Goal: Task Accomplishment & Management: Manage account settings

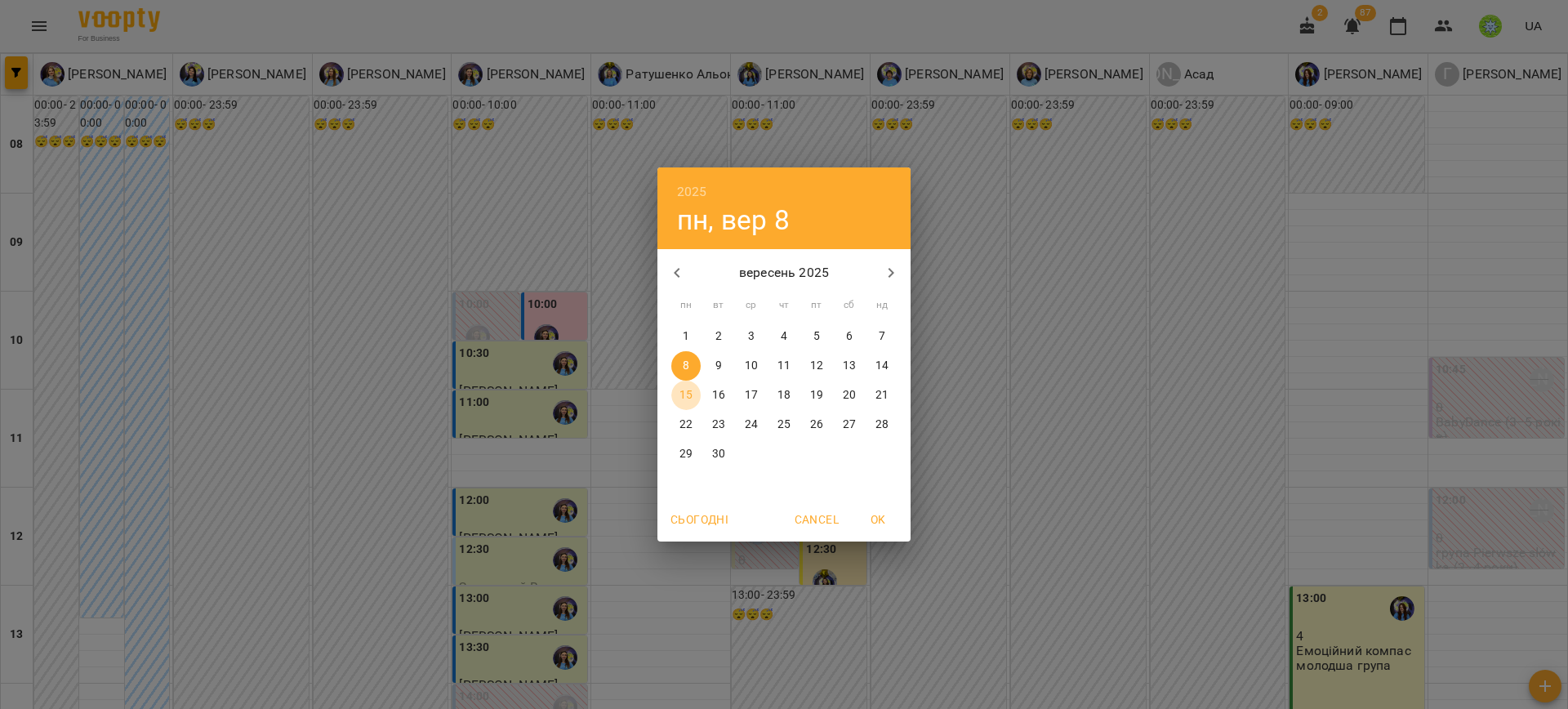
click at [678, 391] on span "15" at bounding box center [686, 395] width 29 height 16
type input "**********"
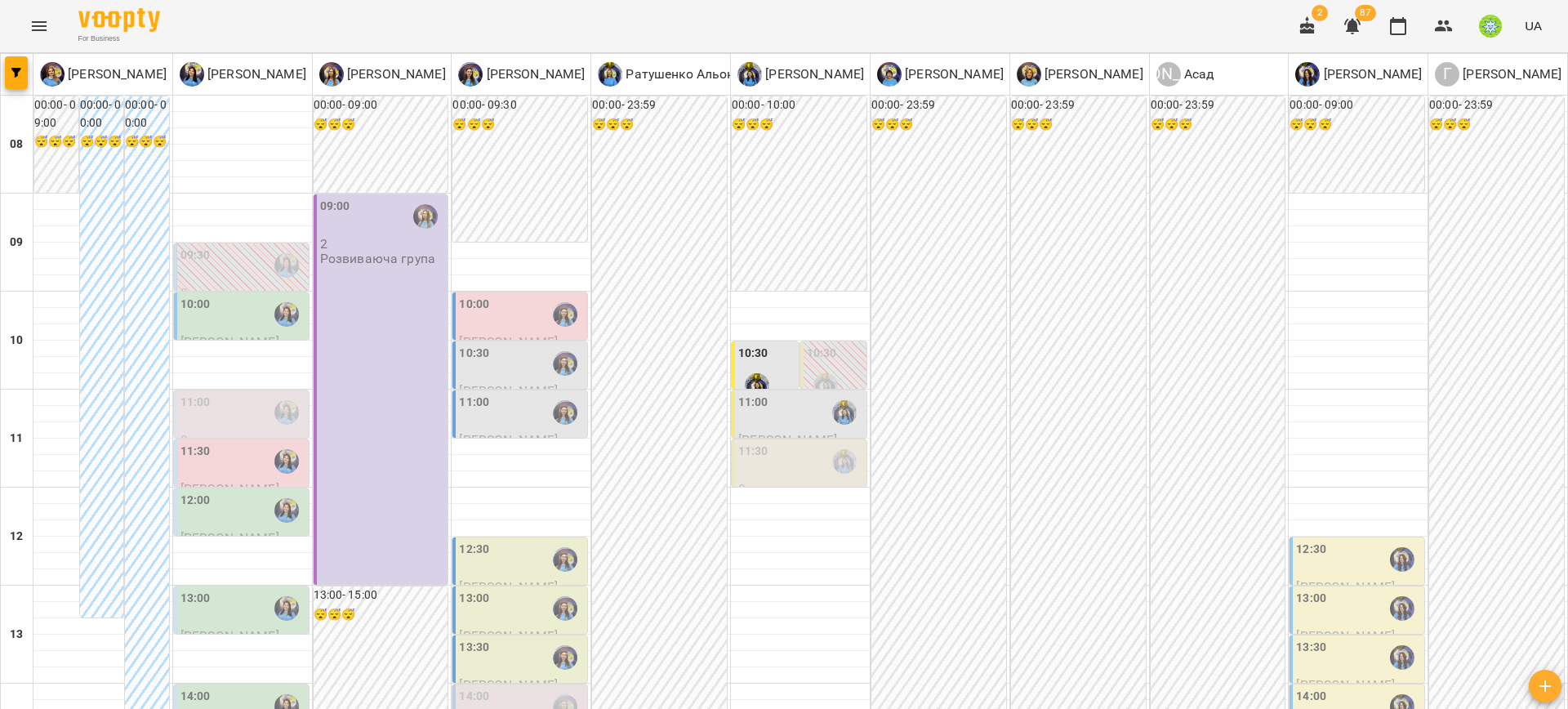
scroll to position [99, 0]
click at [271, 443] on div at bounding box center [286, 462] width 37 height 37
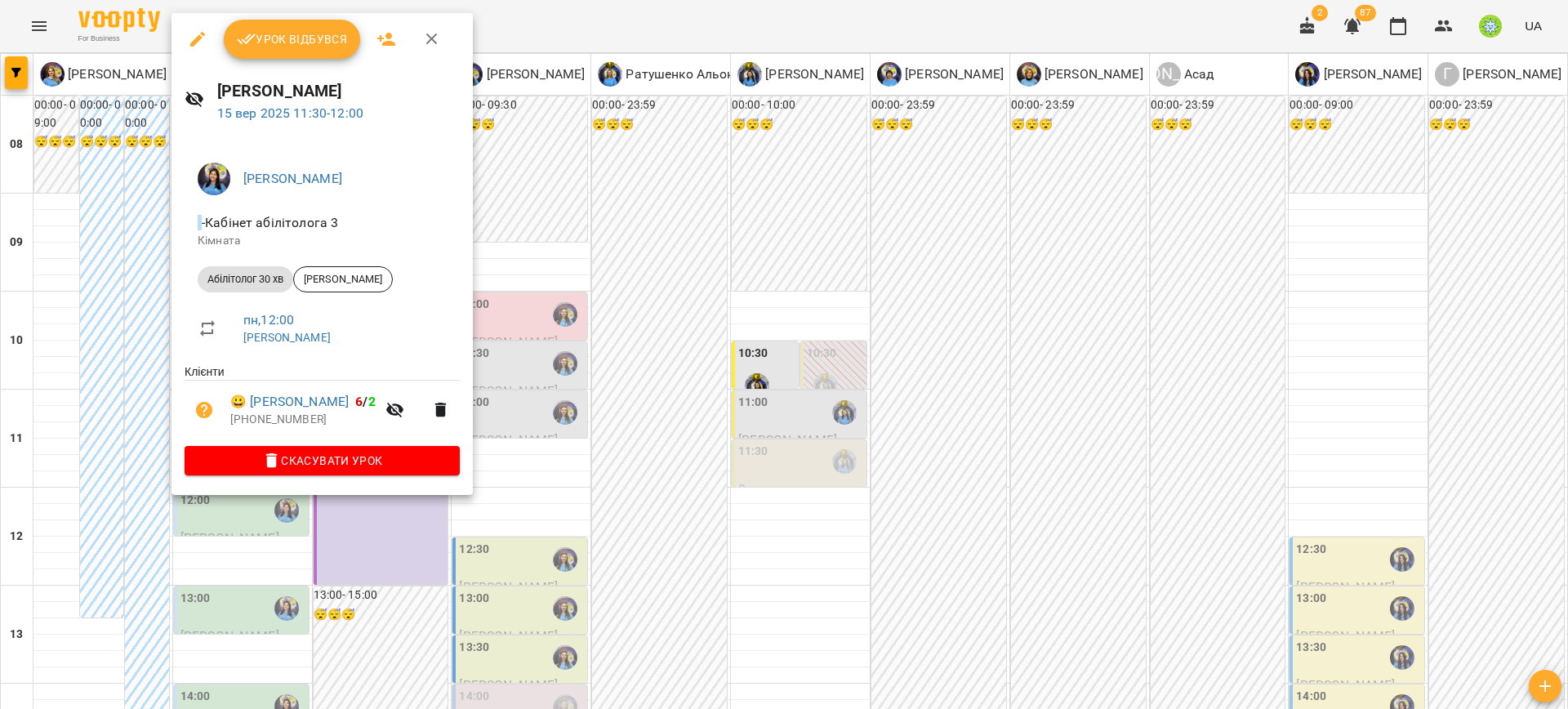
click at [61, 392] on div at bounding box center [784, 354] width 1568 height 709
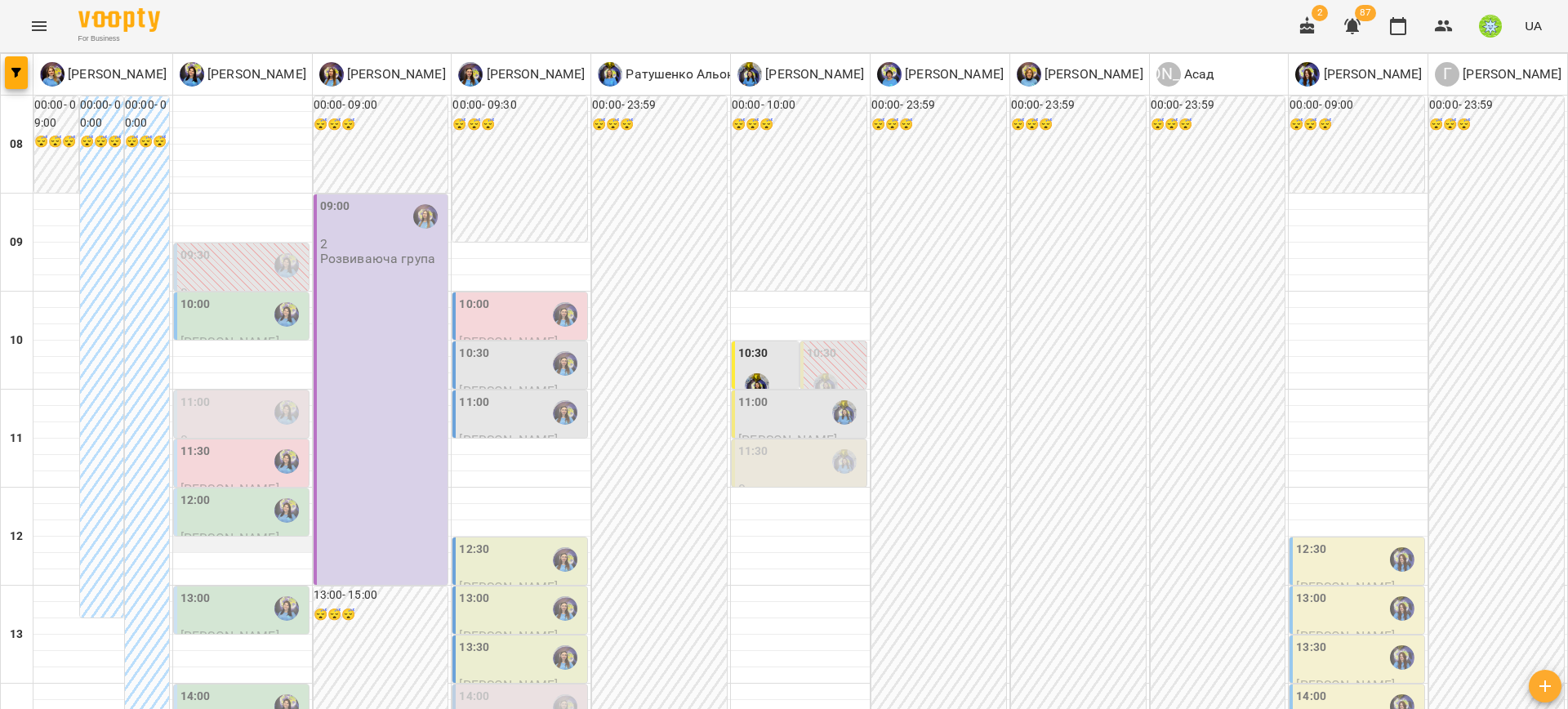
scroll to position [450, 0]
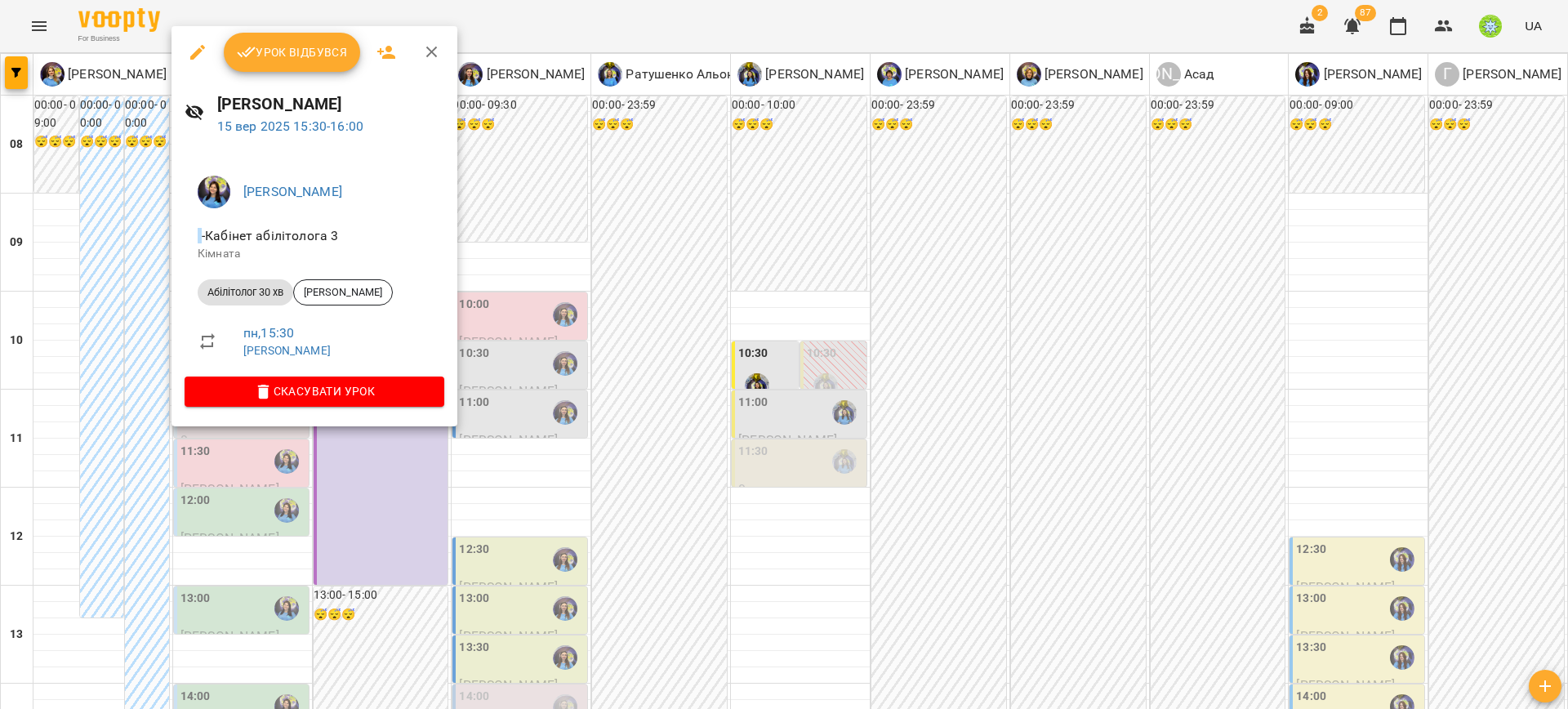
click at [112, 406] on div at bounding box center [784, 354] width 1568 height 709
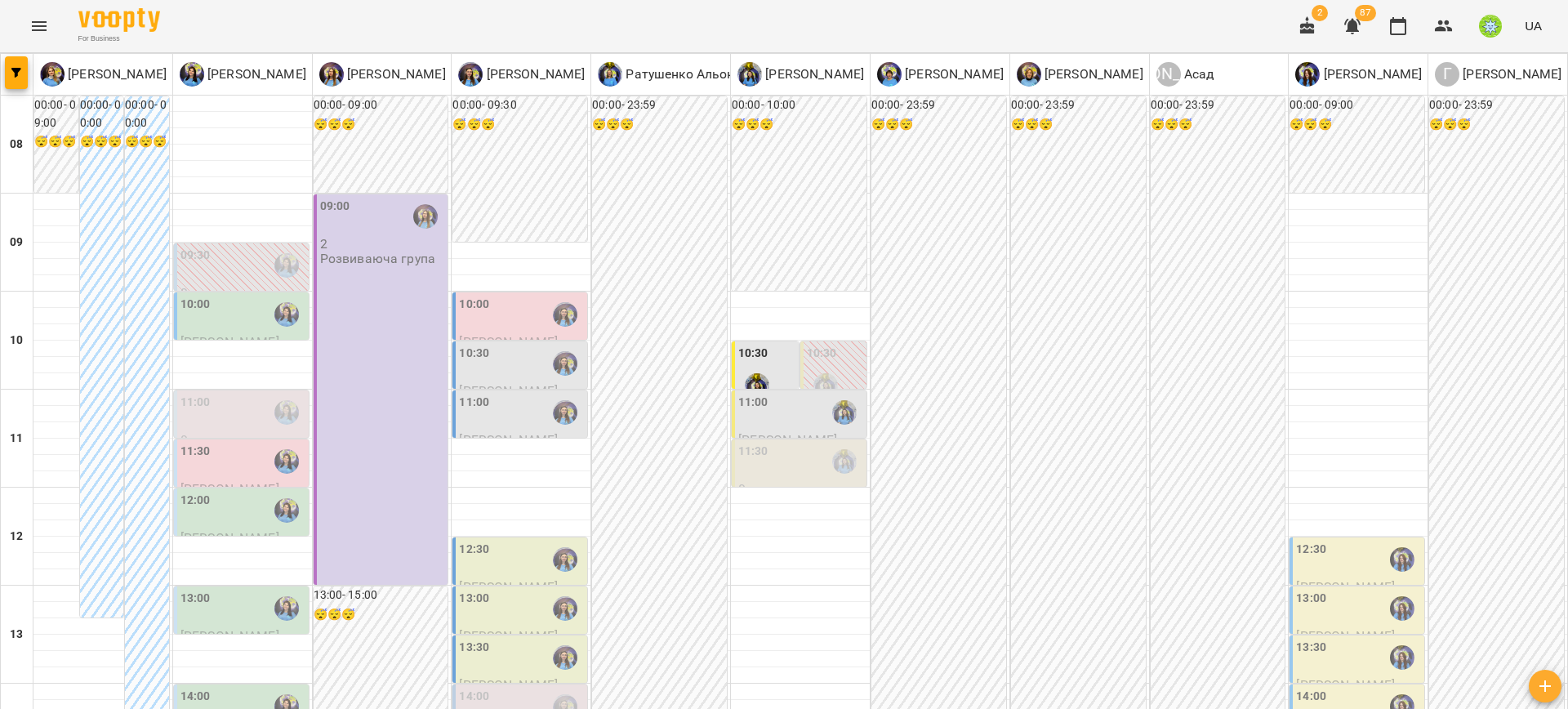
scroll to position [395, 0]
click at [491, 688] on div "14:00" at bounding box center [521, 706] width 125 height 37
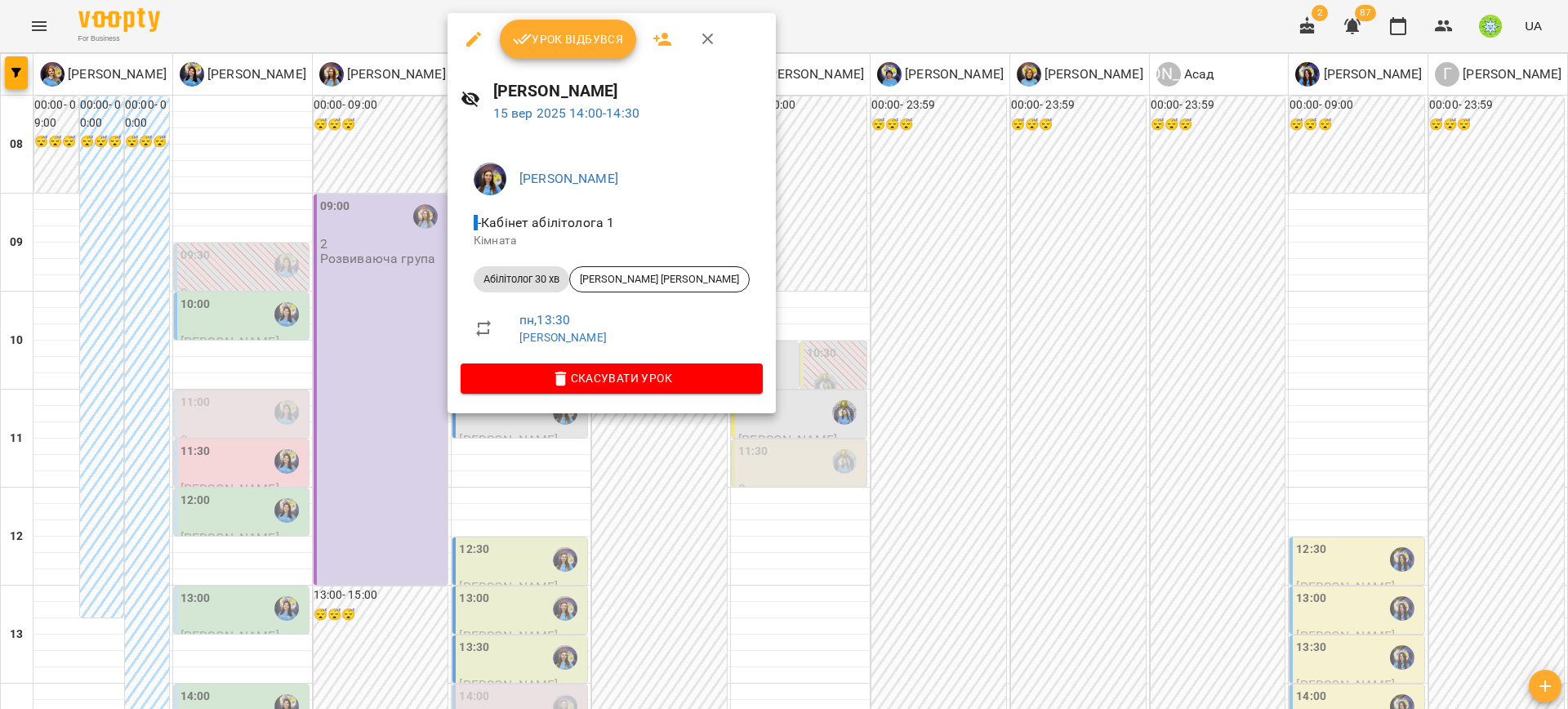
click at [273, 666] on div at bounding box center [784, 354] width 1568 height 709
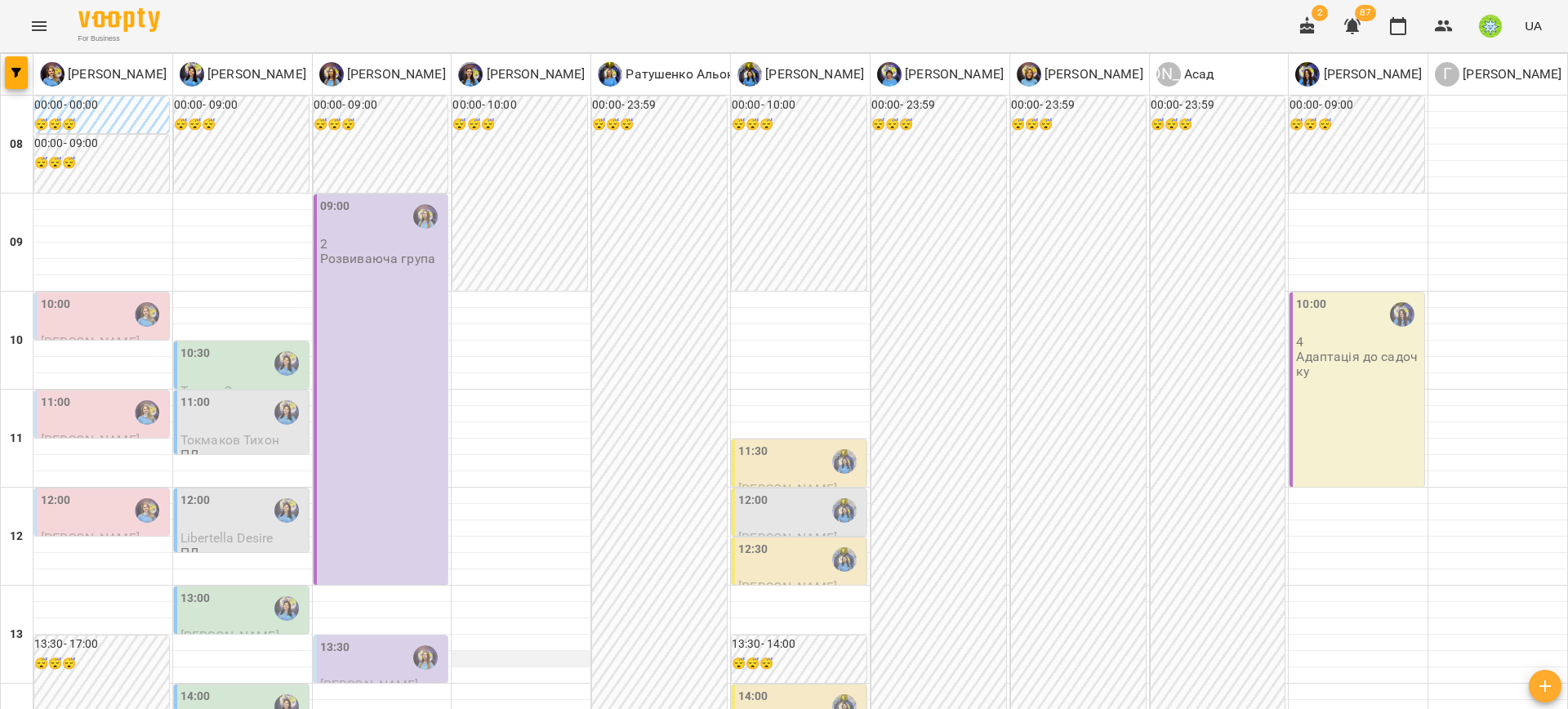
scroll to position [236, 0]
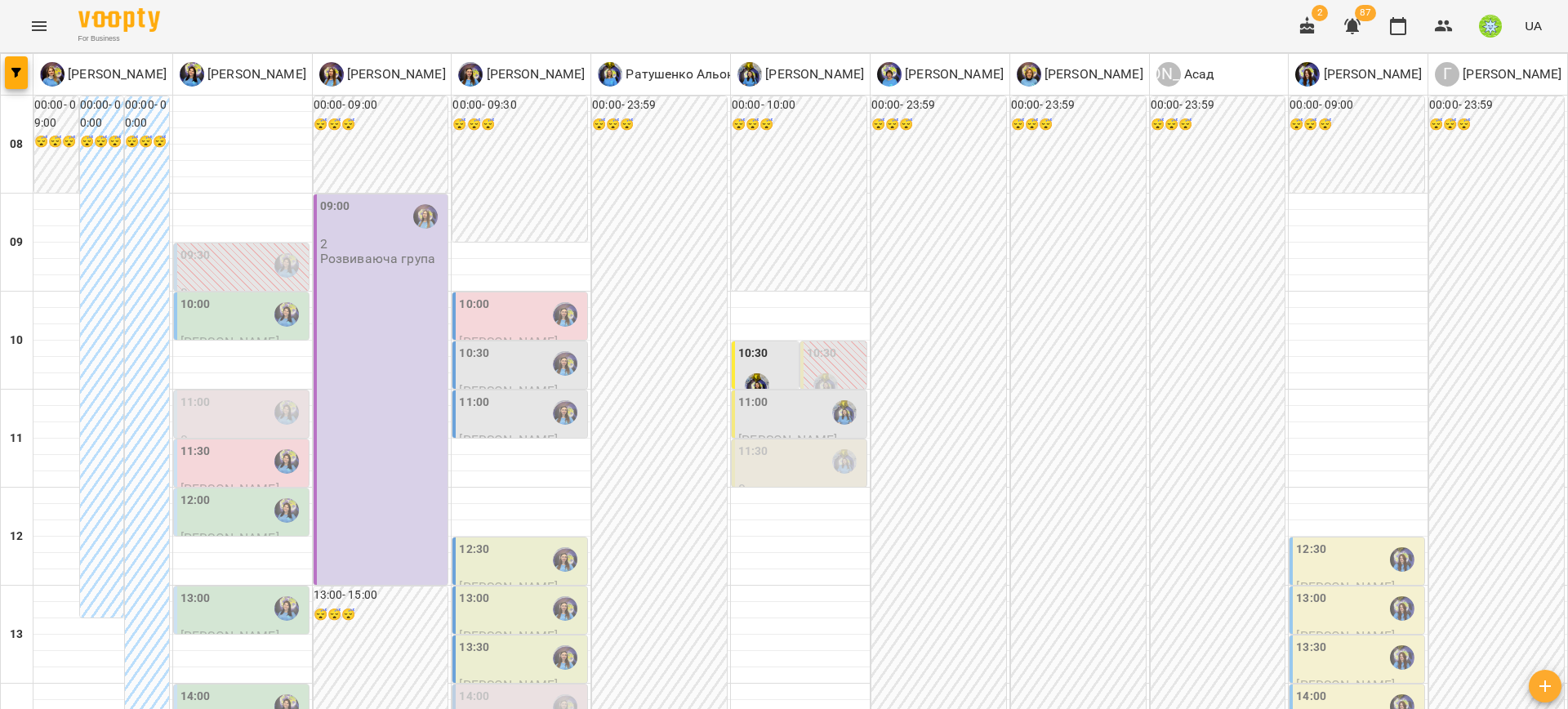
scroll to position [362, 0]
click at [537, 688] on div "14:00" at bounding box center [521, 706] width 125 height 37
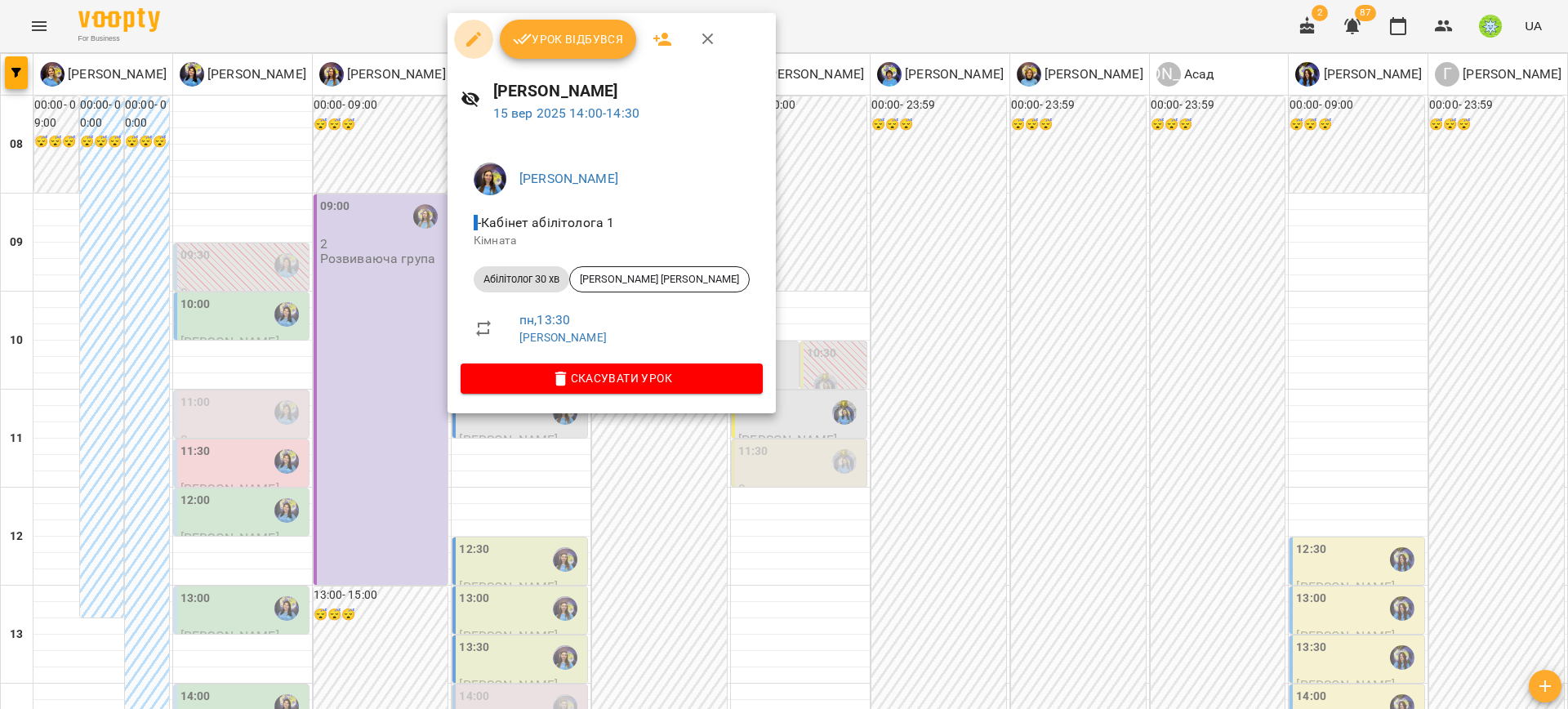
click at [466, 41] on icon "button" at bounding box center [474, 39] width 19 height 19
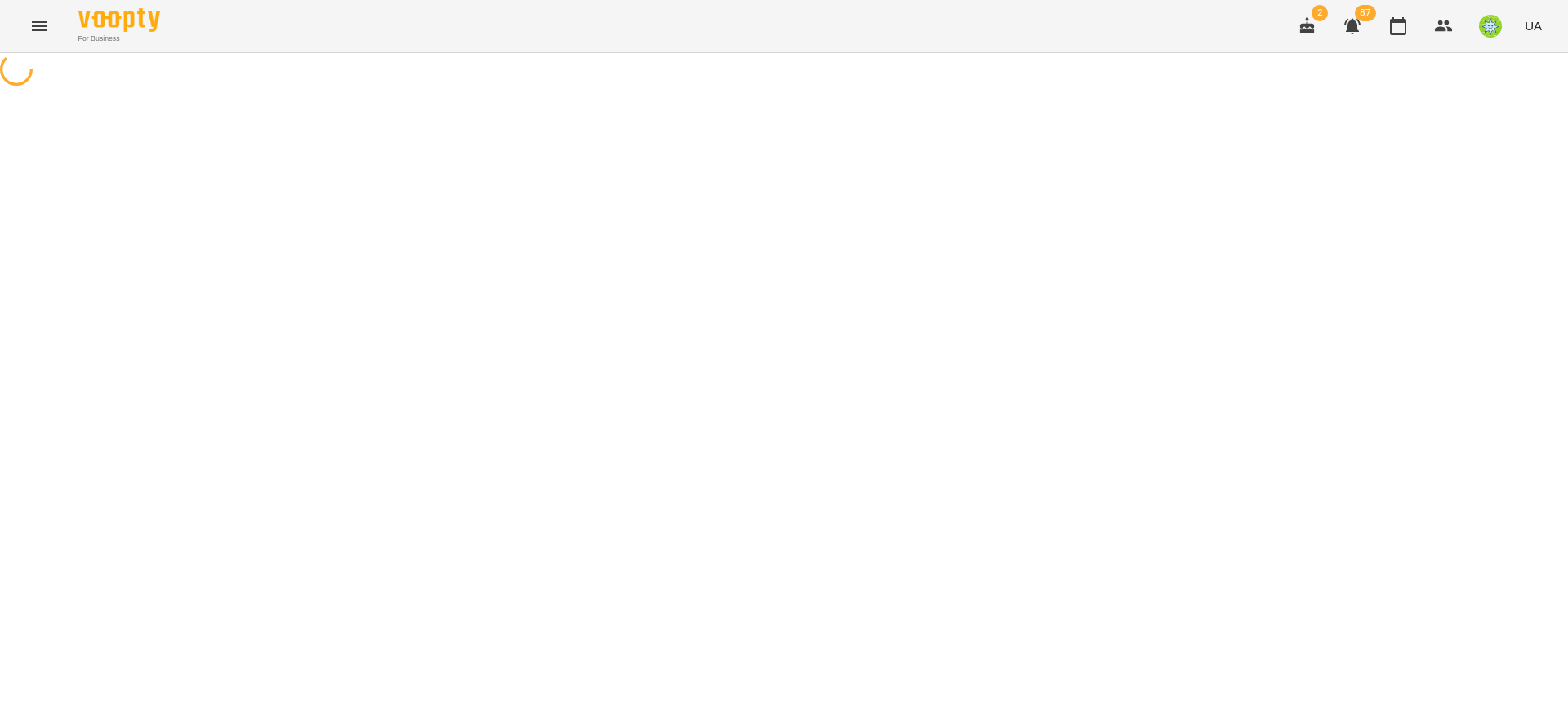
select select "**********"
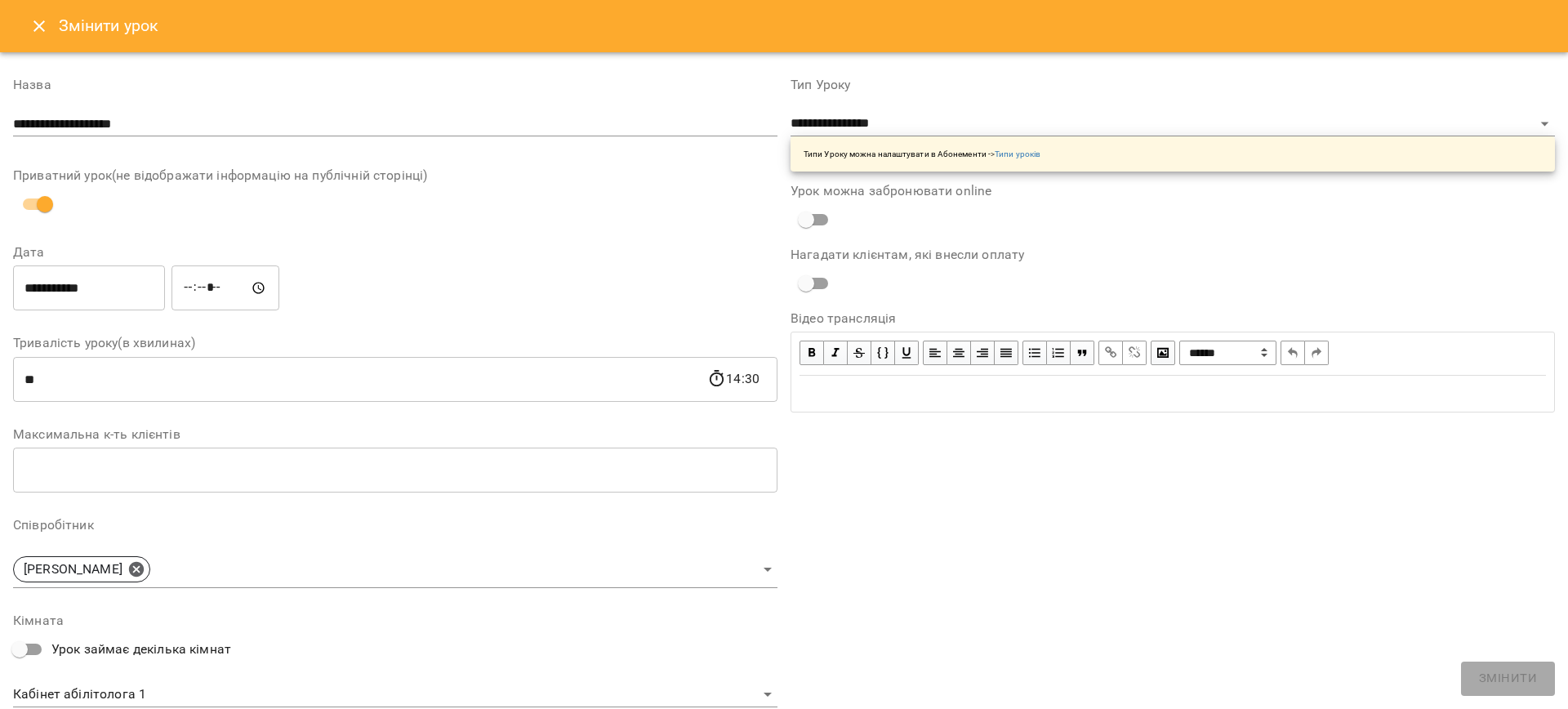
click at [85, 288] on input "**********" at bounding box center [89, 289] width 151 height 46
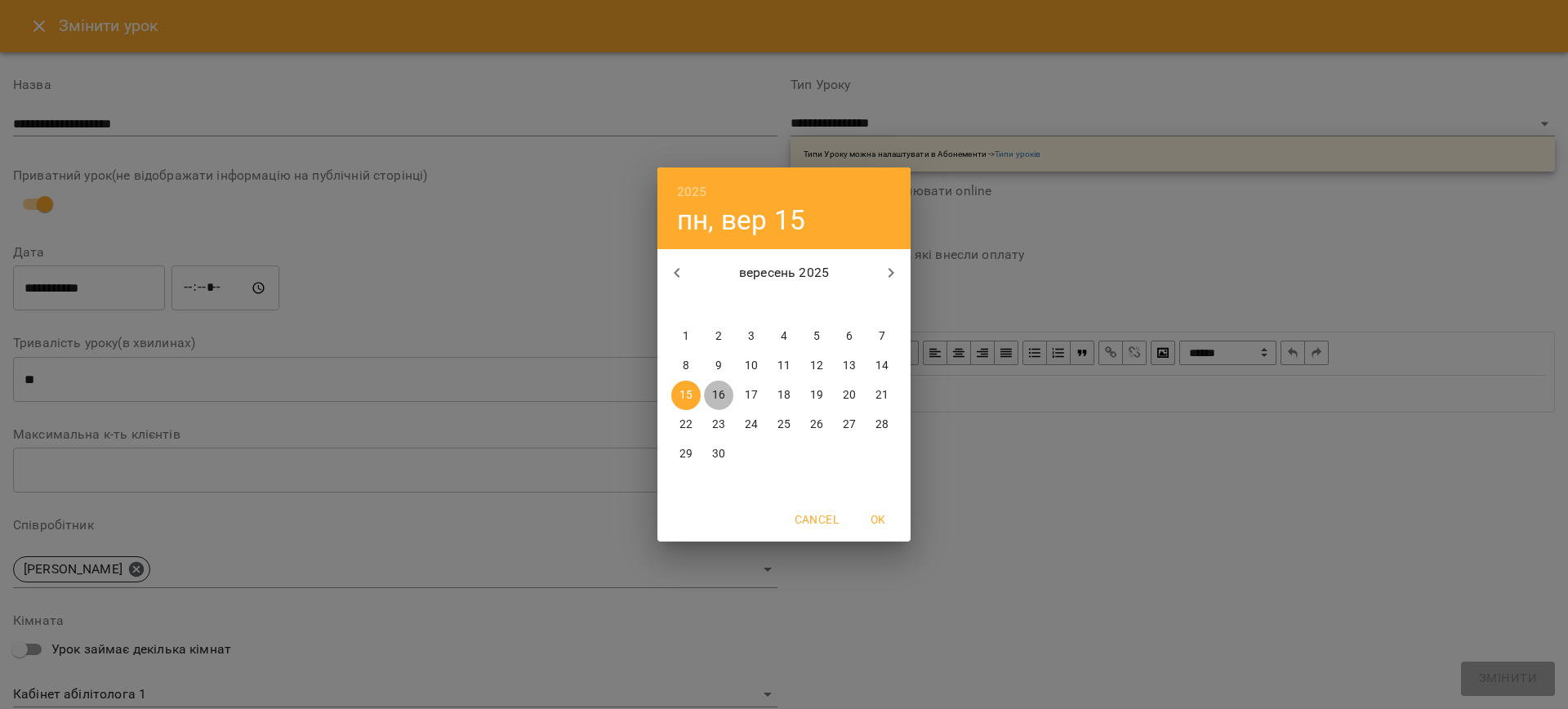
click at [730, 393] on span "16" at bounding box center [718, 395] width 29 height 16
type input "**********"
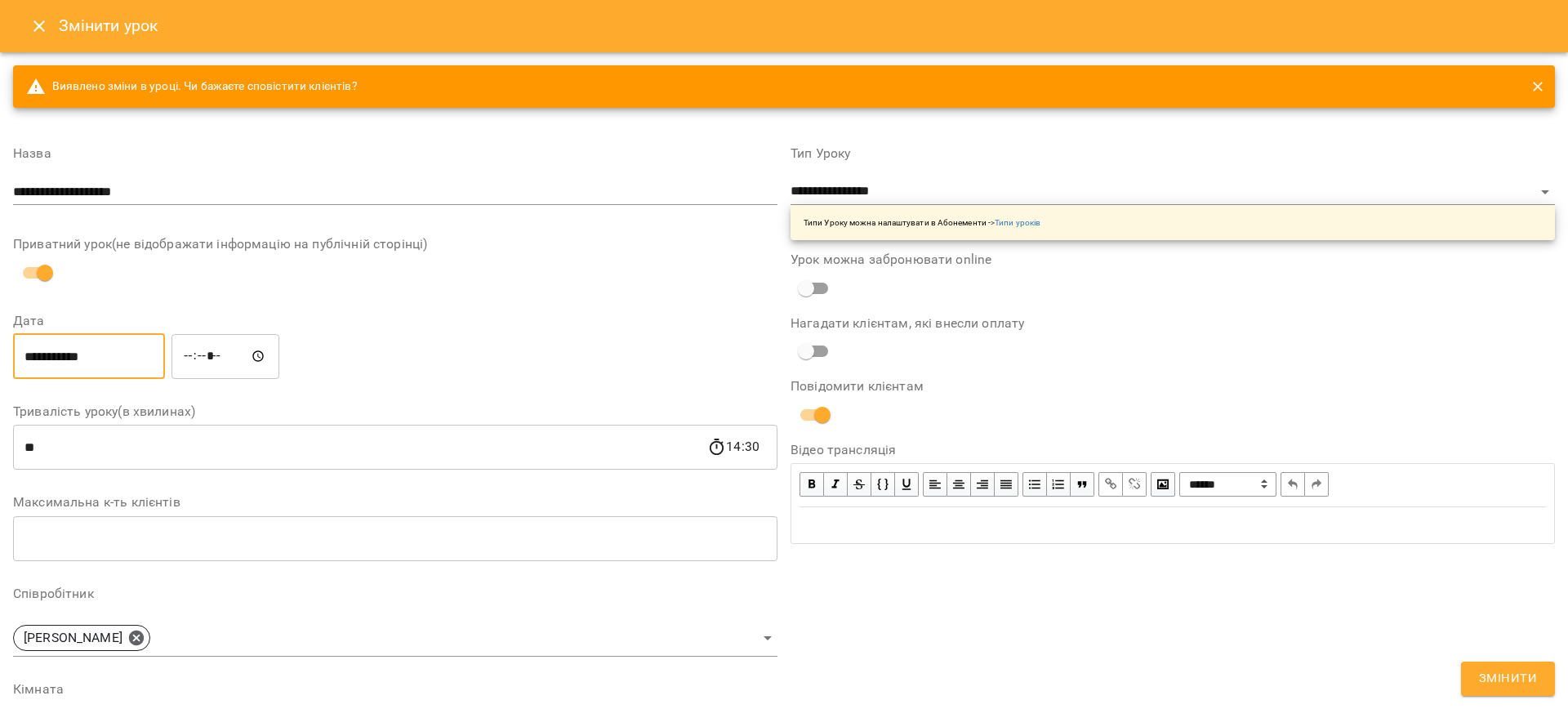
click at [216, 349] on input "*****" at bounding box center [226, 356] width 108 height 46
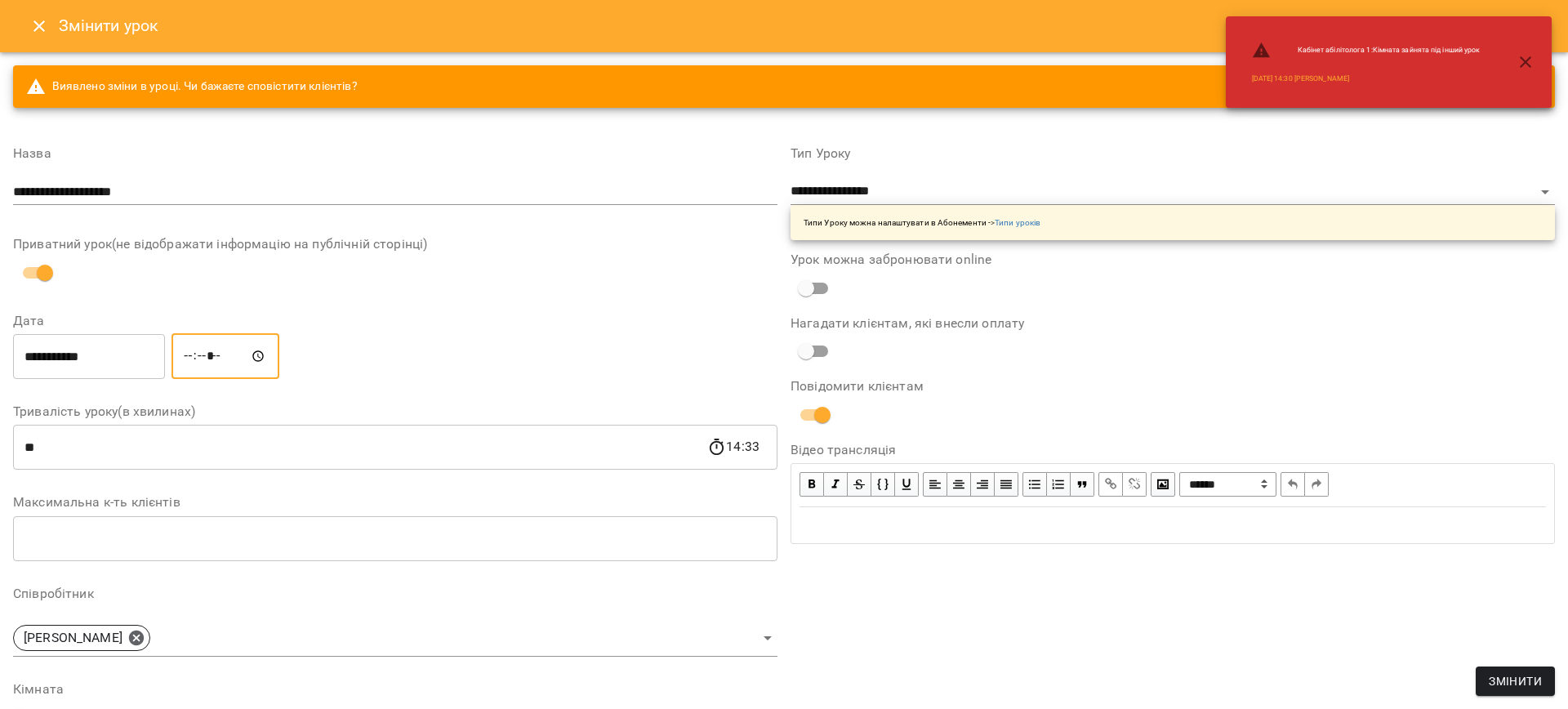
type input "*****"
click at [1367, 577] on div "**********" at bounding box center [1173, 571] width 778 height 886
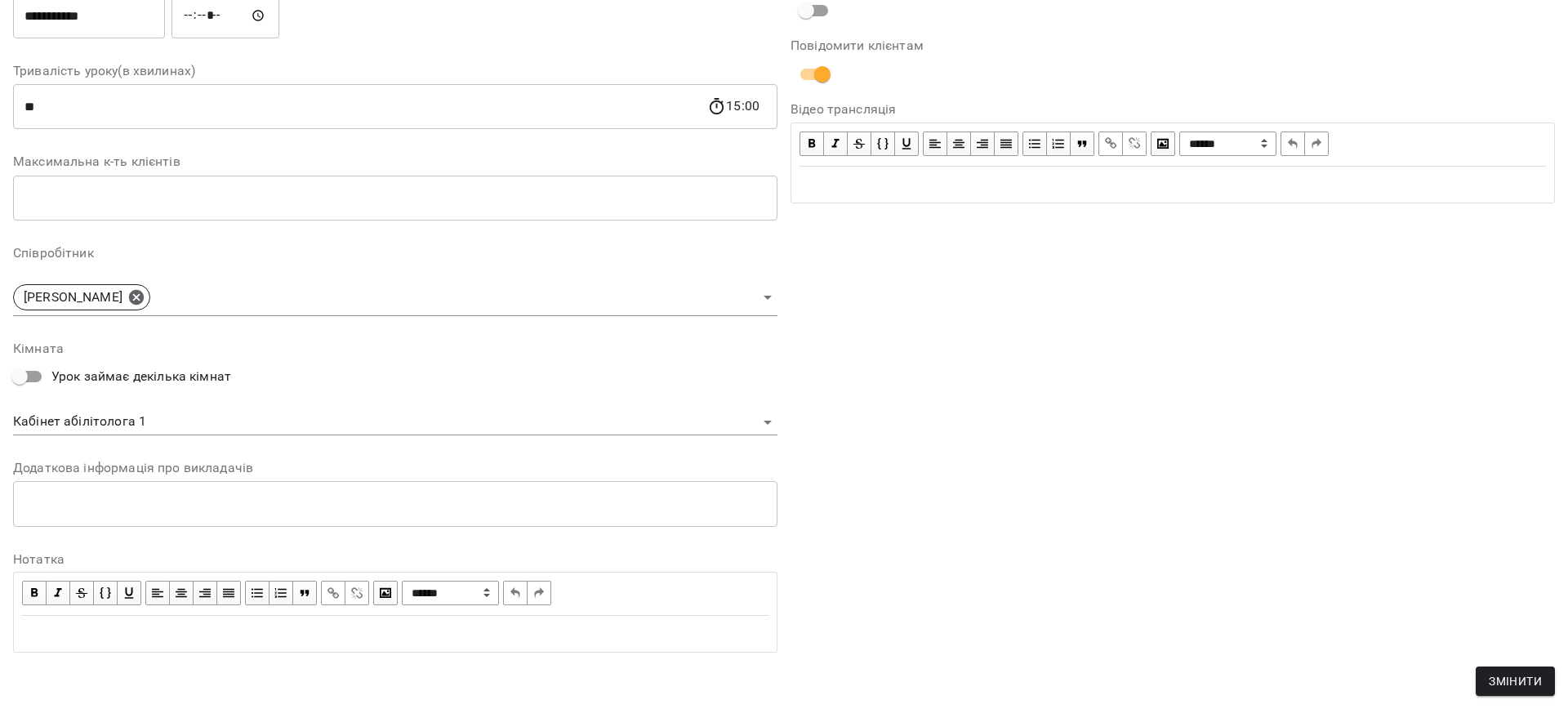
scroll to position [340, 0]
click at [191, 423] on body "For Business 2 87 UA Журнал відвідувань / [PERSON_NAME][DATE] 14:00 / Урок відб…" at bounding box center [784, 380] width 1568 height 760
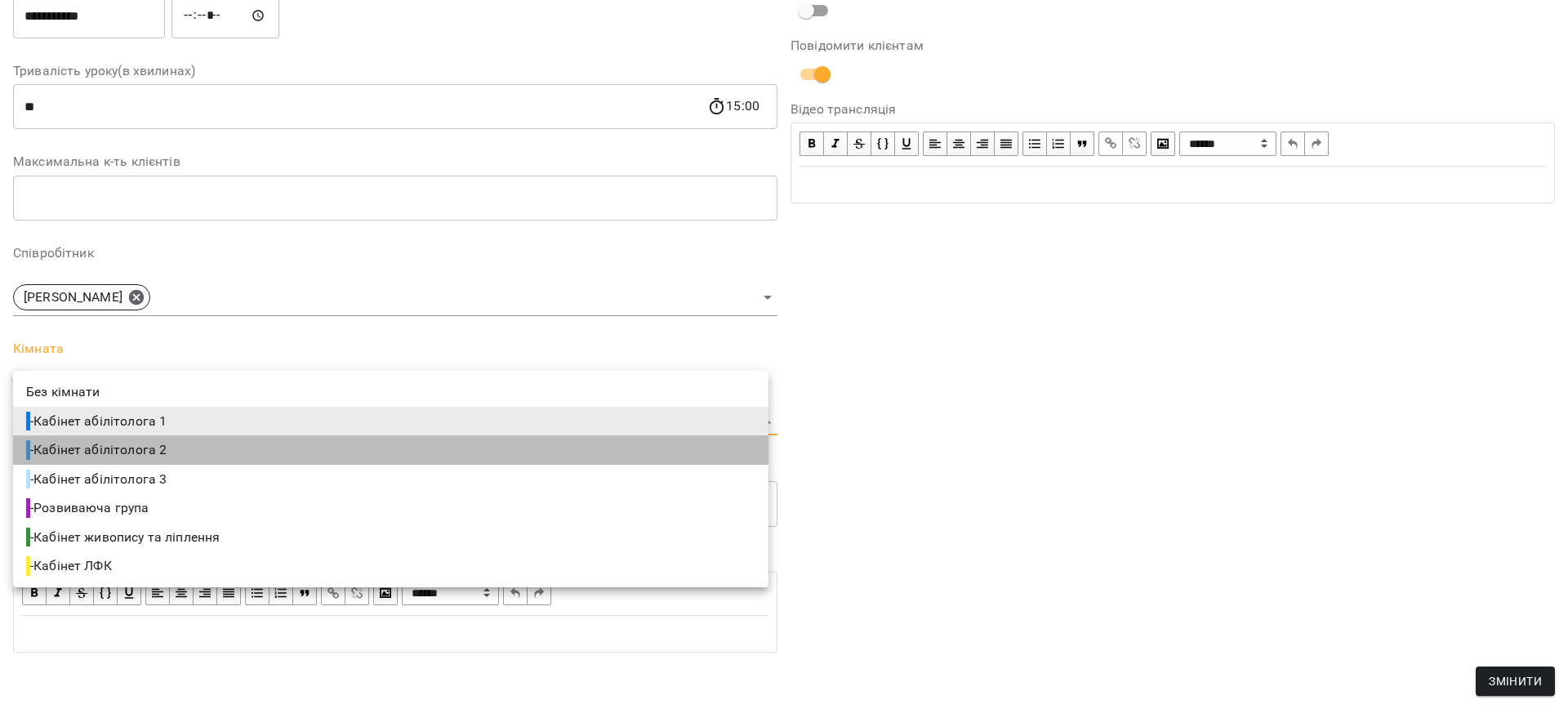
click at [170, 449] on span "- Кабінет абілітолога 2" at bounding box center [98, 450] width 144 height 19
type input "**********"
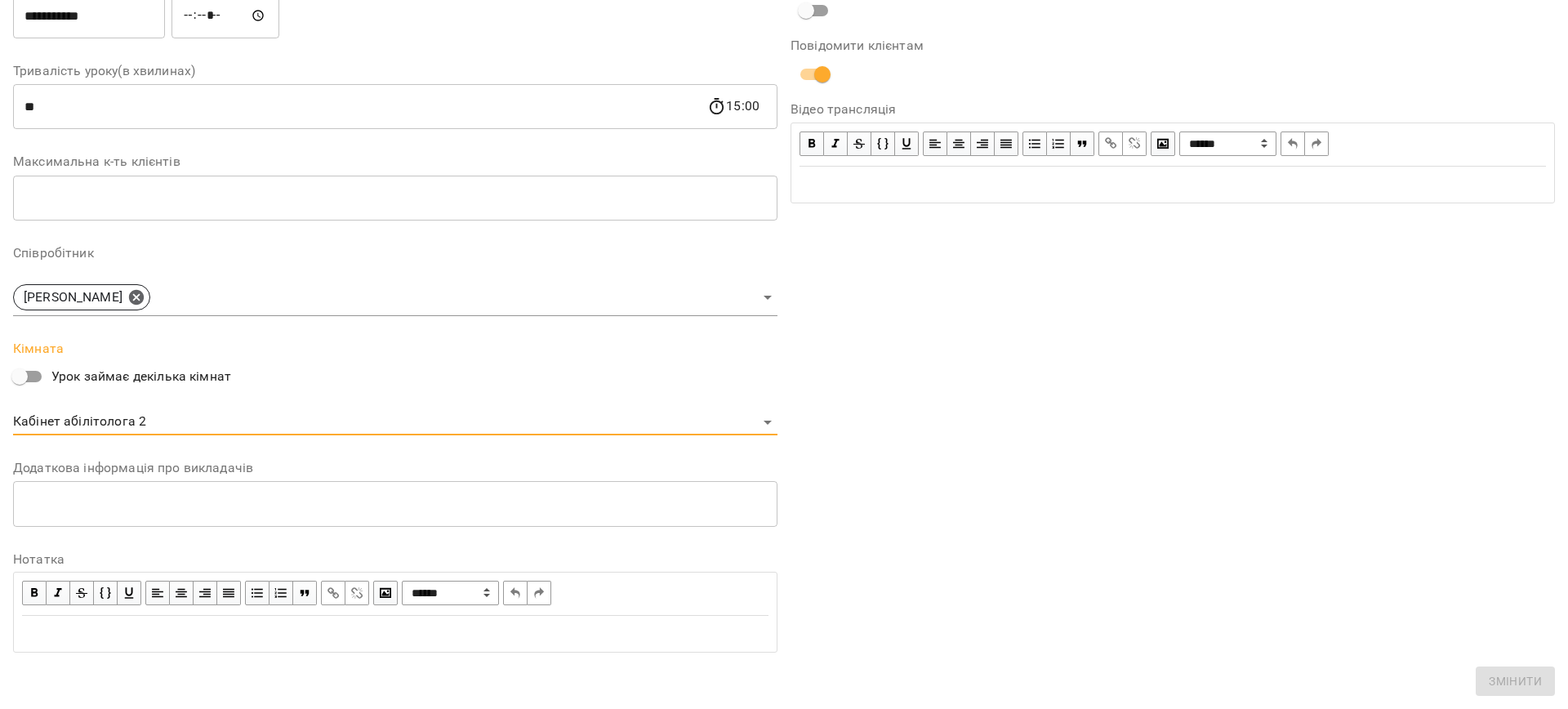
drag, startPoint x: 1495, startPoint y: 446, endPoint x: 1511, endPoint y: 461, distance: 21.9
click at [1495, 447] on div "**********" at bounding box center [1173, 230] width 778 height 886
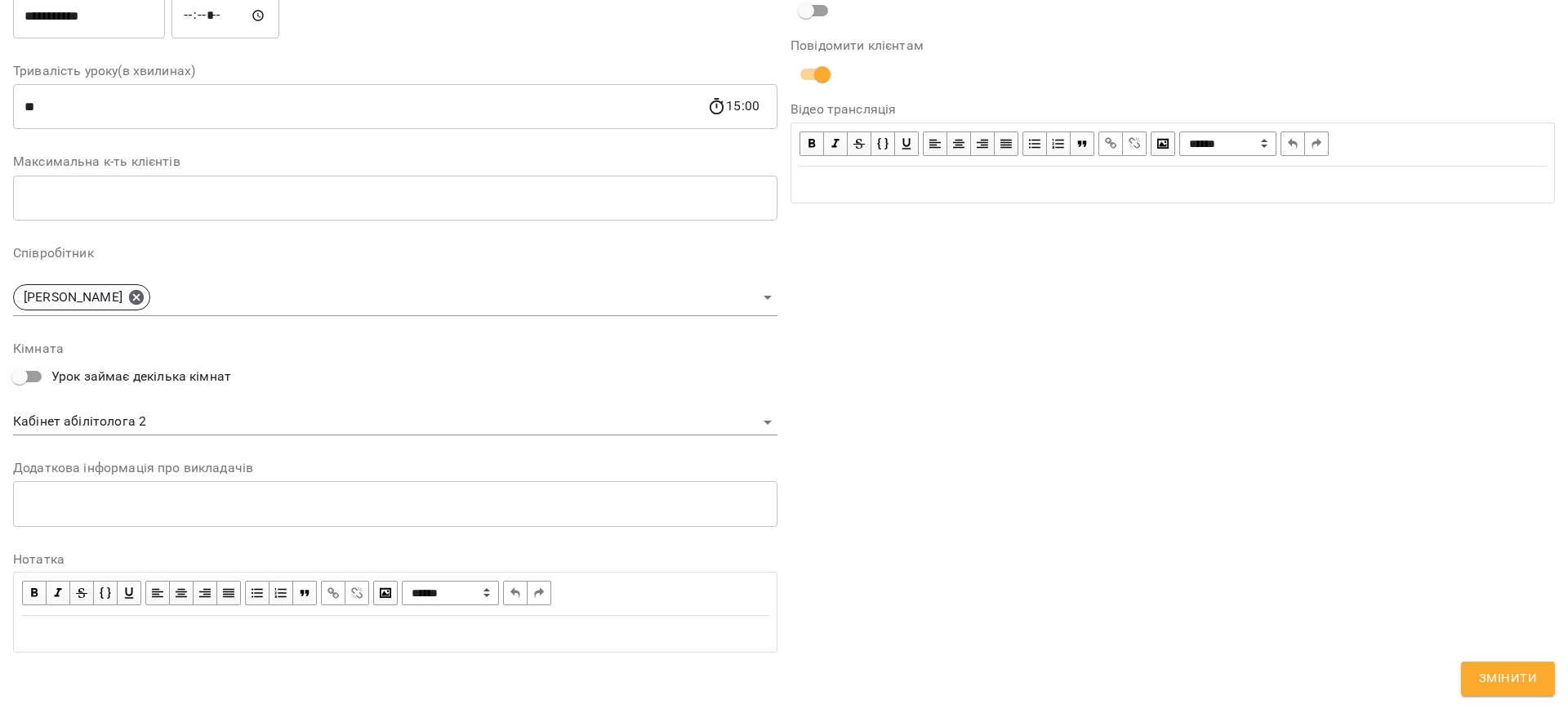
click at [1518, 697] on div "**********" at bounding box center [783, 212] width 1555 height 987
click at [1493, 688] on span "Змінити" at bounding box center [1508, 679] width 58 height 21
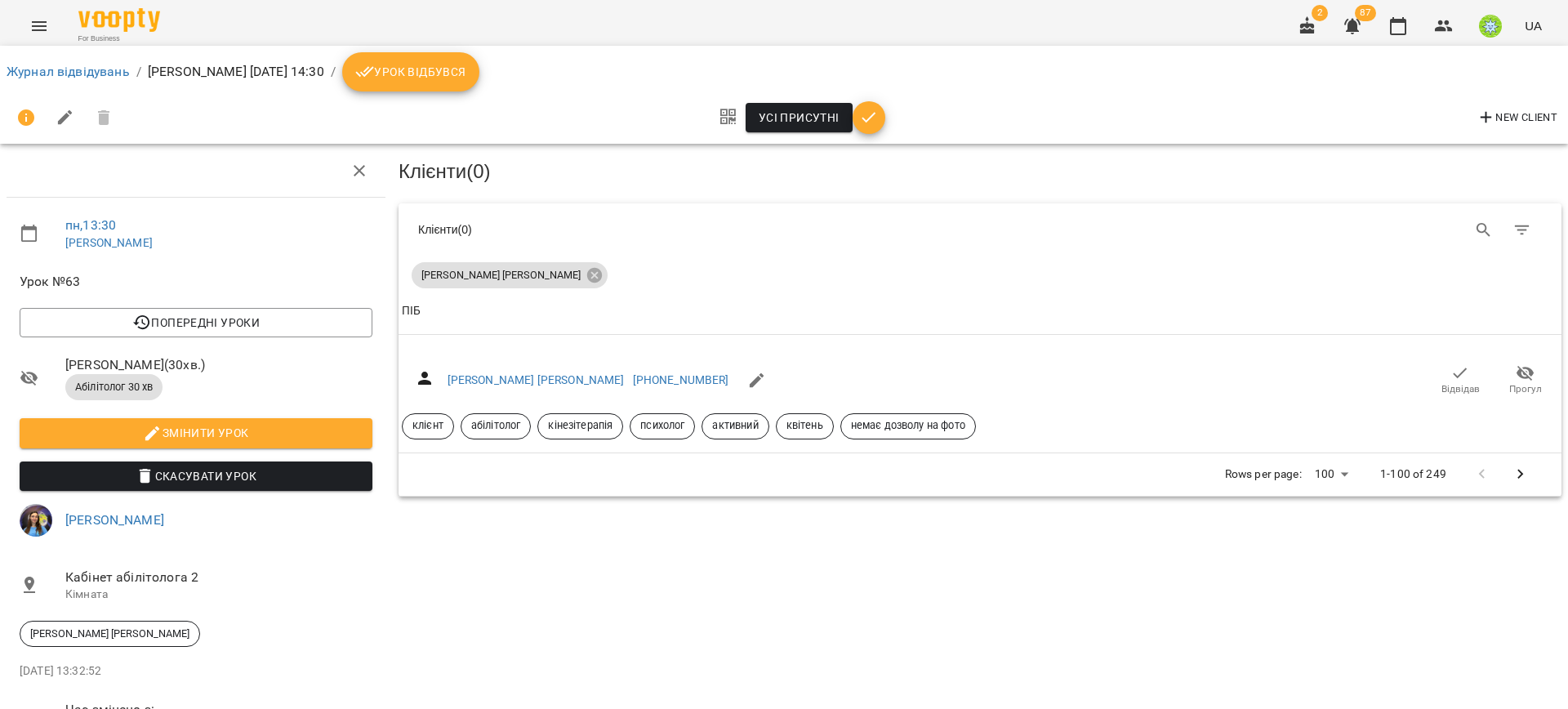
click at [19, 37] on div "For Business 2 87 UA" at bounding box center [784, 26] width 1568 height 52
click at [27, 36] on button "Menu" at bounding box center [39, 26] width 39 height 39
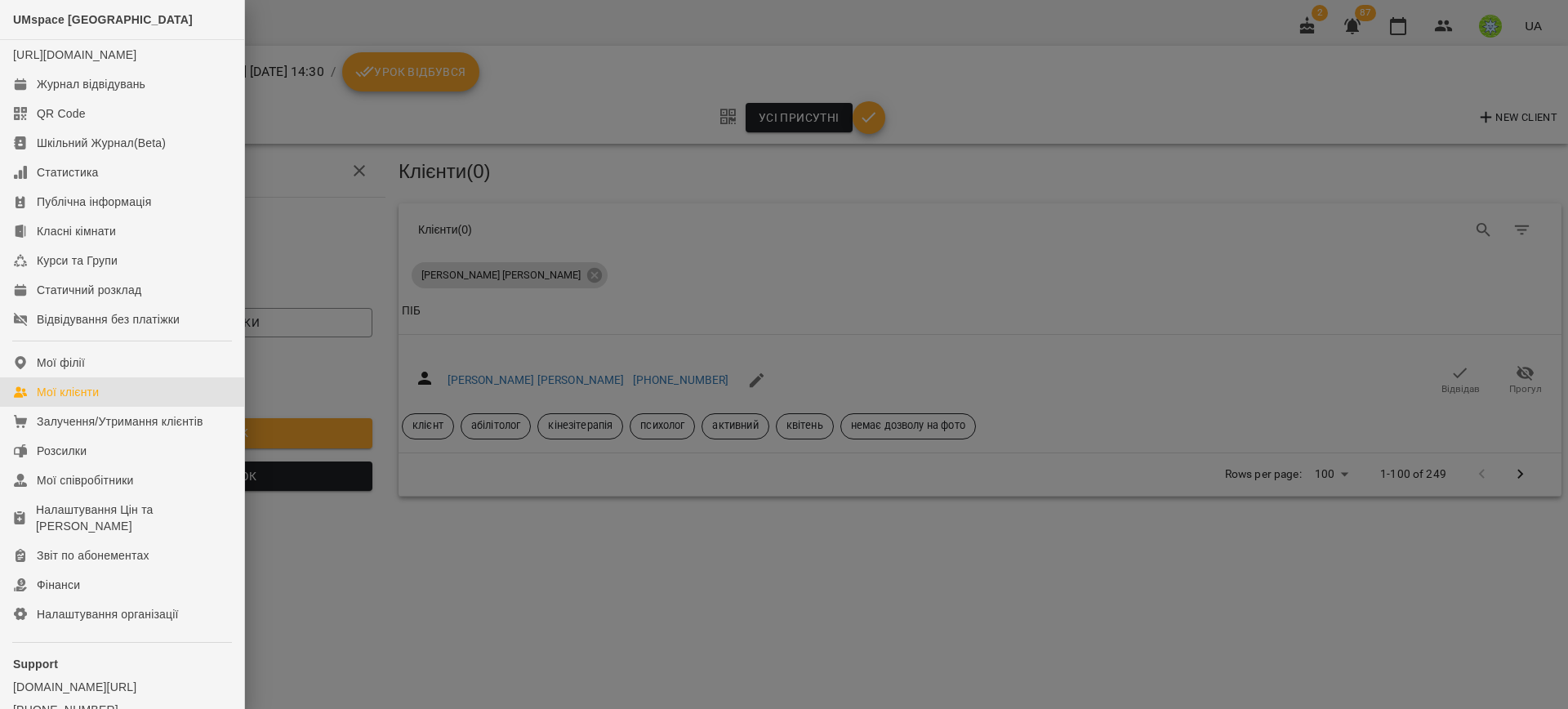
click at [136, 395] on link "Мої клієнти" at bounding box center [122, 392] width 245 height 29
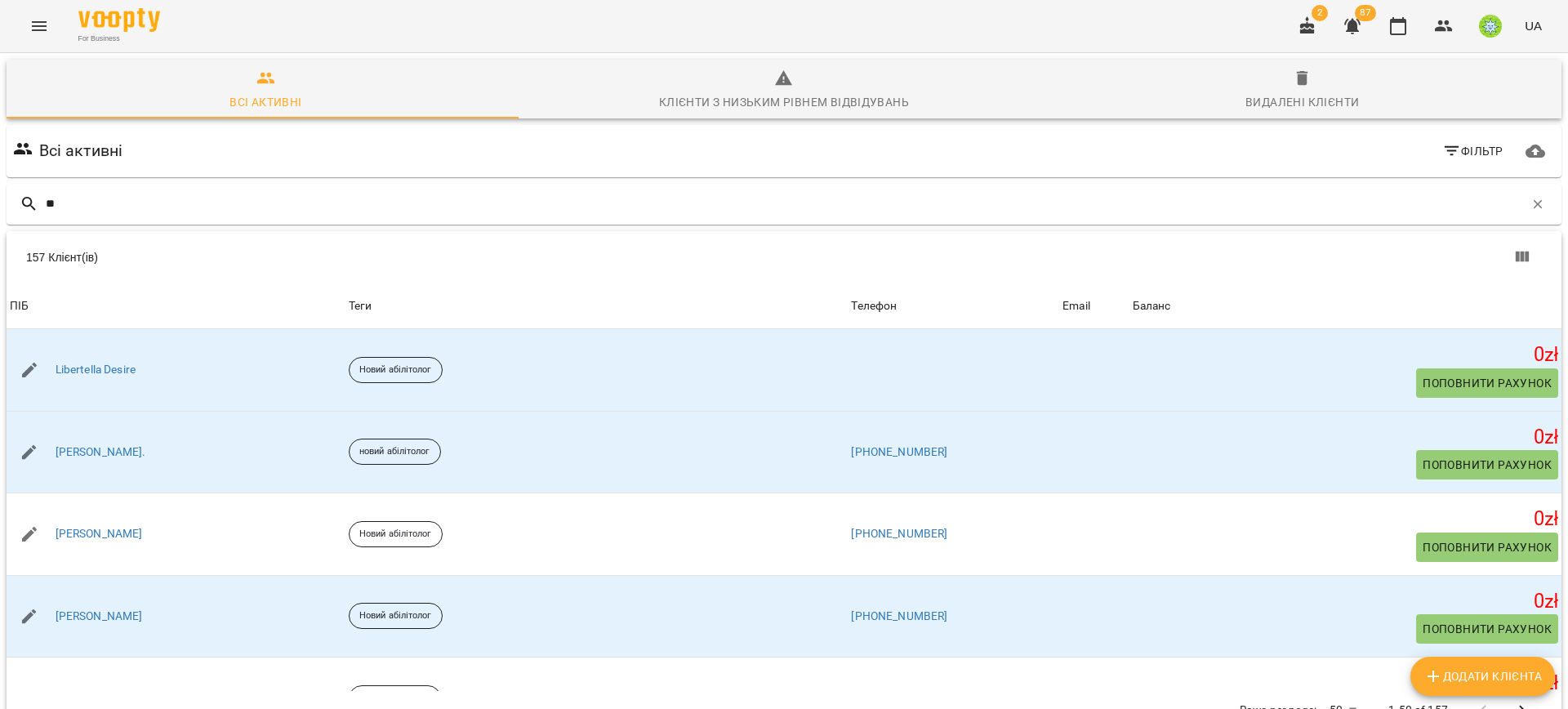
type input "*"
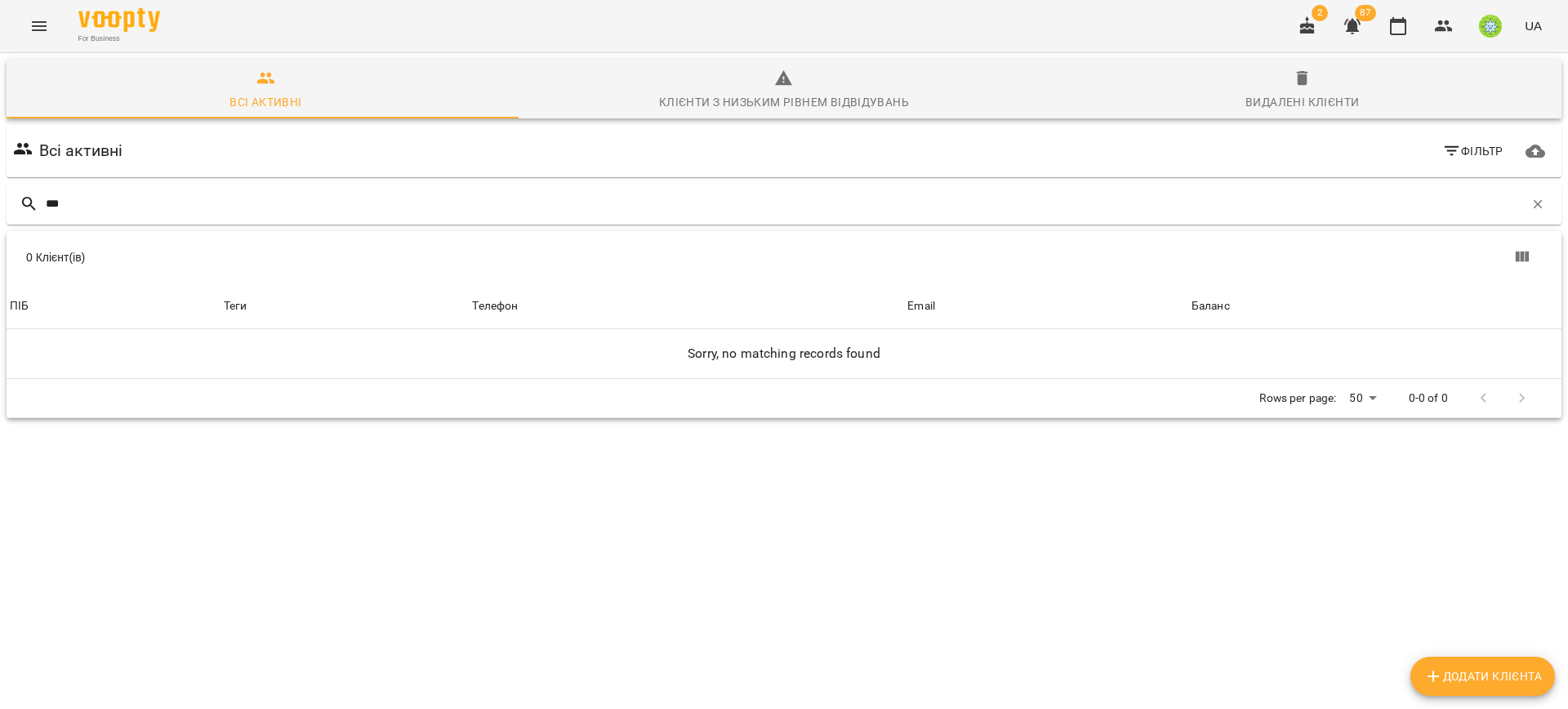
type input "***"
click at [34, 24] on icon "Menu" at bounding box center [39, 26] width 19 height 19
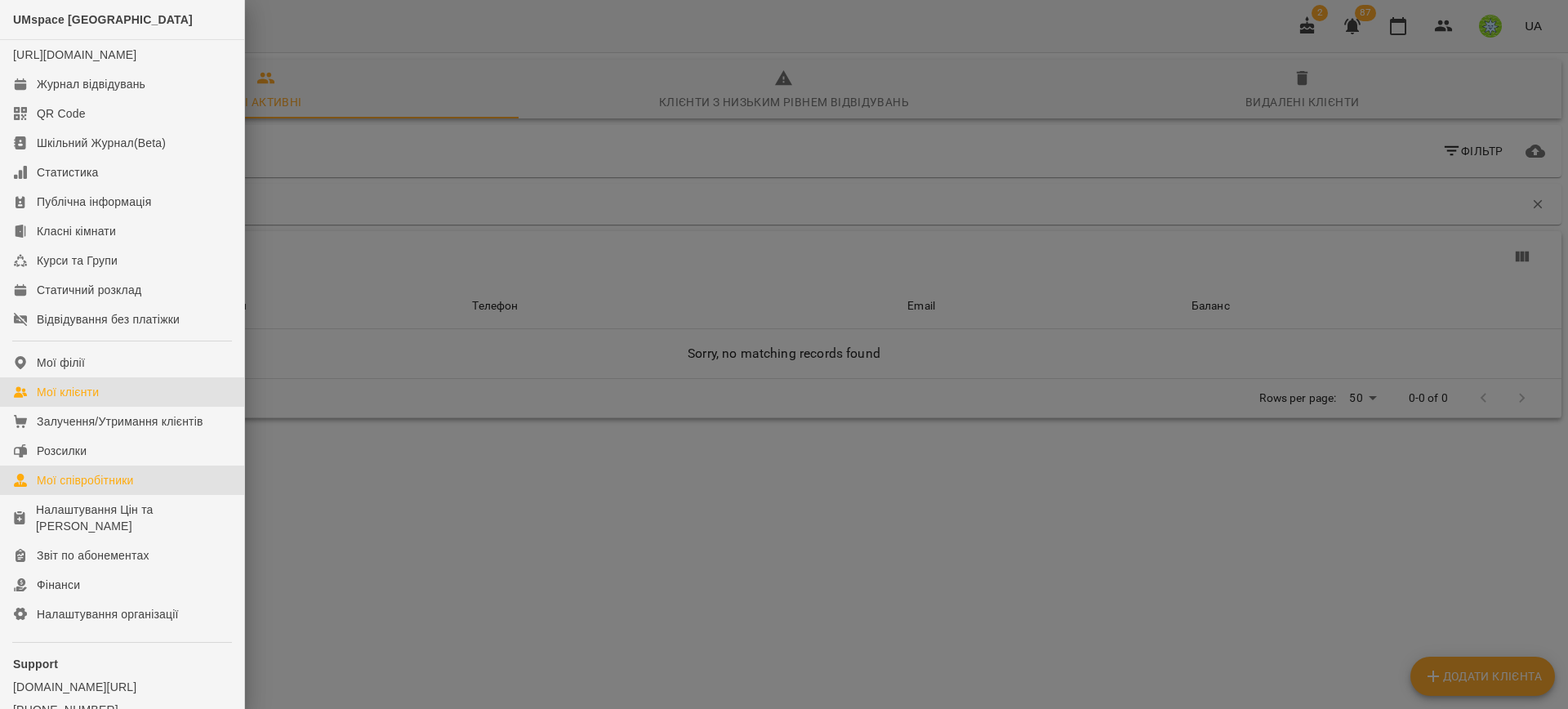
click at [136, 488] on link "Мої співробітники" at bounding box center [122, 479] width 245 height 29
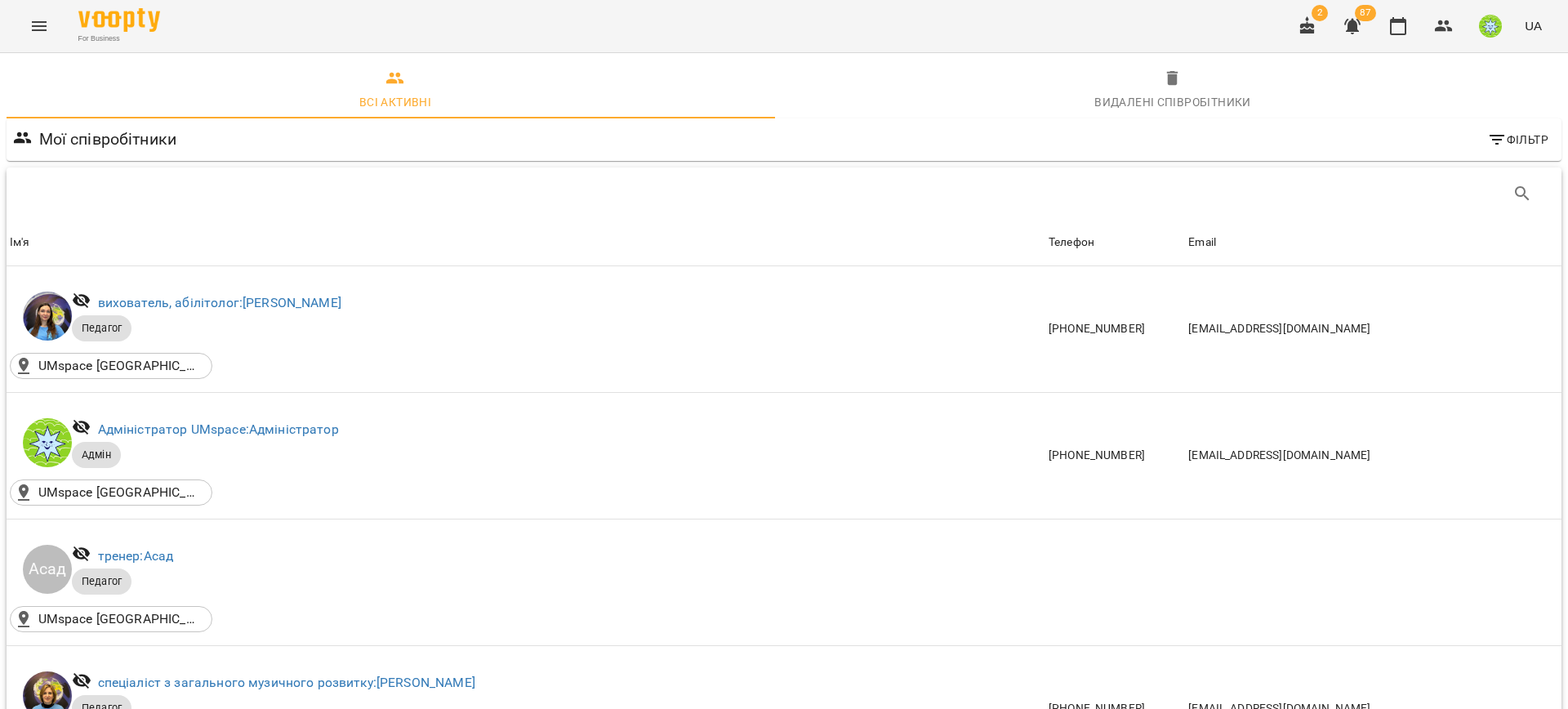
click at [33, 43] on button "Menu" at bounding box center [39, 26] width 39 height 39
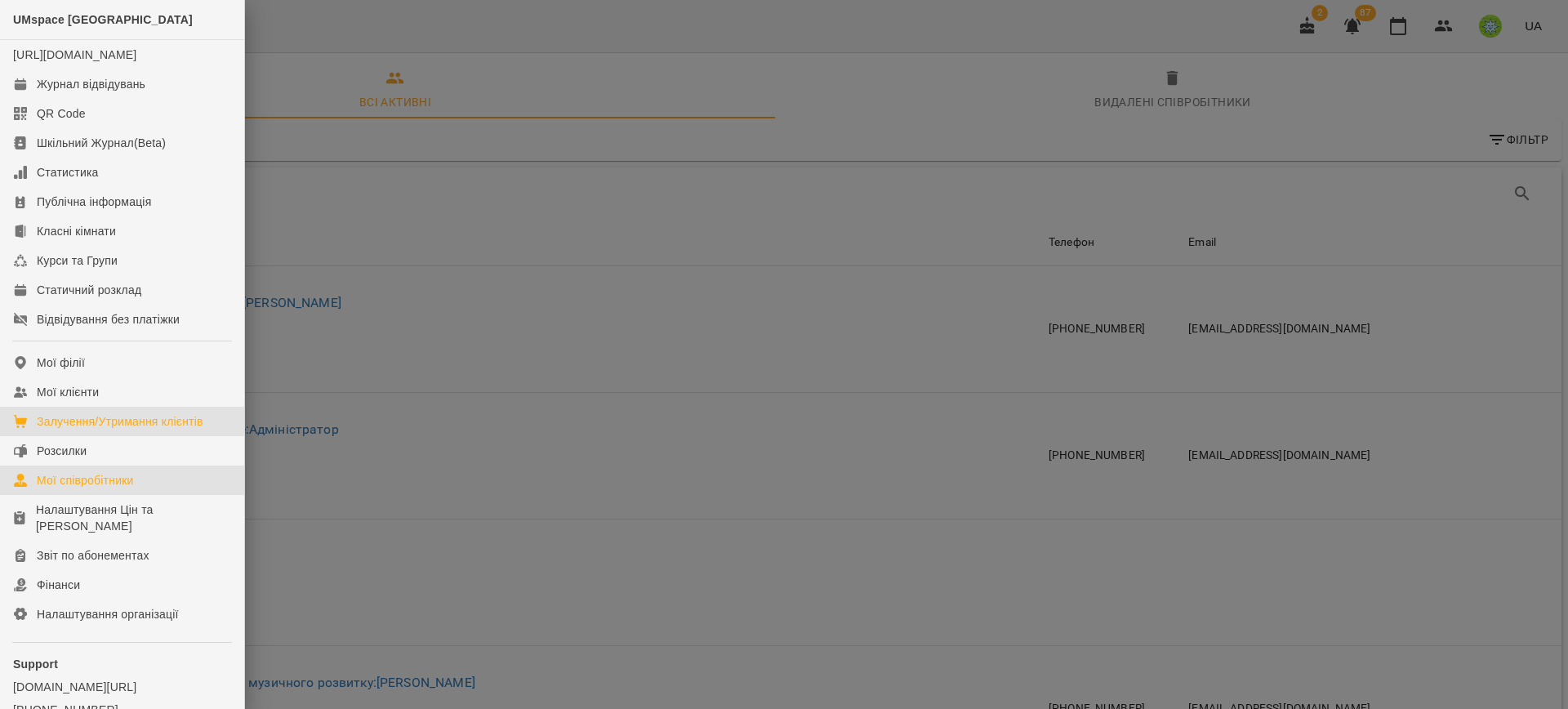
click at [82, 427] on link "Залучення/Утримання клієнтів" at bounding box center [122, 421] width 245 height 29
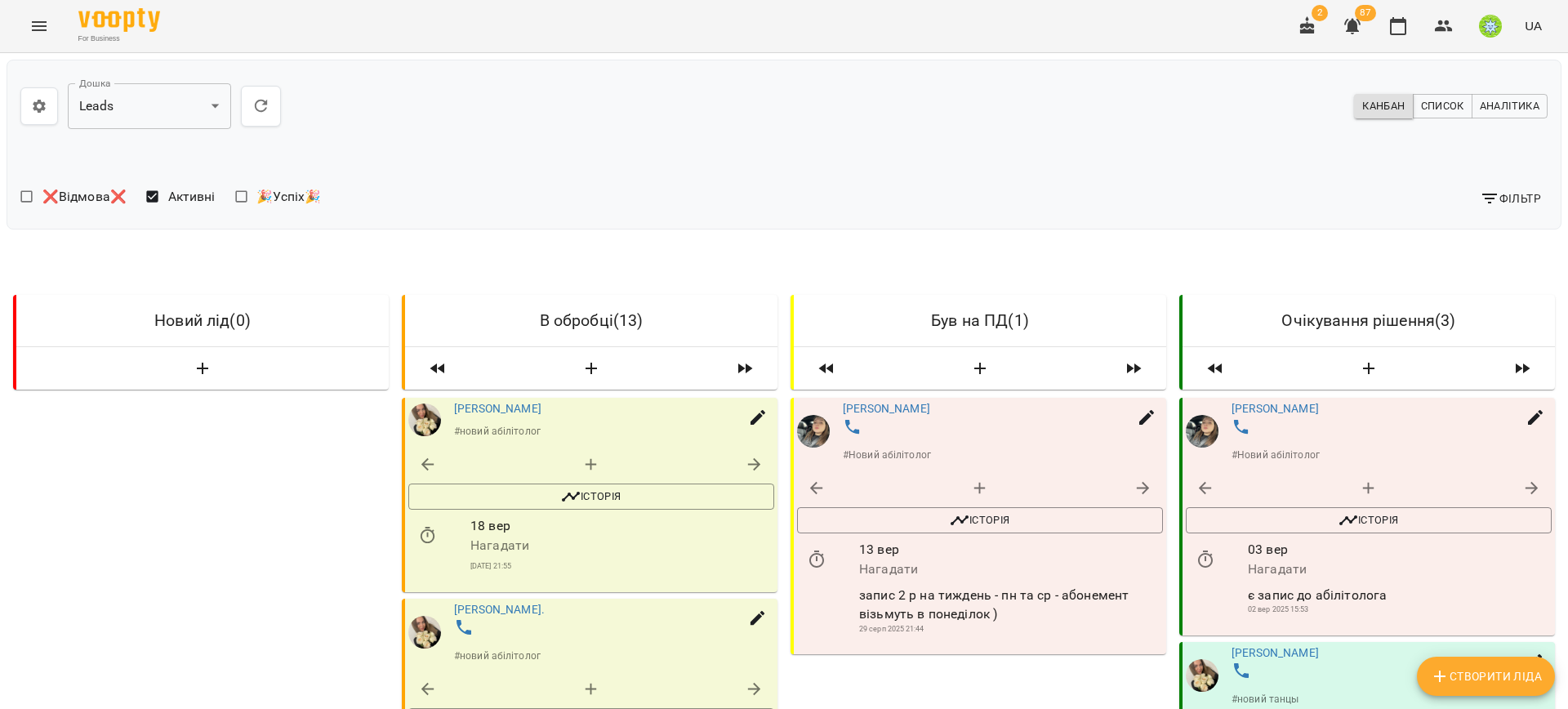
click at [17, 5] on div "For Business 2 87 UA" at bounding box center [784, 26] width 1568 height 52
click at [27, 14] on button "Menu" at bounding box center [39, 26] width 39 height 39
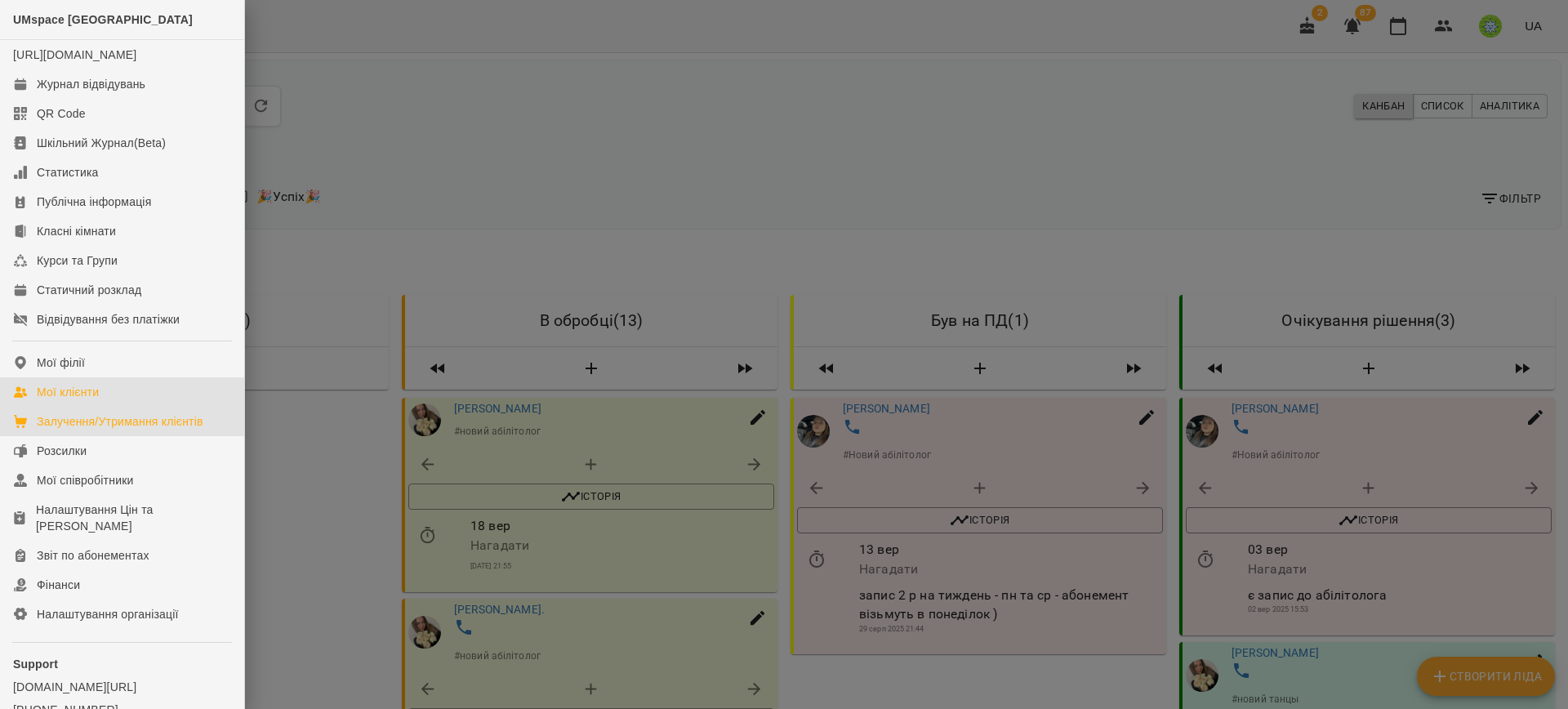
click at [92, 401] on div "Мої клієнти" at bounding box center [67, 392] width 62 height 16
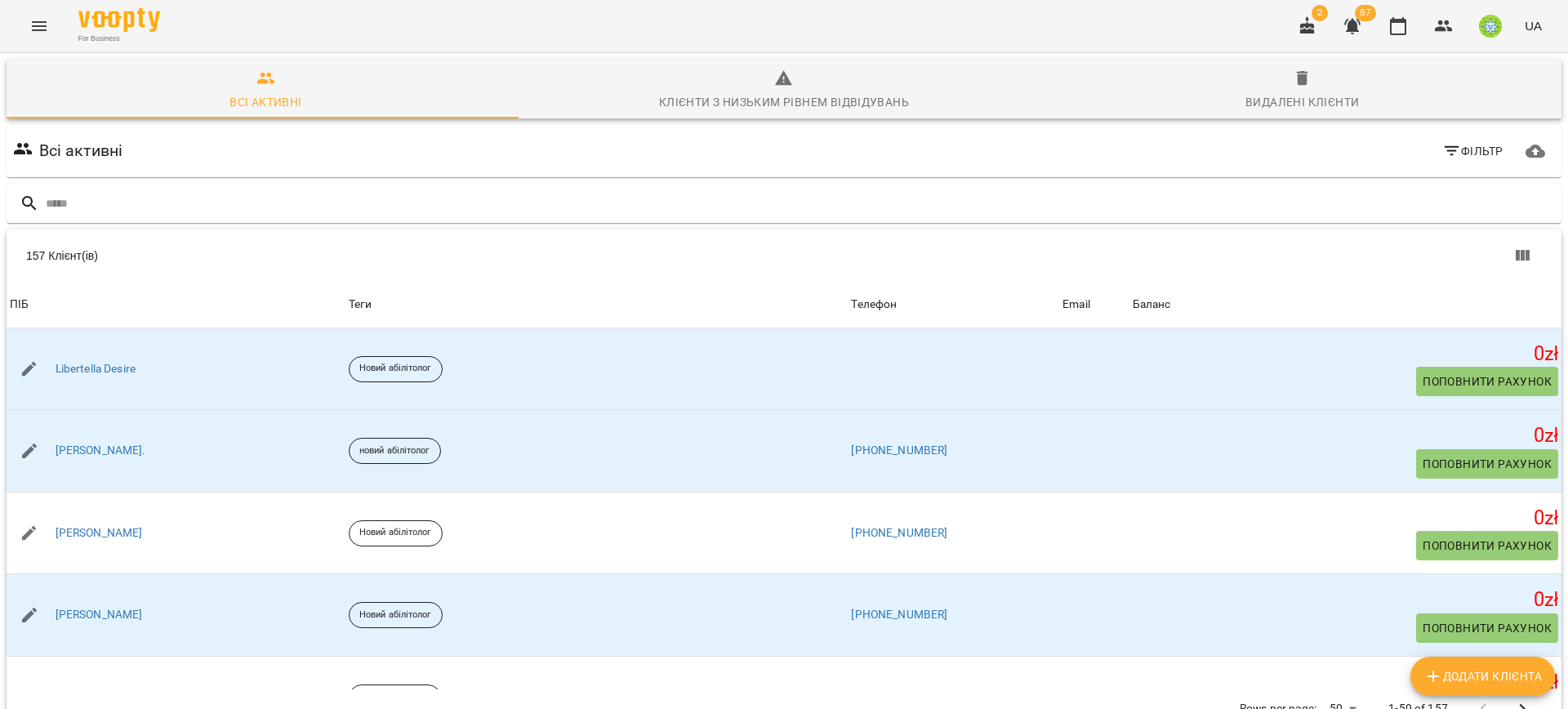
drag, startPoint x: 1386, startPoint y: 40, endPoint x: 1366, endPoint y: 42, distance: 20.1
click at [1386, 40] on button "button" at bounding box center [1398, 26] width 39 height 39
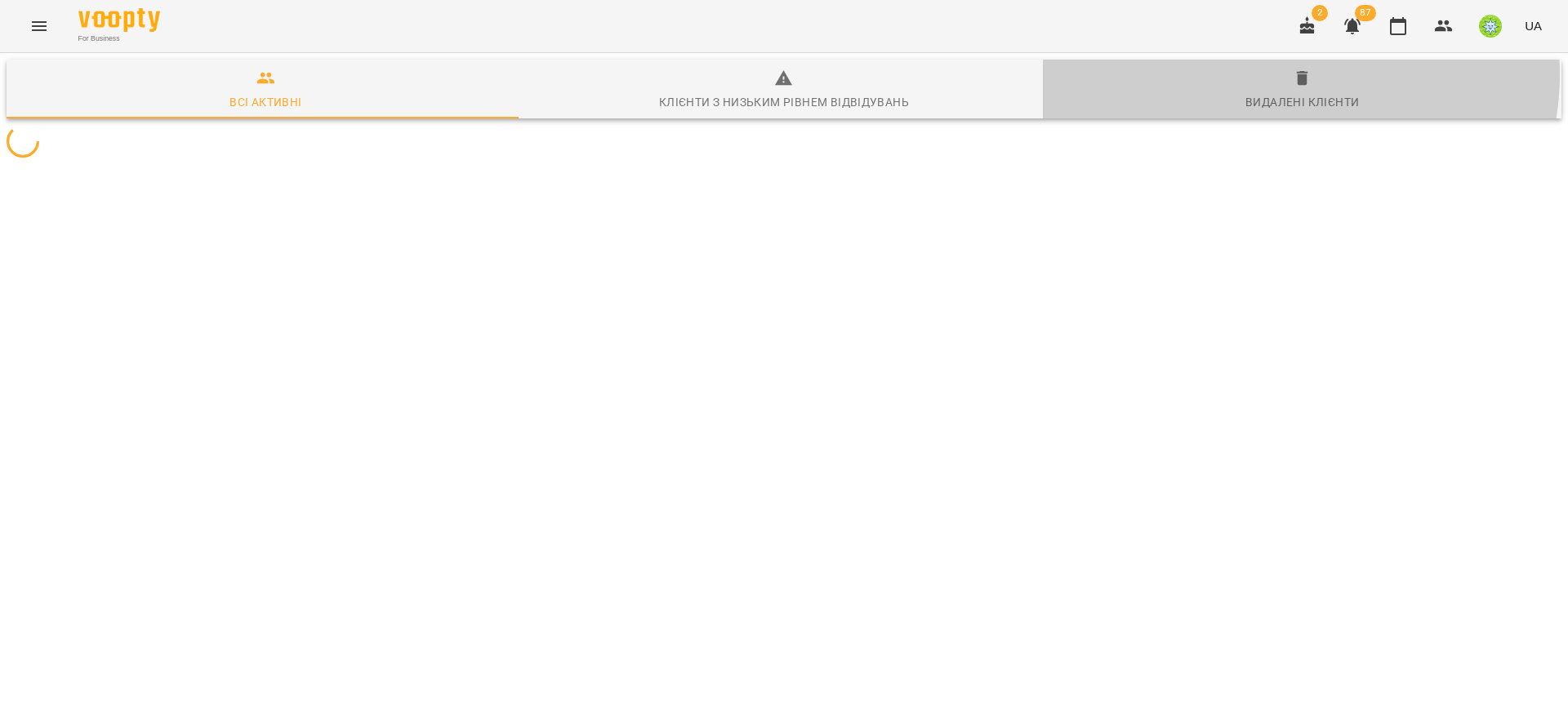
click at [1292, 74] on icon "button" at bounding box center [1302, 78] width 19 height 19
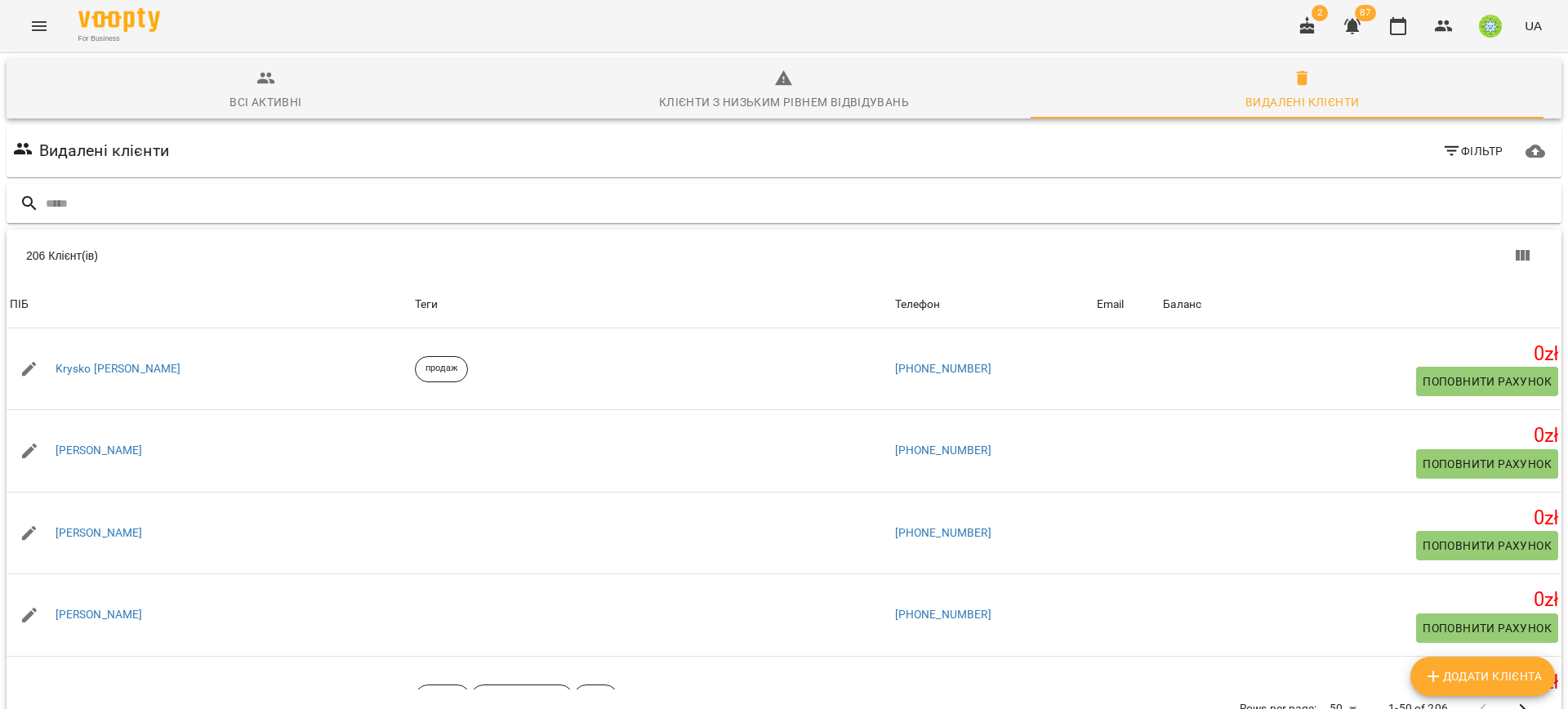
click at [437, 191] on input "text" at bounding box center [801, 204] width 1510 height 27
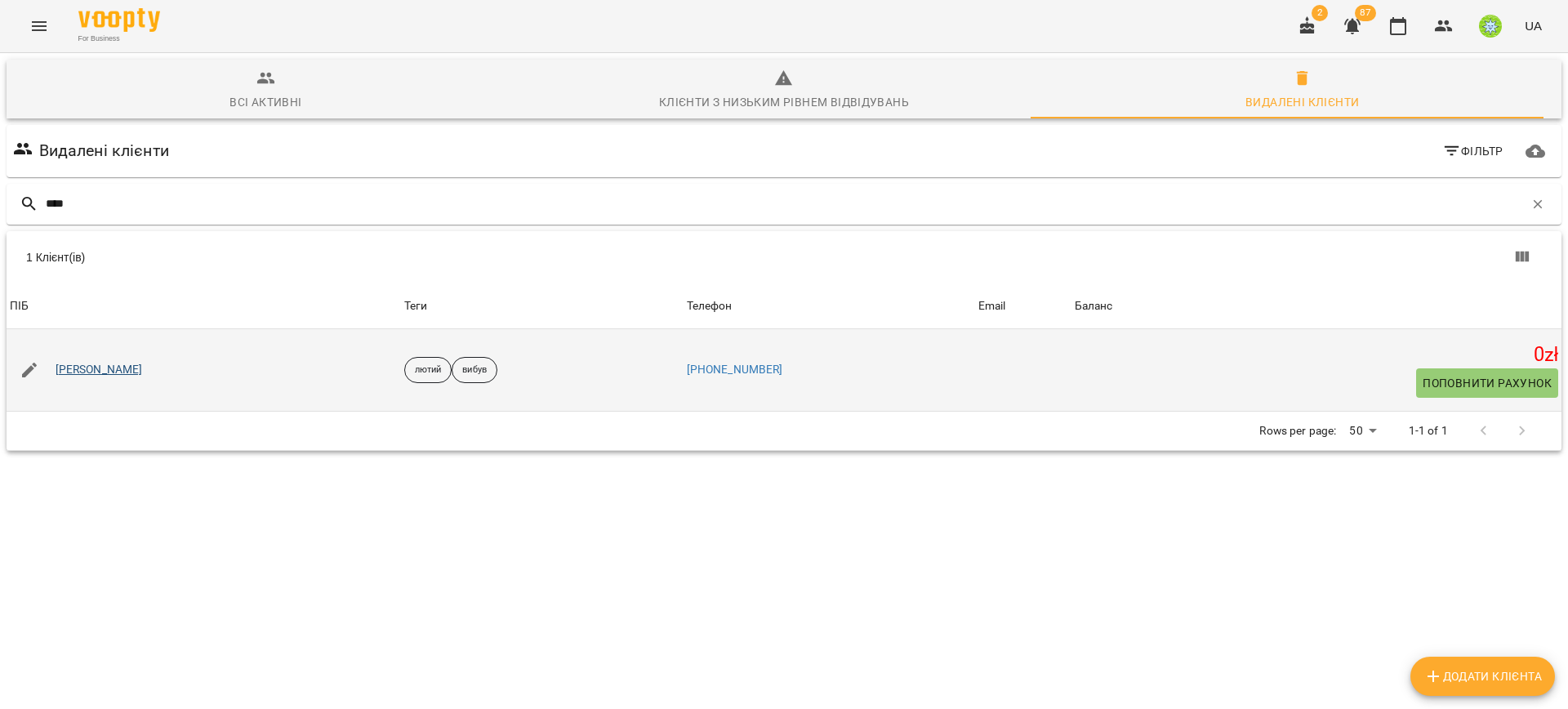
type input "****"
click at [80, 371] on link "[PERSON_NAME]" at bounding box center [99, 370] width 88 height 16
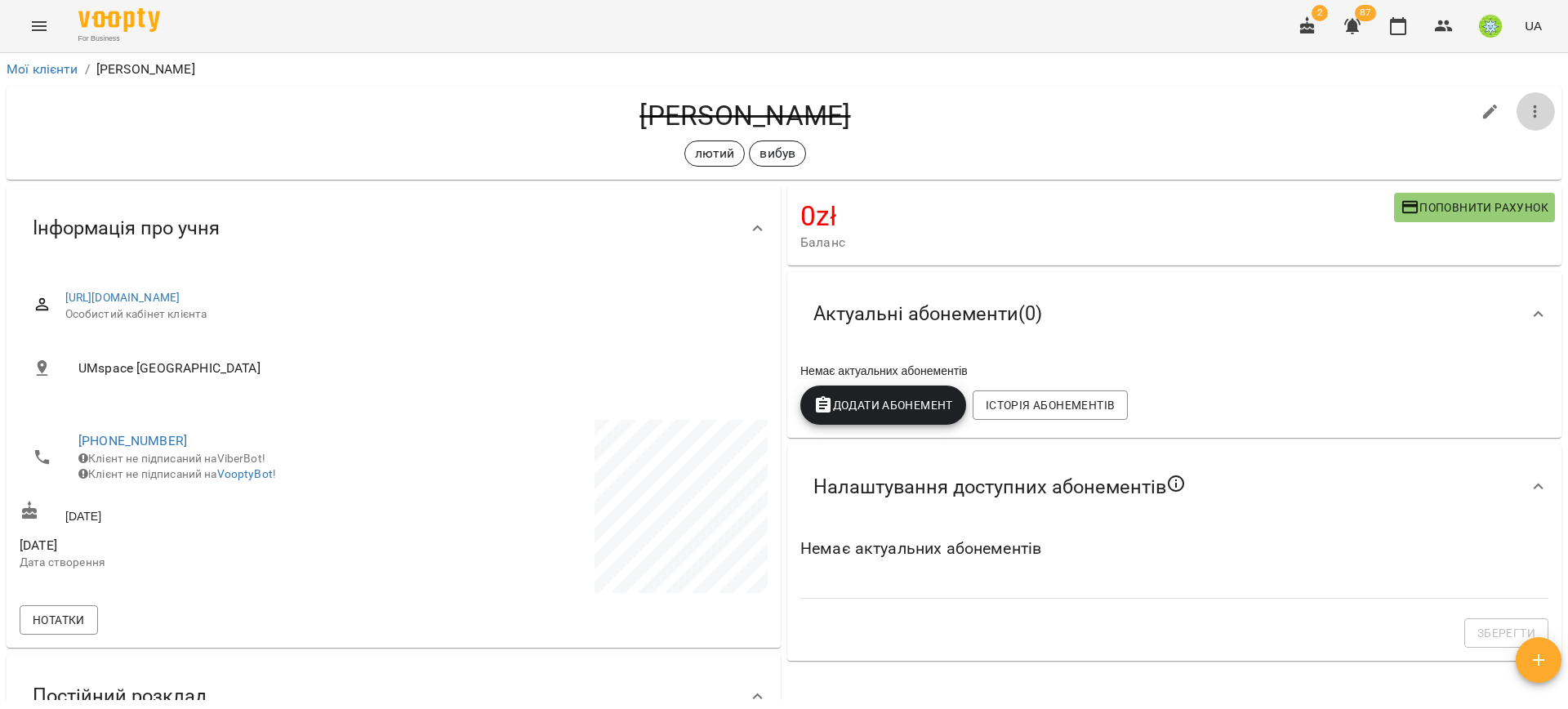
click at [1525, 110] on icon "button" at bounding box center [1535, 112] width 19 height 19
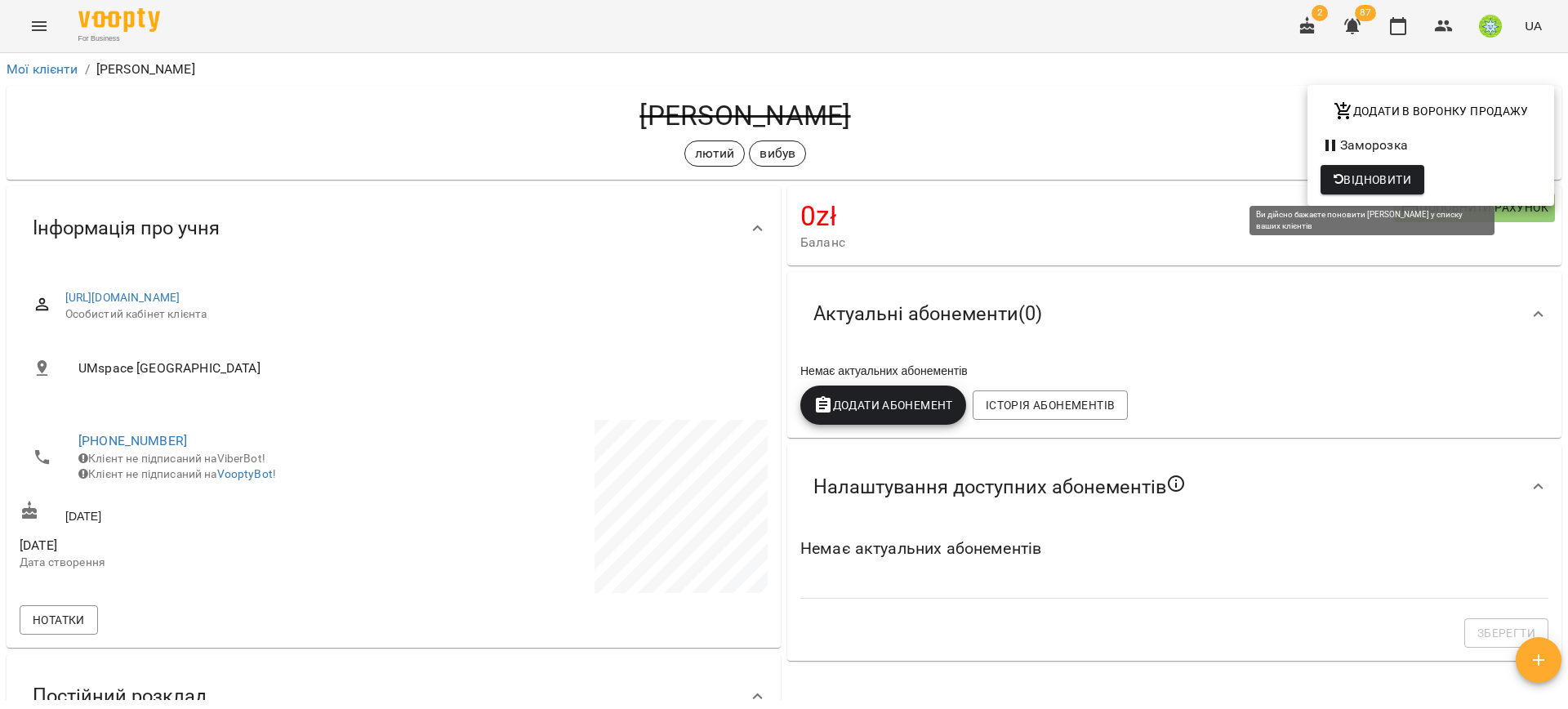
click at [1388, 178] on span "Відновити" at bounding box center [1373, 180] width 78 height 19
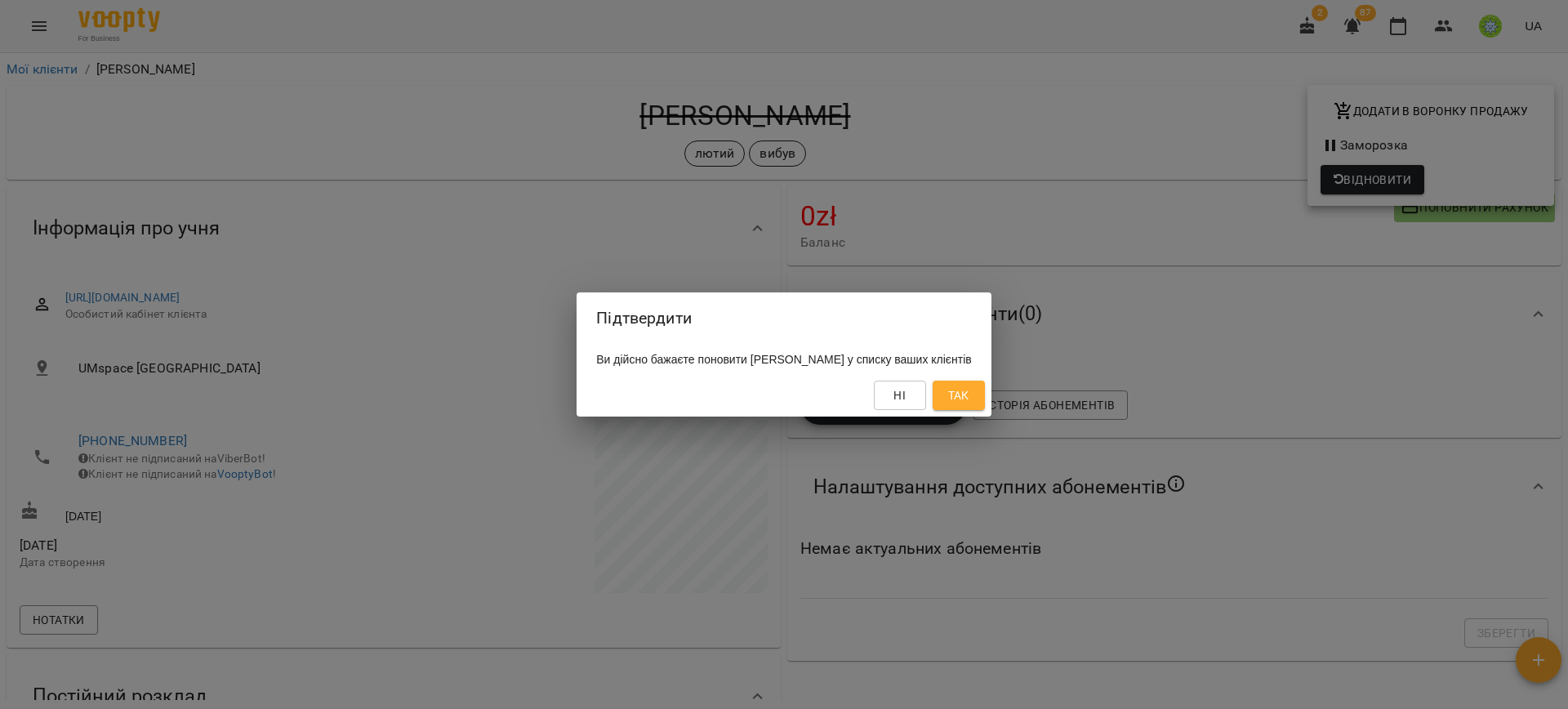
click at [972, 393] on span "Так" at bounding box center [959, 395] width 27 height 19
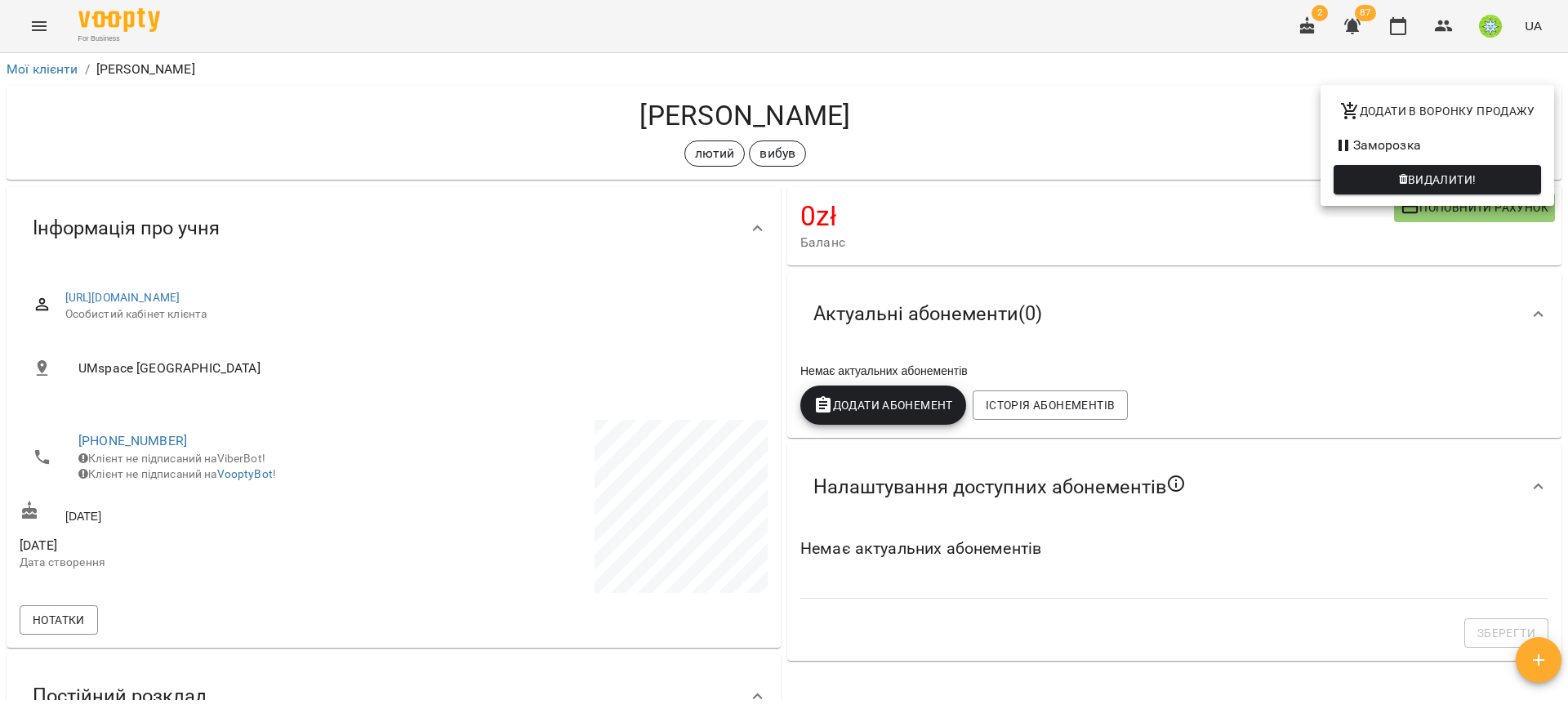
drag, startPoint x: 1199, startPoint y: 114, endPoint x: 1214, endPoint y: 117, distance: 15.3
click at [1199, 114] on div at bounding box center [784, 354] width 1568 height 709
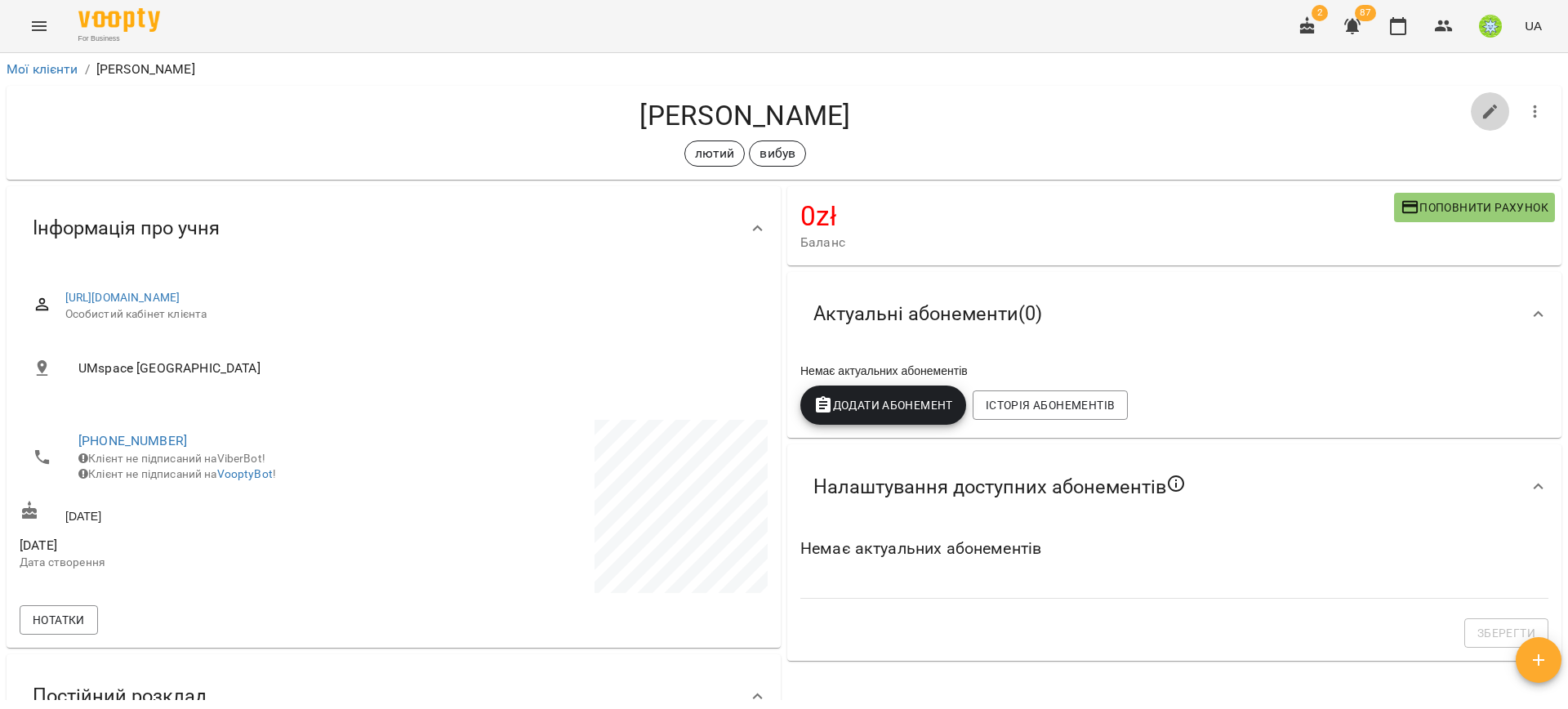
click at [1480, 107] on icon "button" at bounding box center [1490, 112] width 19 height 19
select select "**"
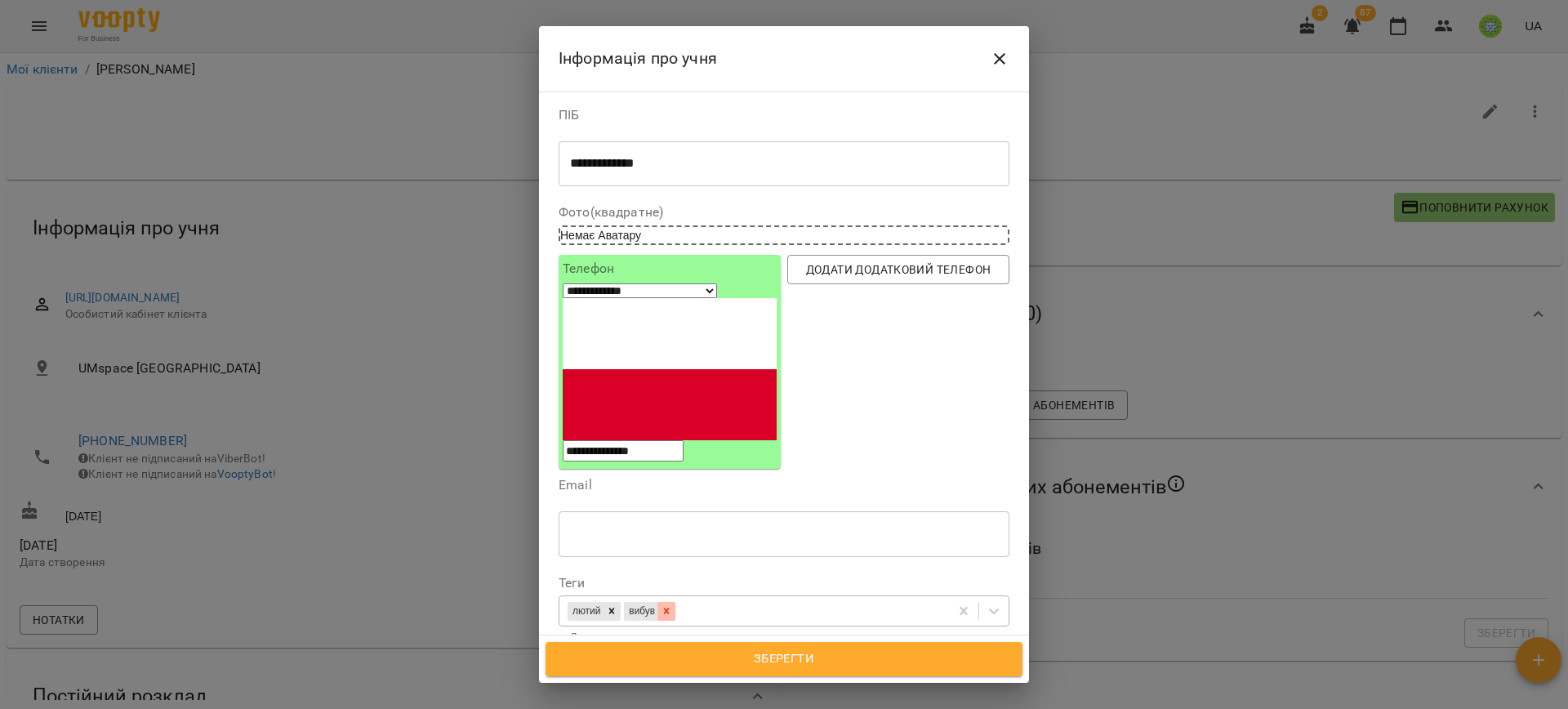
click at [672, 605] on icon at bounding box center [666, 611] width 12 height 12
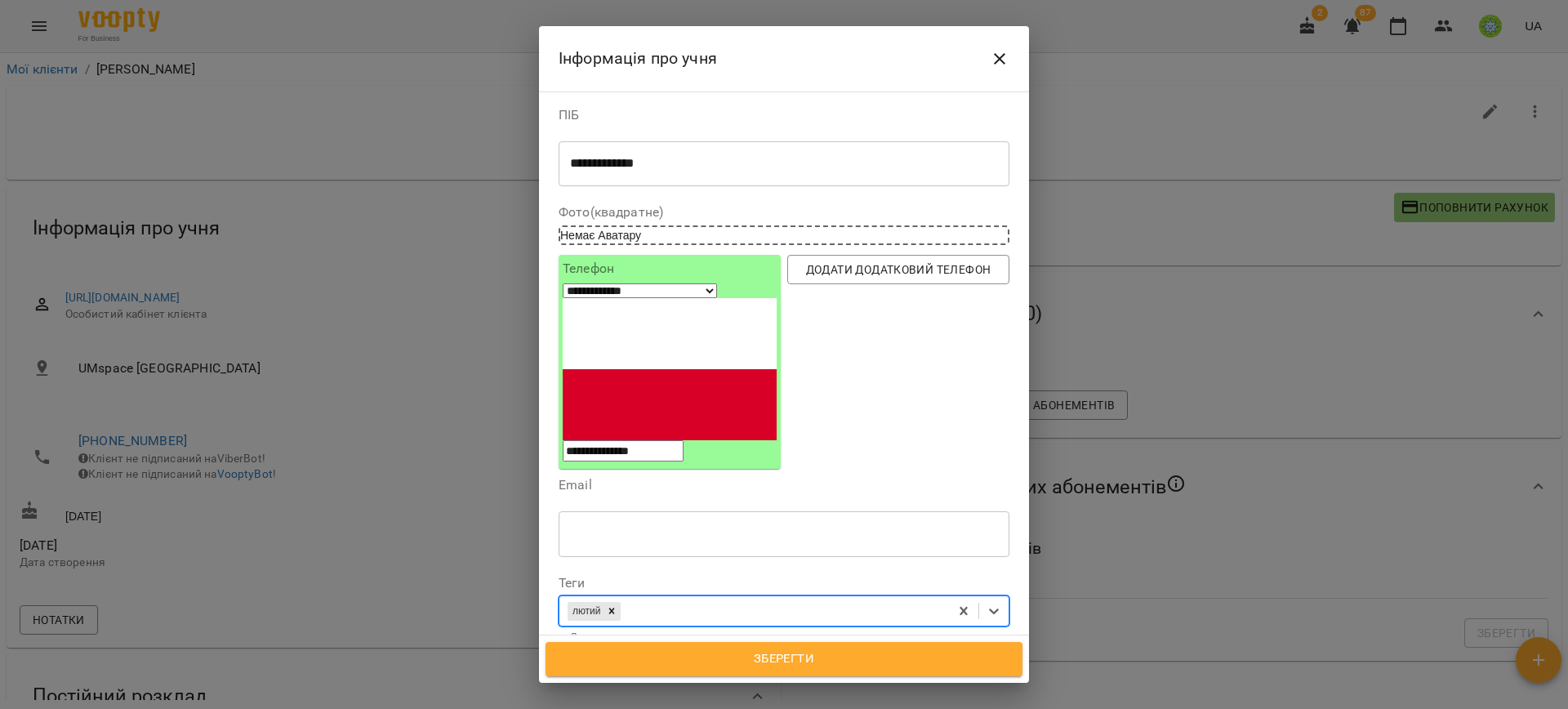
click at [706, 681] on div "Зберегти" at bounding box center [783, 658] width 490 height 47
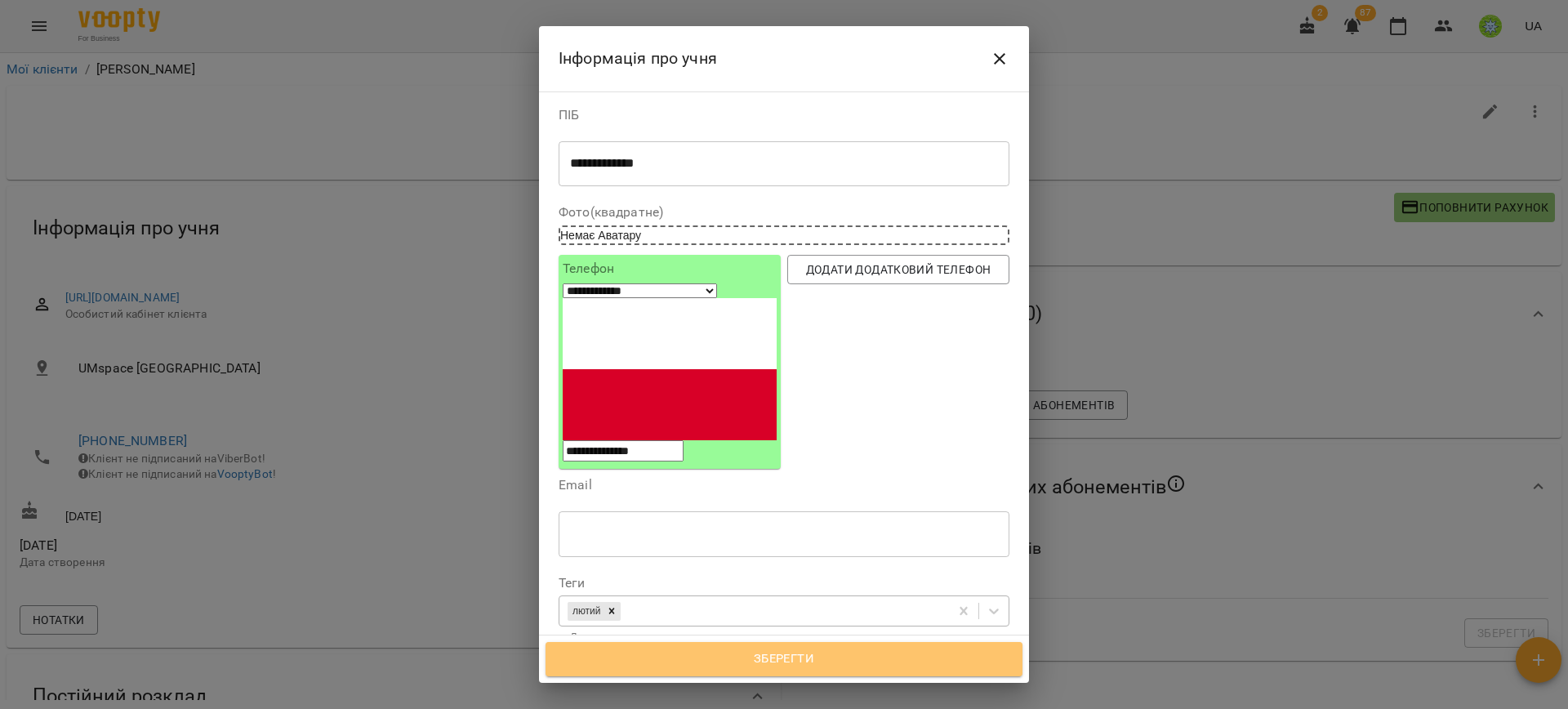
click at [702, 668] on span "Зберегти" at bounding box center [784, 659] width 441 height 21
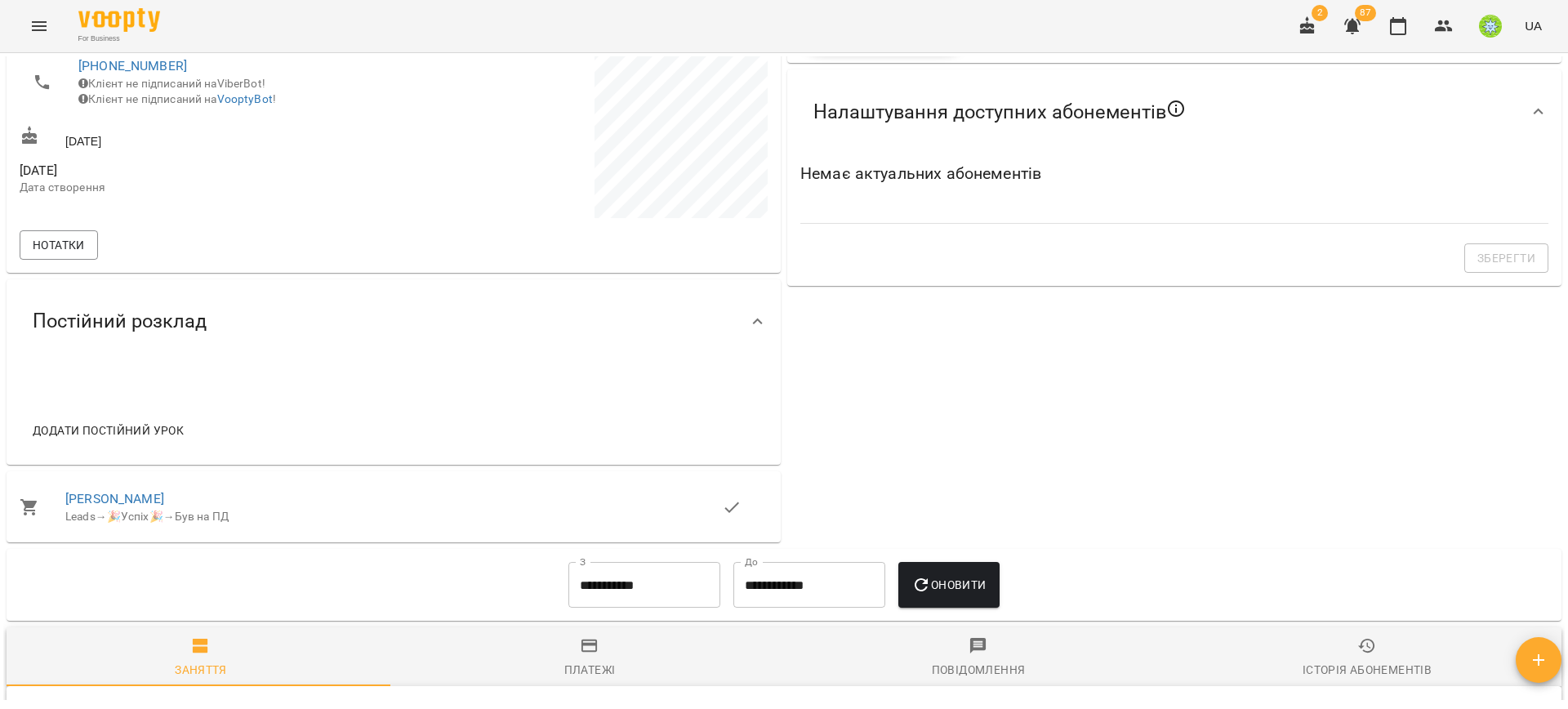
scroll to position [704, 0]
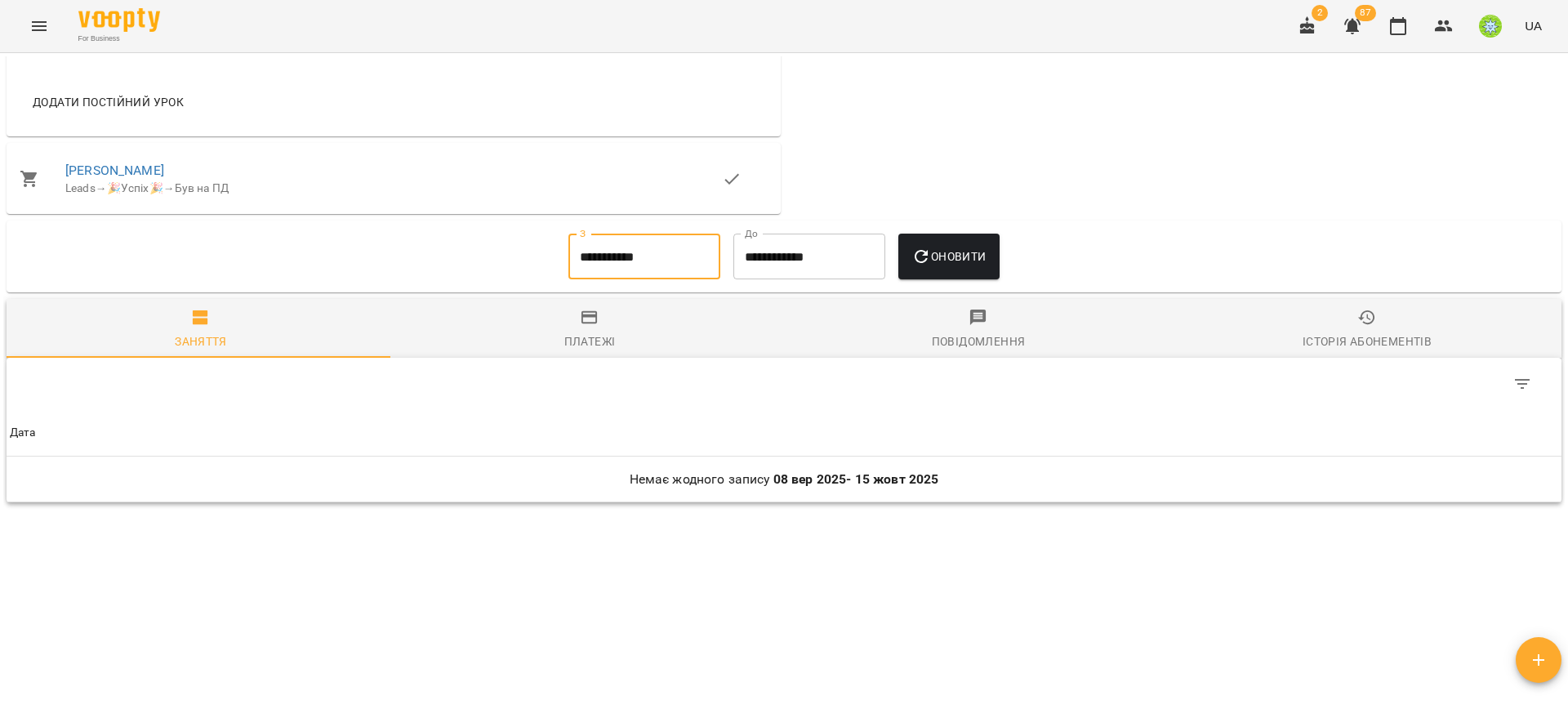
click at [615, 256] on input "**********" at bounding box center [644, 257] width 151 height 46
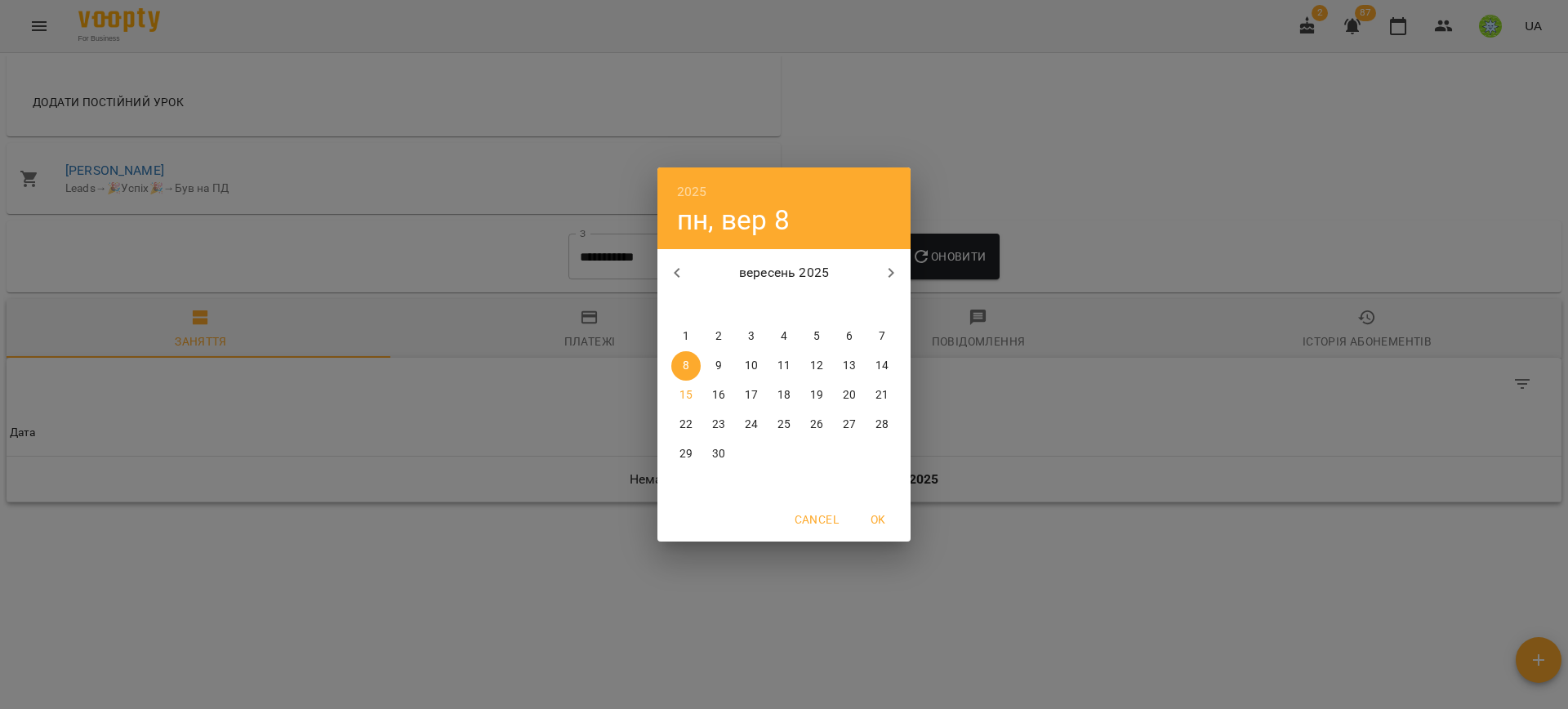
click at [666, 277] on button "button" at bounding box center [677, 273] width 39 height 39
click at [673, 275] on icon "button" at bounding box center [677, 273] width 19 height 19
click at [704, 328] on div "1" at bounding box center [718, 336] width 33 height 29
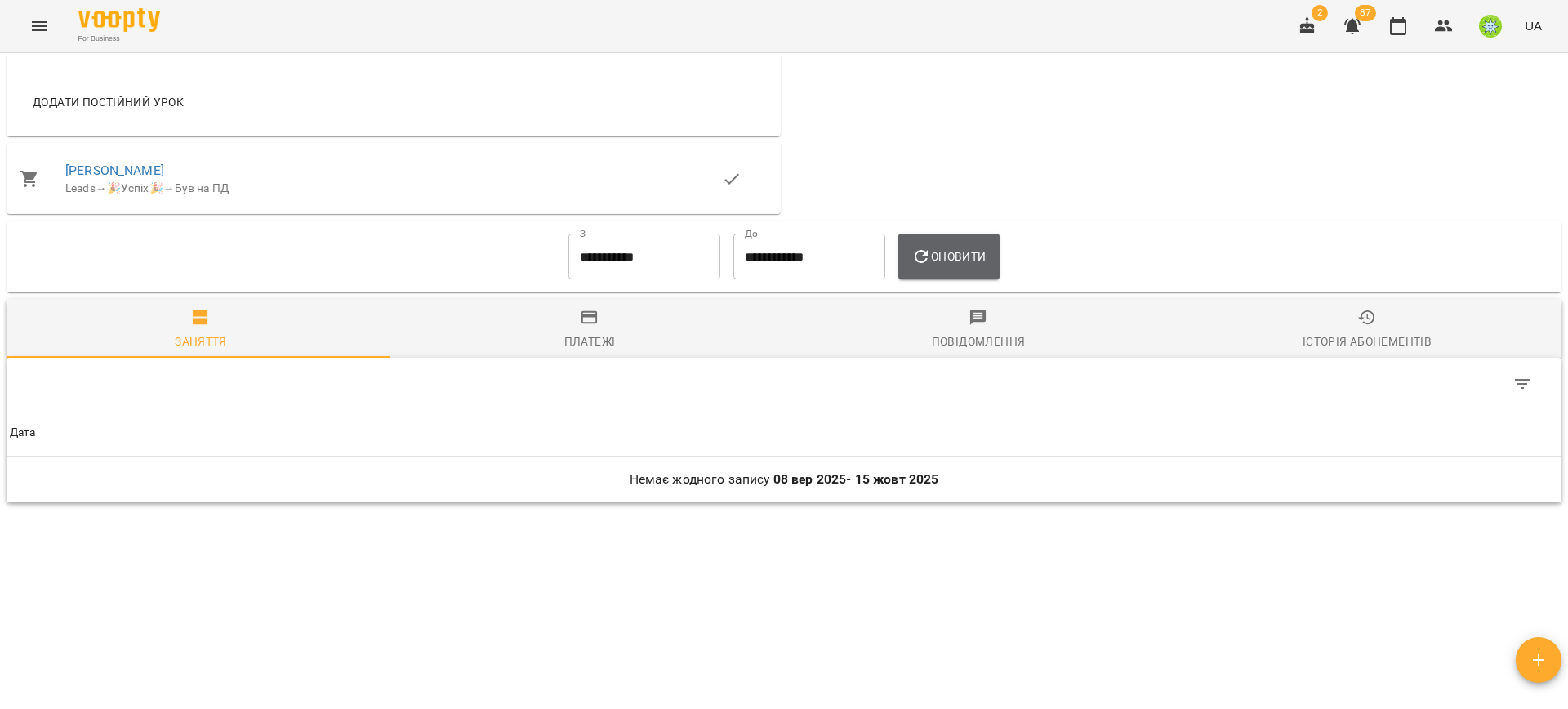
click at [963, 246] on span "Оновити" at bounding box center [949, 256] width 74 height 19
click at [648, 228] on div "**********" at bounding box center [644, 256] width 165 height 58
click at [646, 238] on input "**********" at bounding box center [644, 257] width 151 height 46
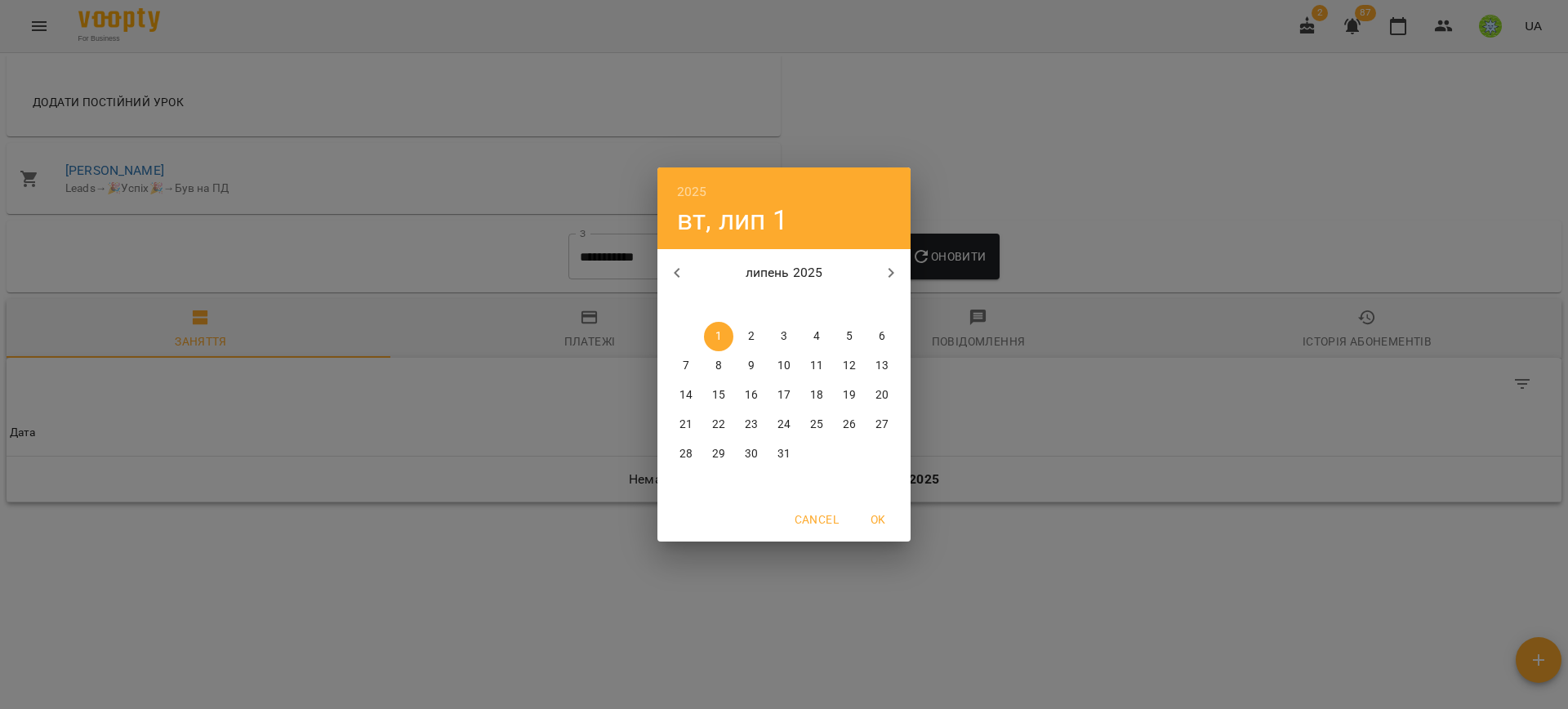
click at [671, 269] on icon "button" at bounding box center [677, 273] width 19 height 19
click at [720, 330] on p "1" at bounding box center [718, 337] width 6 height 16
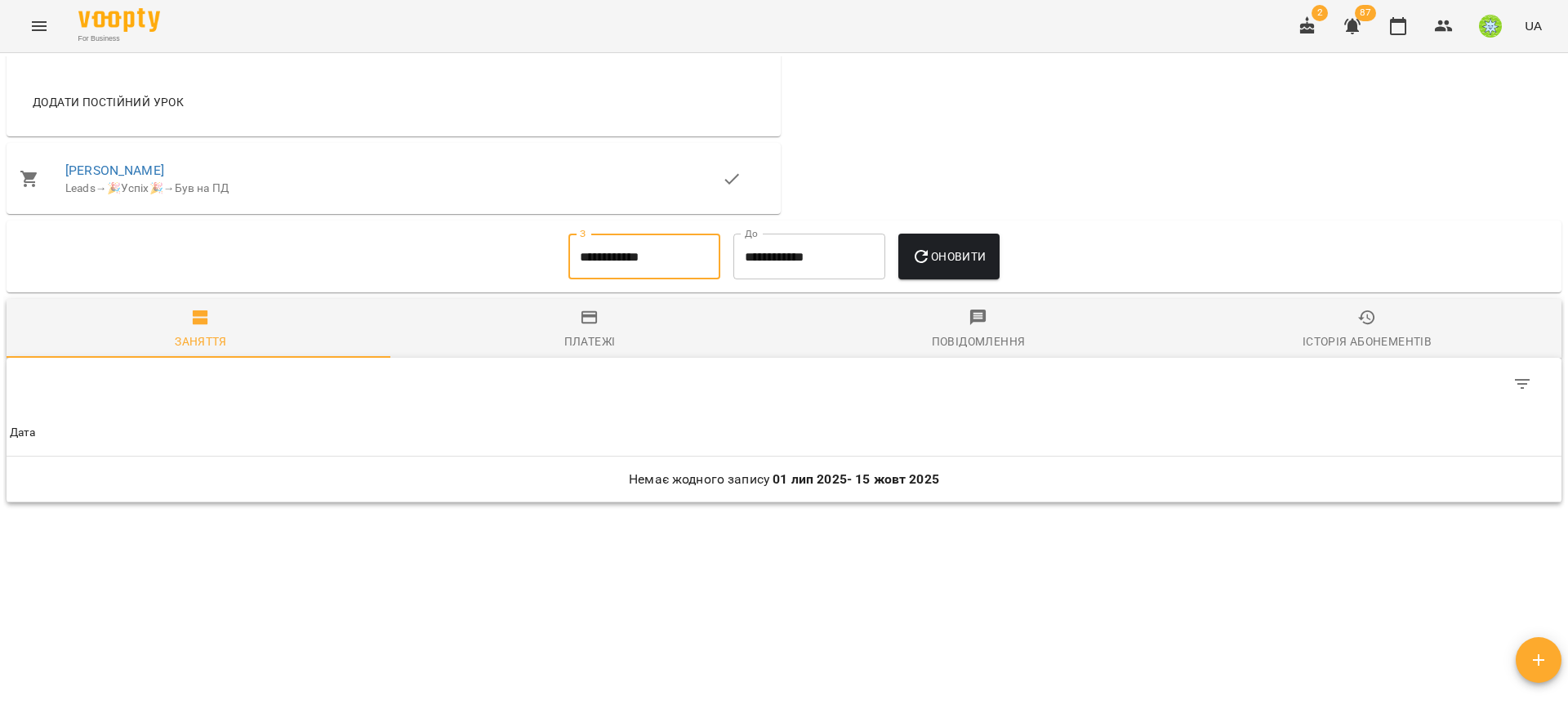
click at [949, 253] on span "Оновити" at bounding box center [949, 256] width 74 height 19
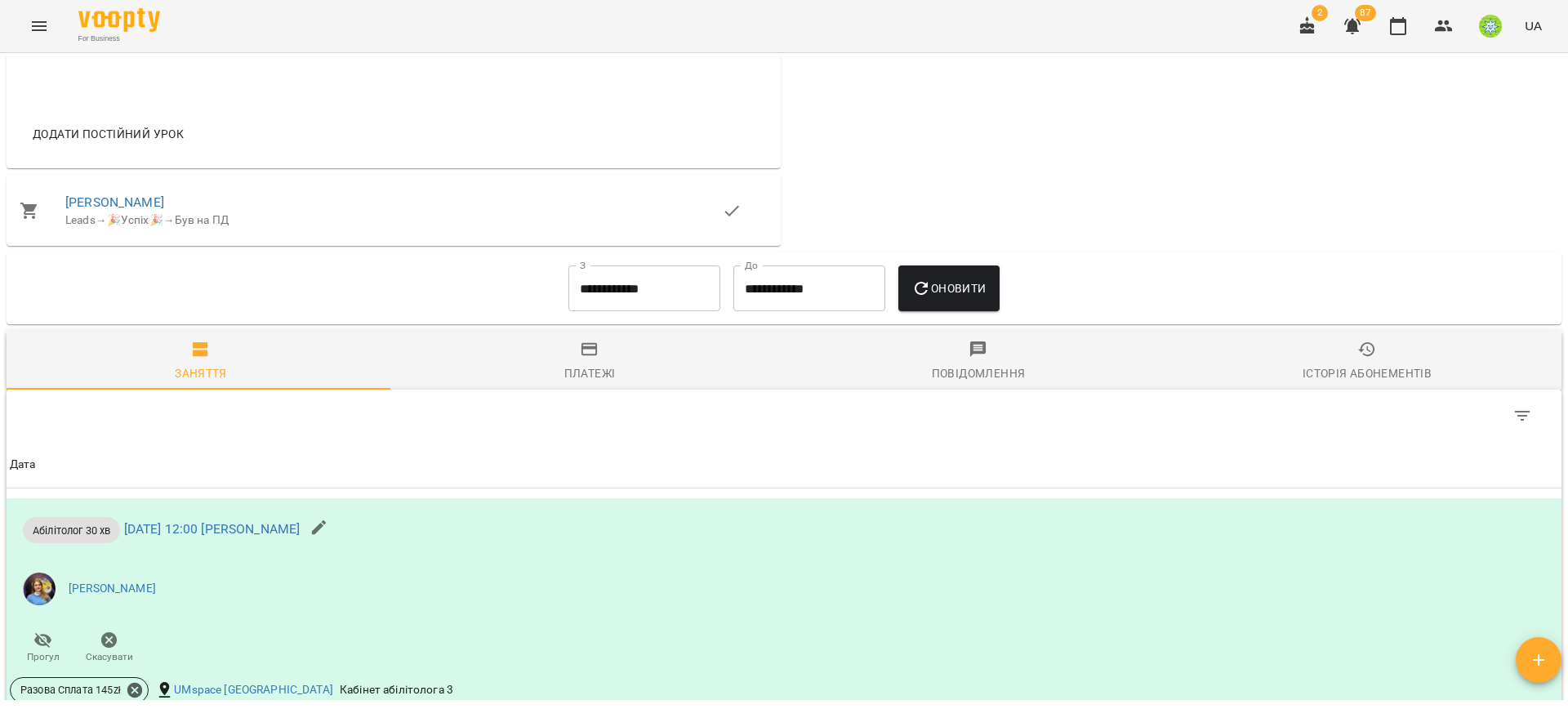
scroll to position [655, 0]
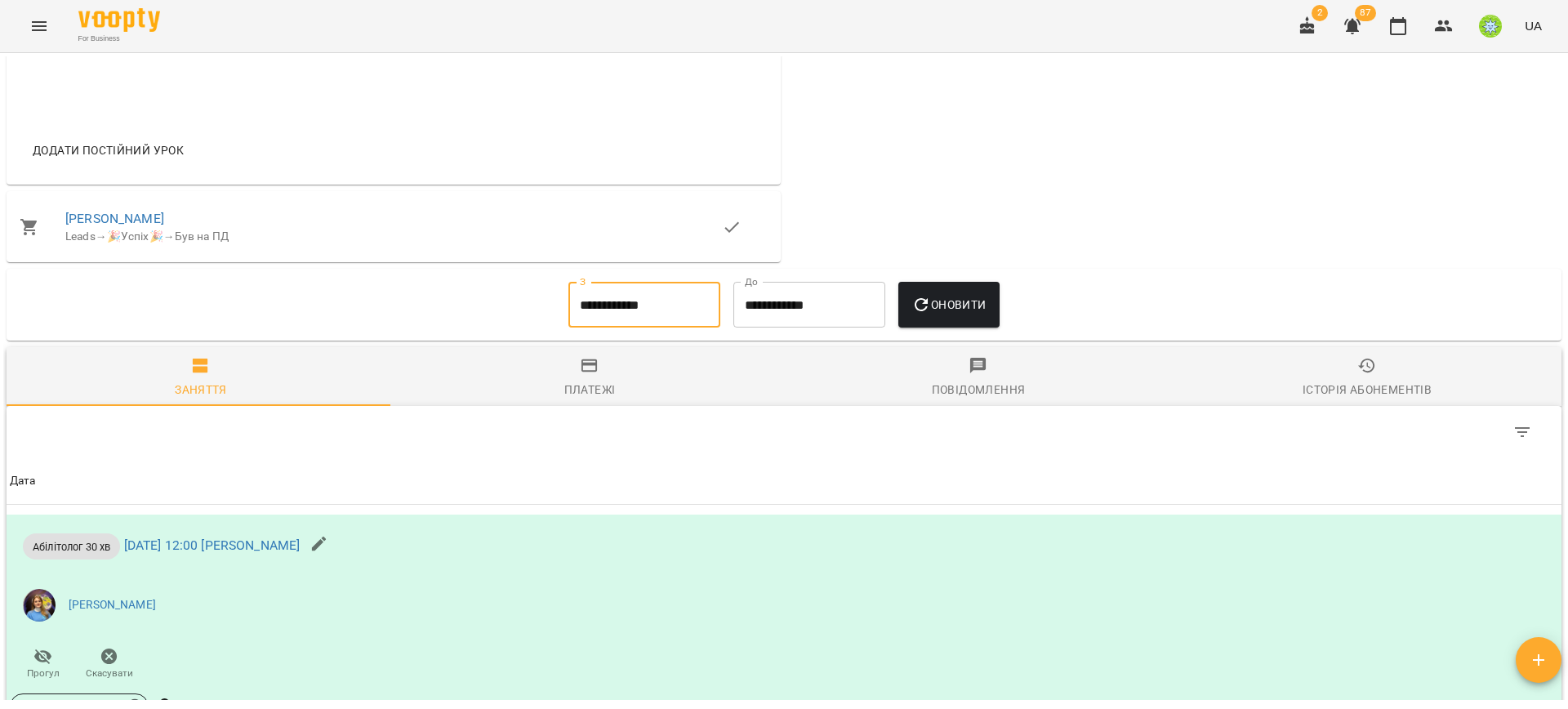
click at [648, 316] on input "**********" at bounding box center [644, 305] width 151 height 46
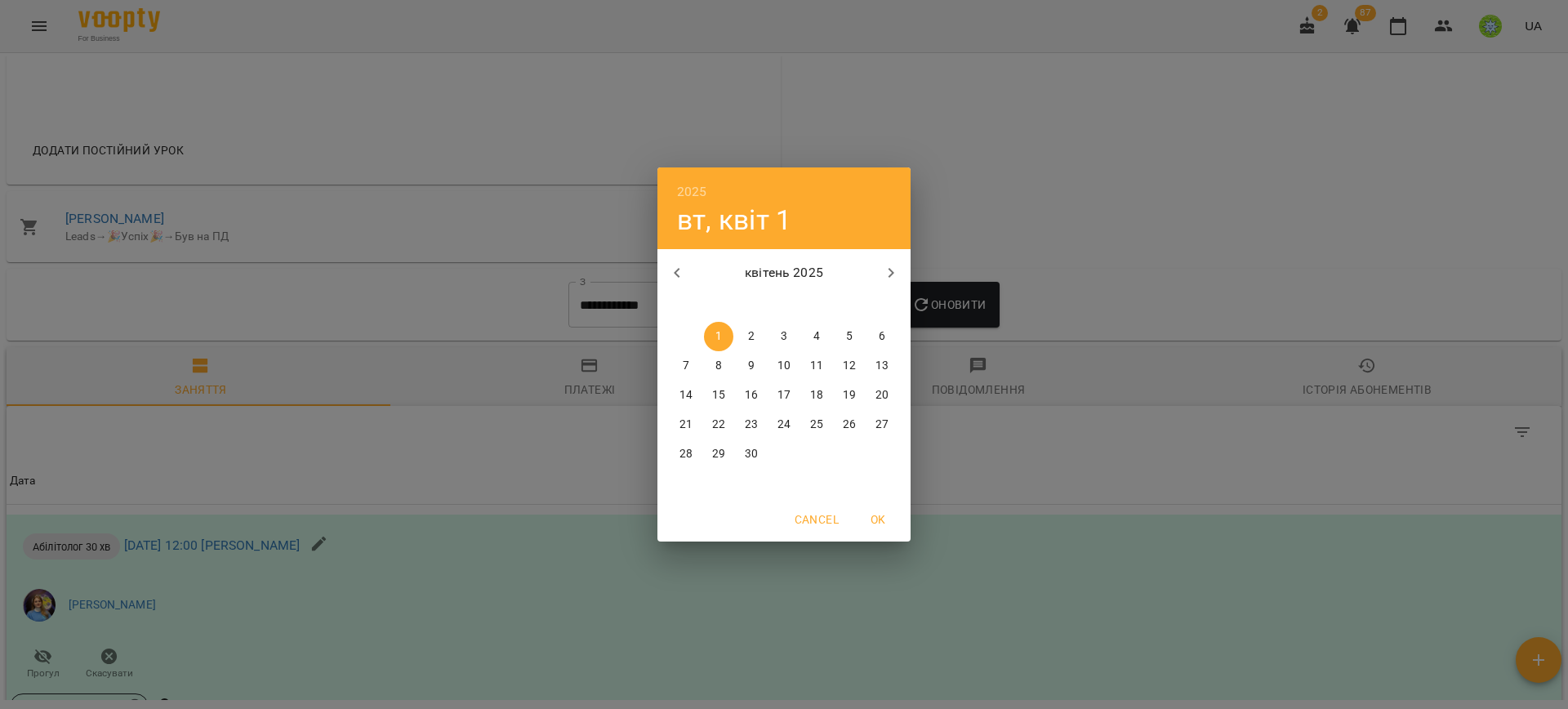
click at [685, 271] on icon "button" at bounding box center [677, 273] width 19 height 19
click at [850, 332] on p "1" at bounding box center [849, 337] width 6 height 16
type input "**********"
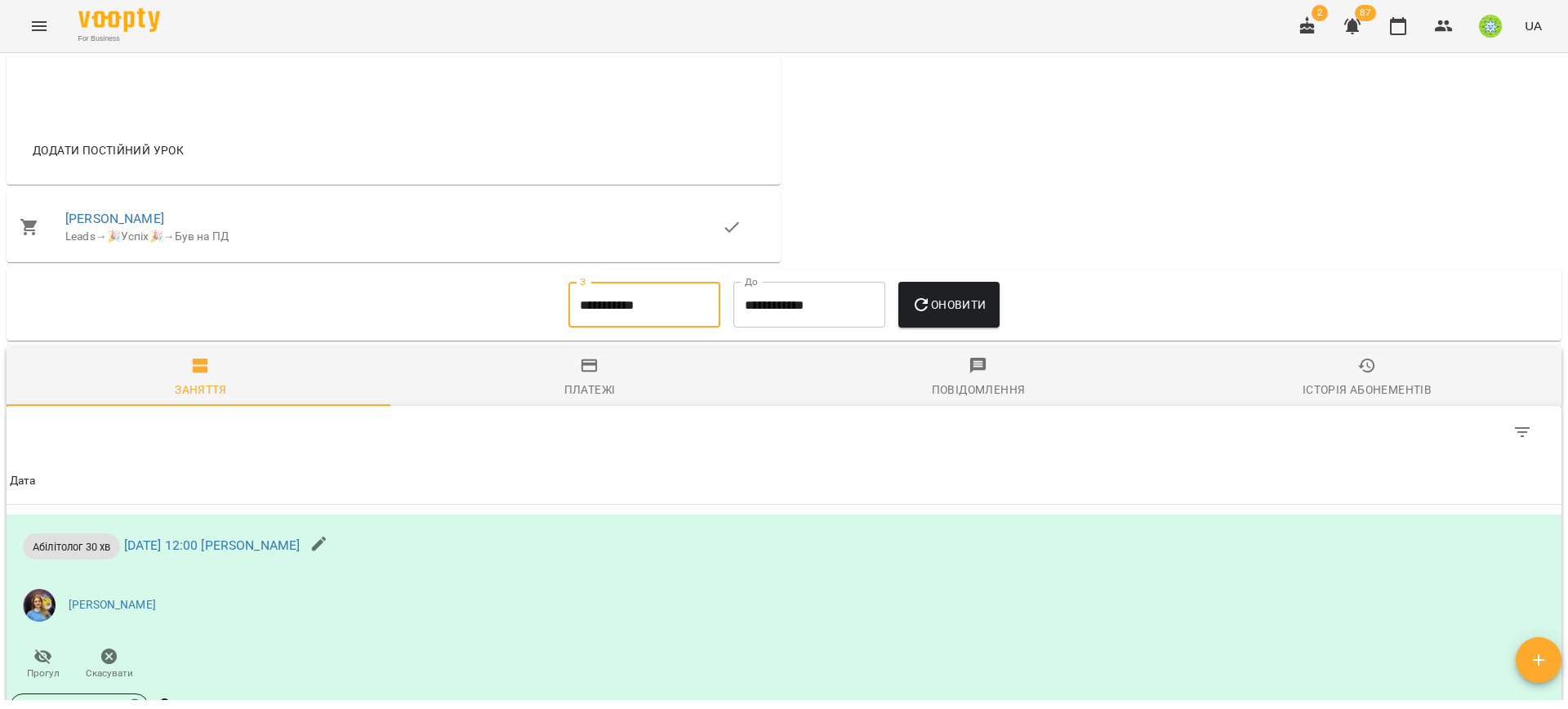
click at [912, 299] on icon "button" at bounding box center [921, 305] width 19 height 19
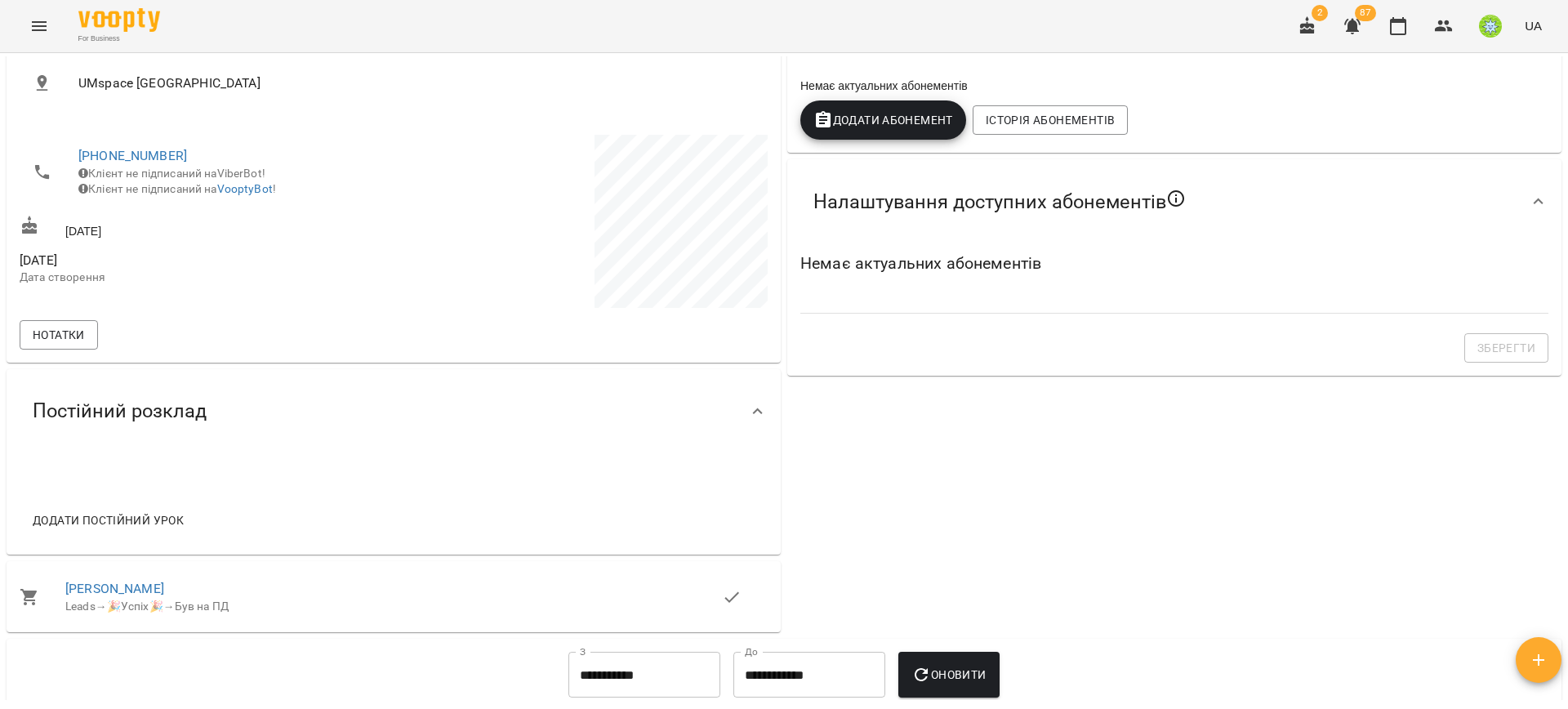
scroll to position [236, 0]
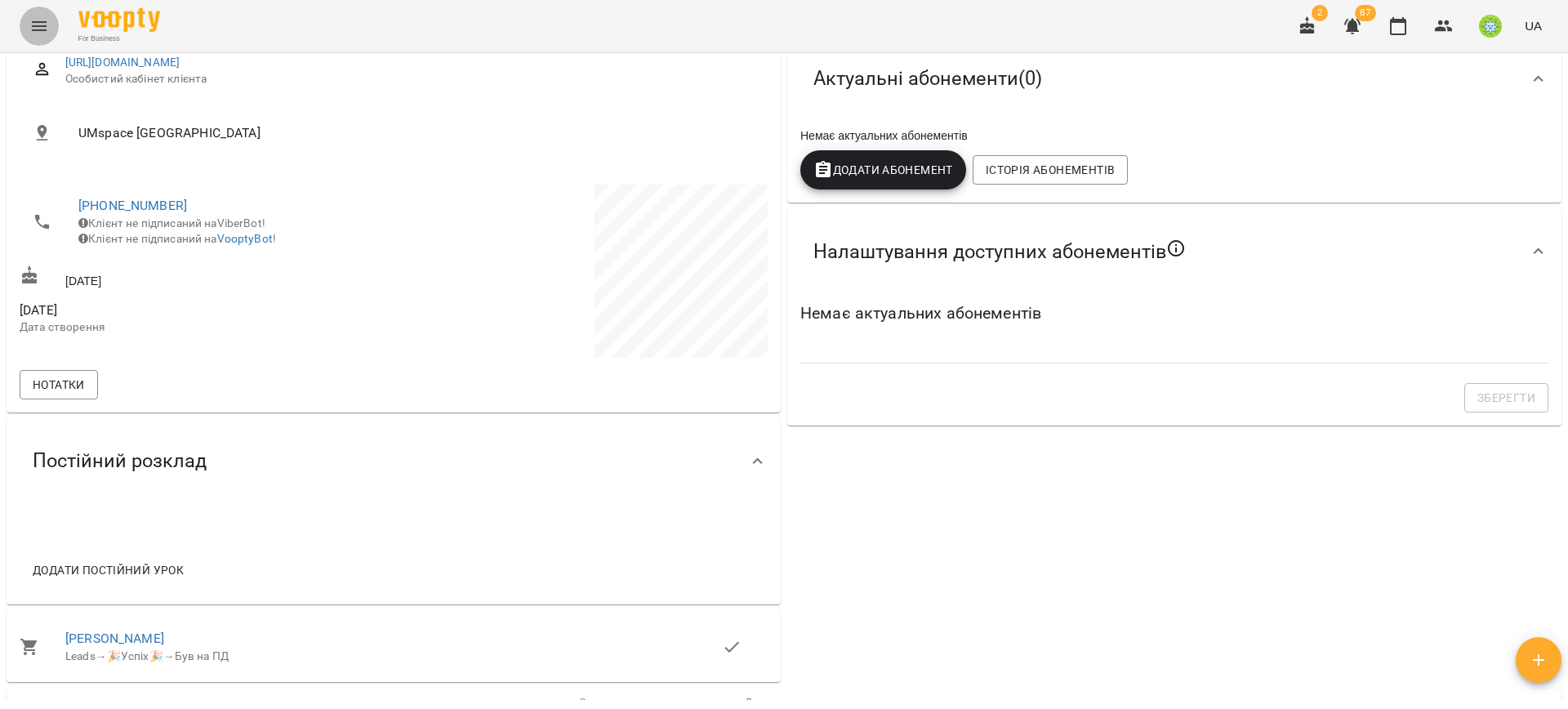
click at [32, 22] on icon "Menu" at bounding box center [39, 26] width 15 height 10
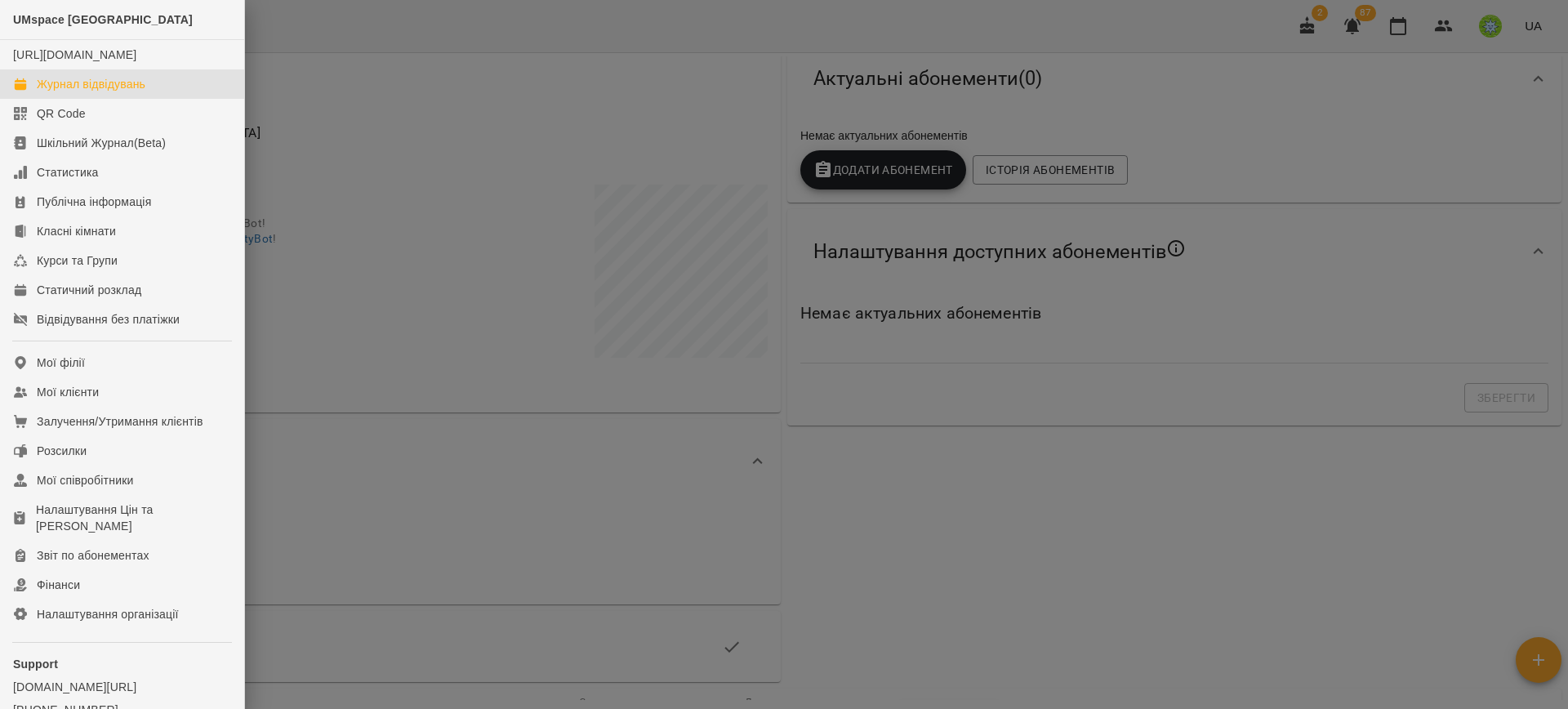
click at [129, 92] on div "Журнал відвідувань" at bounding box center [90, 84] width 109 height 16
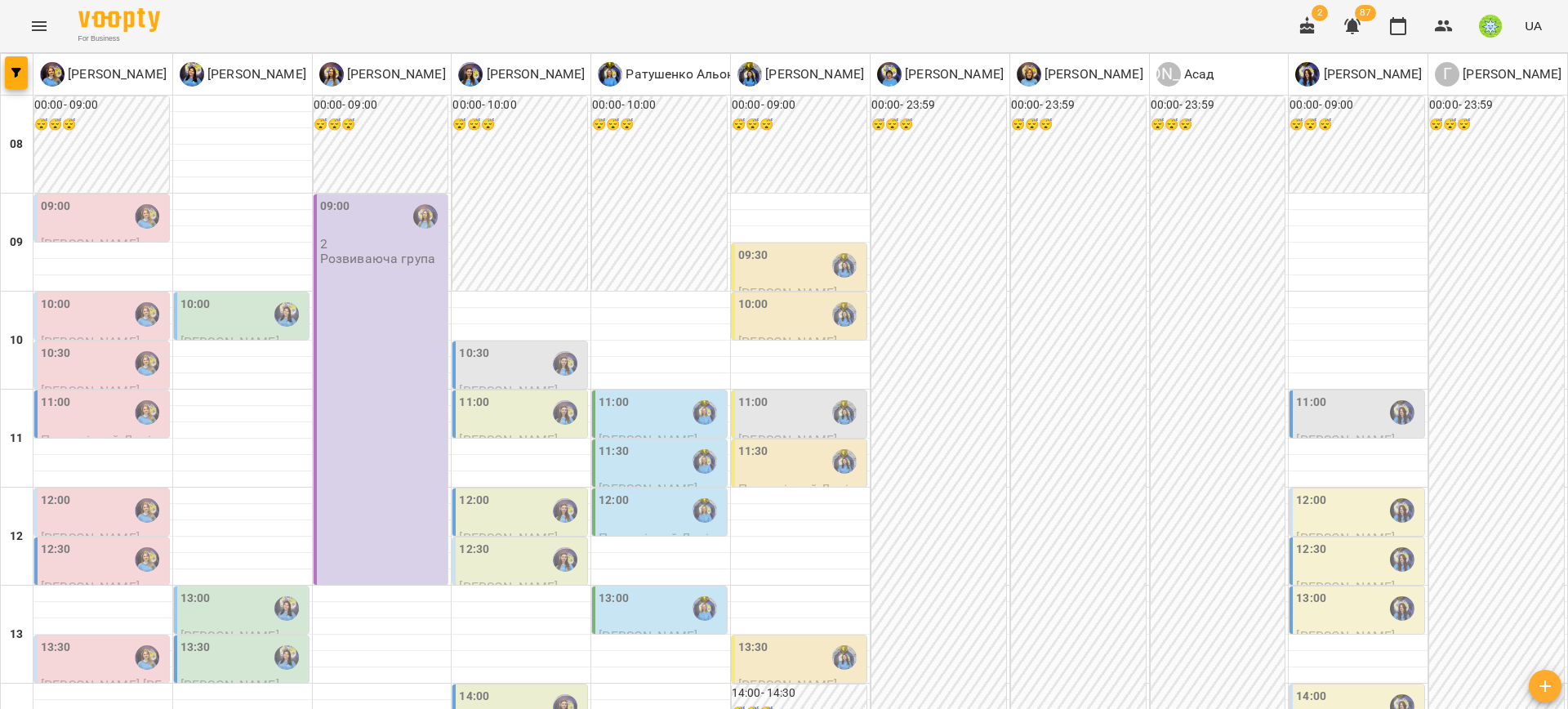
scroll to position [579, 0]
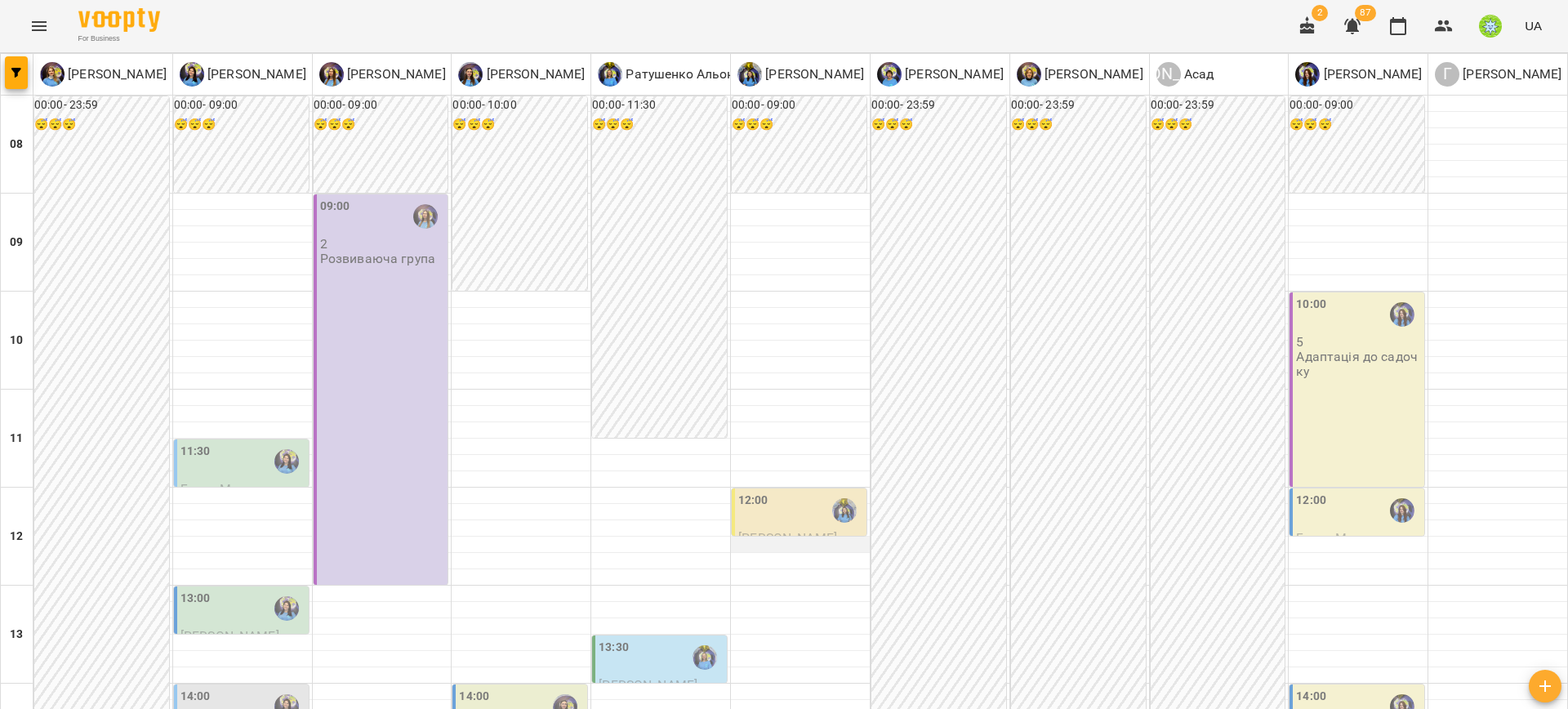
scroll to position [630, 0]
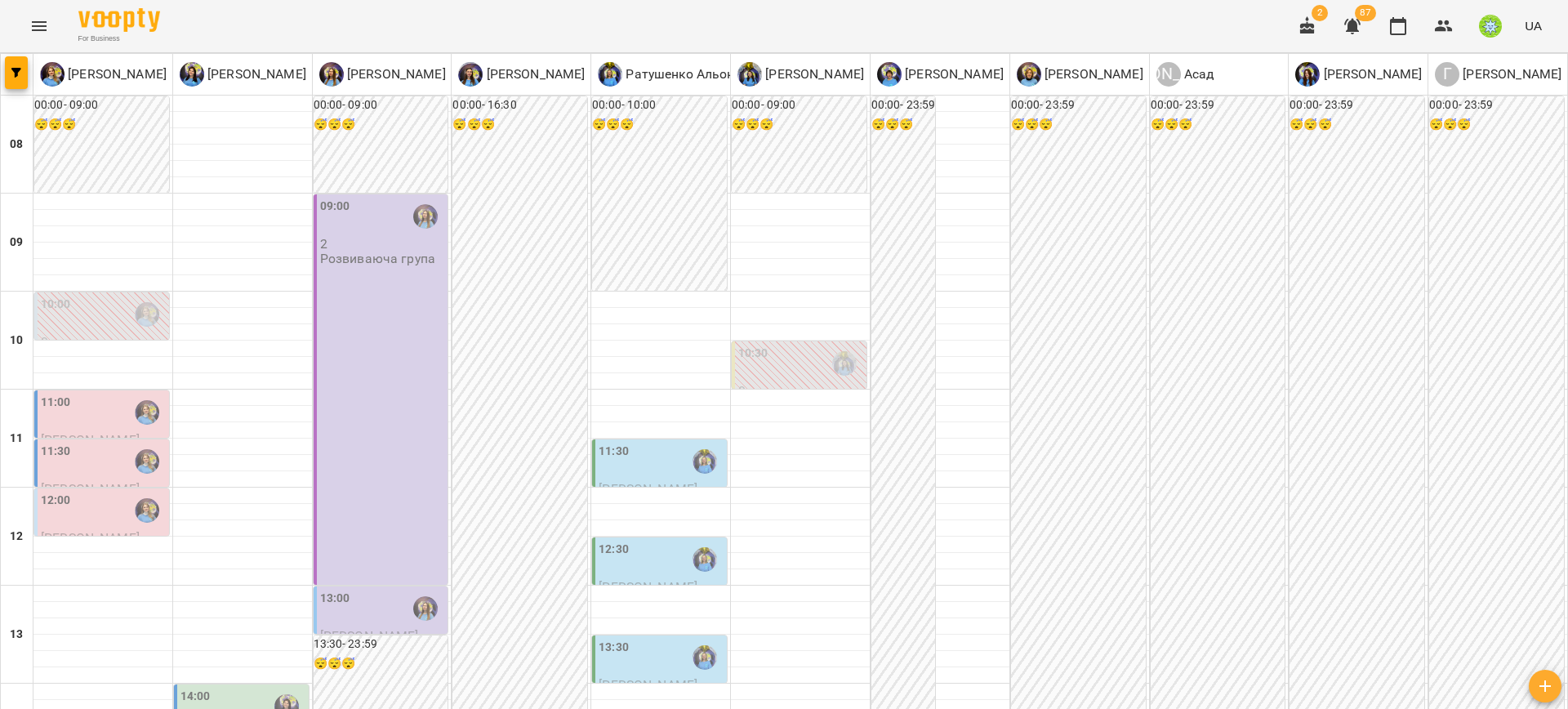
scroll to position [768, 0]
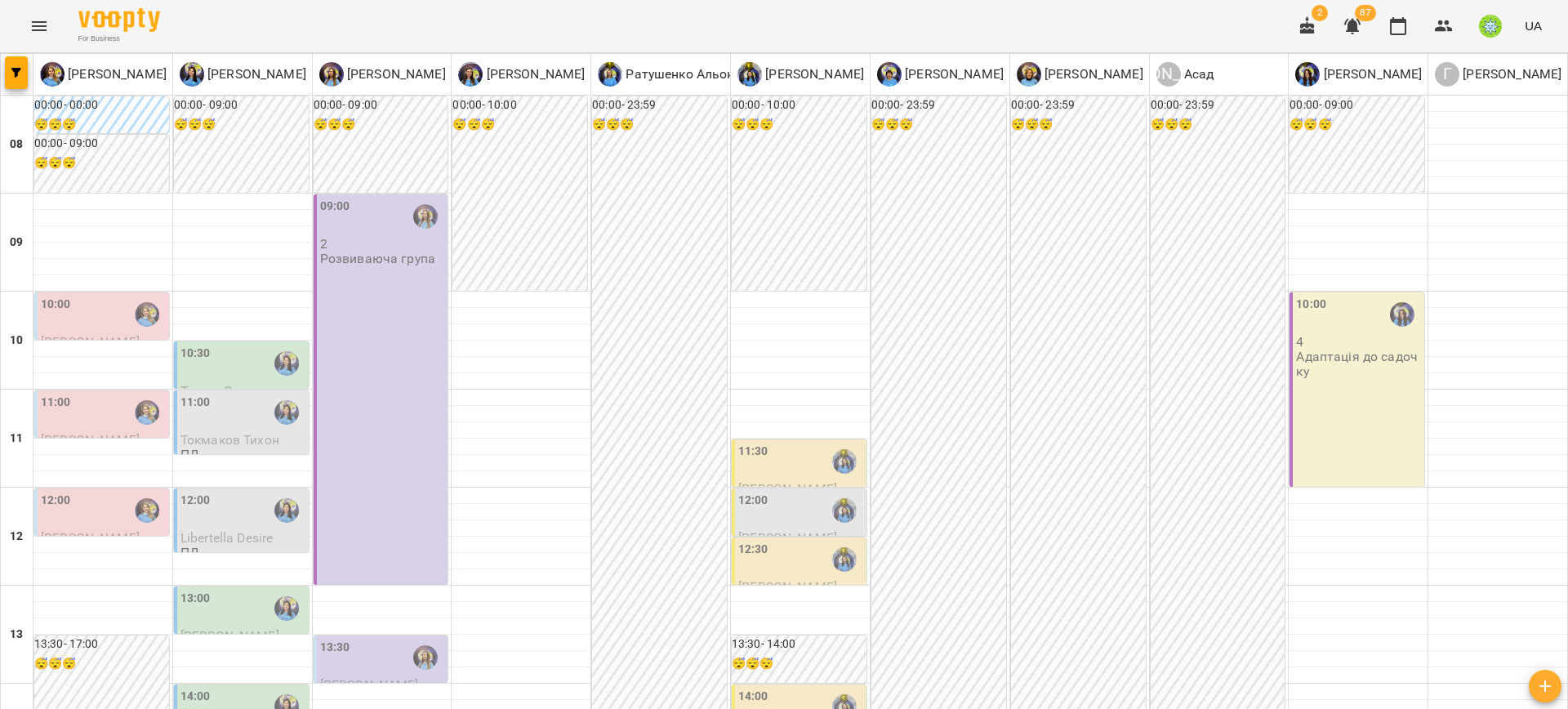
scroll to position [708, 0]
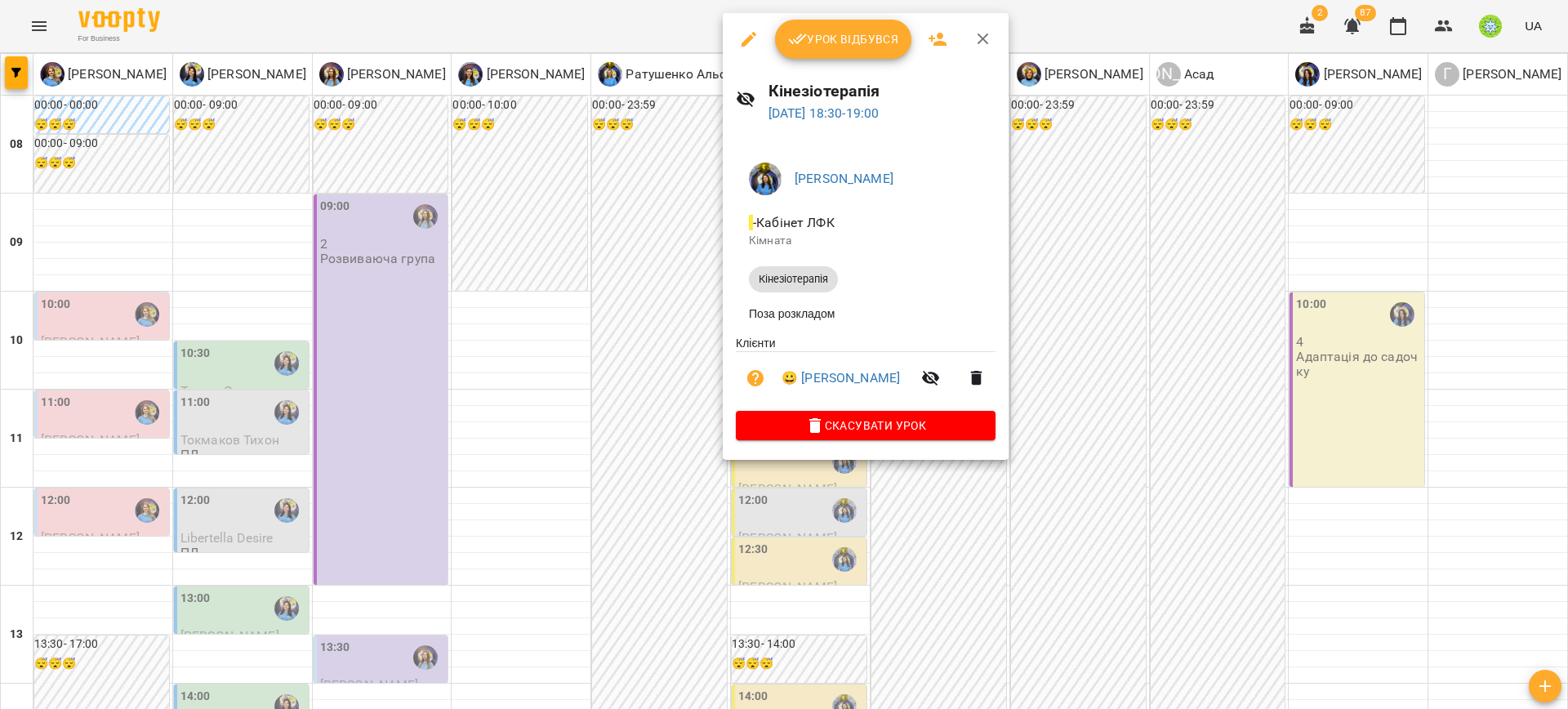
drag, startPoint x: 79, startPoint y: 628, endPoint x: 66, endPoint y: 632, distance: 13.6
click at [79, 629] on div at bounding box center [784, 354] width 1568 height 709
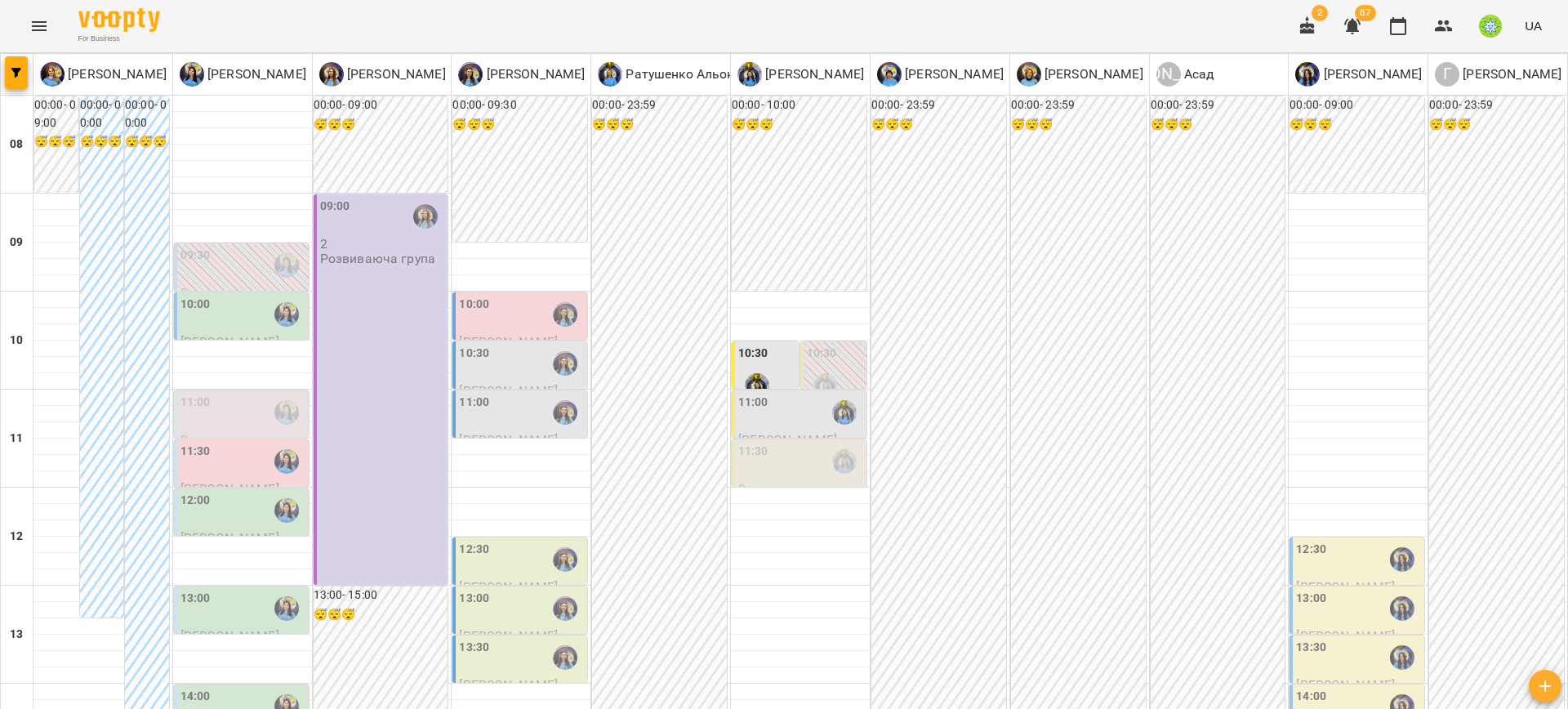
scroll to position [38, 0]
click at [509, 393] on div "11:00" at bounding box center [521, 412] width 125 height 37
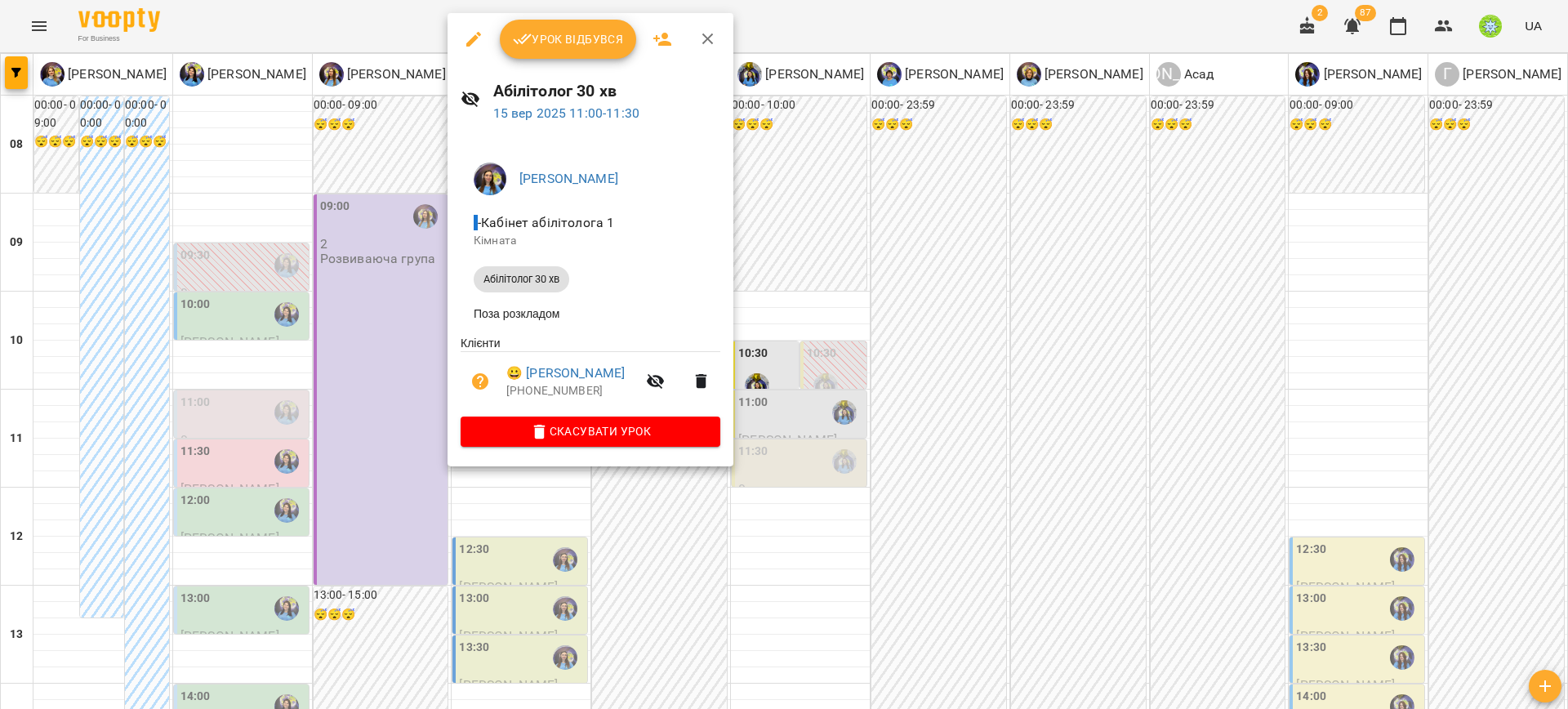
click at [347, 407] on div at bounding box center [784, 354] width 1568 height 709
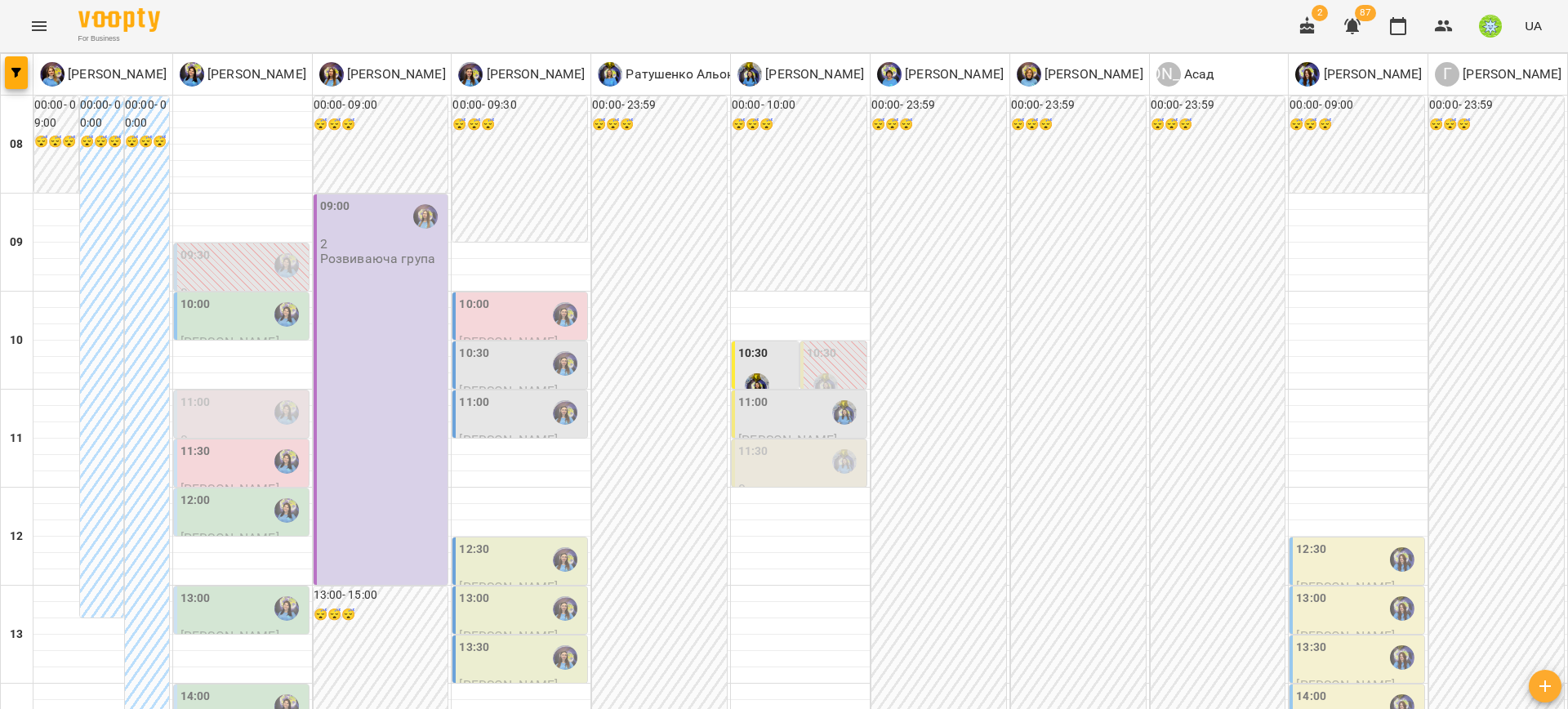
scroll to position [74, 0]
click at [238, 393] on div "11:00" at bounding box center [243, 412] width 125 height 37
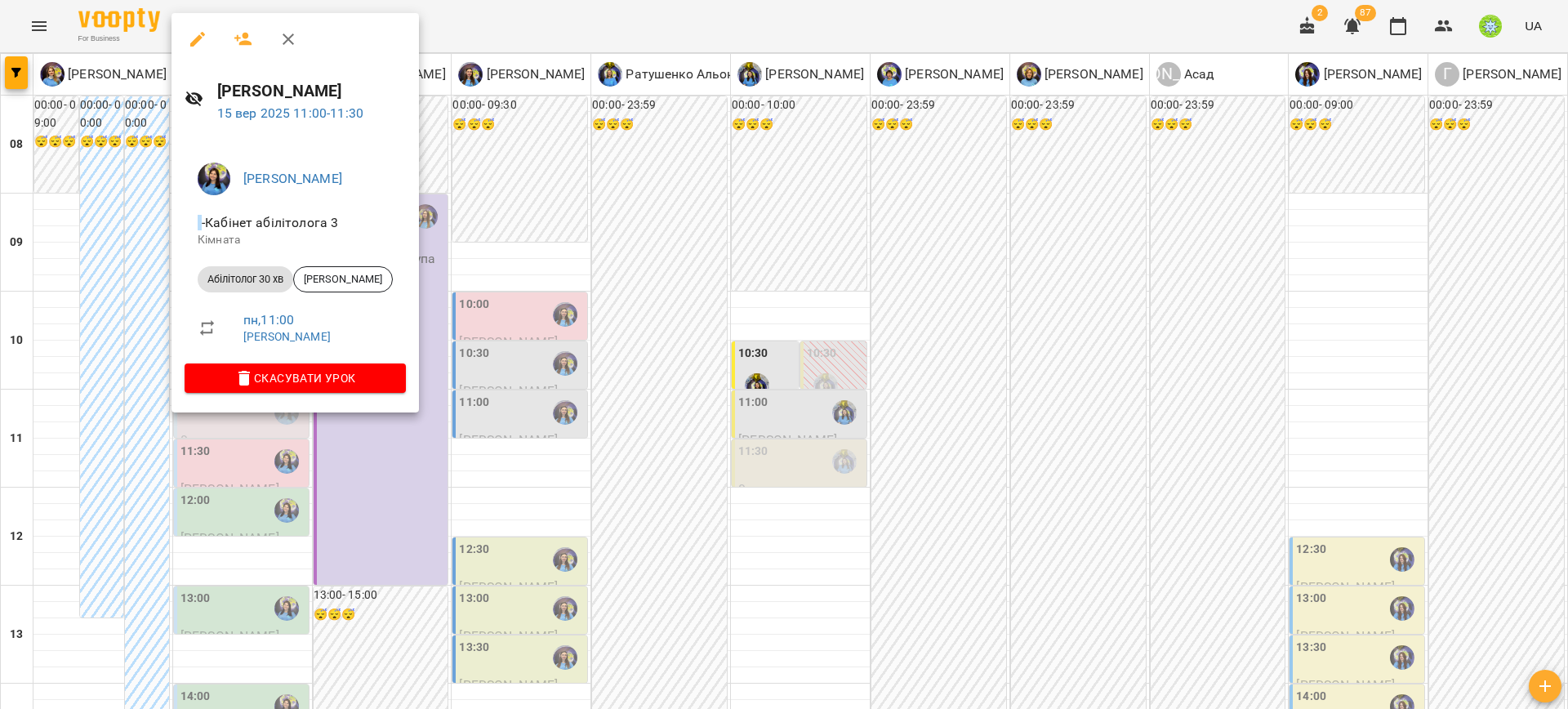
click at [819, 365] on div at bounding box center [784, 354] width 1568 height 709
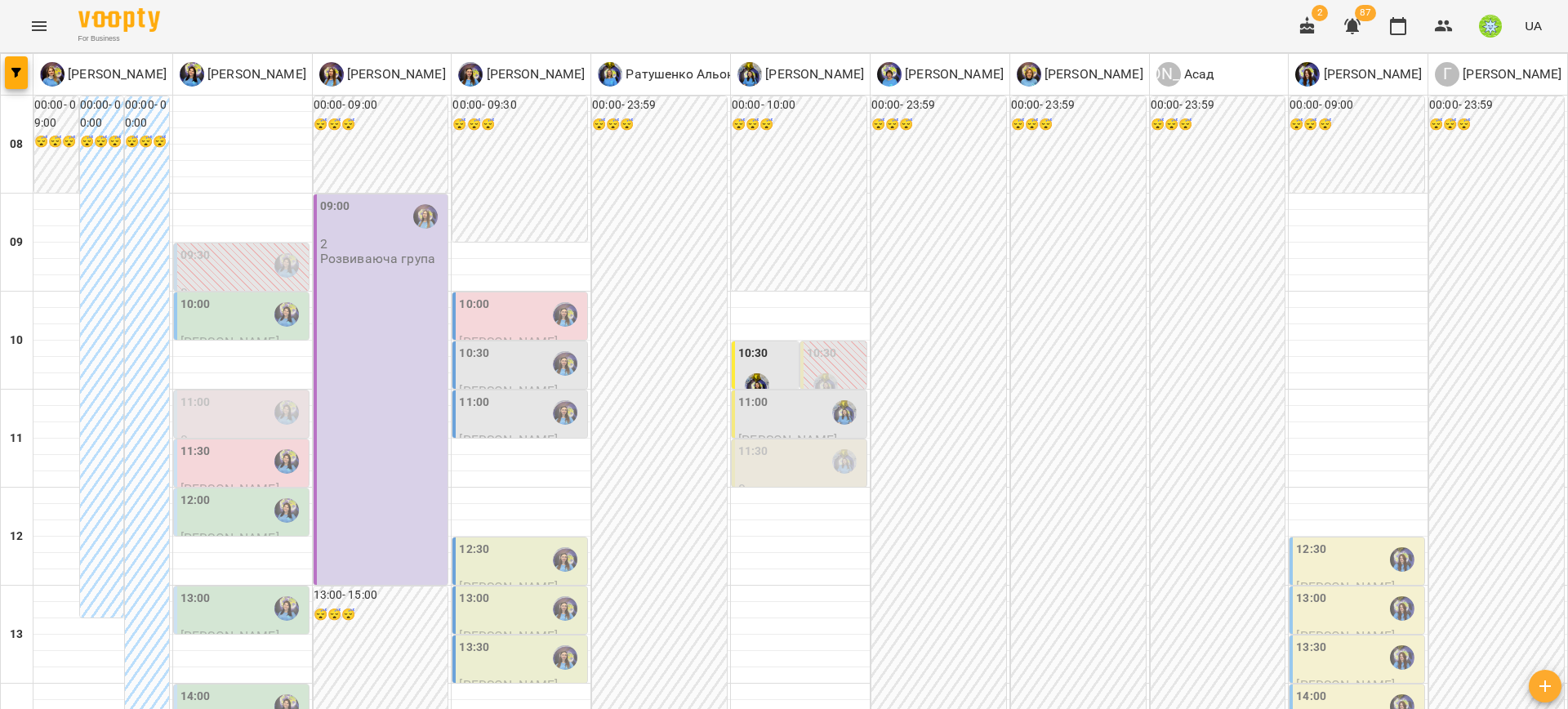
click at [777, 443] on div "11:30" at bounding box center [800, 462] width 125 height 37
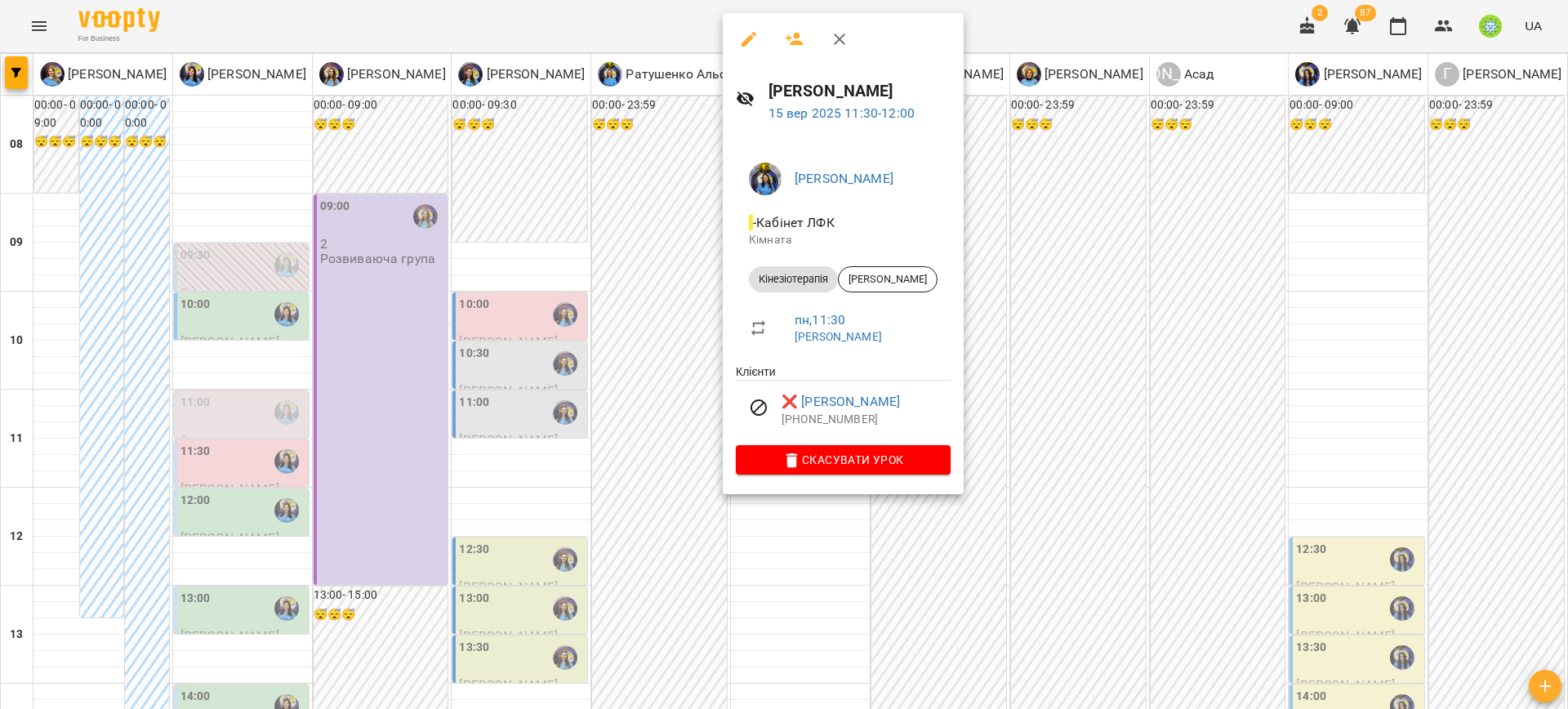
click at [638, 457] on div at bounding box center [784, 354] width 1568 height 709
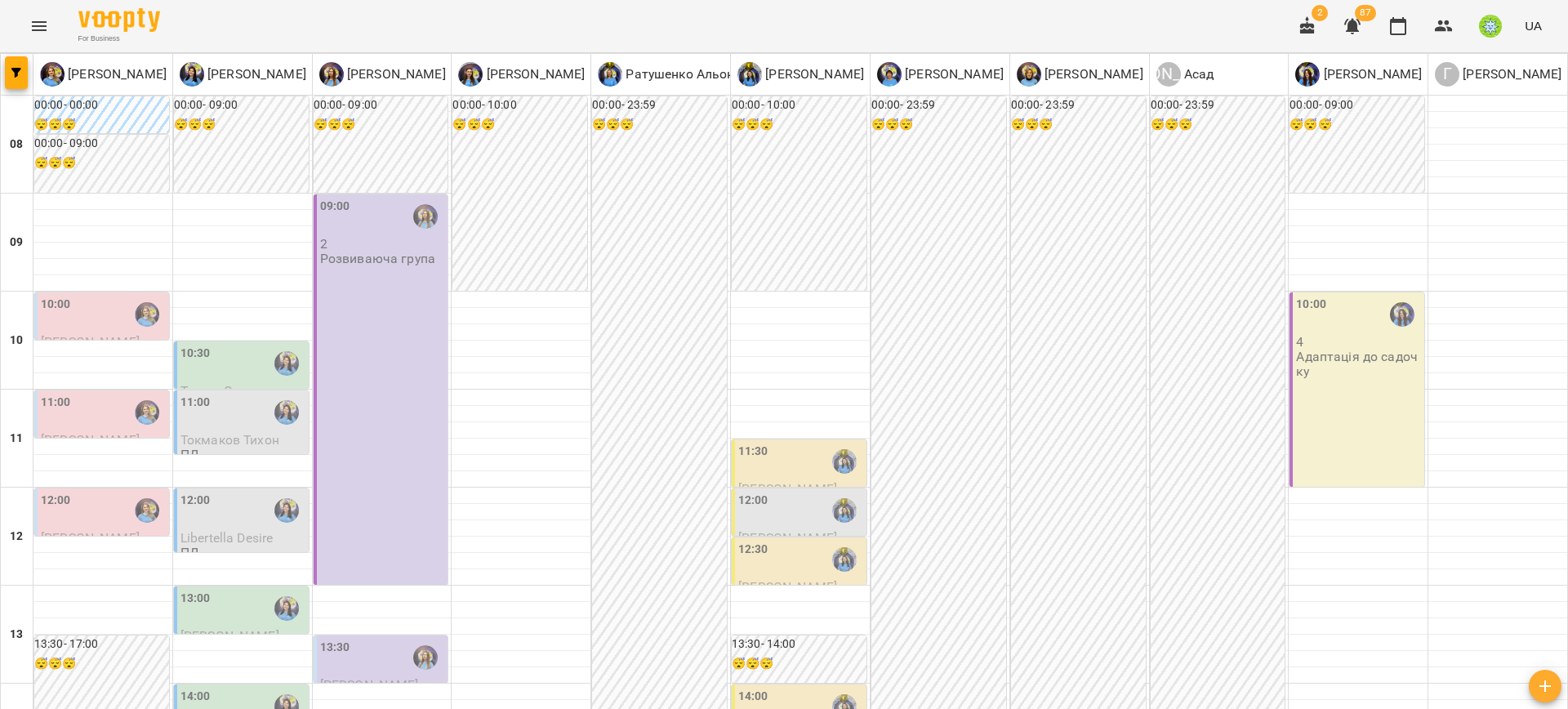
scroll to position [83, 0]
click at [106, 393] on div "11:00" at bounding box center [103, 412] width 125 height 37
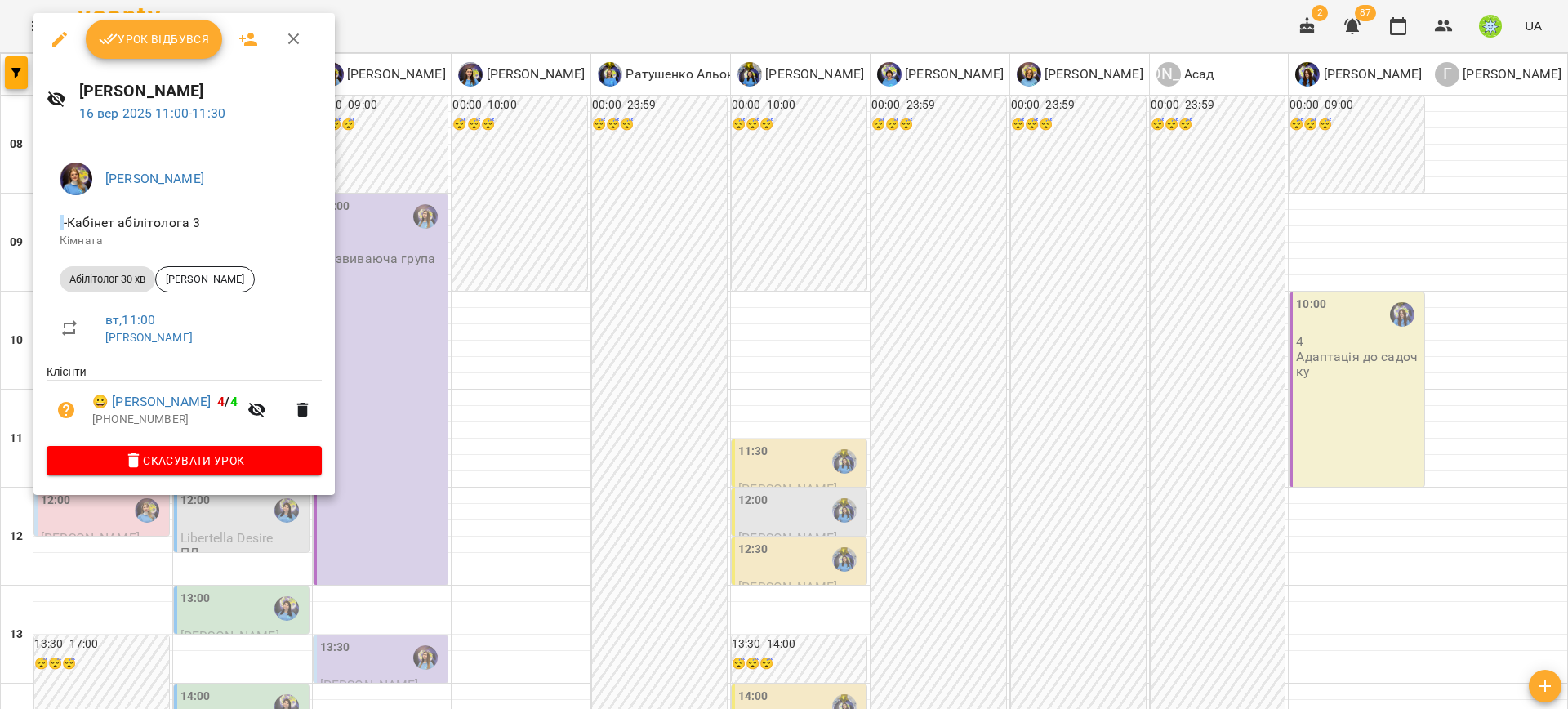
click at [547, 361] on div at bounding box center [784, 354] width 1568 height 709
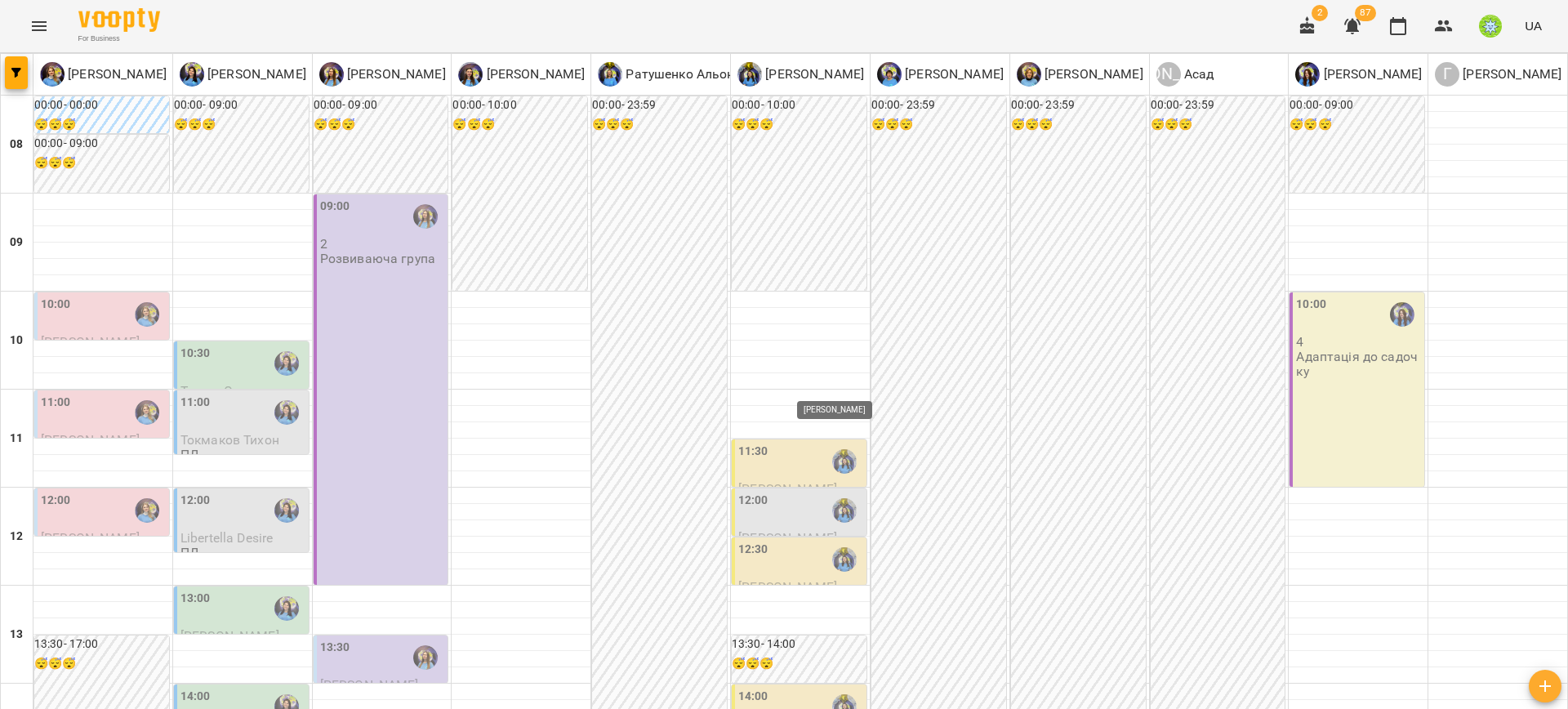
click at [832, 449] on img "Свириденко Аня" at bounding box center [844, 462] width 25 height 25
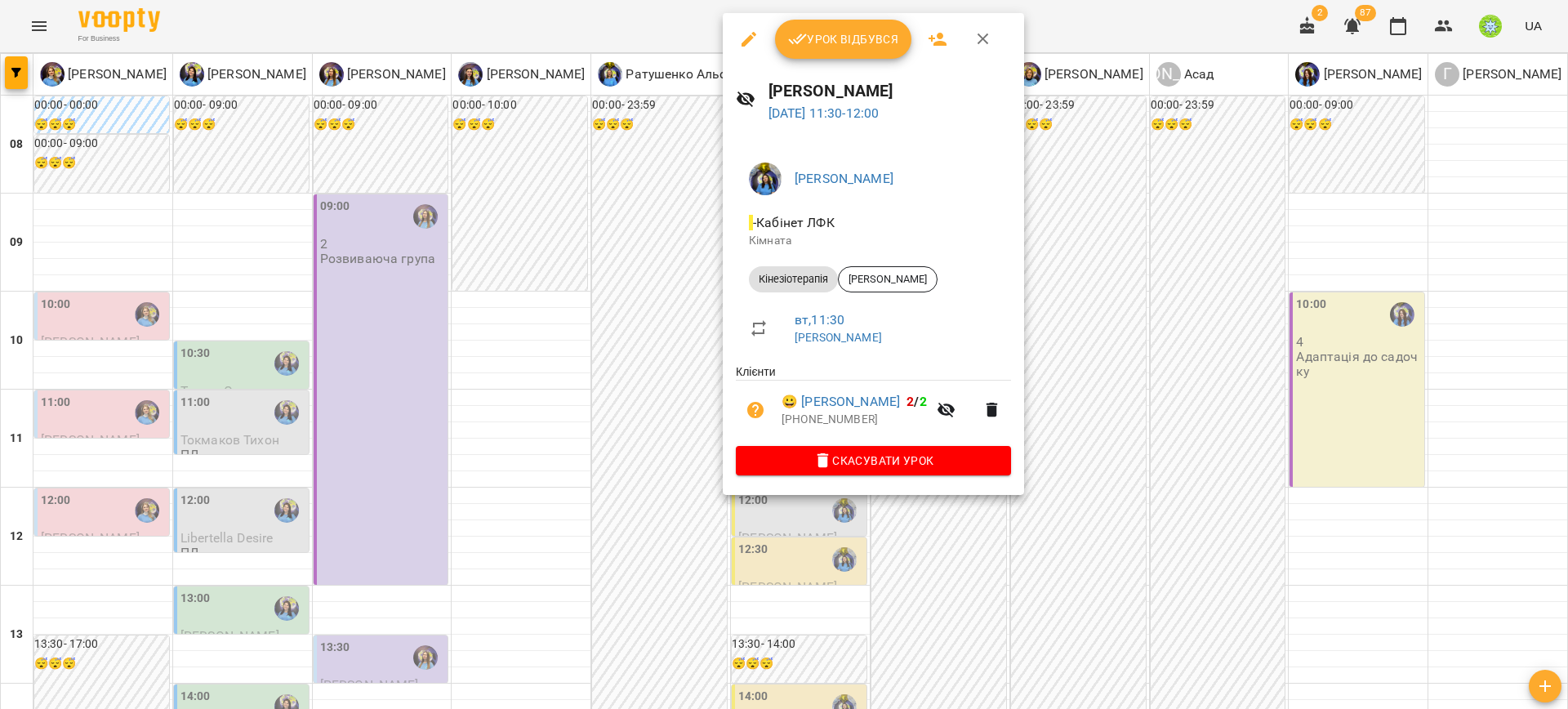
click at [689, 430] on div at bounding box center [784, 354] width 1568 height 709
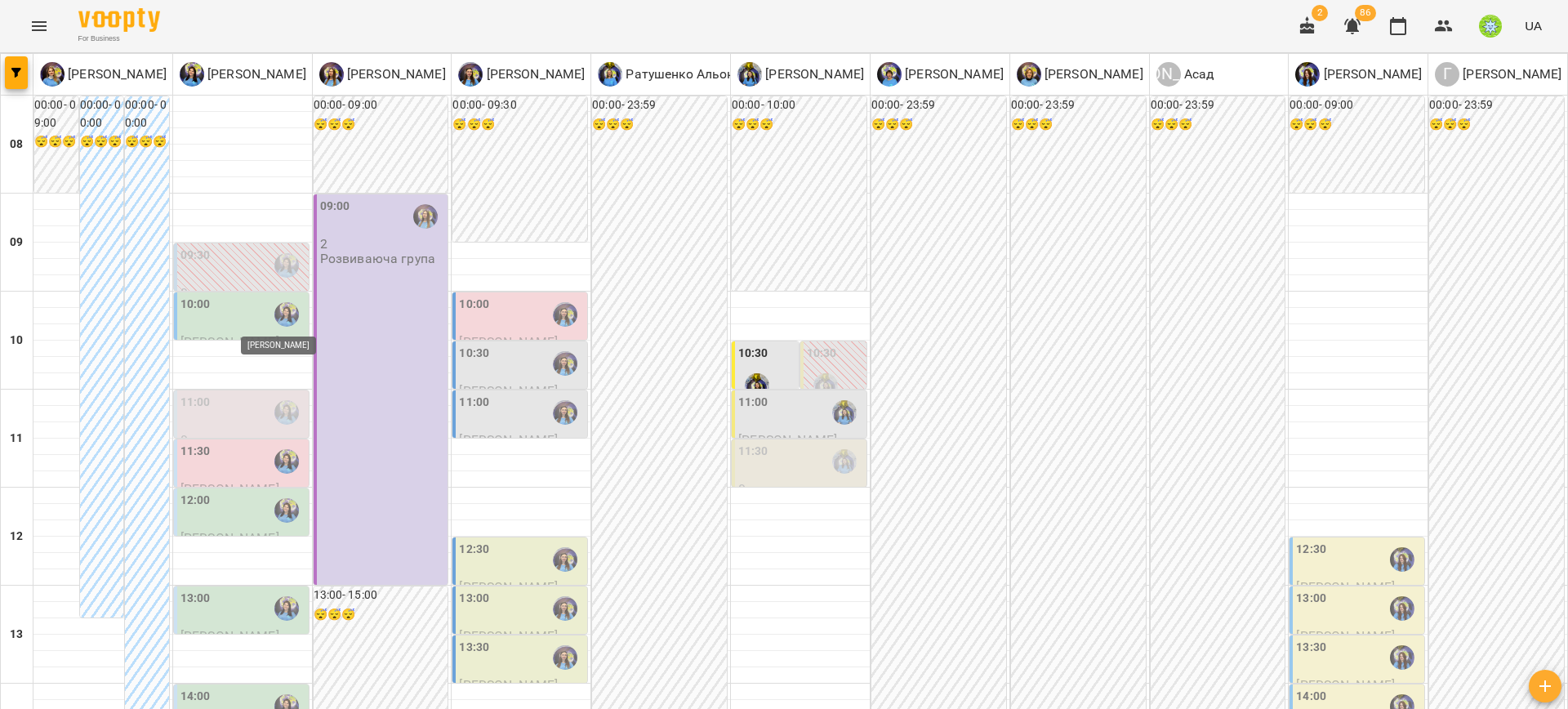
scroll to position [0, 0]
click at [211, 329] on div "10:00" at bounding box center [243, 315] width 125 height 37
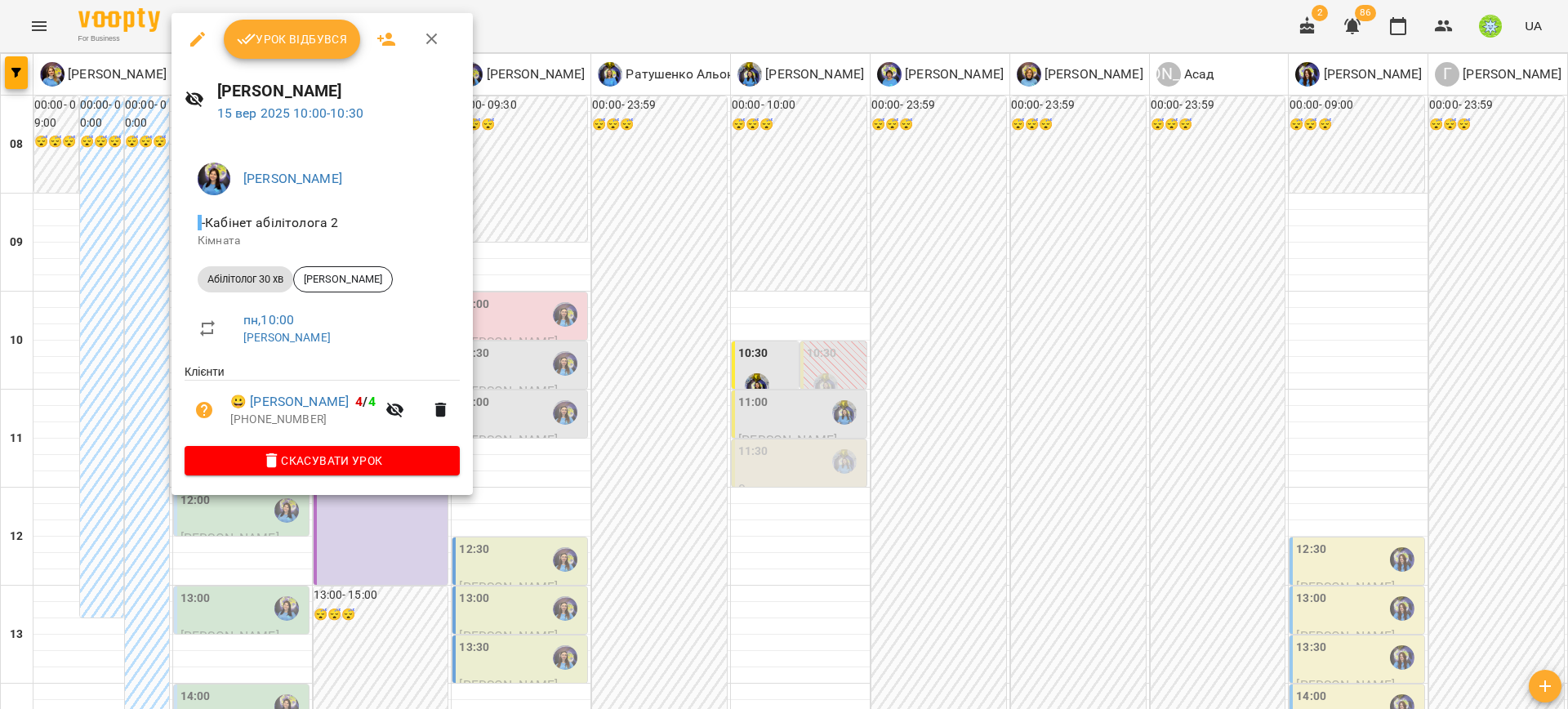
click at [651, 310] on div at bounding box center [784, 354] width 1568 height 709
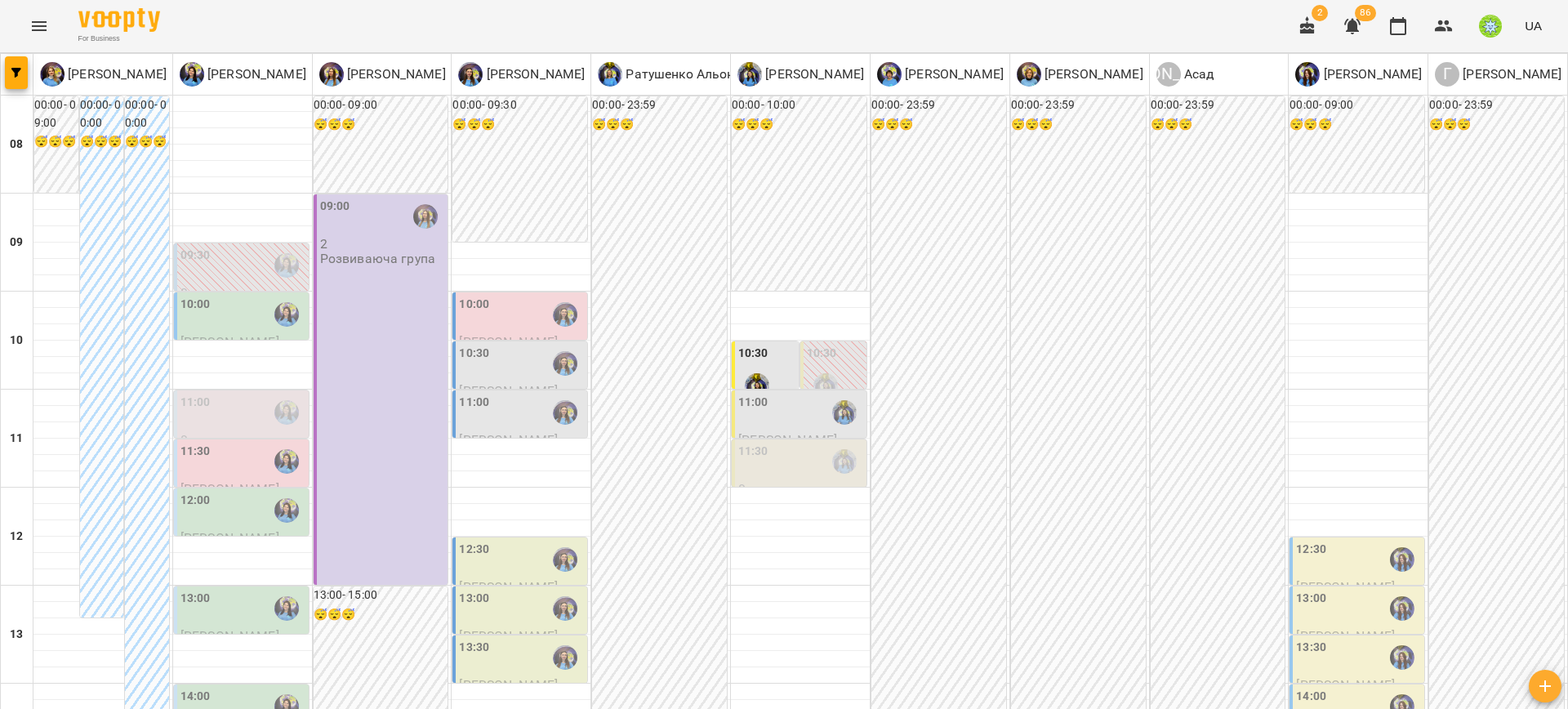
click at [487, 323] on div "10:00" at bounding box center [521, 315] width 125 height 37
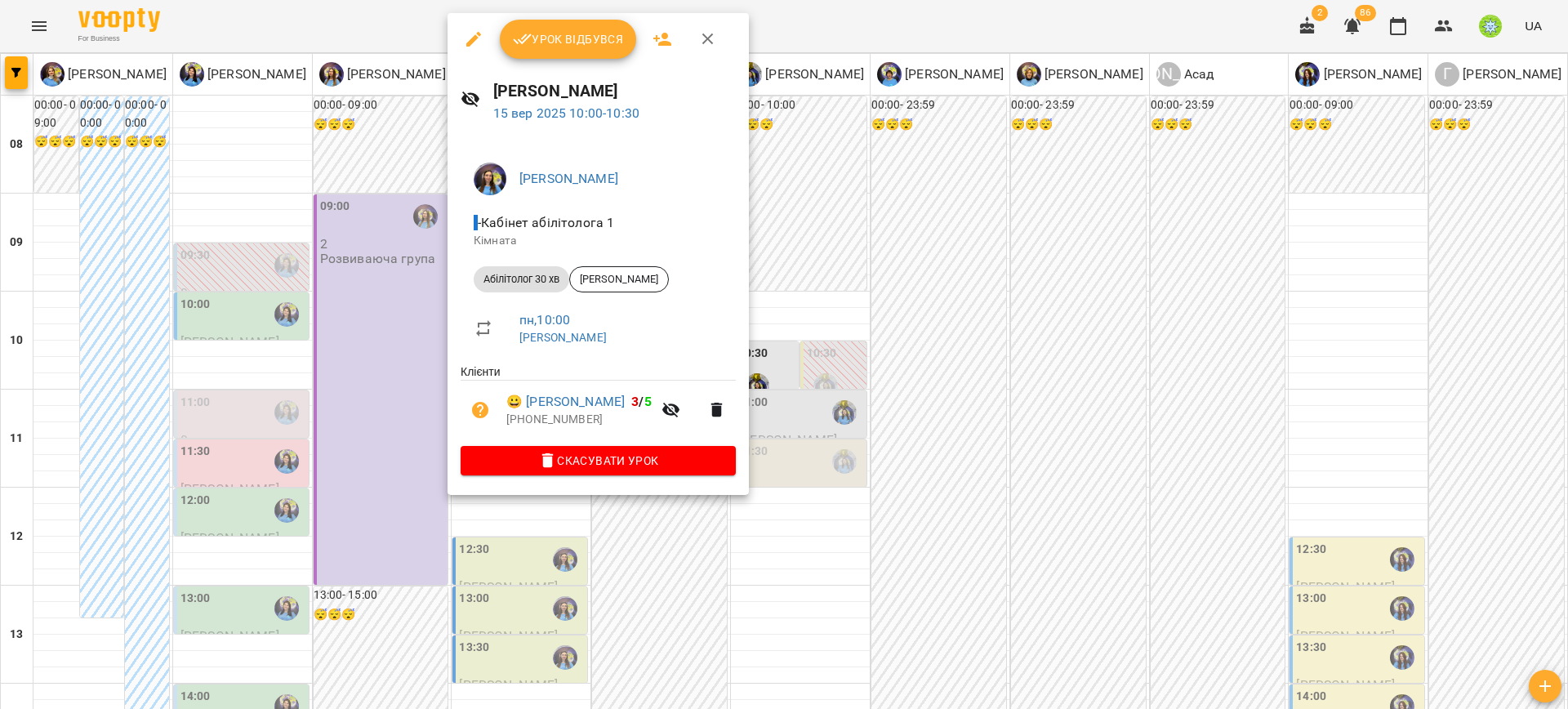
drag, startPoint x: 866, startPoint y: 162, endPoint x: 764, endPoint y: 244, distance: 130.9
click at [866, 163] on div at bounding box center [784, 354] width 1568 height 709
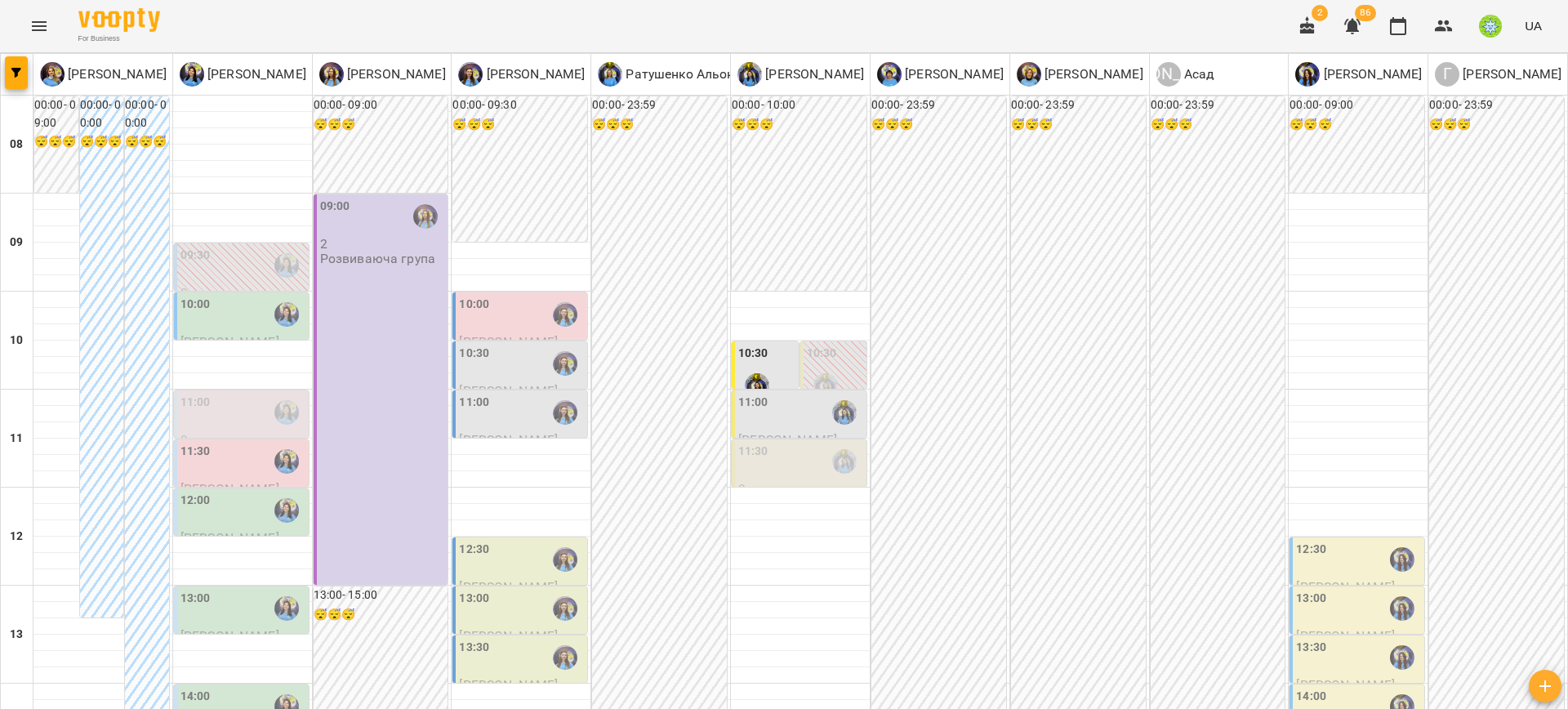
click at [506, 351] on div "10:30" at bounding box center [521, 363] width 125 height 37
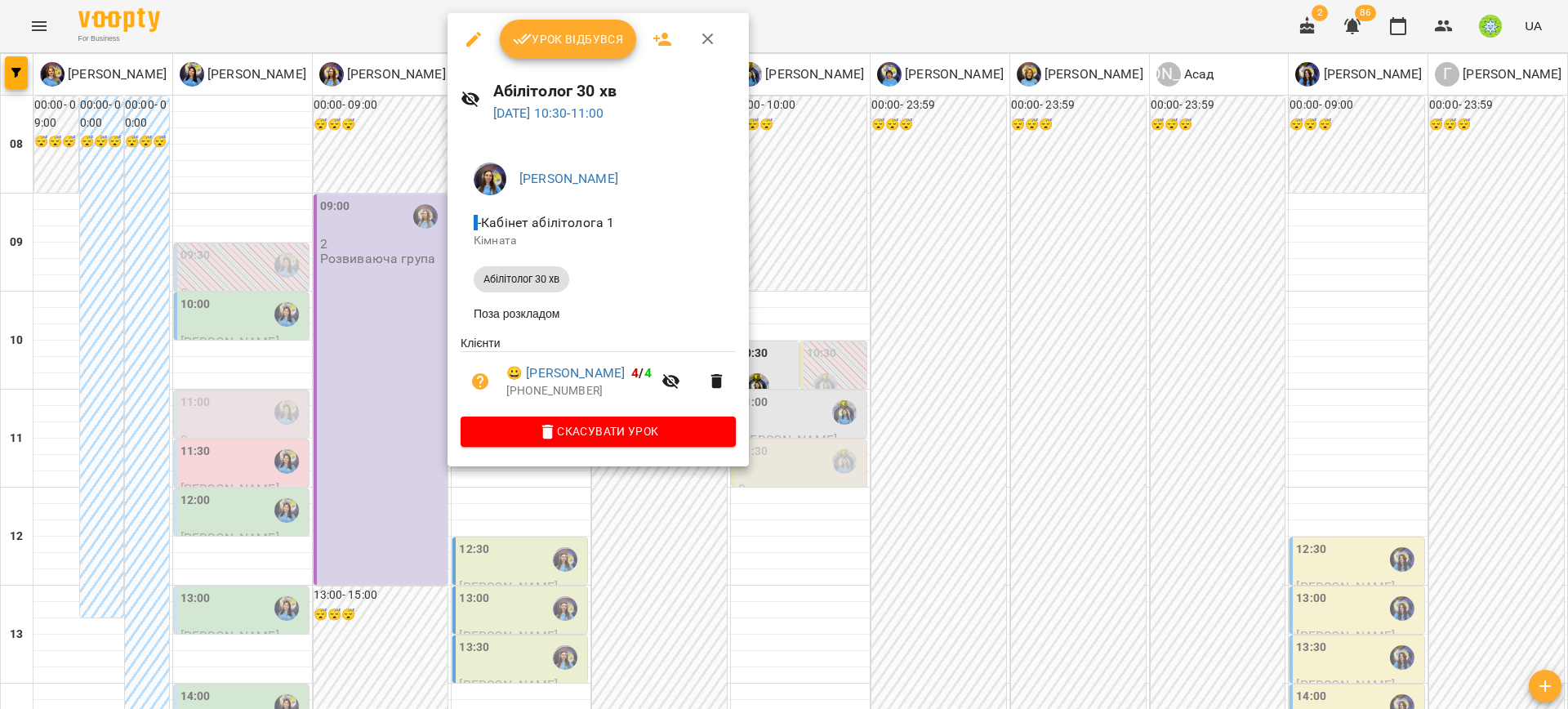
click at [811, 353] on div at bounding box center [784, 354] width 1568 height 709
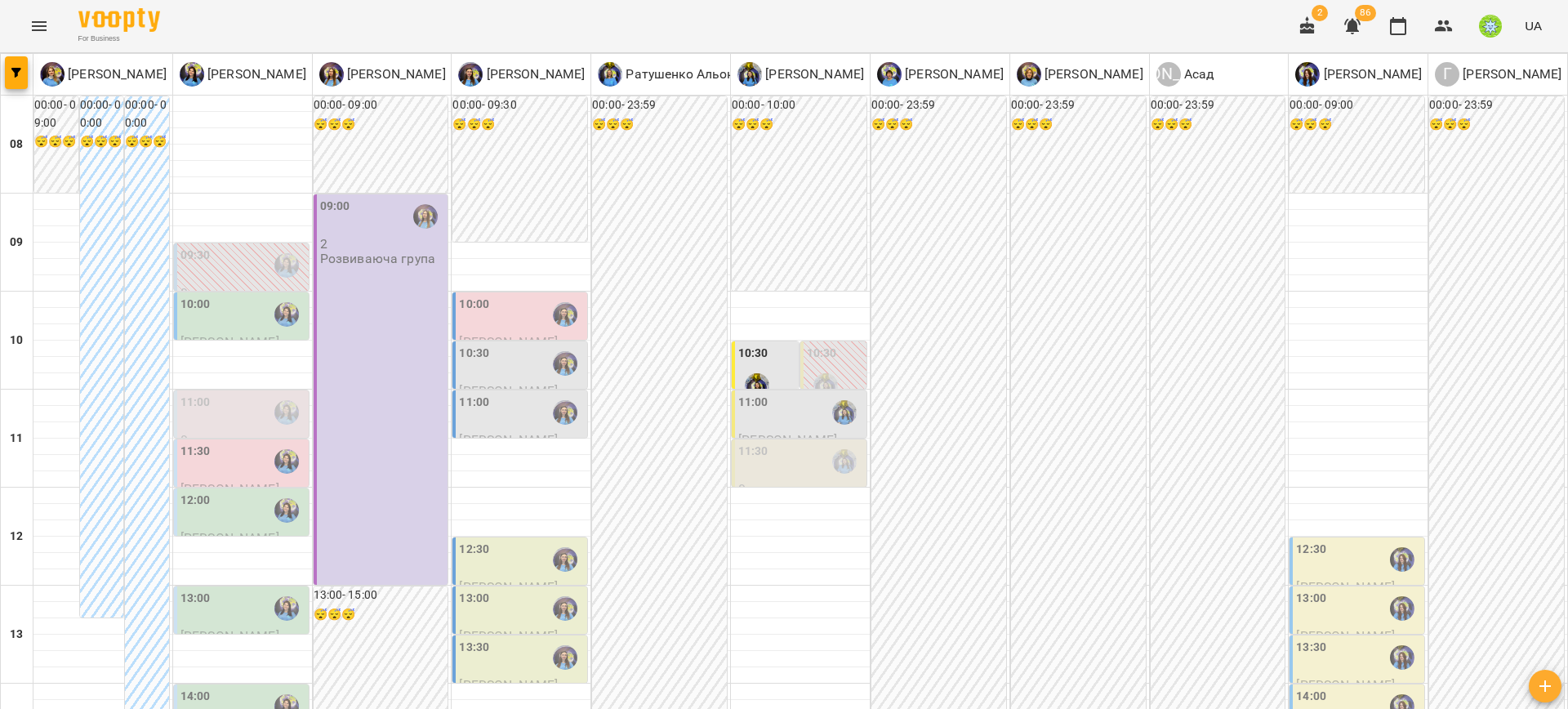
click at [763, 367] on div at bounding box center [757, 386] width 37 height 37
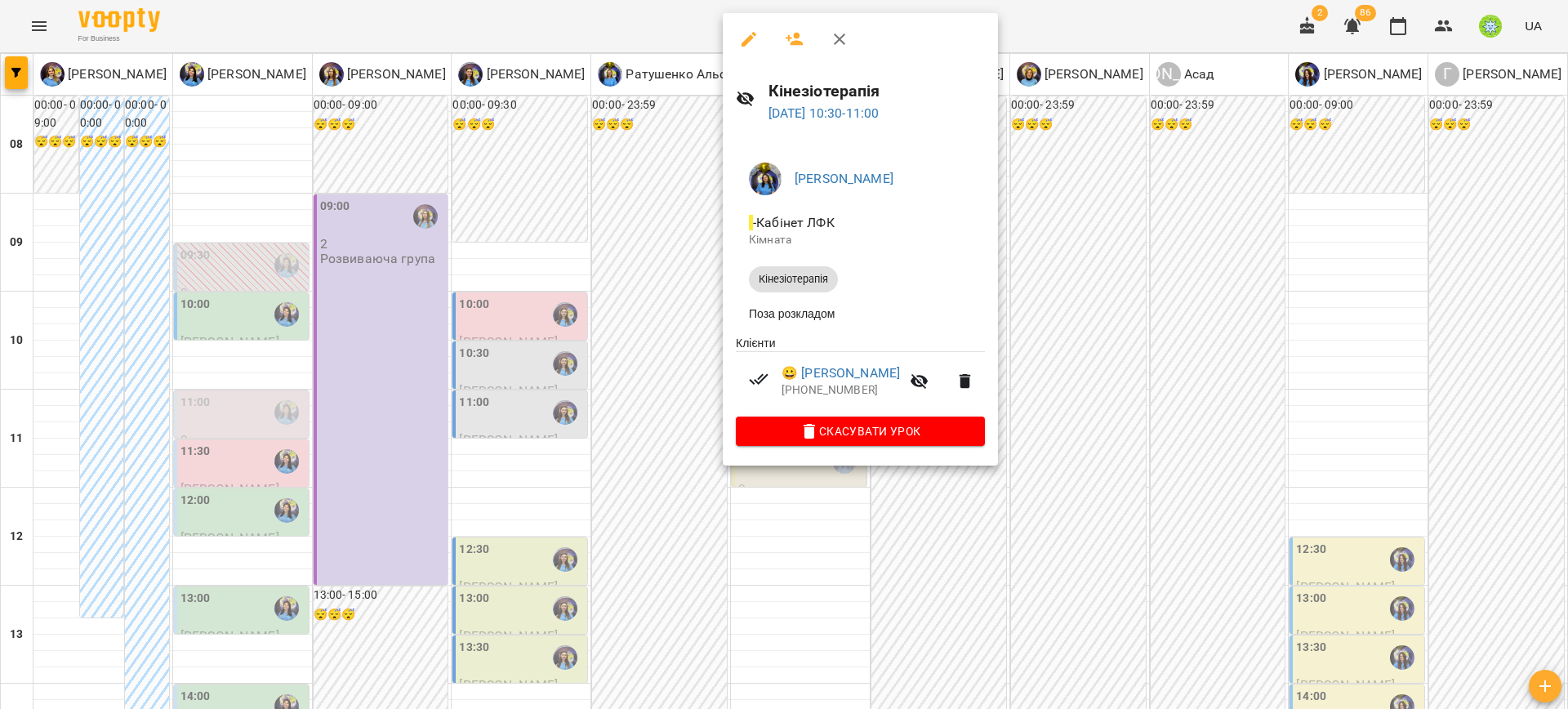
click at [491, 401] on div at bounding box center [784, 354] width 1568 height 709
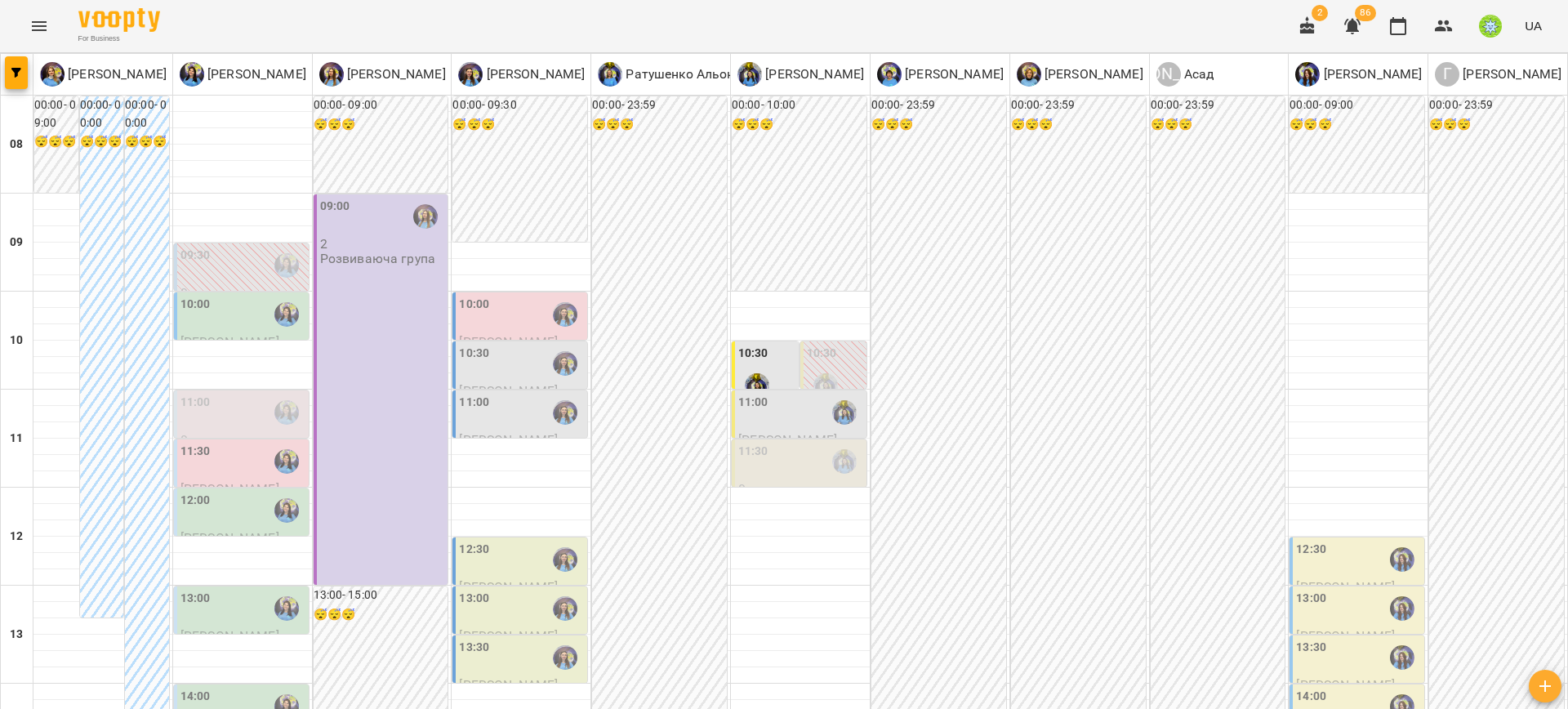
click at [738, 412] on div "11:00" at bounding box center [753, 412] width 30 height 37
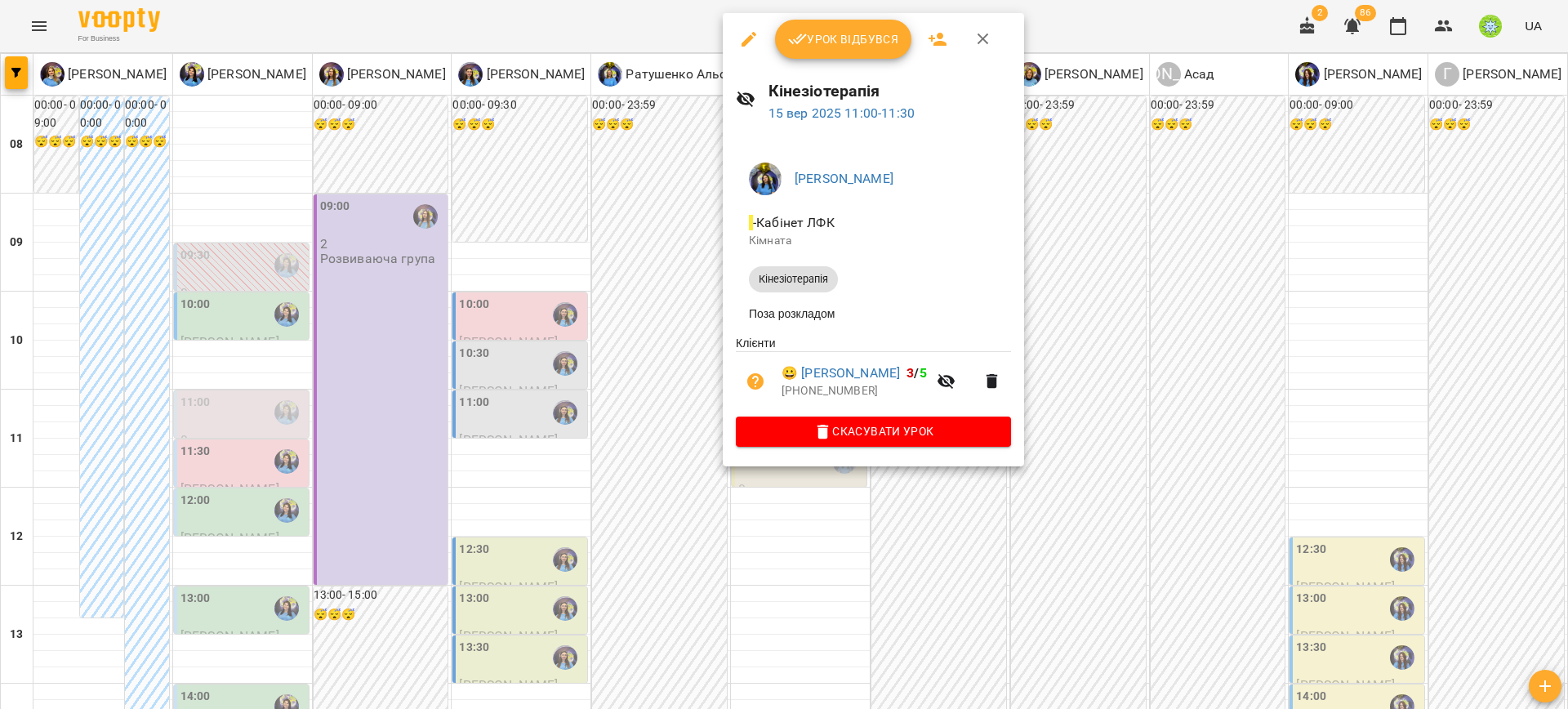
click at [674, 343] on div at bounding box center [784, 354] width 1568 height 709
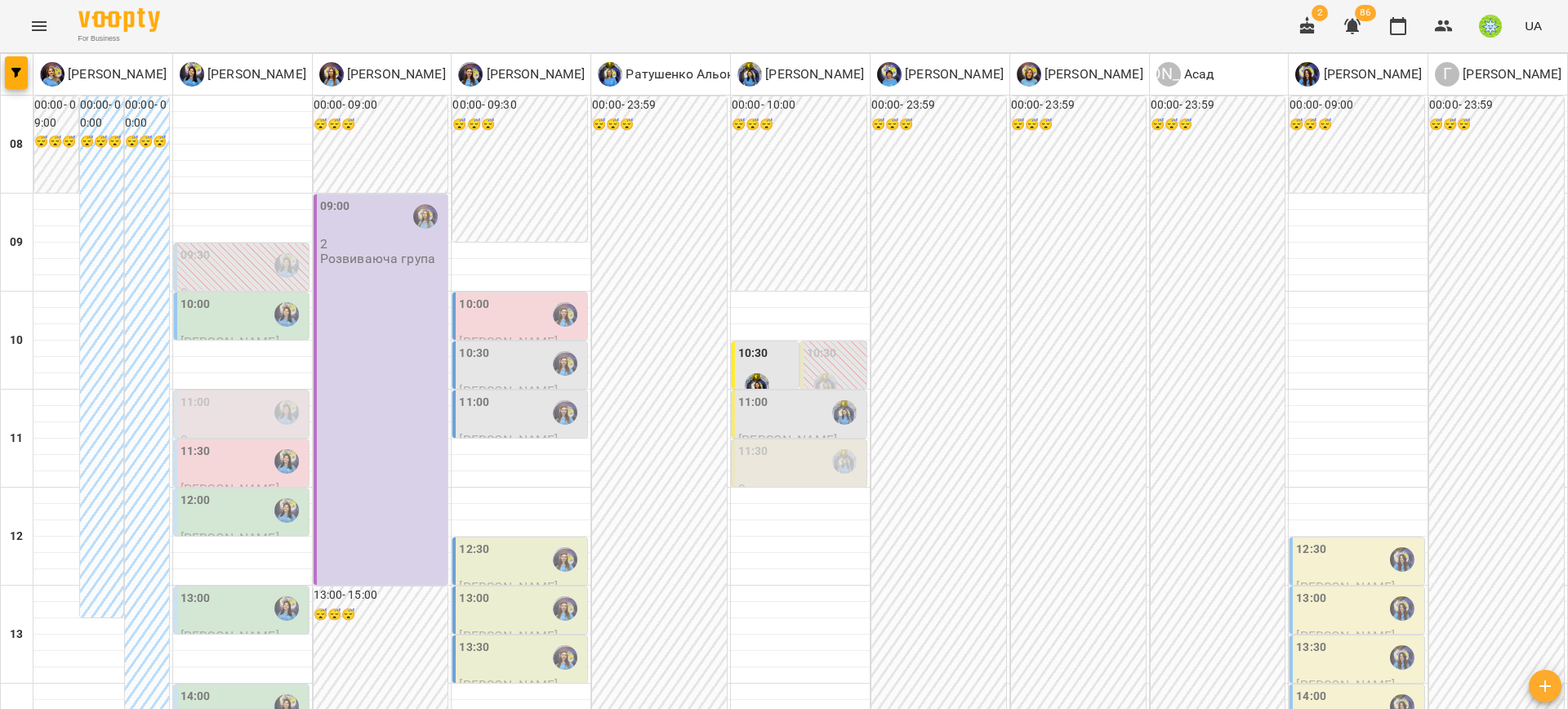
click at [760, 374] on div at bounding box center [757, 386] width 37 height 37
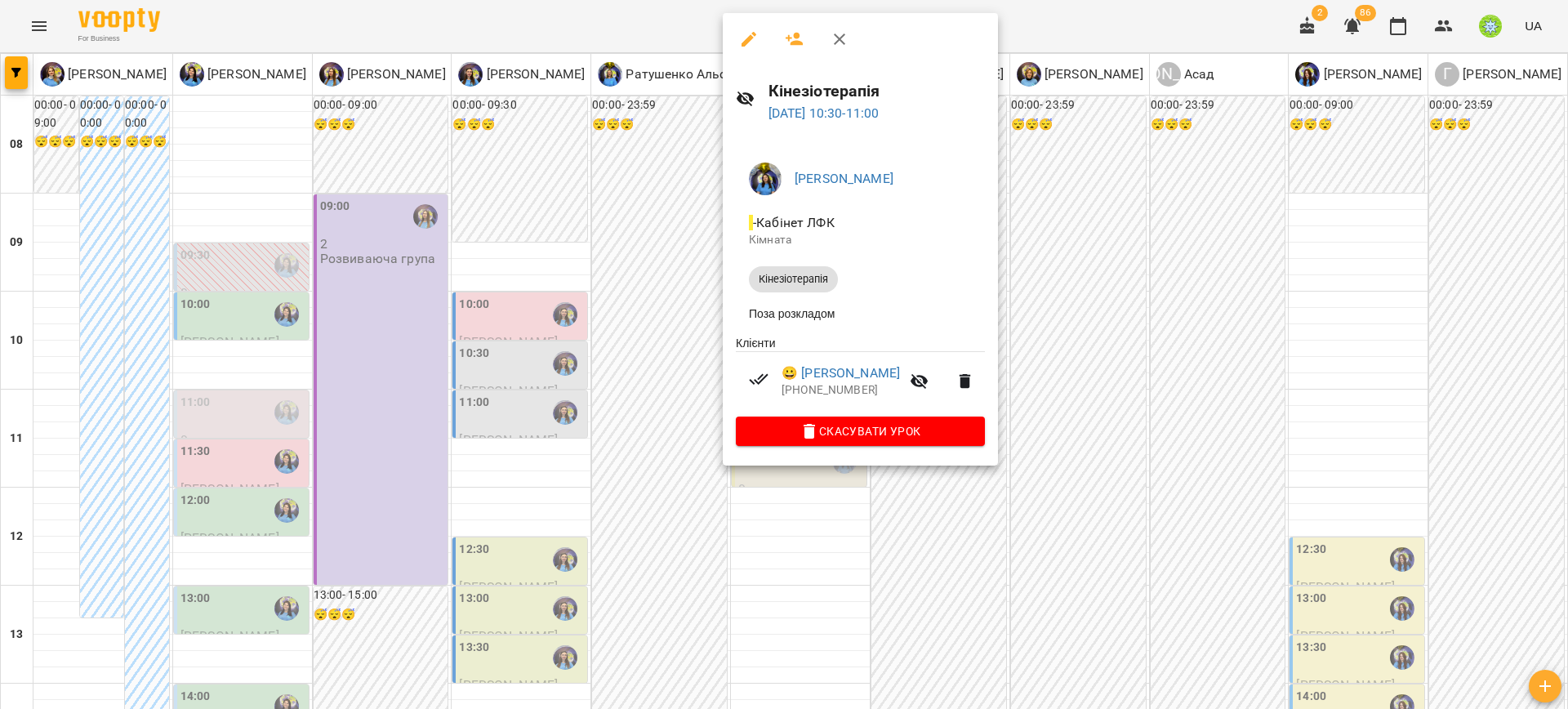
click at [657, 378] on div at bounding box center [784, 354] width 1568 height 709
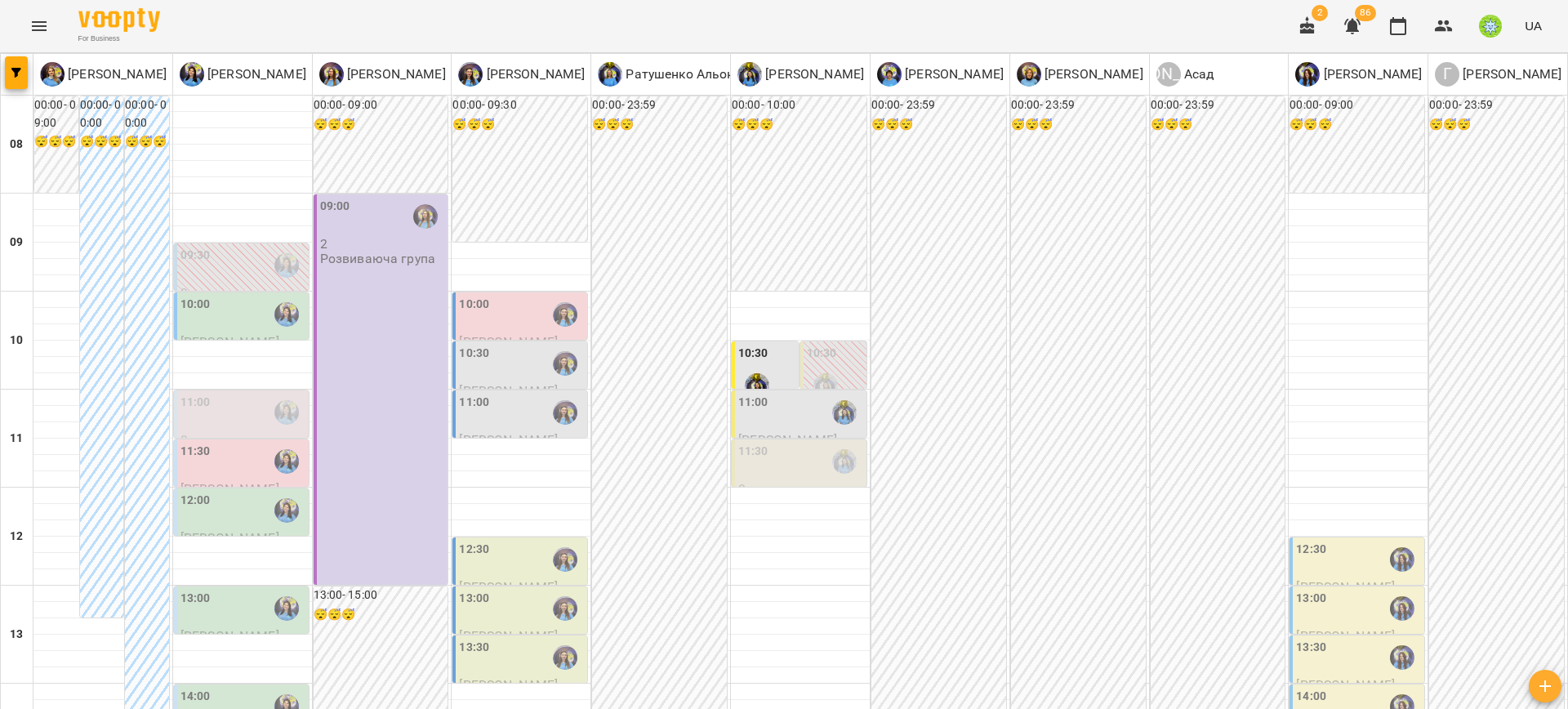
click at [443, 426] on div "09:00 2 Розвиваюча група" at bounding box center [381, 389] width 135 height 391
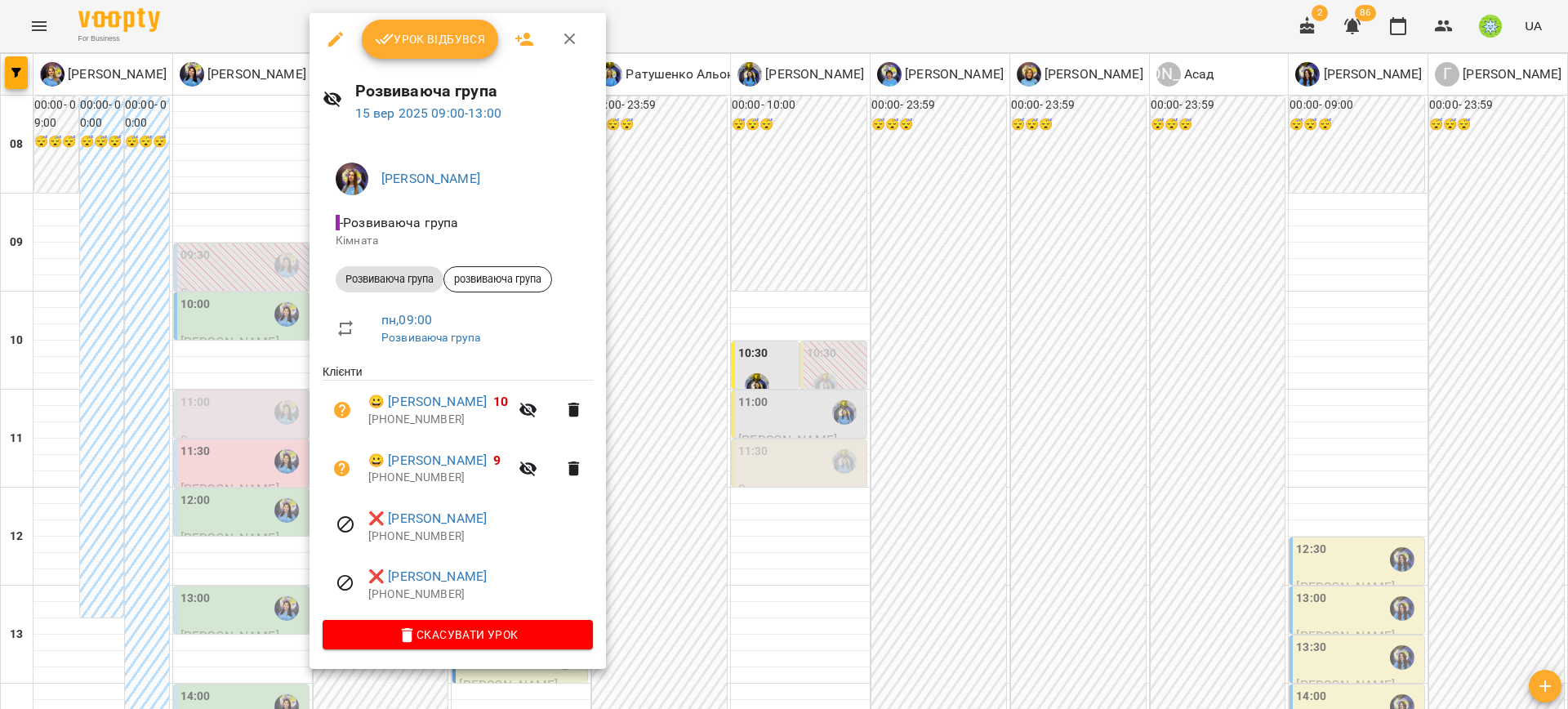
click at [687, 354] on div at bounding box center [784, 354] width 1568 height 709
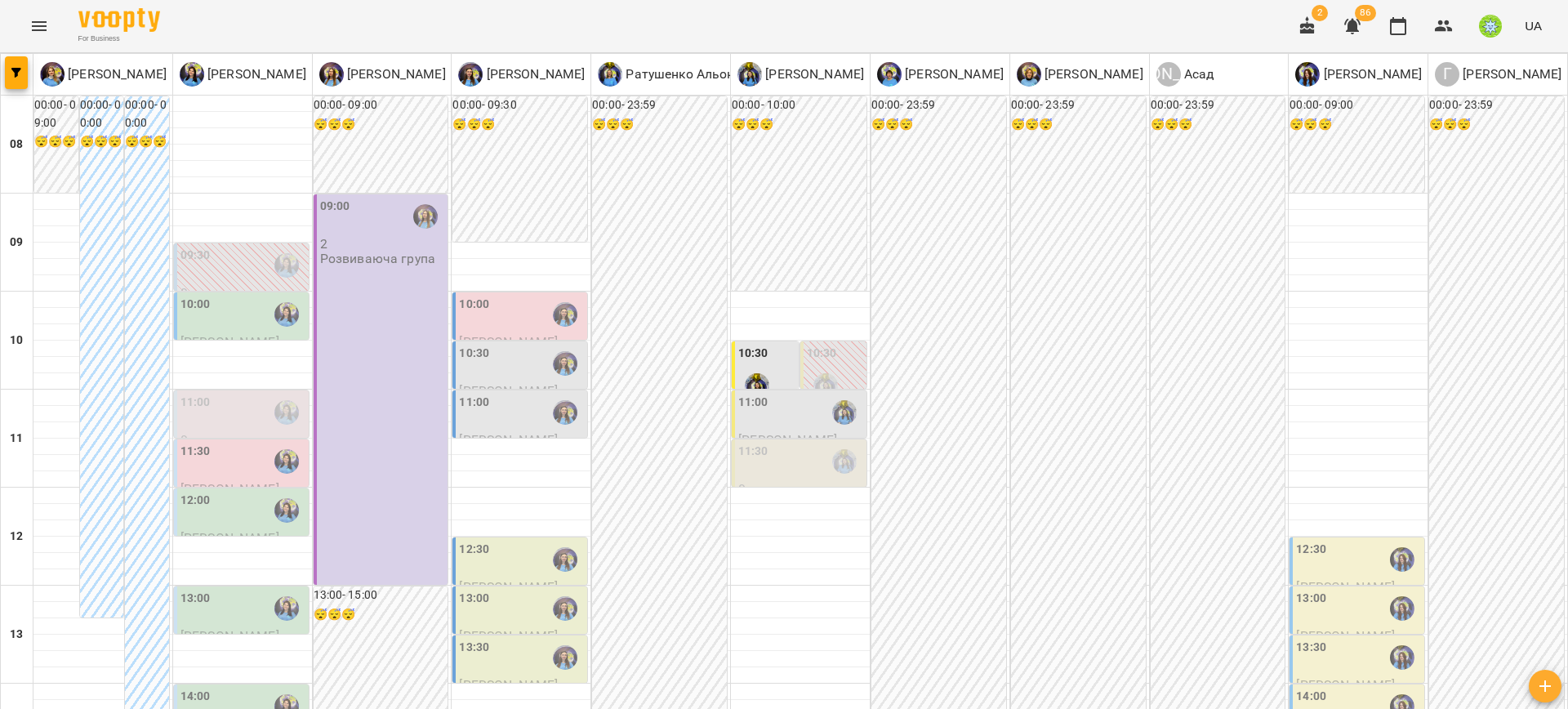
click at [524, 414] on div "11:00" at bounding box center [521, 412] width 125 height 37
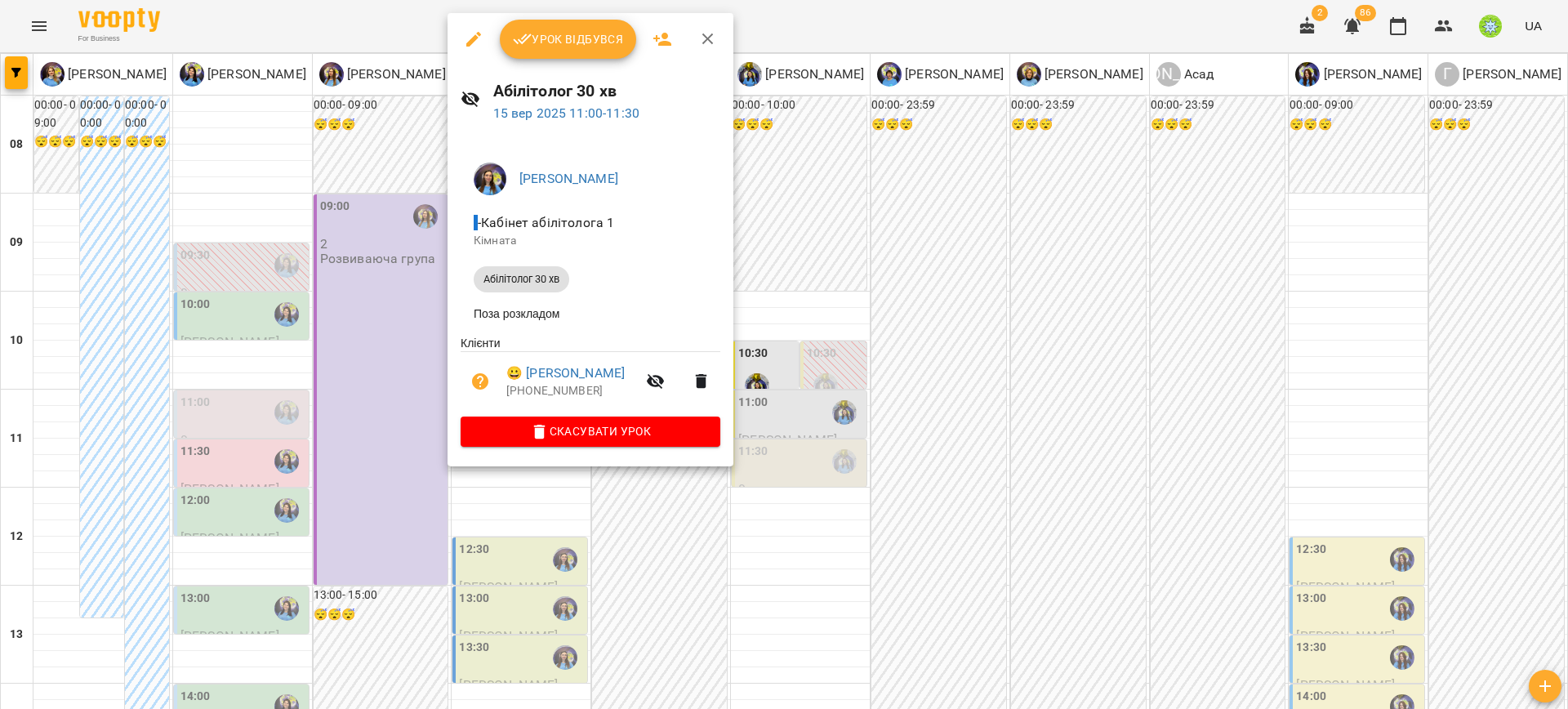
click at [778, 330] on div at bounding box center [784, 354] width 1568 height 709
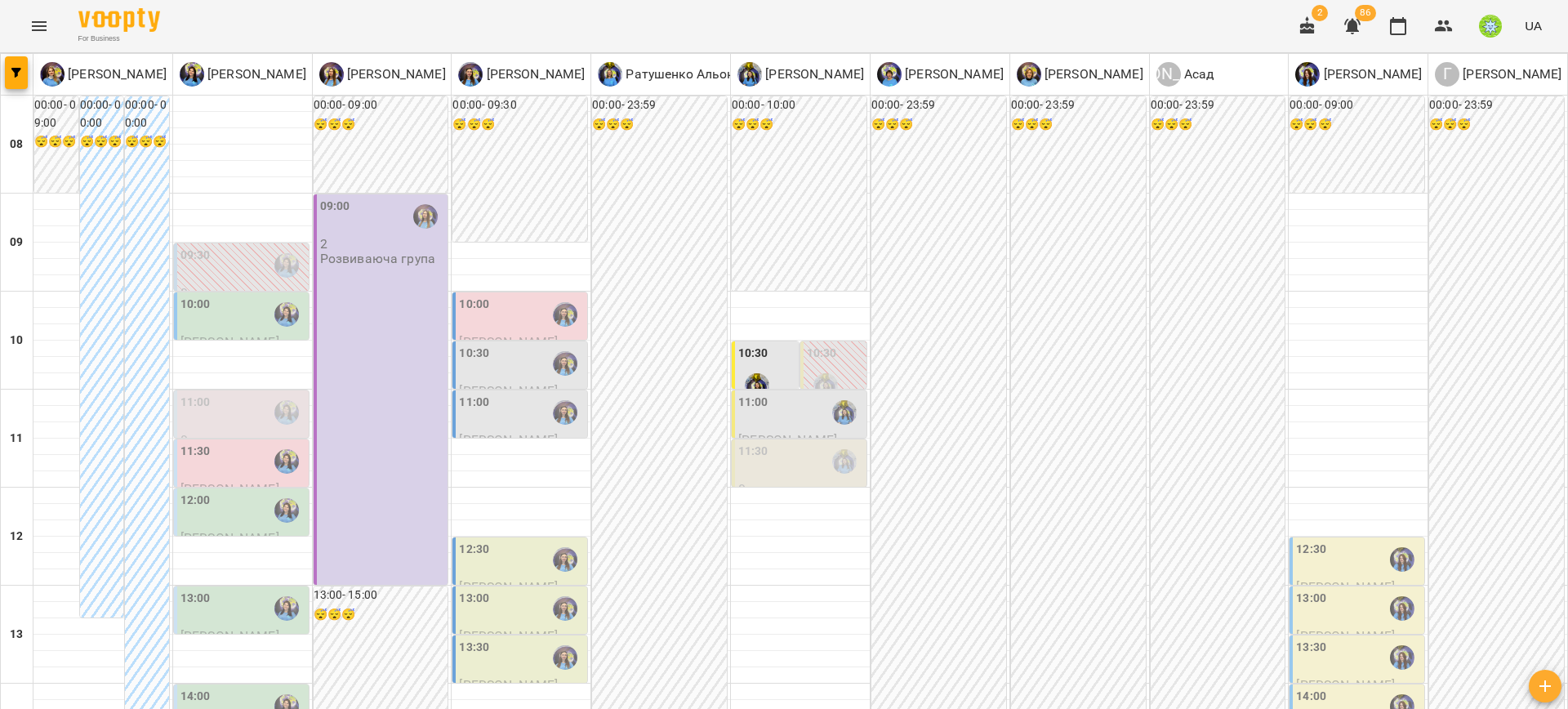
click at [259, 418] on div "11:00" at bounding box center [243, 412] width 125 height 37
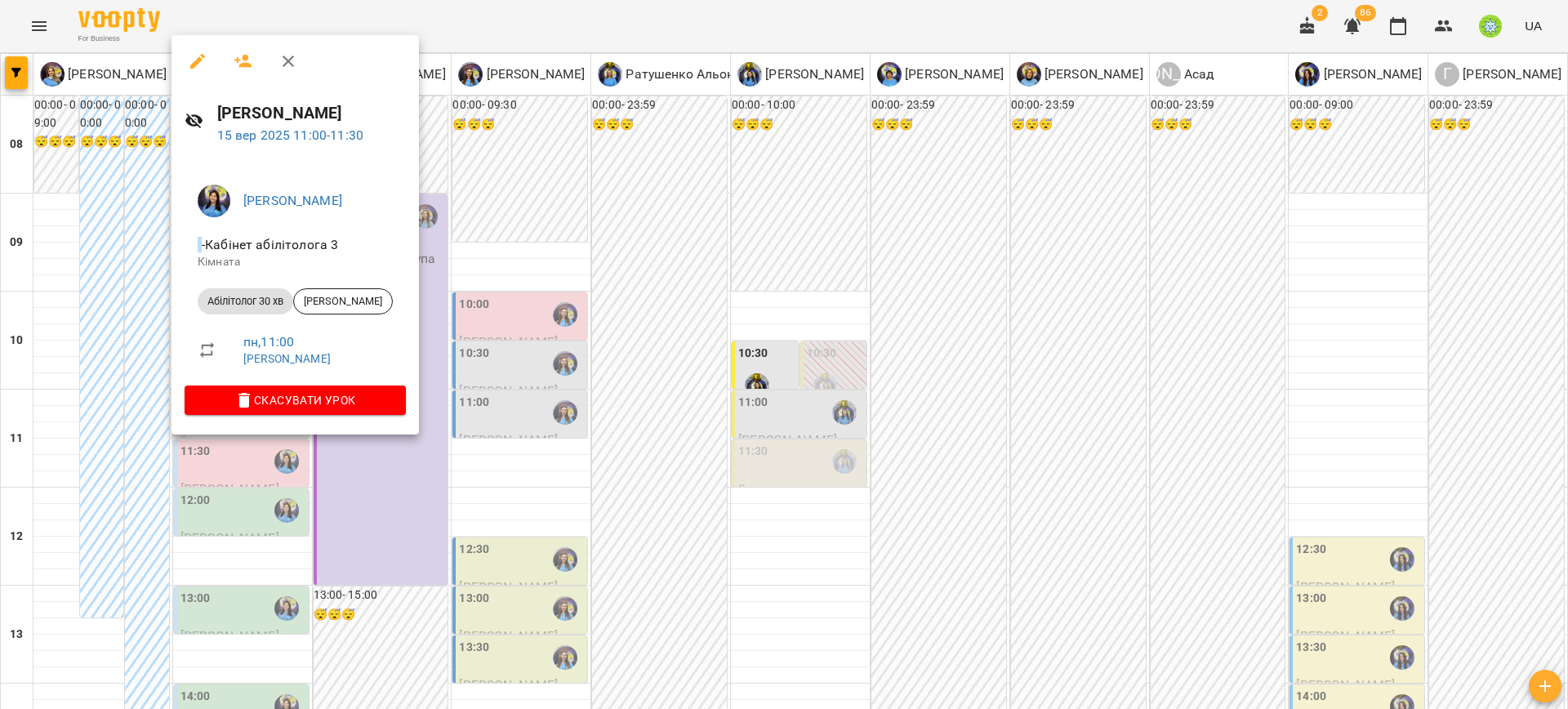
click at [712, 429] on div at bounding box center [784, 354] width 1568 height 709
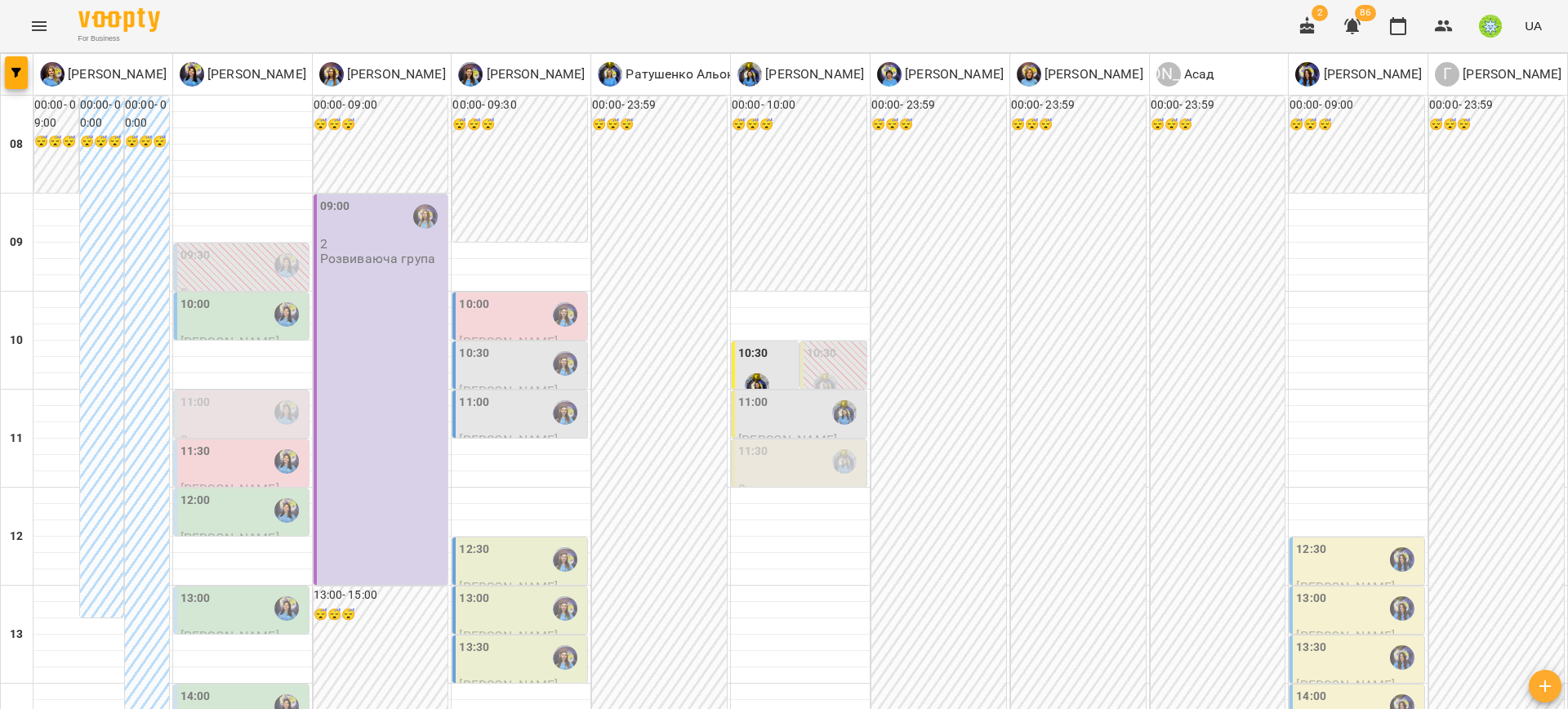
drag, startPoint x: 411, startPoint y: 644, endPoint x: 484, endPoint y: 635, distance: 73.6
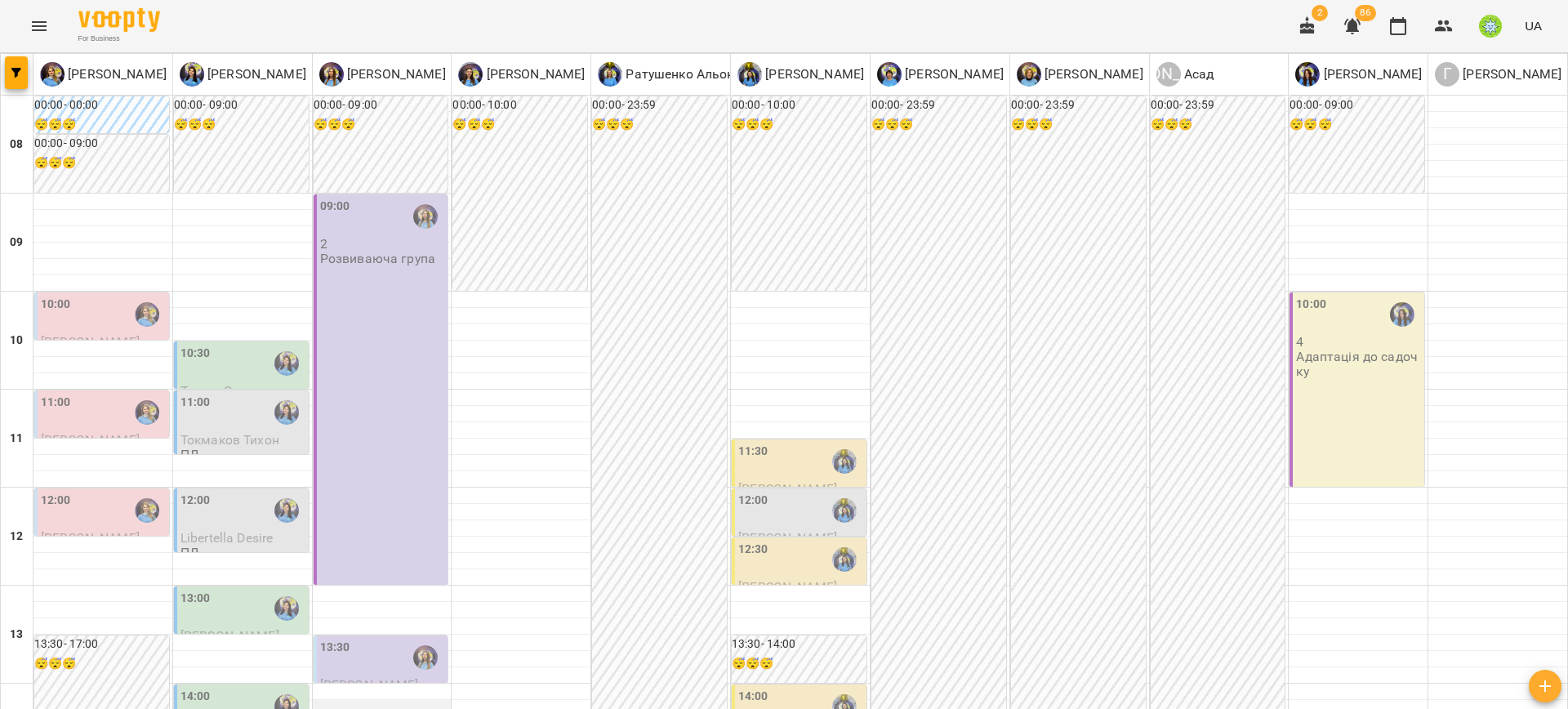
scroll to position [508, 0]
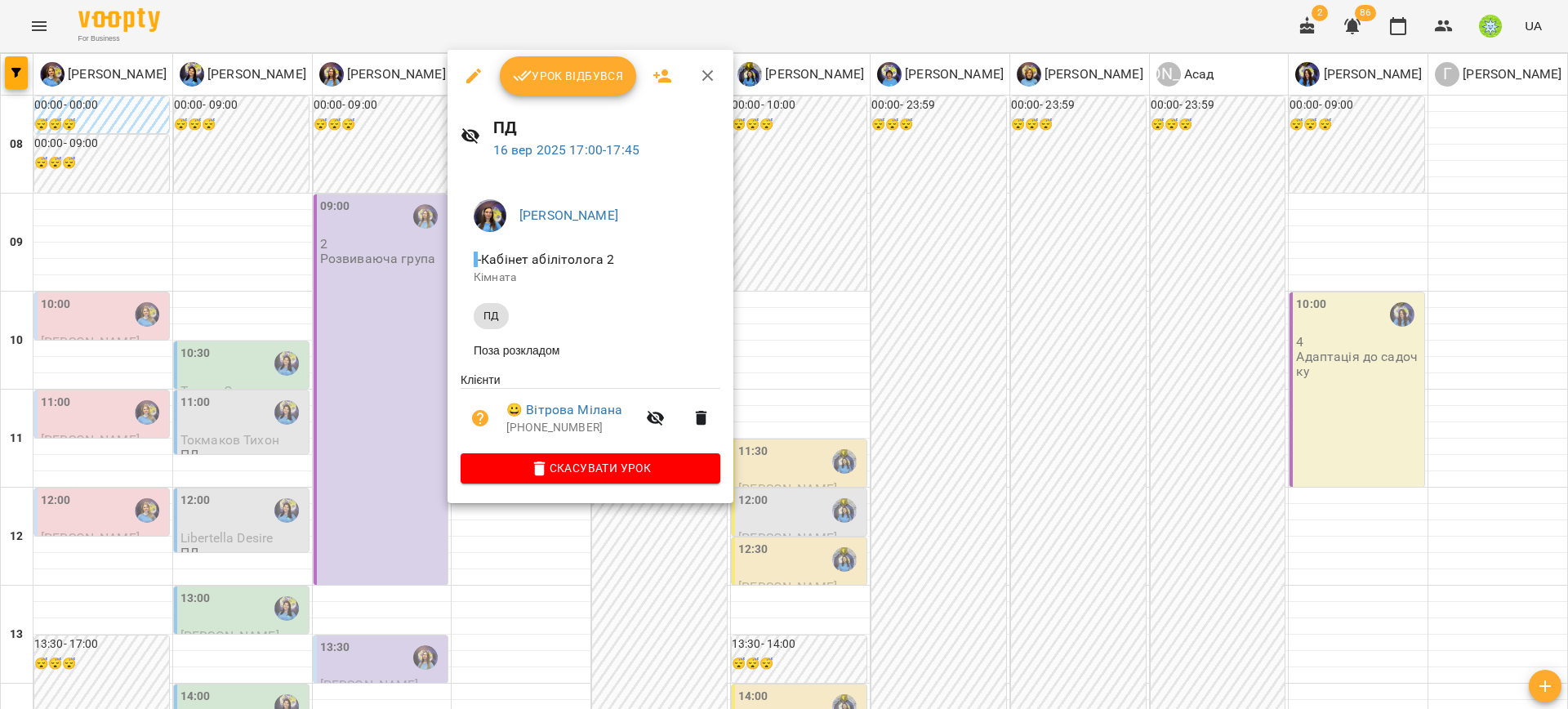
click at [555, 476] on span "Скасувати Урок" at bounding box center [591, 468] width 234 height 19
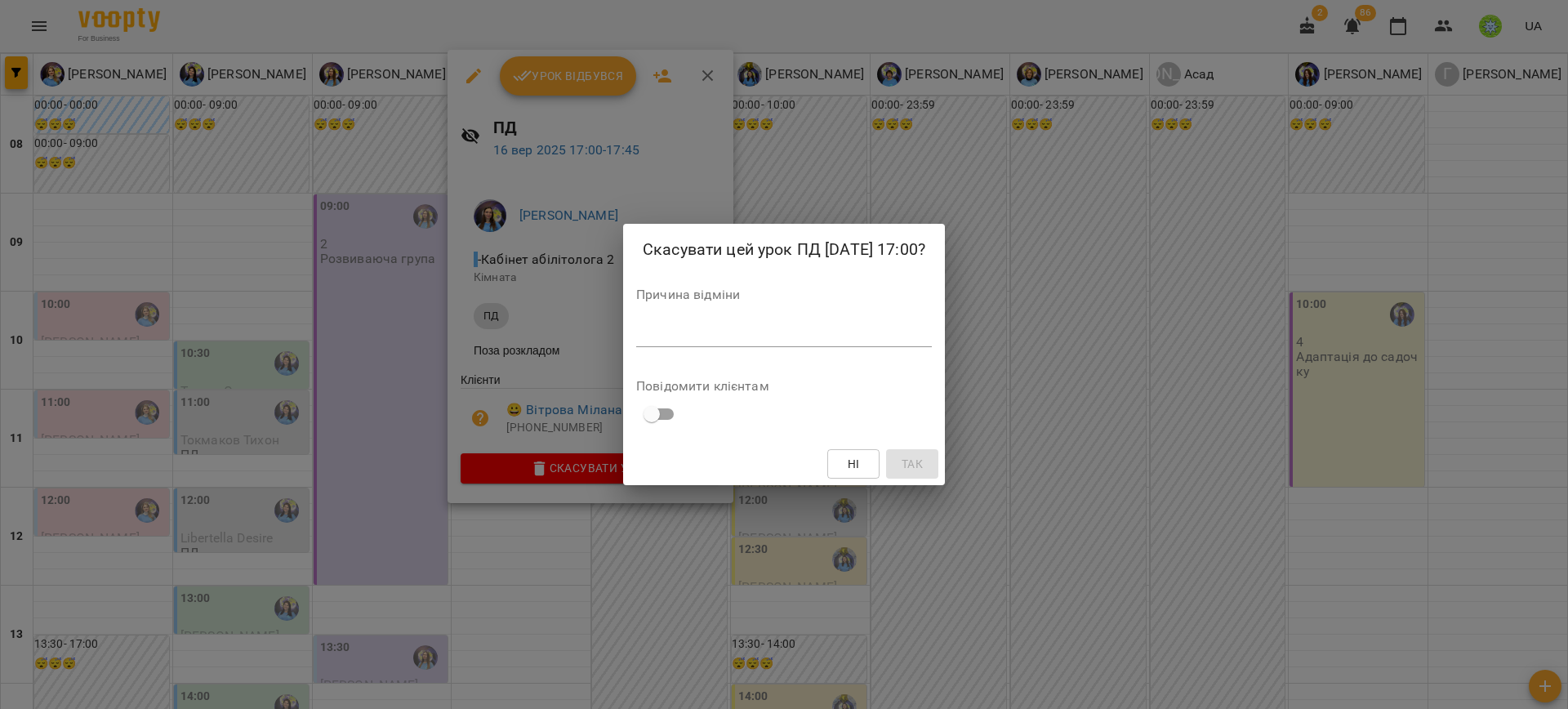
click at [673, 310] on div "Причина відміни *" at bounding box center [784, 321] width 296 height 66
click at [664, 328] on textarea at bounding box center [784, 334] width 296 height 16
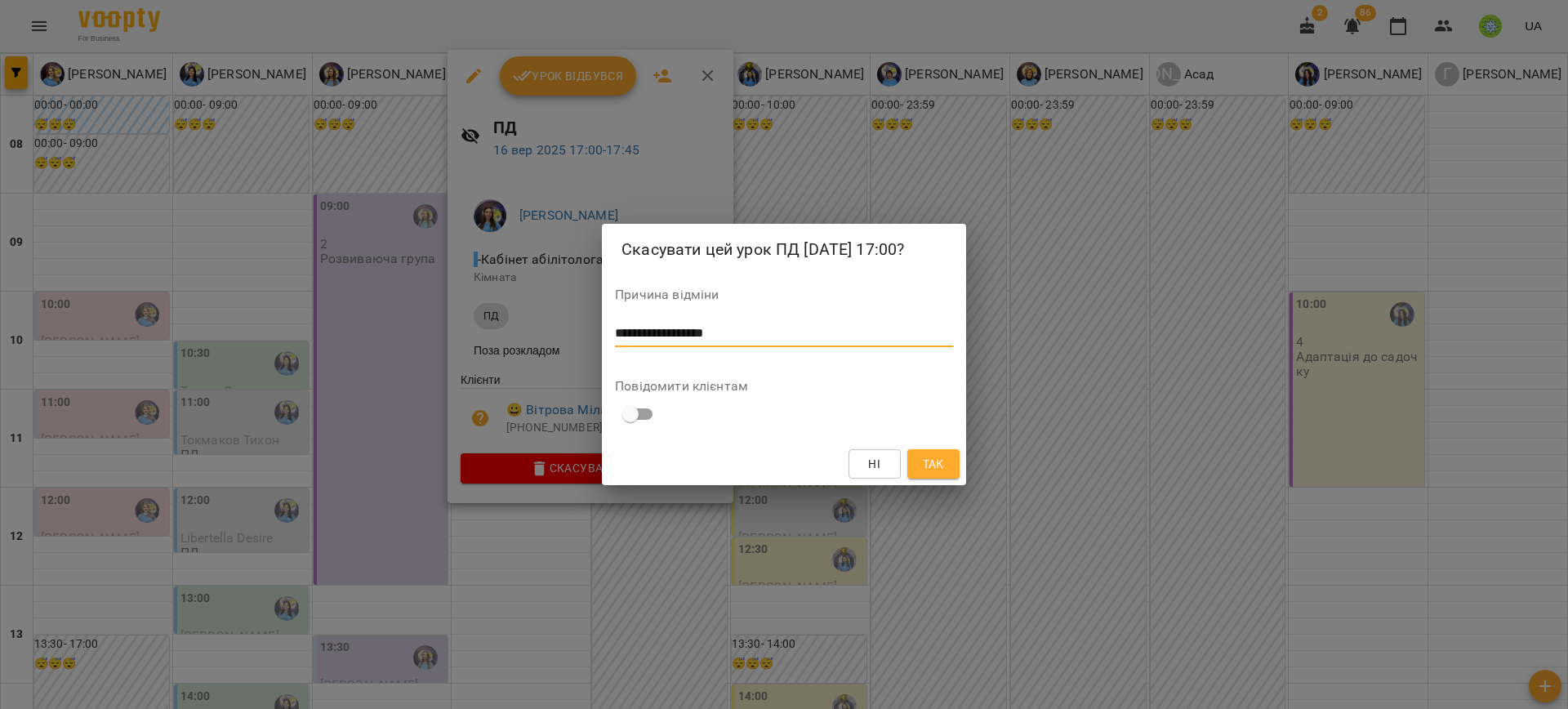
type textarea "**********"
click at [937, 449] on button "Так" at bounding box center [933, 464] width 52 height 29
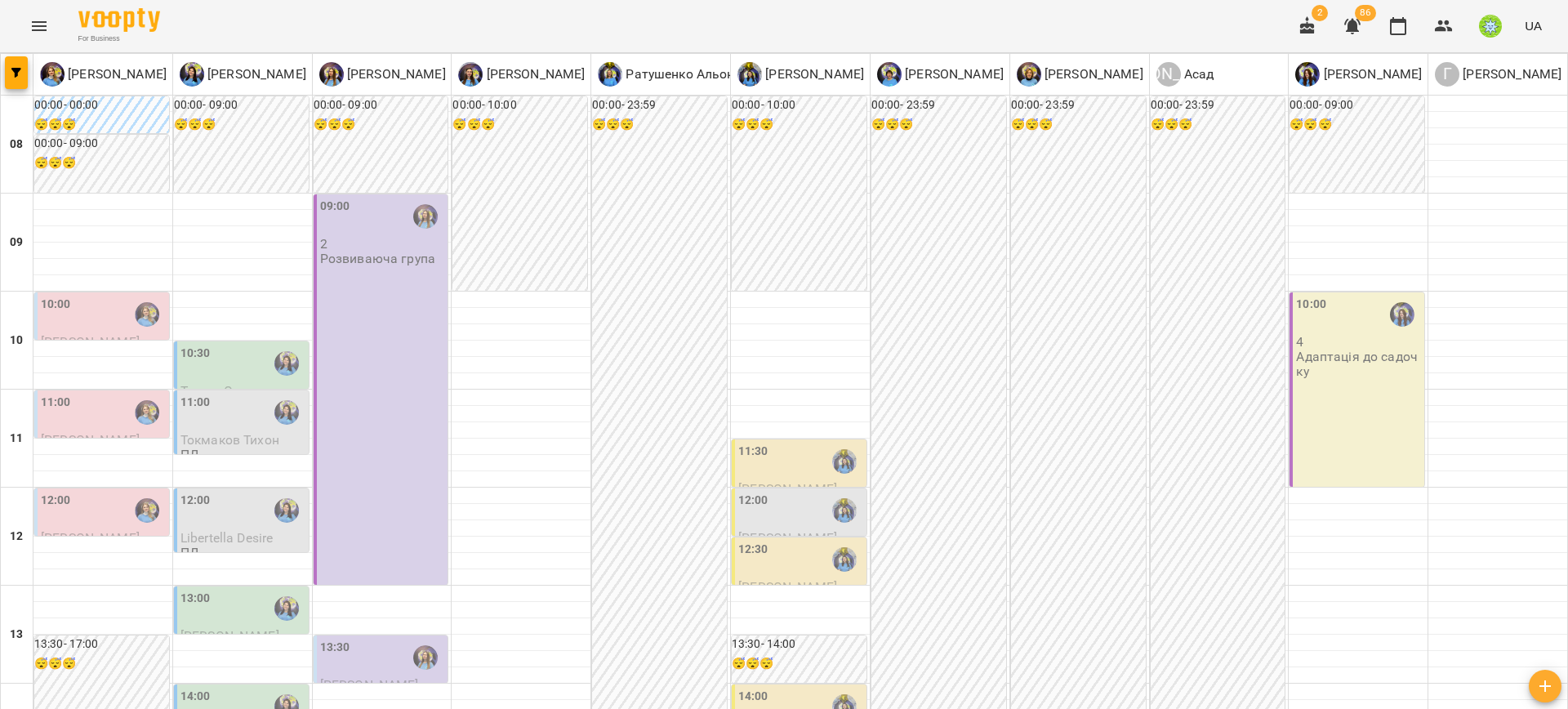
scroll to position [0, 0]
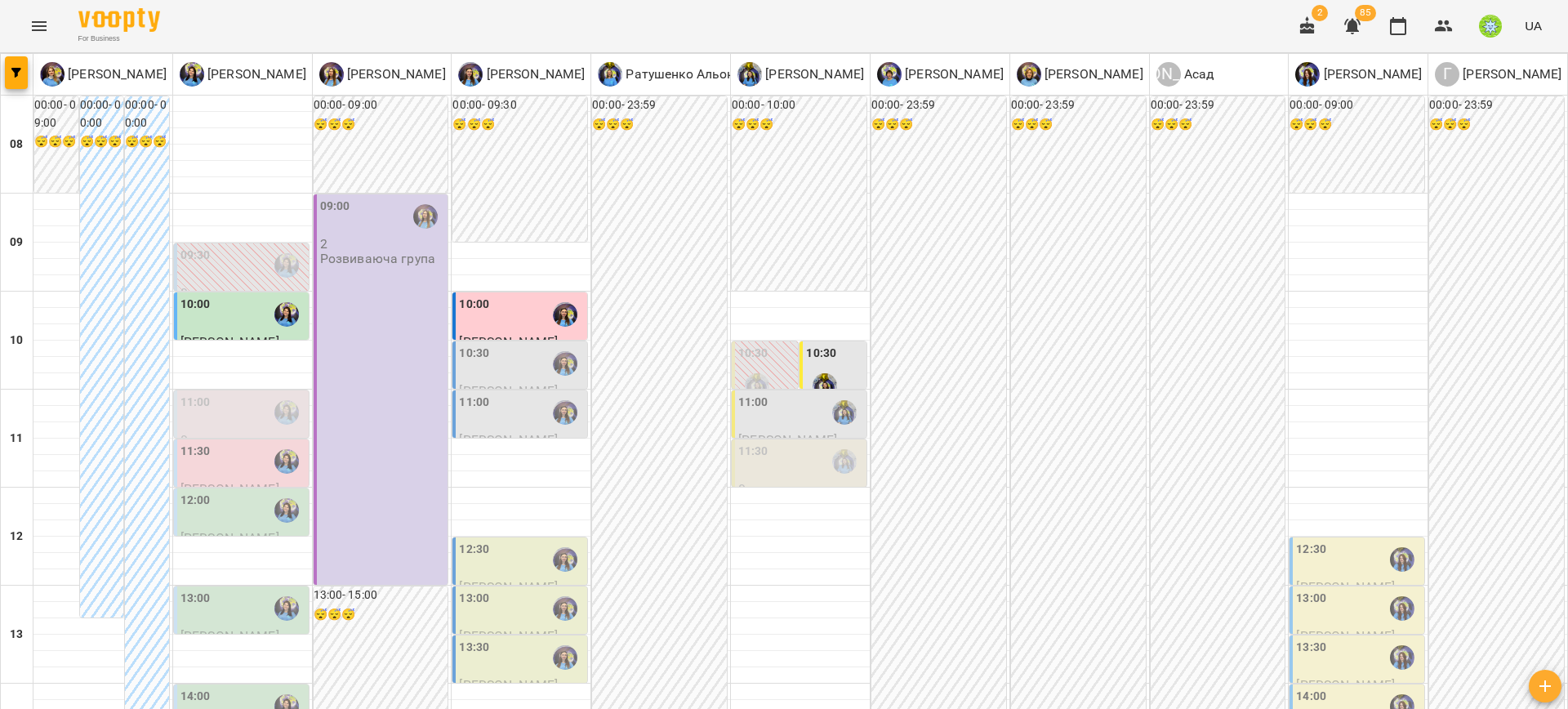
click at [768, 411] on div "11:00" at bounding box center [800, 412] width 125 height 37
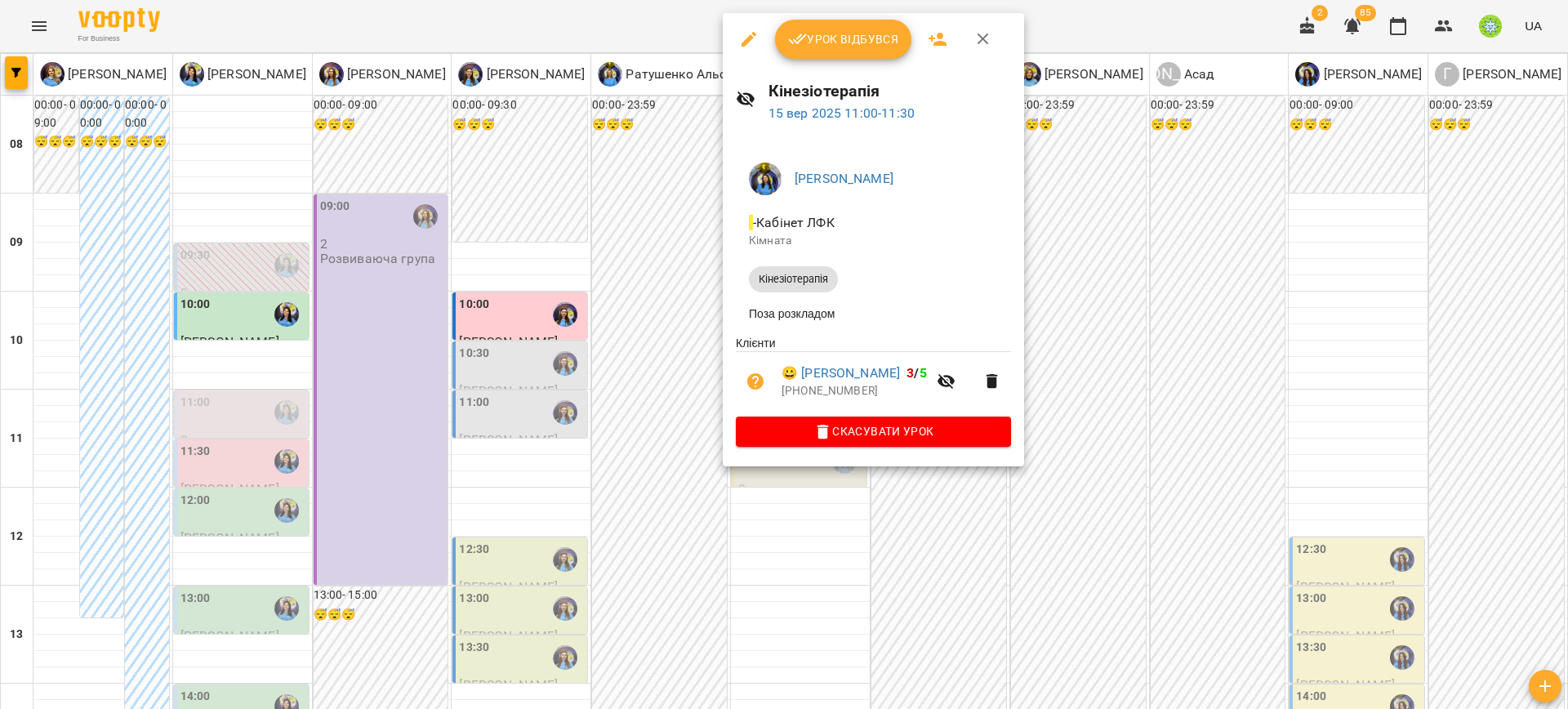
click at [595, 438] on div at bounding box center [784, 354] width 1568 height 709
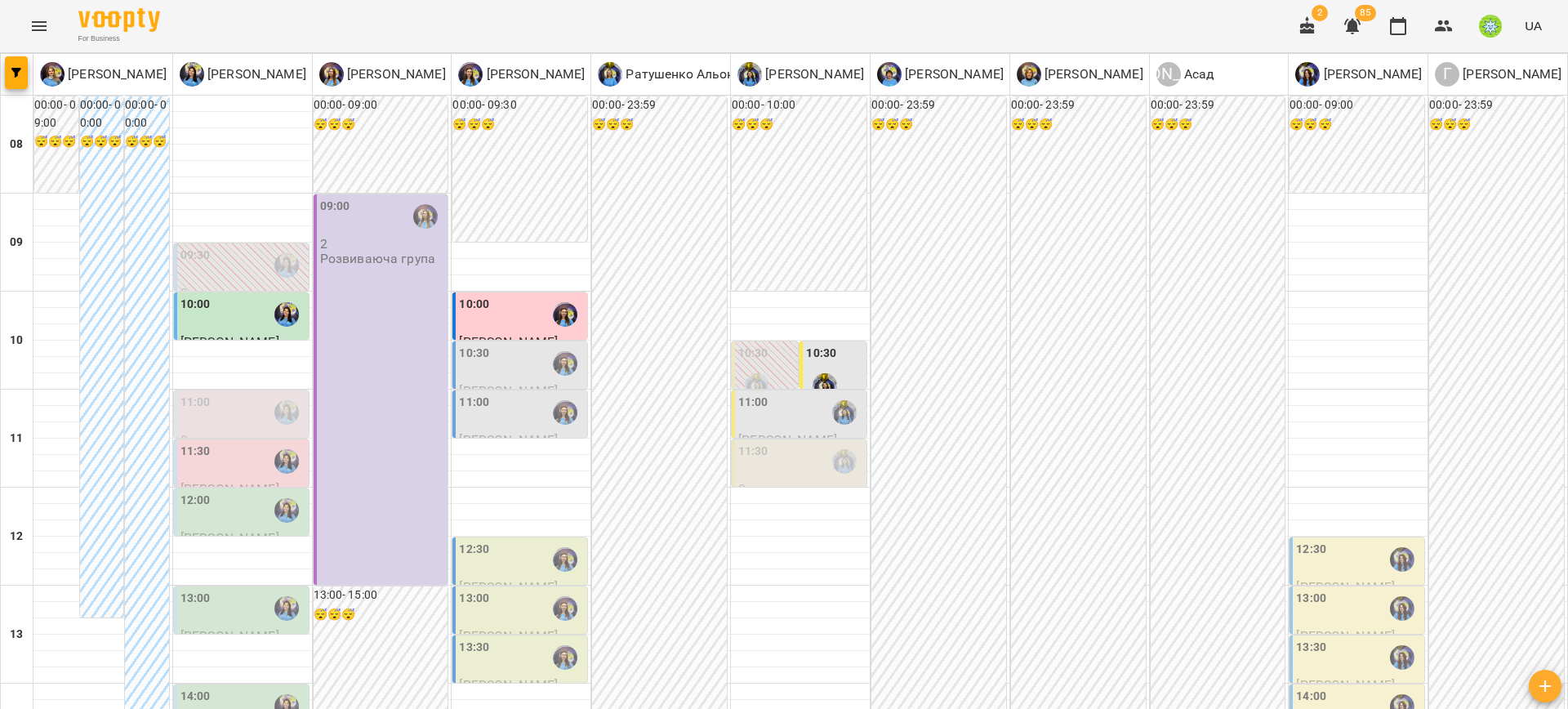
scroll to position [83, 0]
click at [766, 393] on div "11:00" at bounding box center [800, 412] width 125 height 37
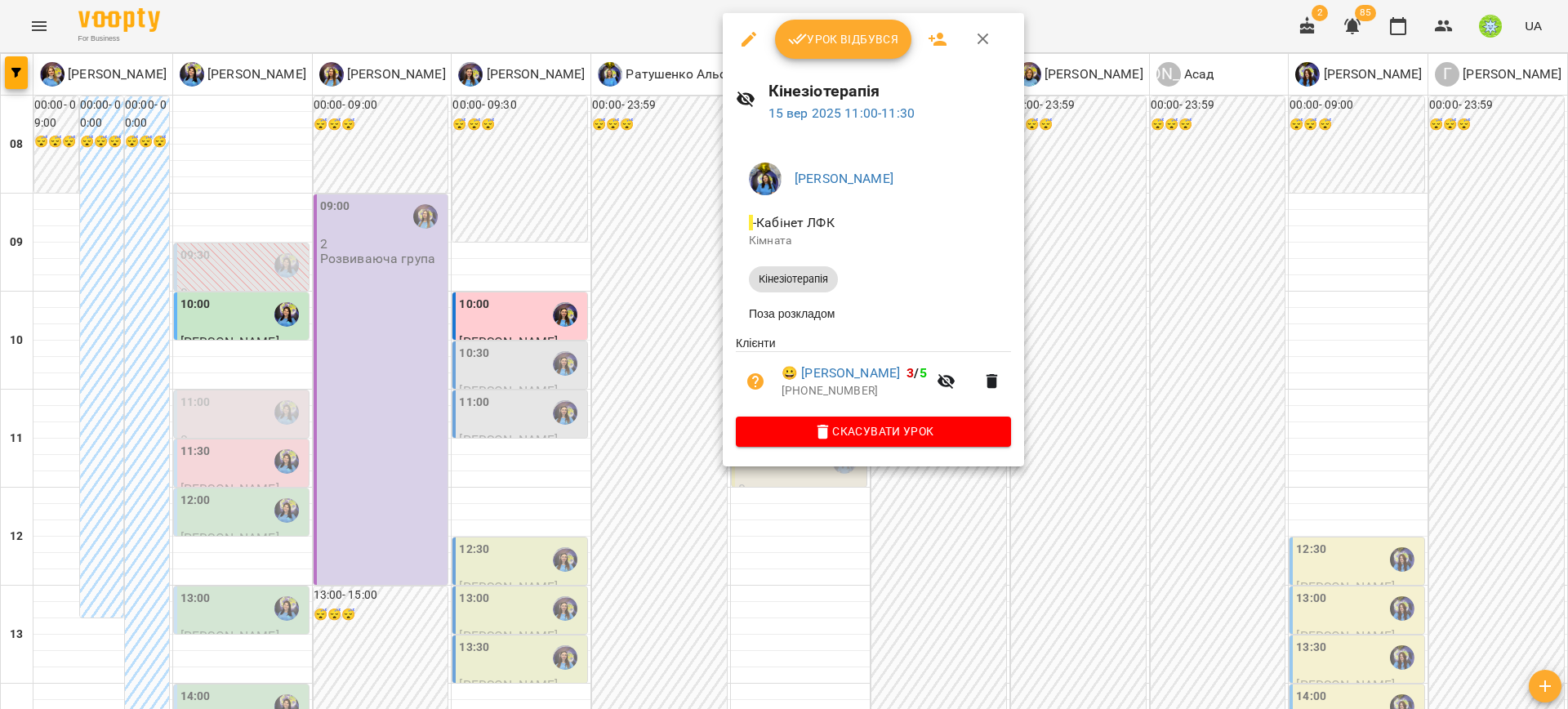
click at [875, 453] on div "Свириденко Аня - Кабінет ЛФК Кімната Кінезіотерапія Поза розкладом Клієнти 😀 Ме…" at bounding box center [873, 301] width 301 height 330
click at [875, 451] on div "Свириденко Аня - Кабінет ЛФК Кімната Кінезіотерапія Поза розкладом Клієнти 😀 Ме…" at bounding box center [873, 301] width 301 height 330
click at [873, 441] on span "Скасувати Урок" at bounding box center [873, 432] width 249 height 19
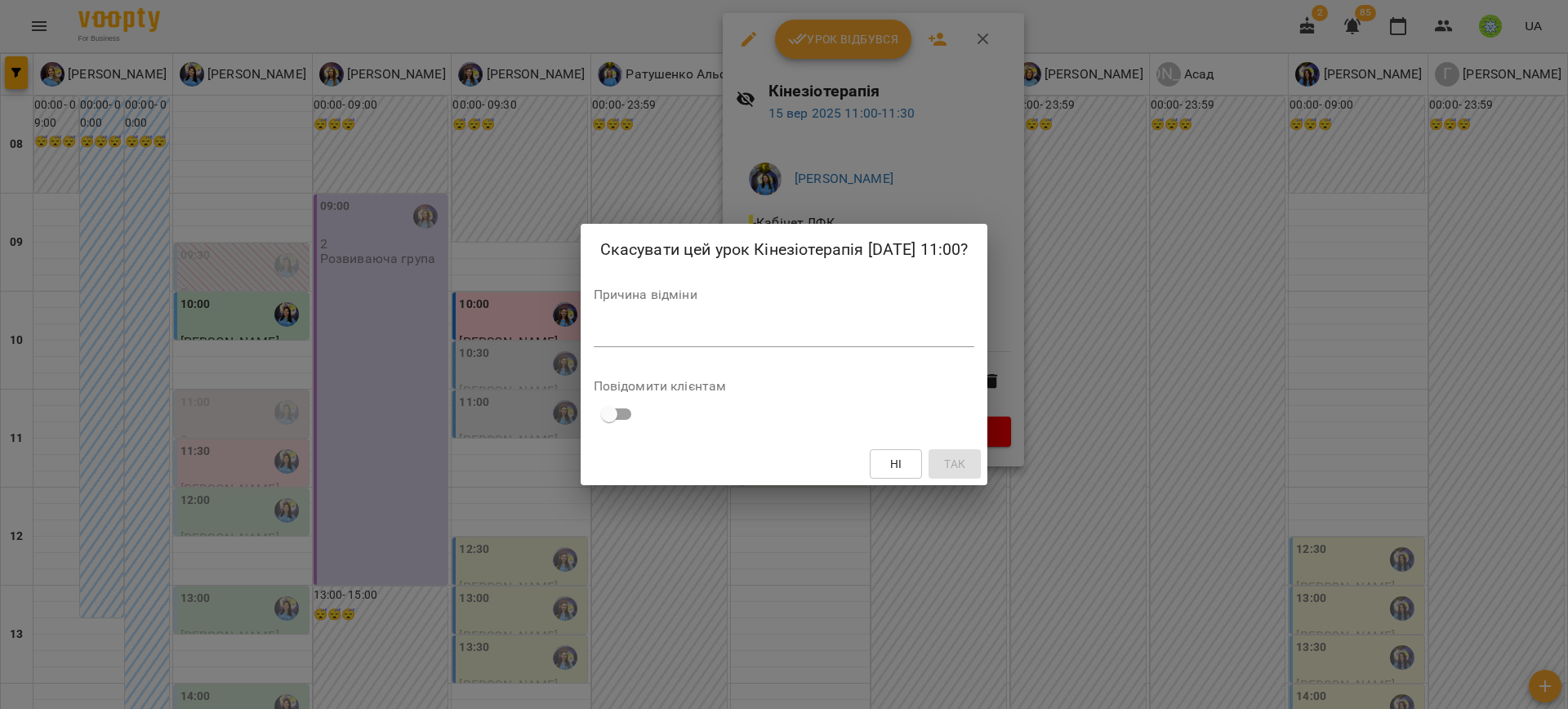
drag, startPoint x: 732, startPoint y: 308, endPoint x: 731, endPoint y: 331, distance: 23.0
click at [732, 308] on div "Причина відміни *" at bounding box center [784, 321] width 382 height 66
click at [734, 330] on textarea at bounding box center [784, 334] width 382 height 16
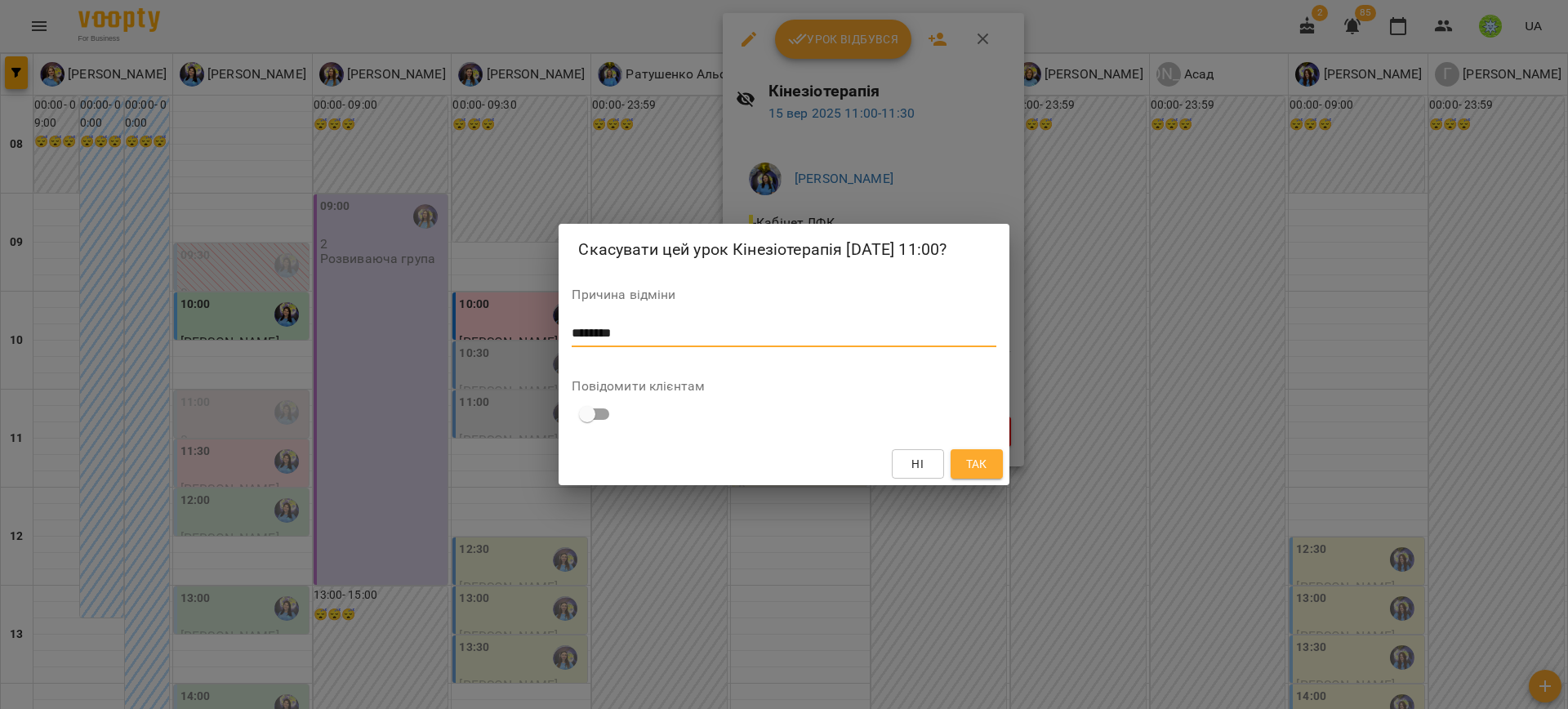
type textarea "********"
click at [1004, 464] on div "Ні Так" at bounding box center [784, 464] width 450 height 43
click at [985, 475] on button "Так" at bounding box center [976, 464] width 52 height 29
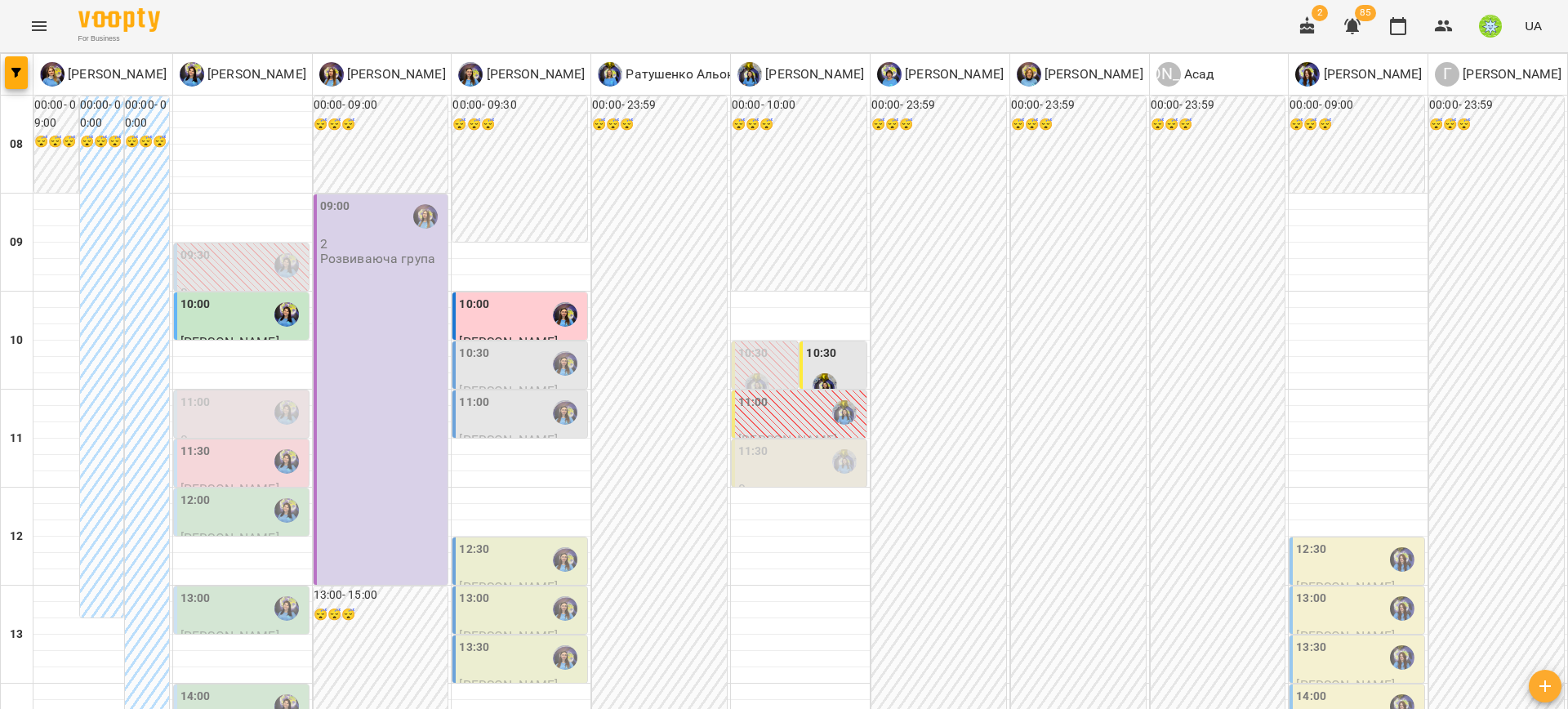
click at [487, 393] on div "11:00" at bounding box center [521, 412] width 125 height 37
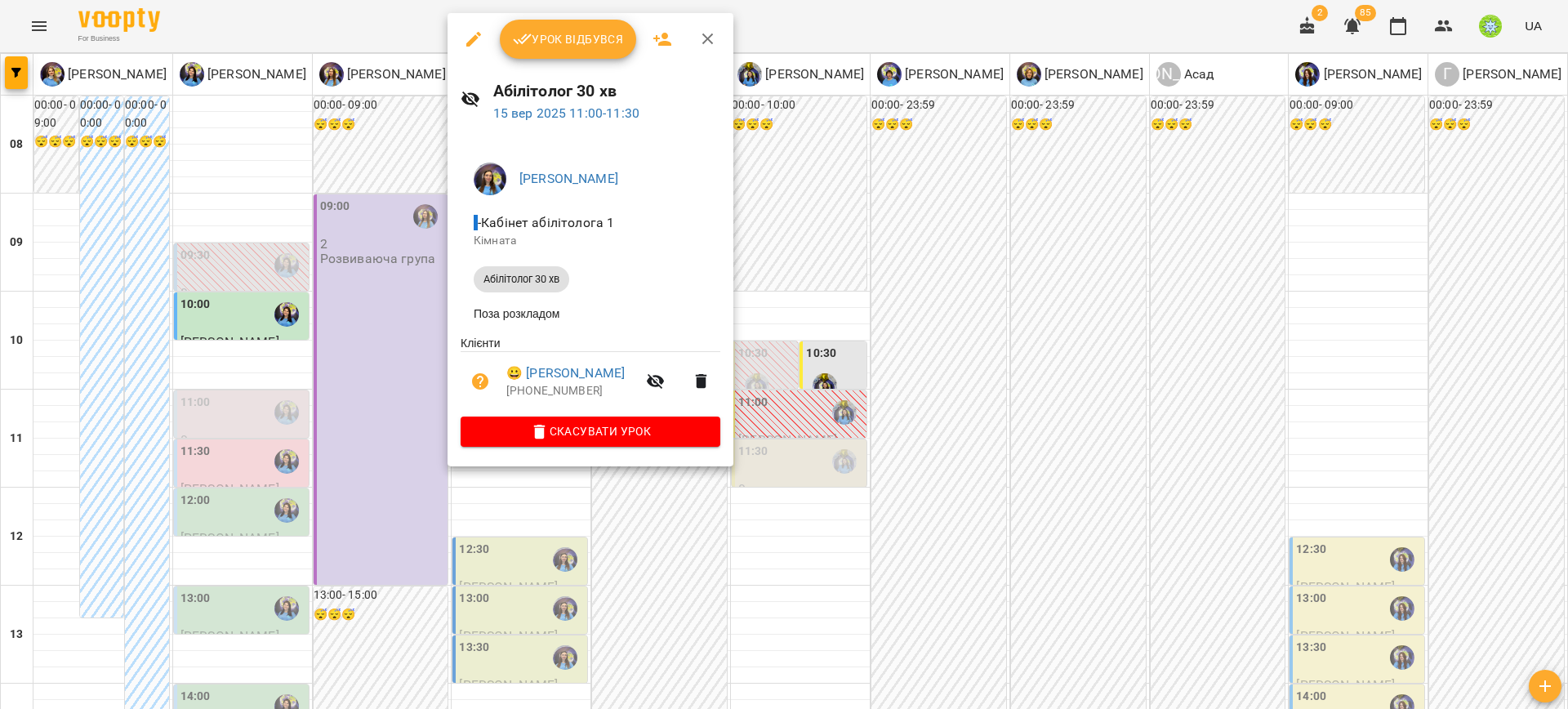
drag, startPoint x: 834, startPoint y: 332, endPoint x: 783, endPoint y: 347, distance: 53.2
click at [834, 331] on div at bounding box center [784, 354] width 1568 height 709
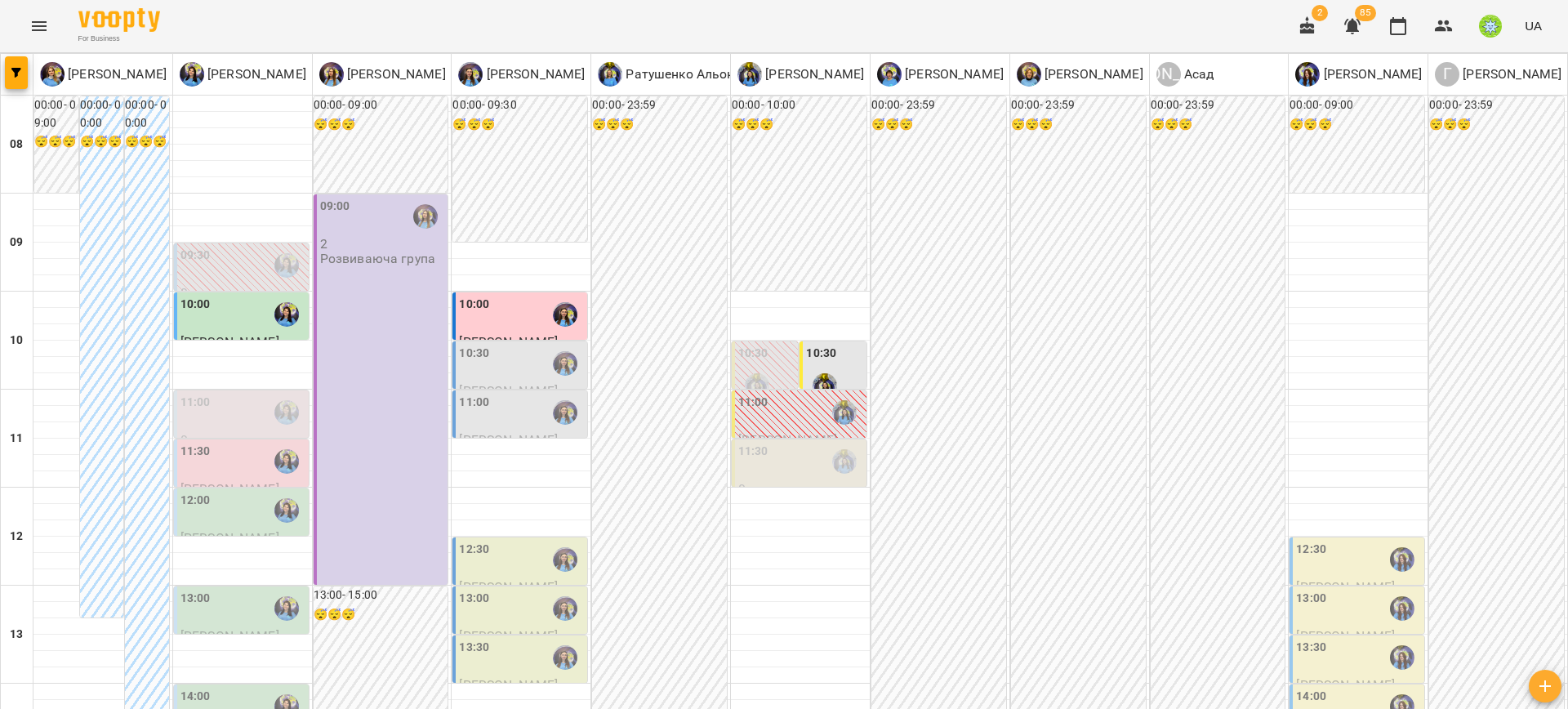
click at [519, 345] on div "10:30" at bounding box center [521, 363] width 125 height 37
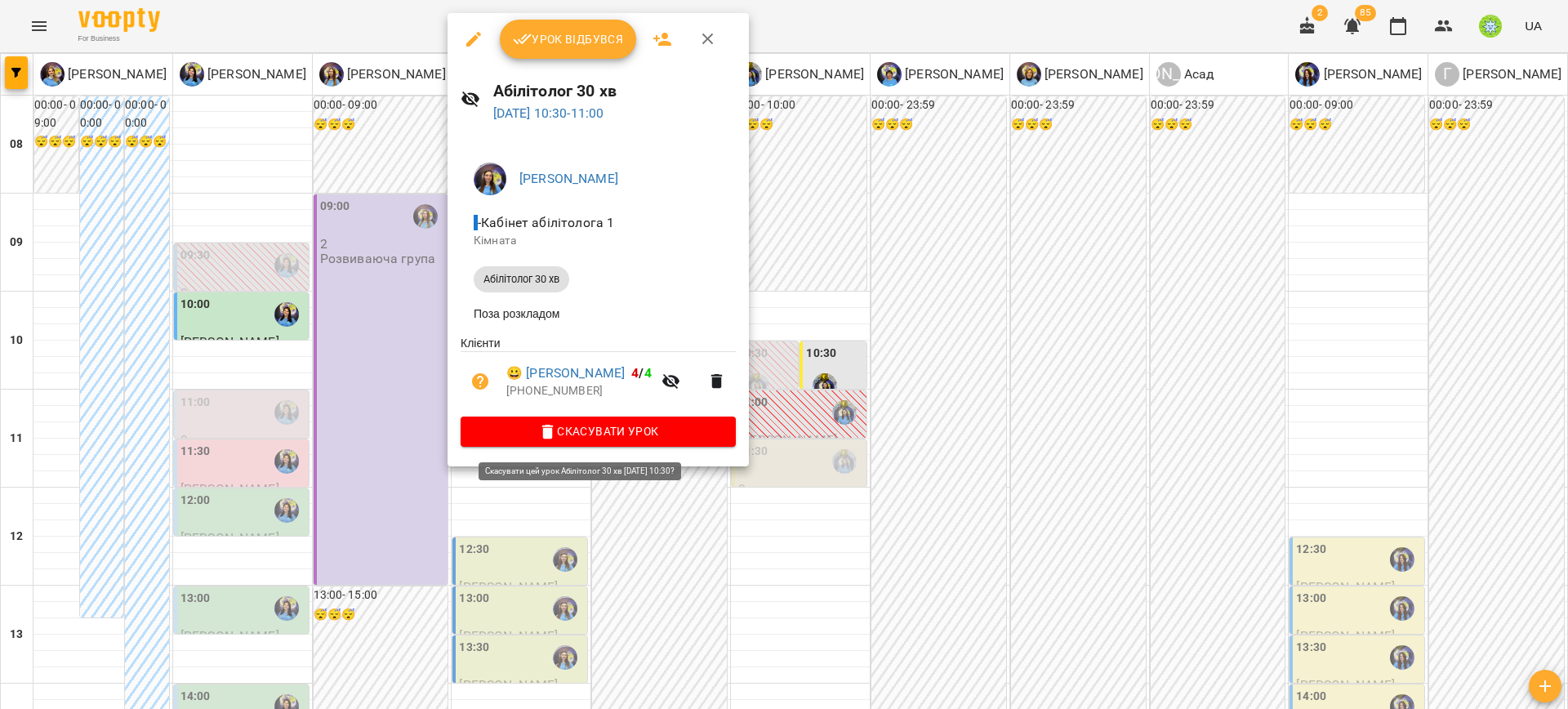
click at [555, 434] on span "Скасувати Урок" at bounding box center [598, 432] width 249 height 19
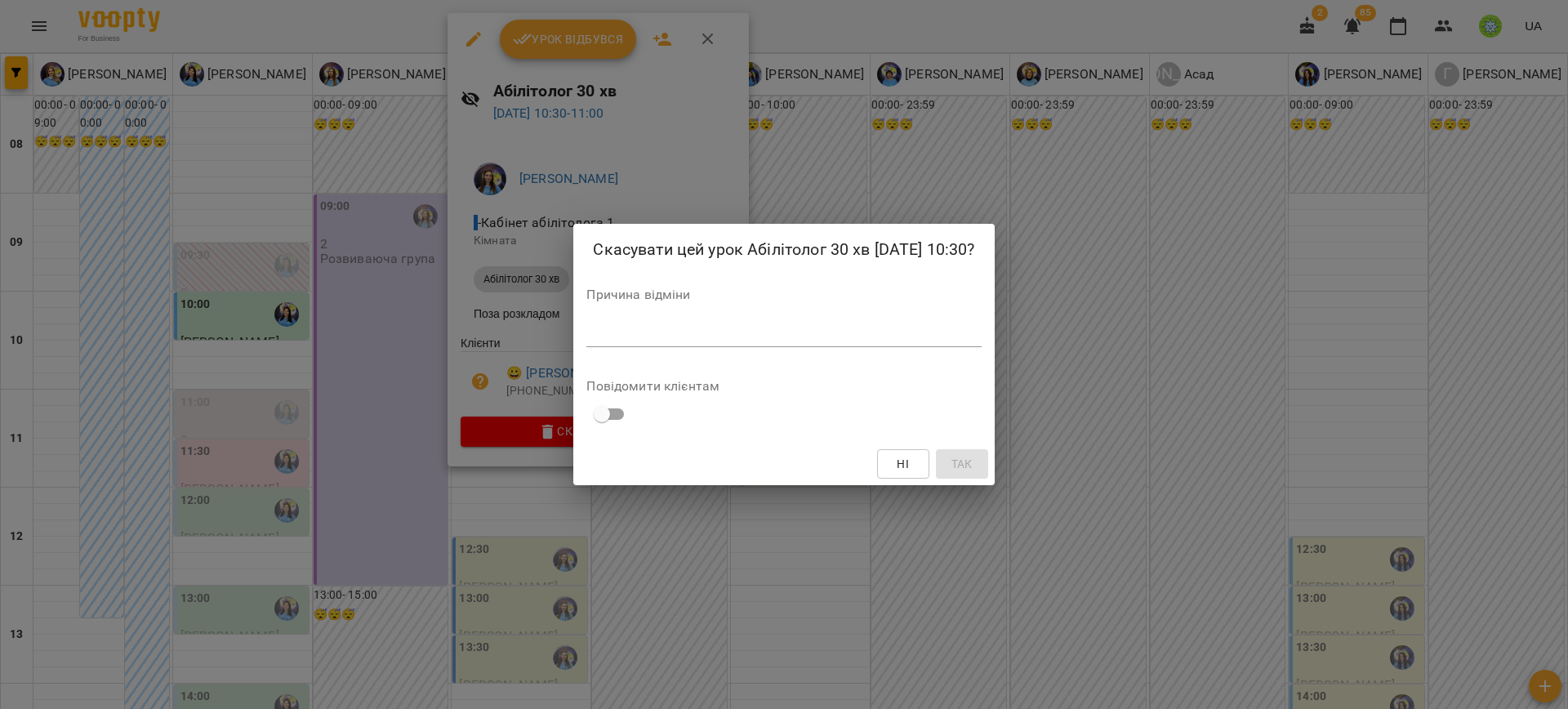
click at [771, 347] on div "*" at bounding box center [783, 334] width 394 height 27
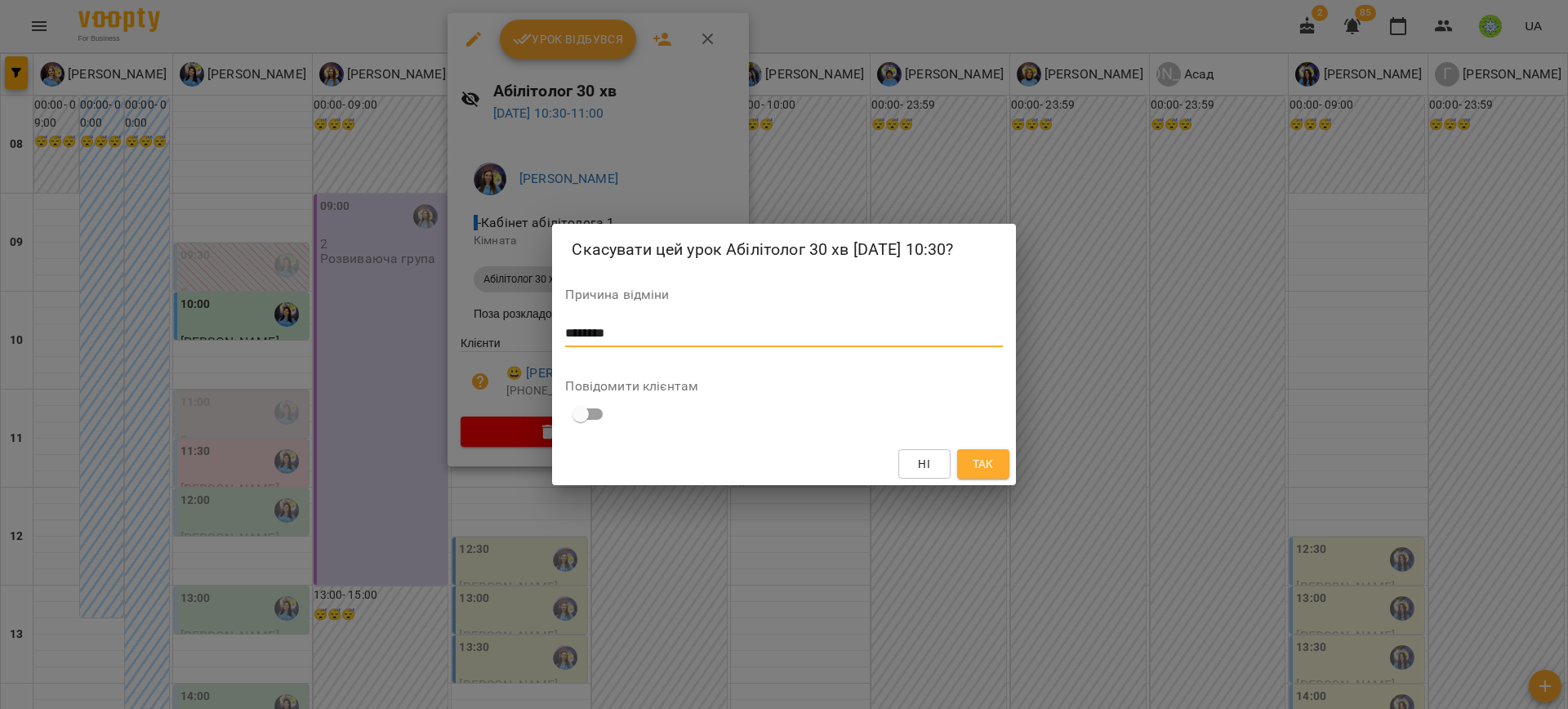
type textarea "********"
click at [981, 479] on div "Ні Так" at bounding box center [783, 464] width 463 height 43
click at [975, 473] on span "Так" at bounding box center [983, 464] width 21 height 19
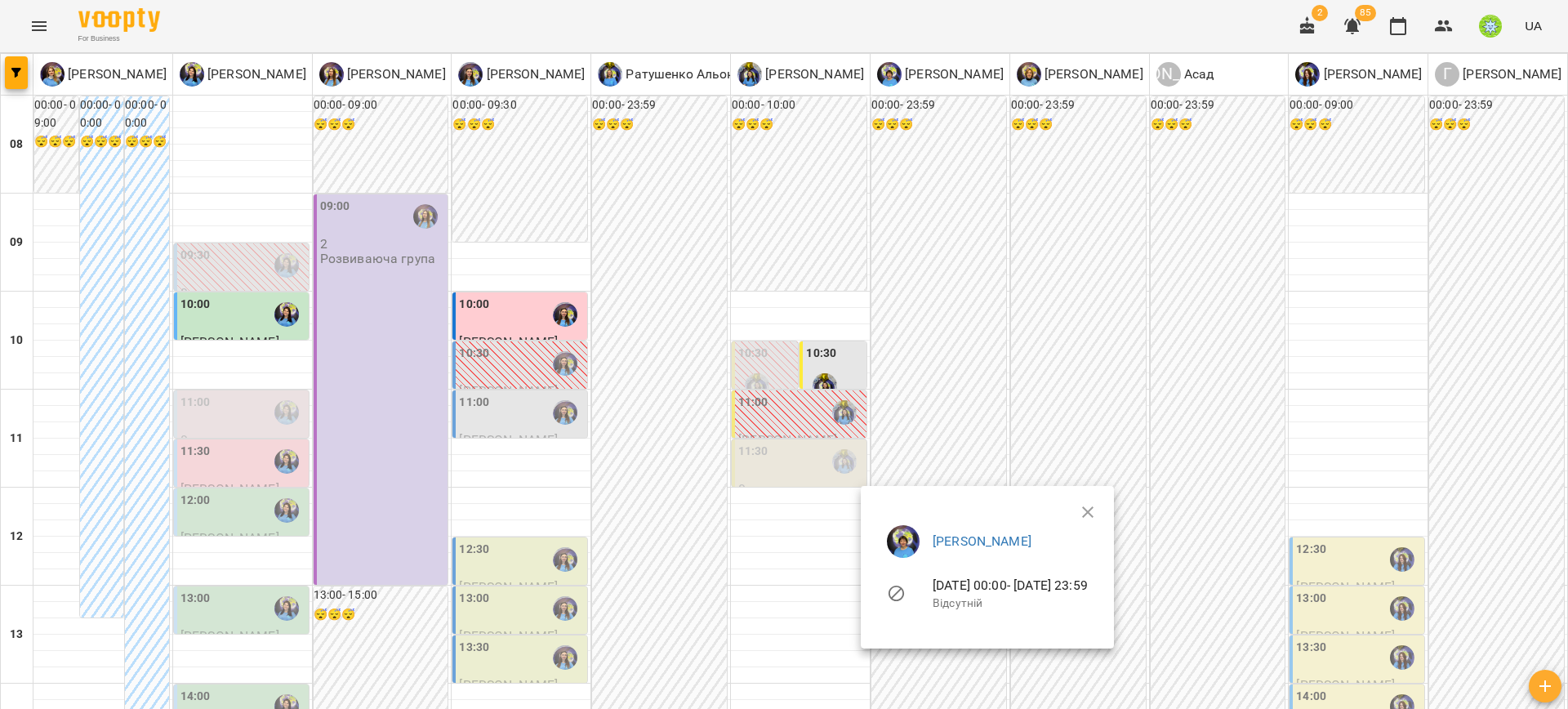
click at [987, 358] on div at bounding box center [784, 354] width 1568 height 709
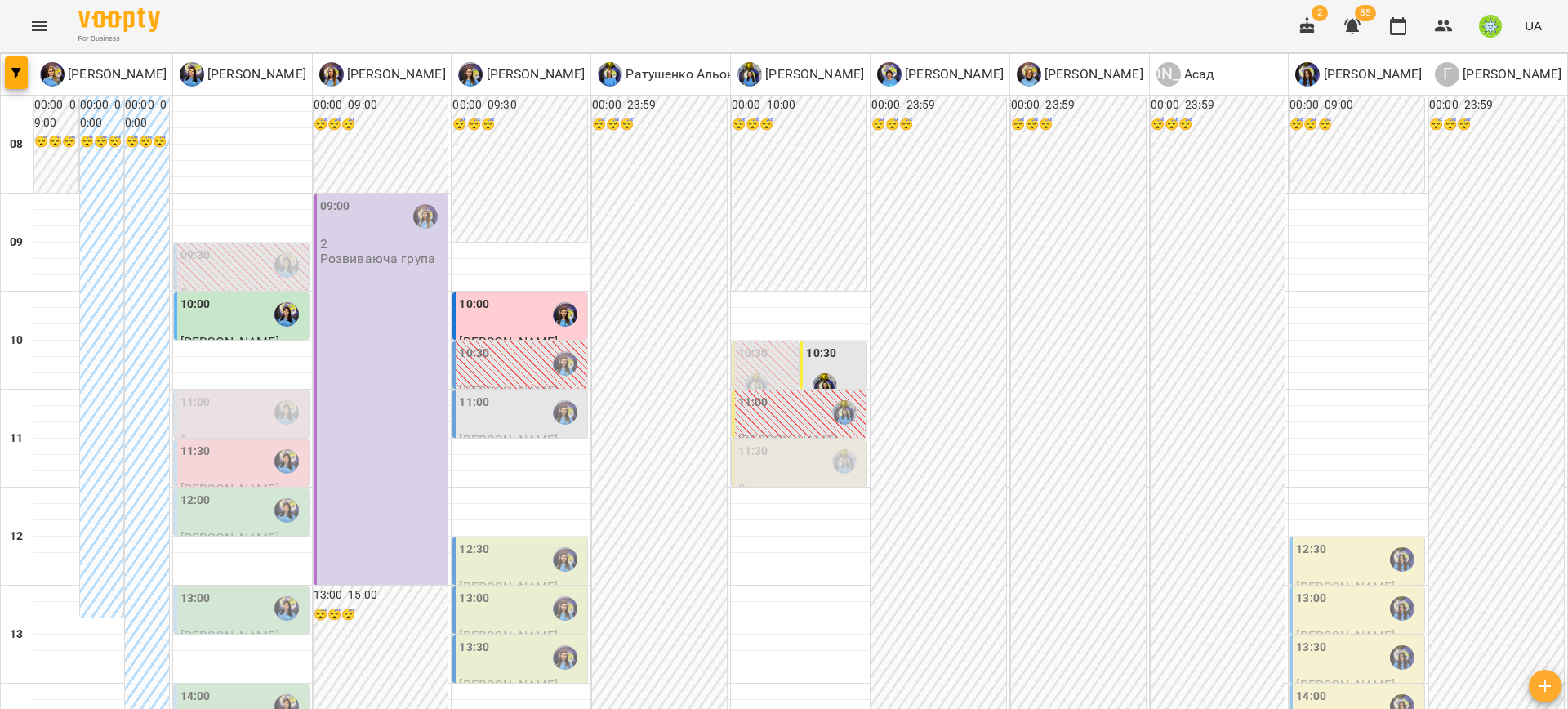
scroll to position [0, 0]
click at [534, 409] on div "11:00" at bounding box center [521, 412] width 125 height 37
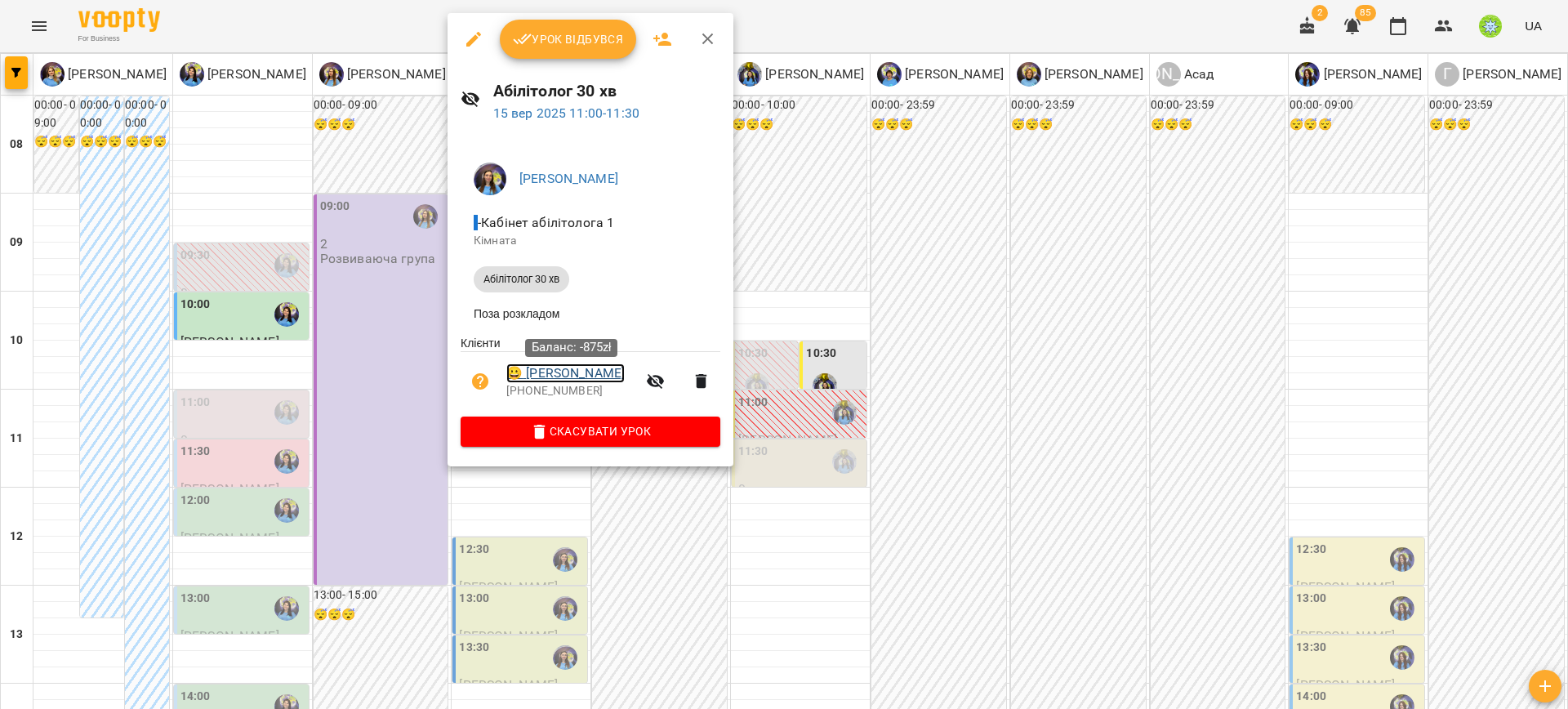
click at [555, 377] on link "😀 Василишин Матвій" at bounding box center [566, 373] width 119 height 19
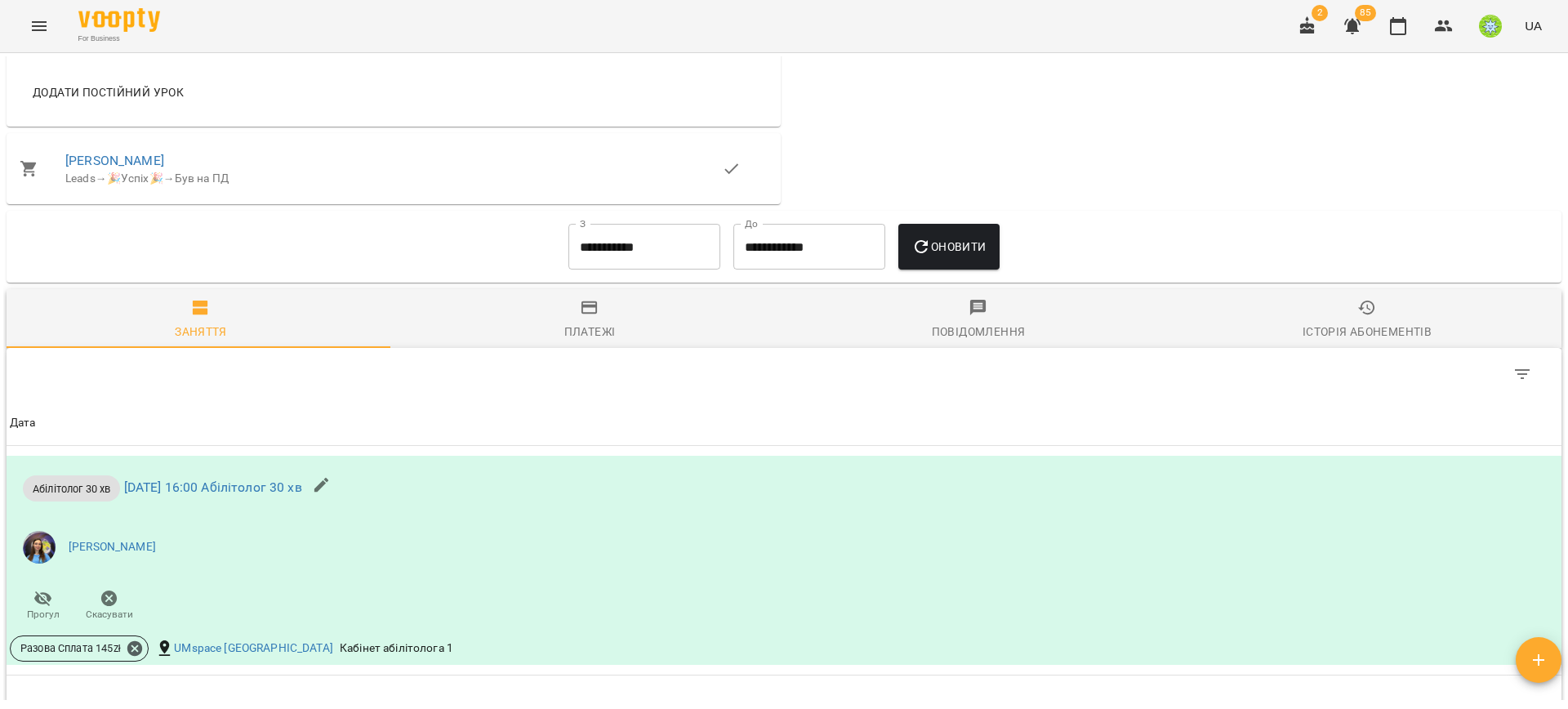
scroll to position [962, 0]
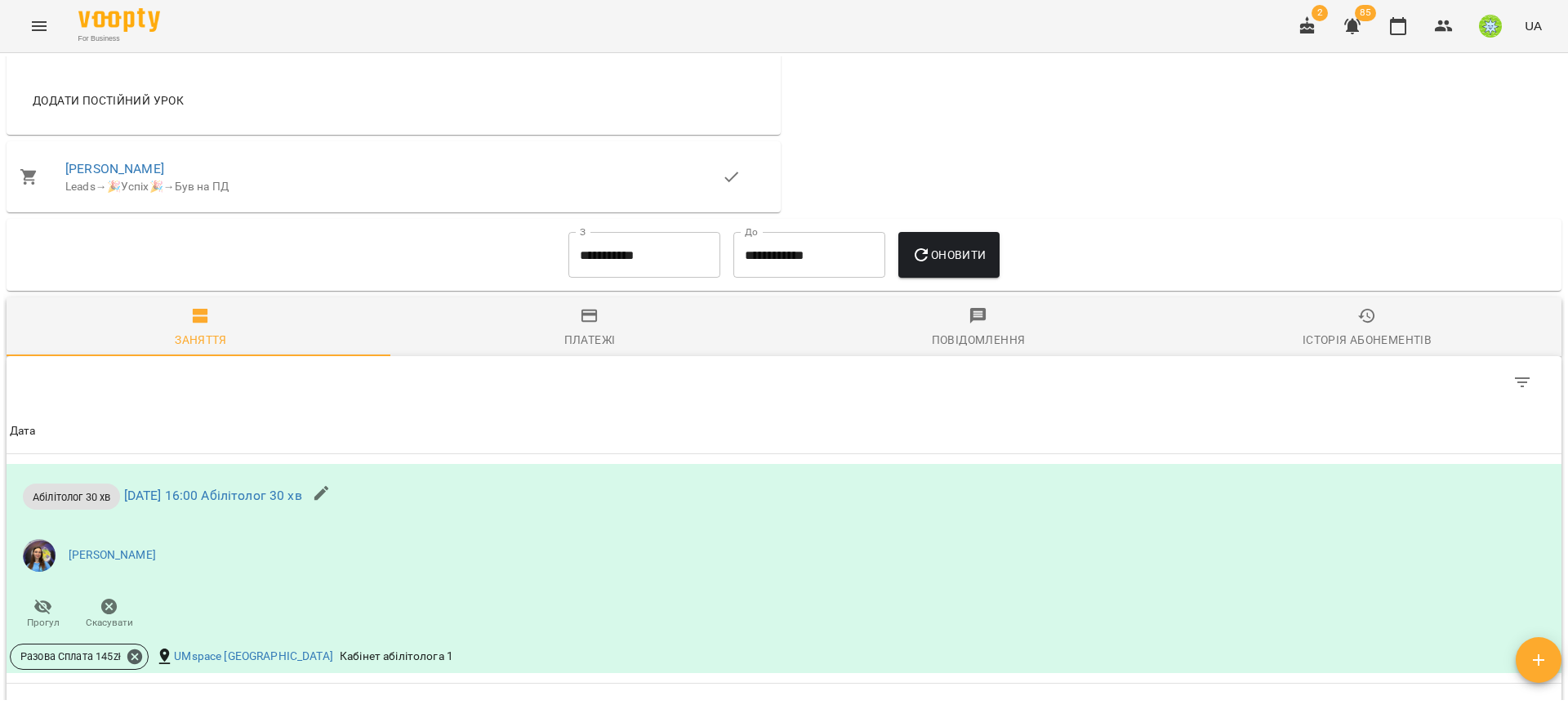
click at [658, 239] on input "**********" at bounding box center [644, 255] width 151 height 46
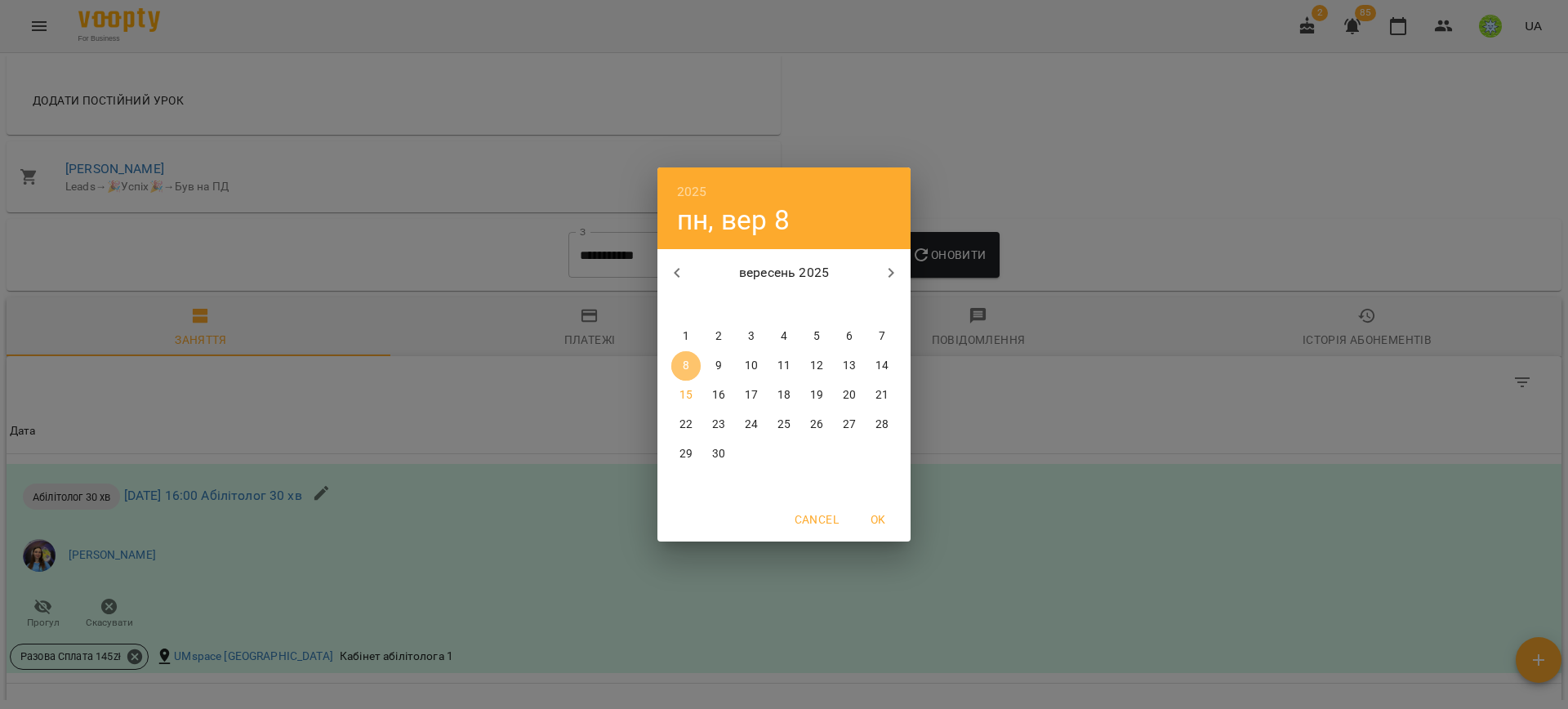
click at [684, 367] on p "8" at bounding box center [686, 366] width 6 height 16
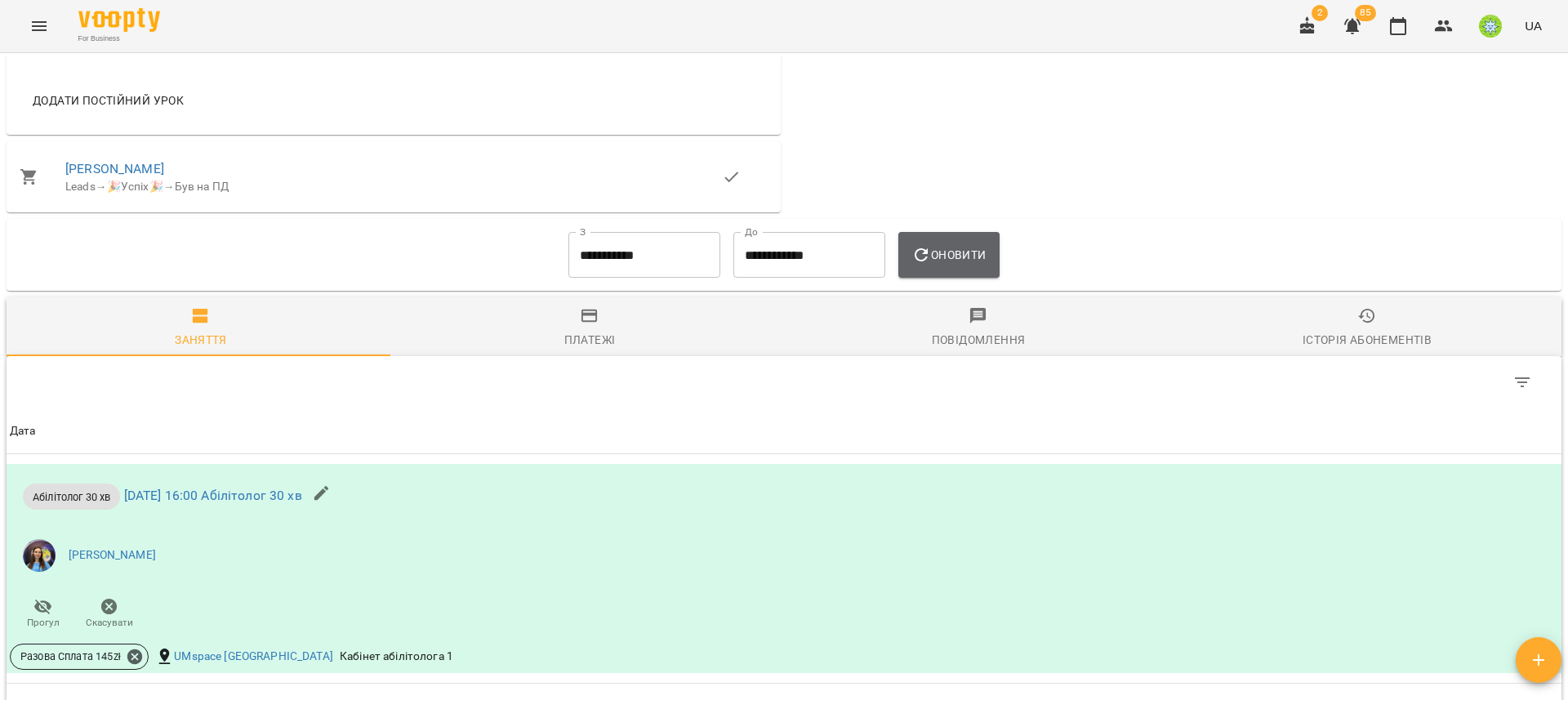
click at [934, 250] on span "Оновити" at bounding box center [949, 255] width 74 height 19
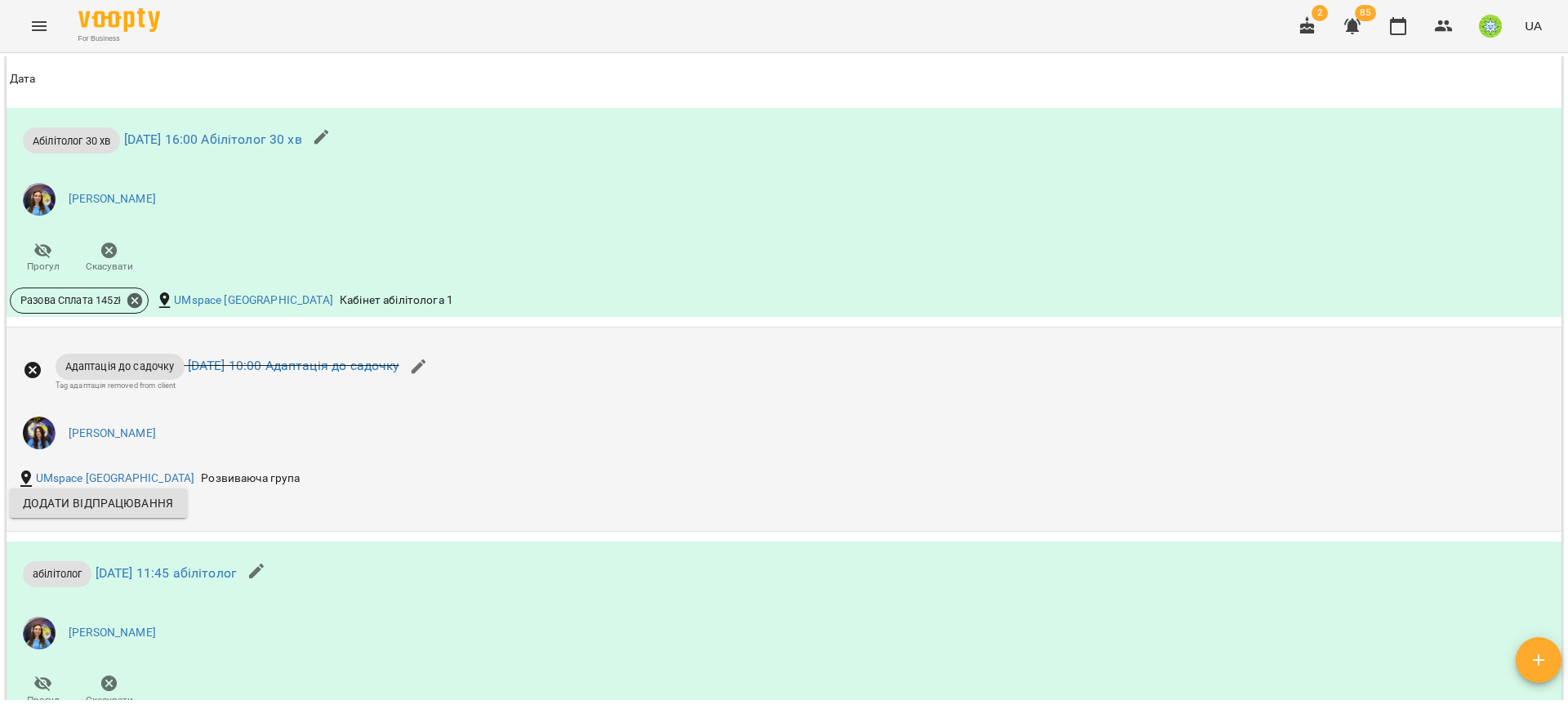
scroll to position [772, 0]
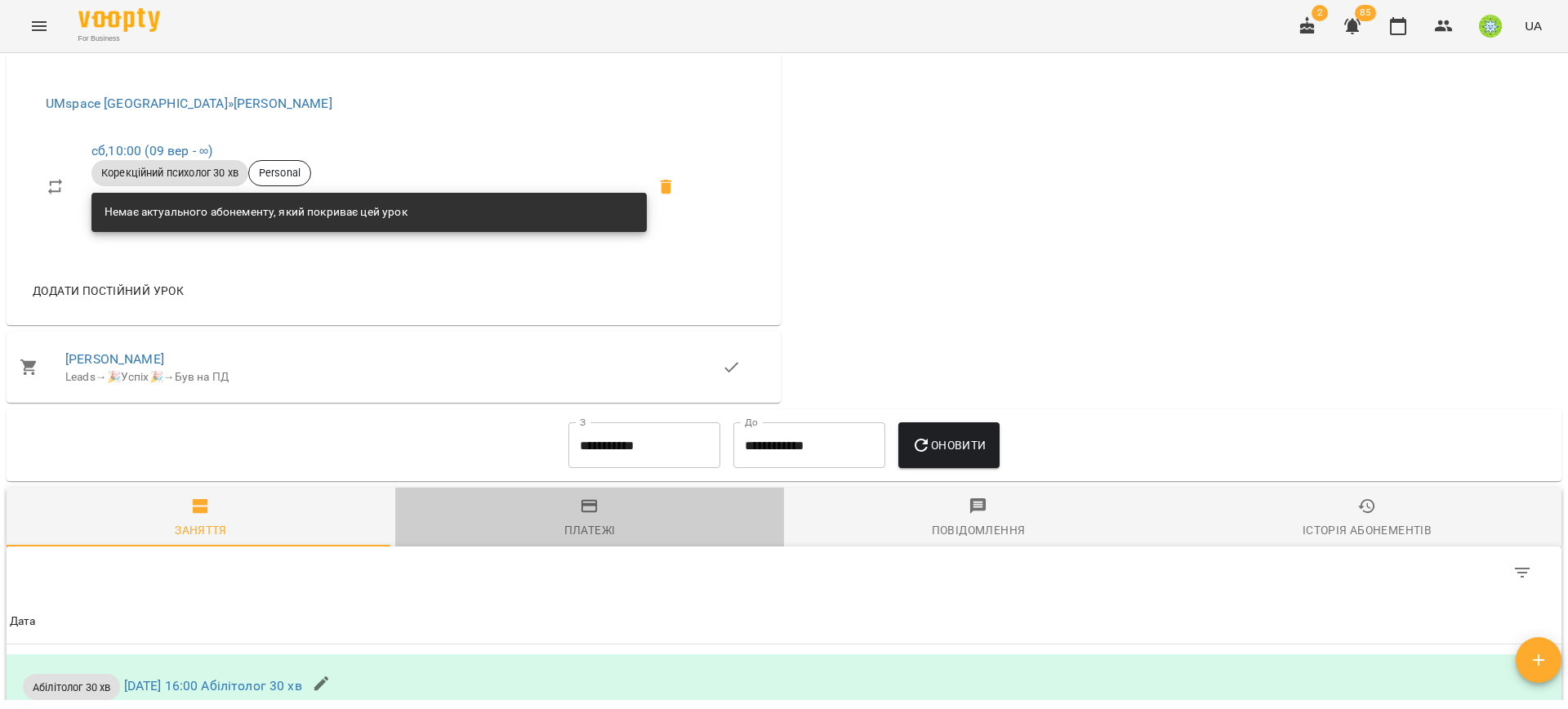
click at [585, 522] on div "Платежі" at bounding box center [590, 530] width 51 height 19
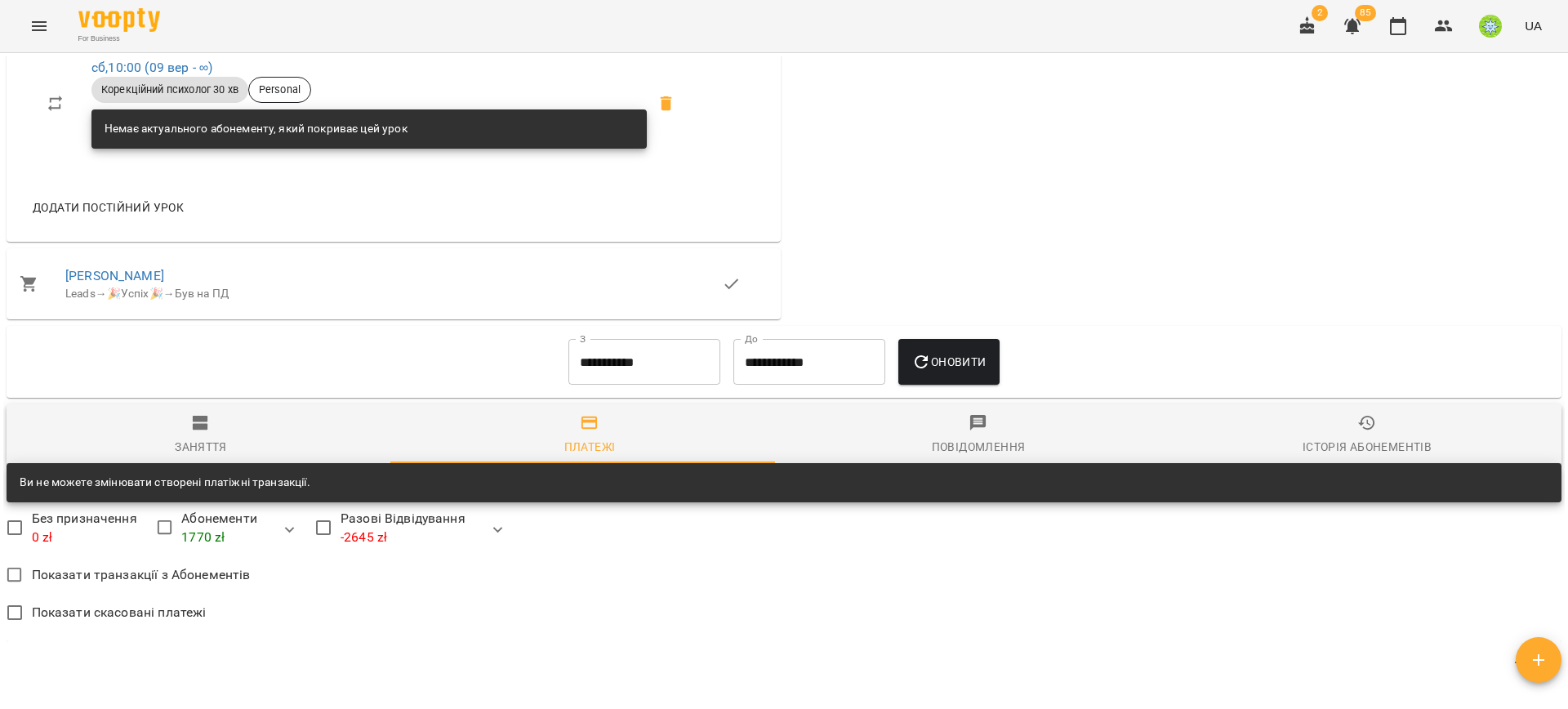
scroll to position [641, 0]
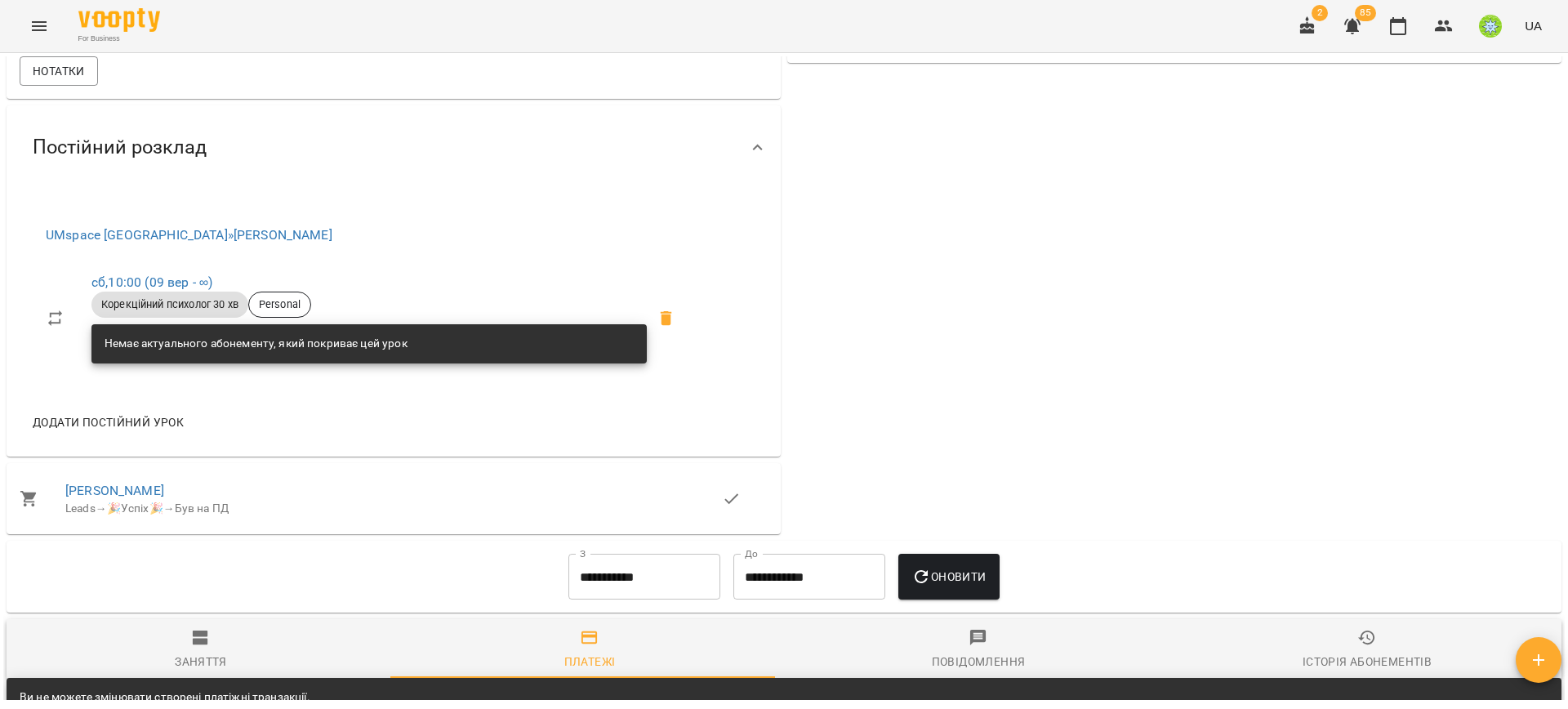
click at [609, 596] on input "**********" at bounding box center [644, 577] width 151 height 46
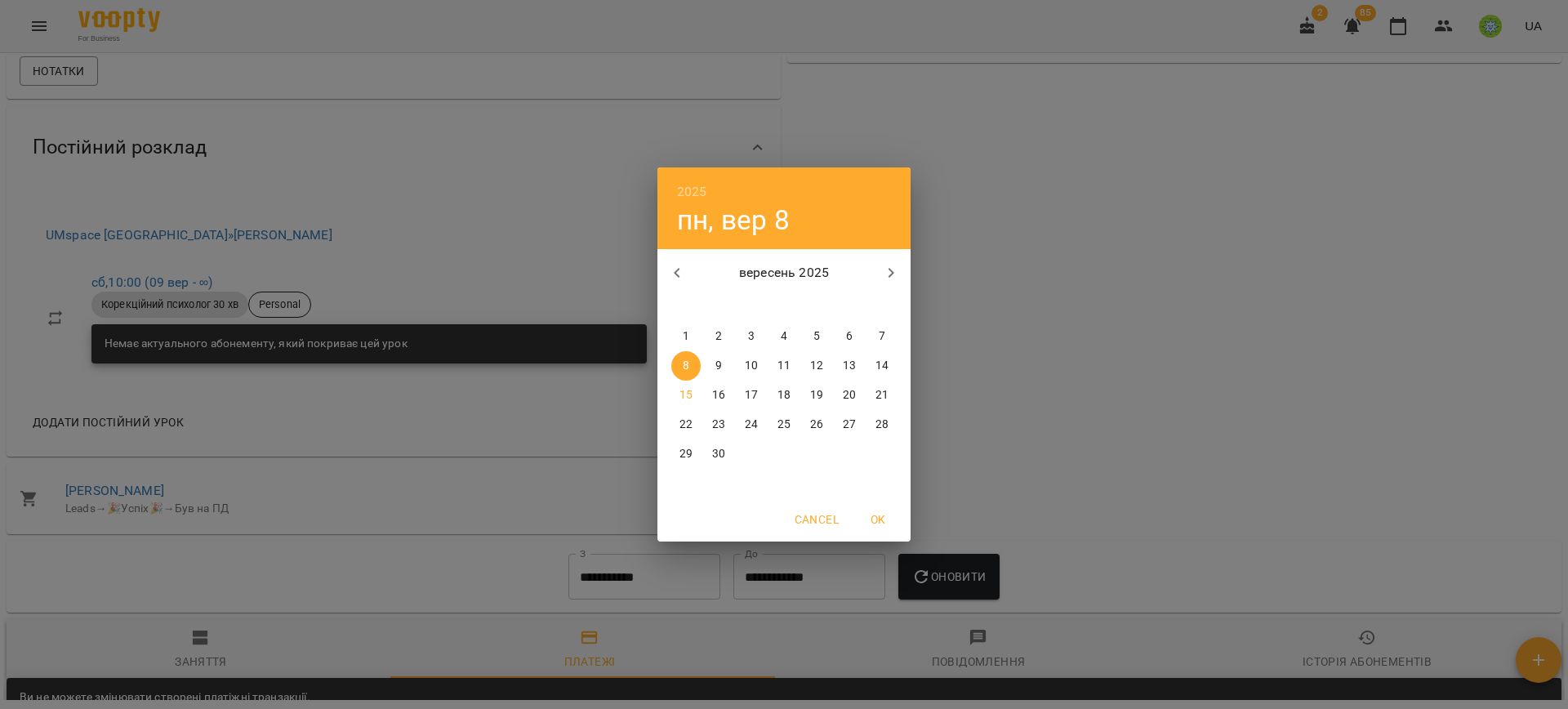
click at [684, 333] on p "1" at bounding box center [686, 337] width 6 height 16
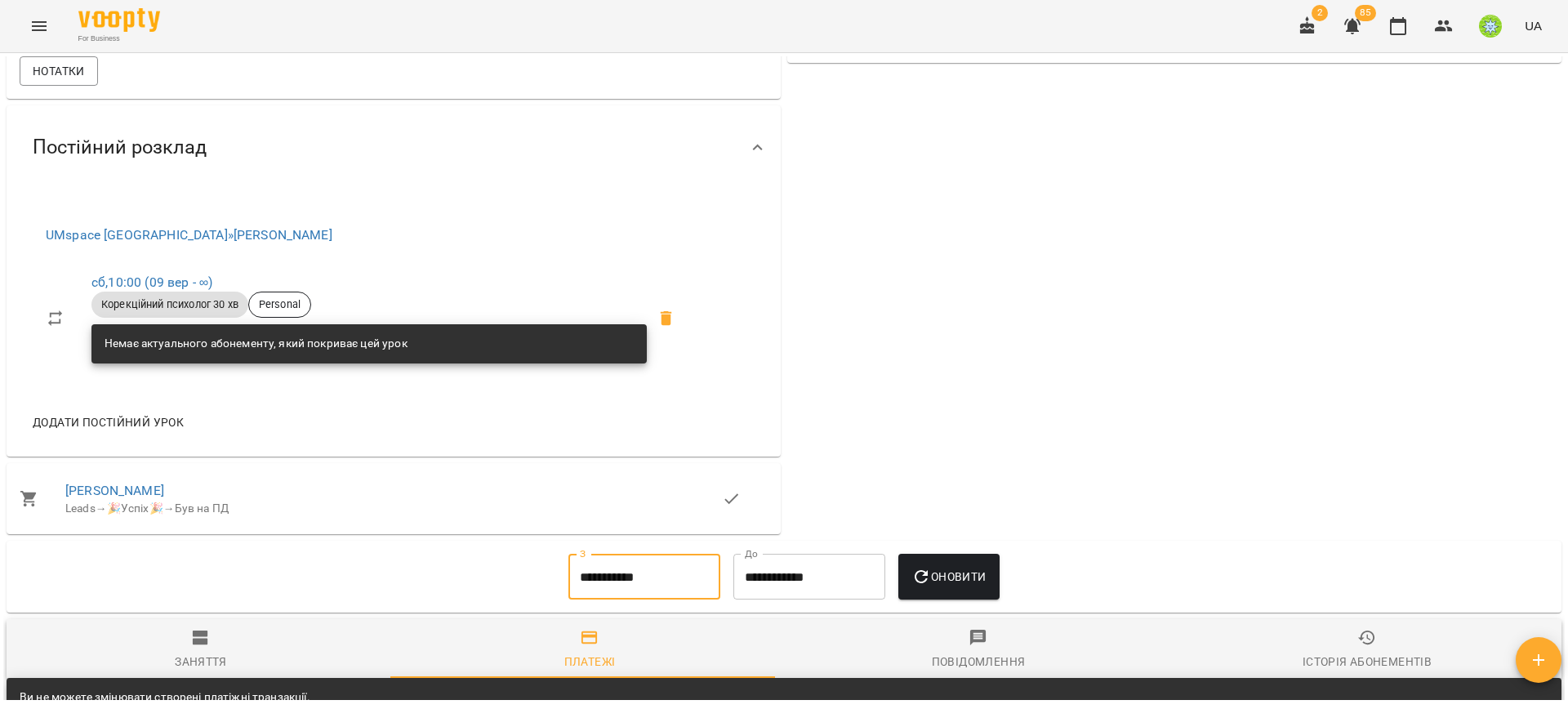
click at [951, 571] on span "Оновити" at bounding box center [949, 577] width 74 height 19
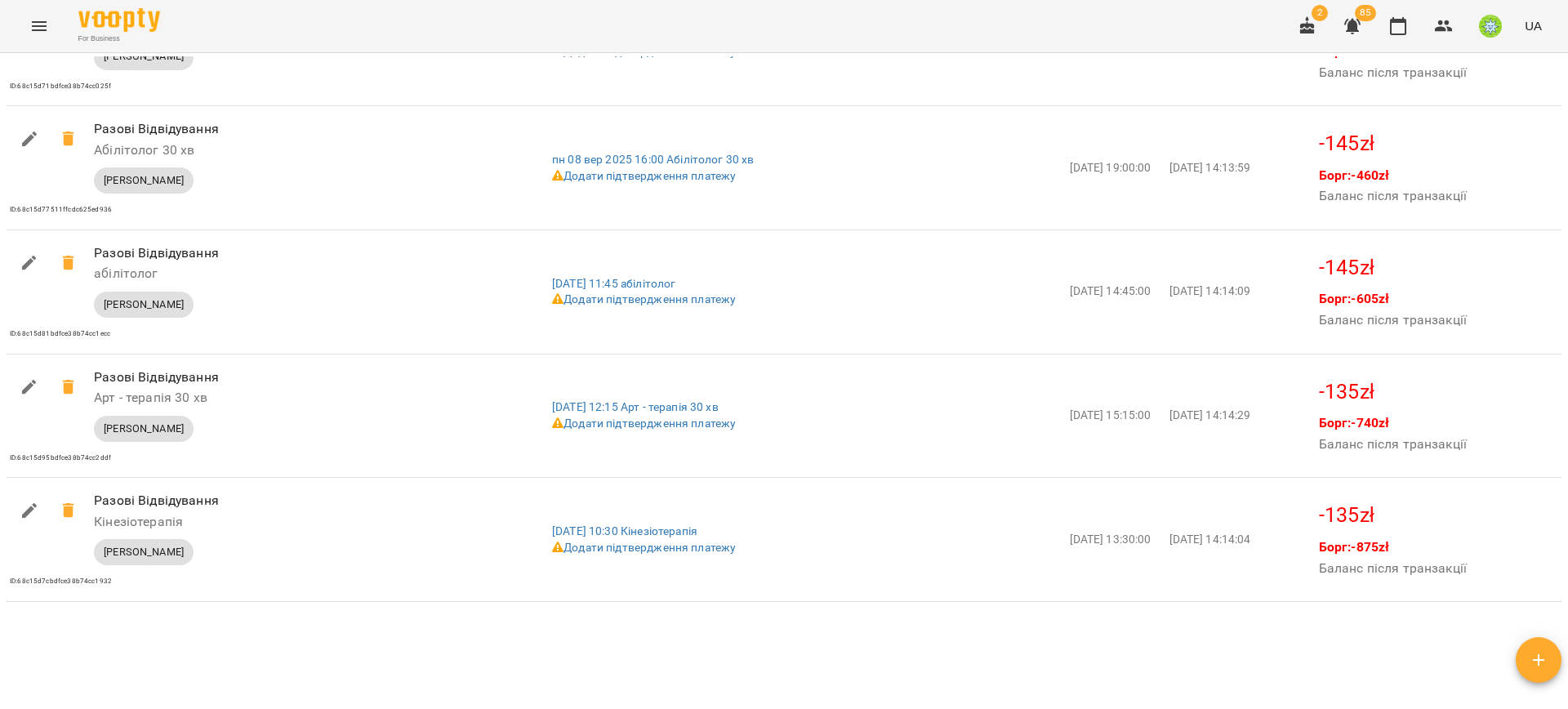
scroll to position [1373, 0]
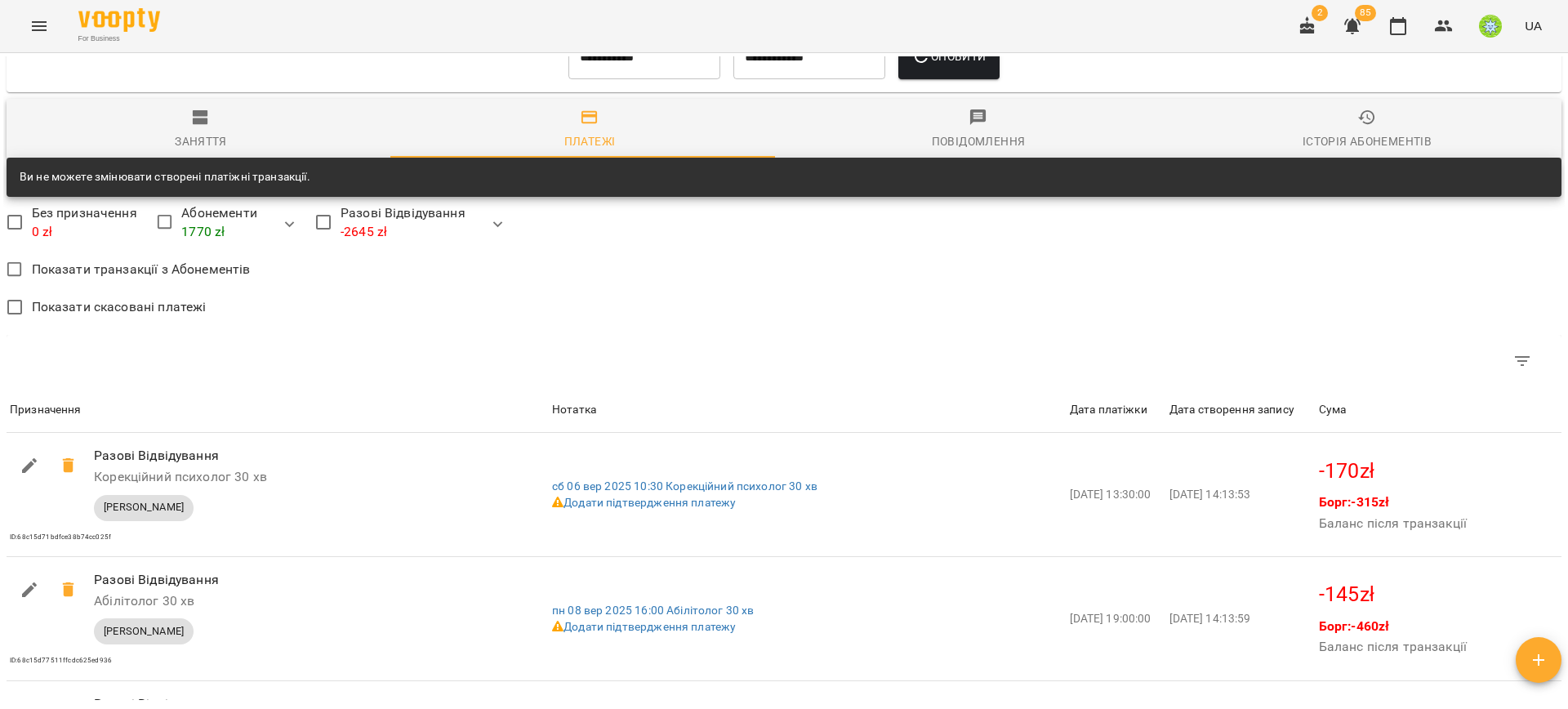
click at [216, 127] on span "Заняття" at bounding box center [200, 130] width 369 height 44
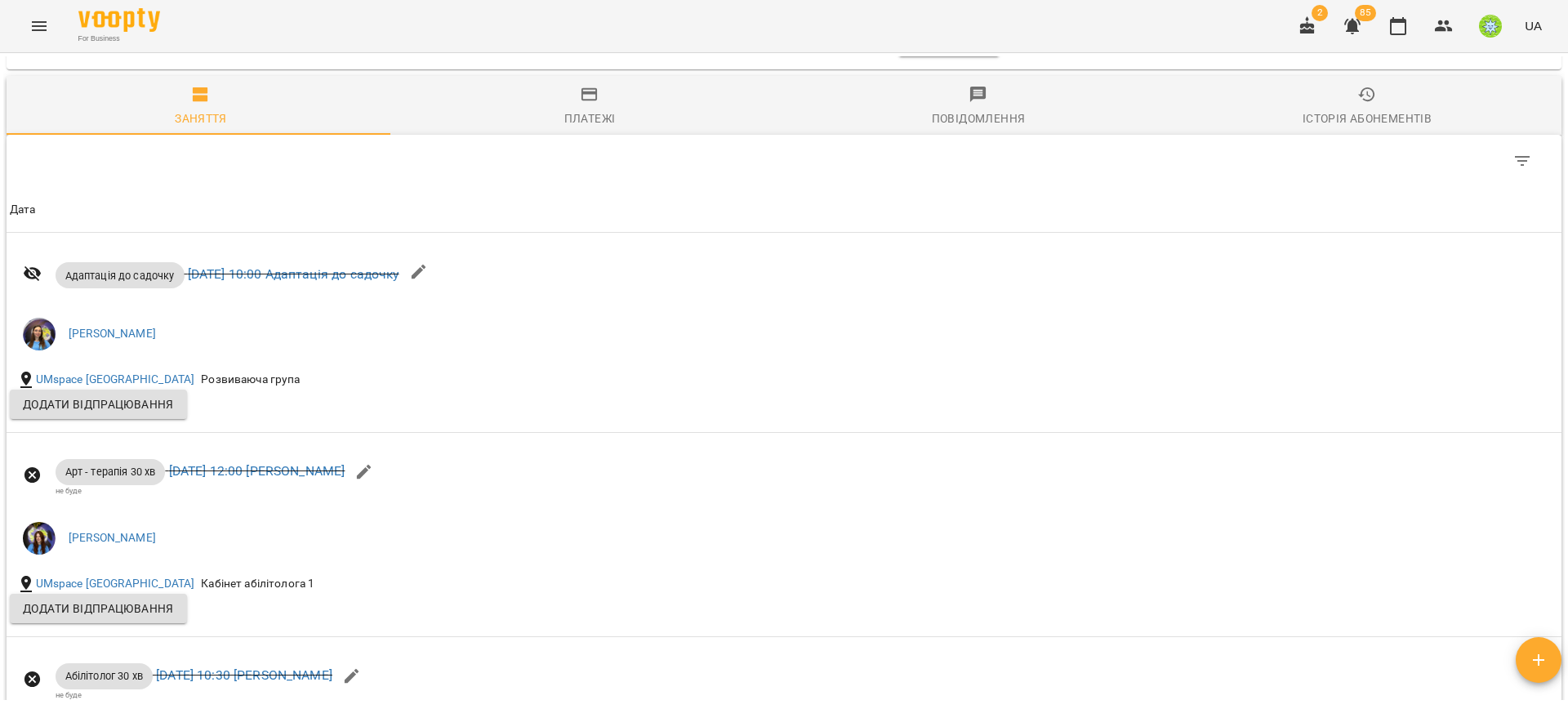
scroll to position [1189, 0]
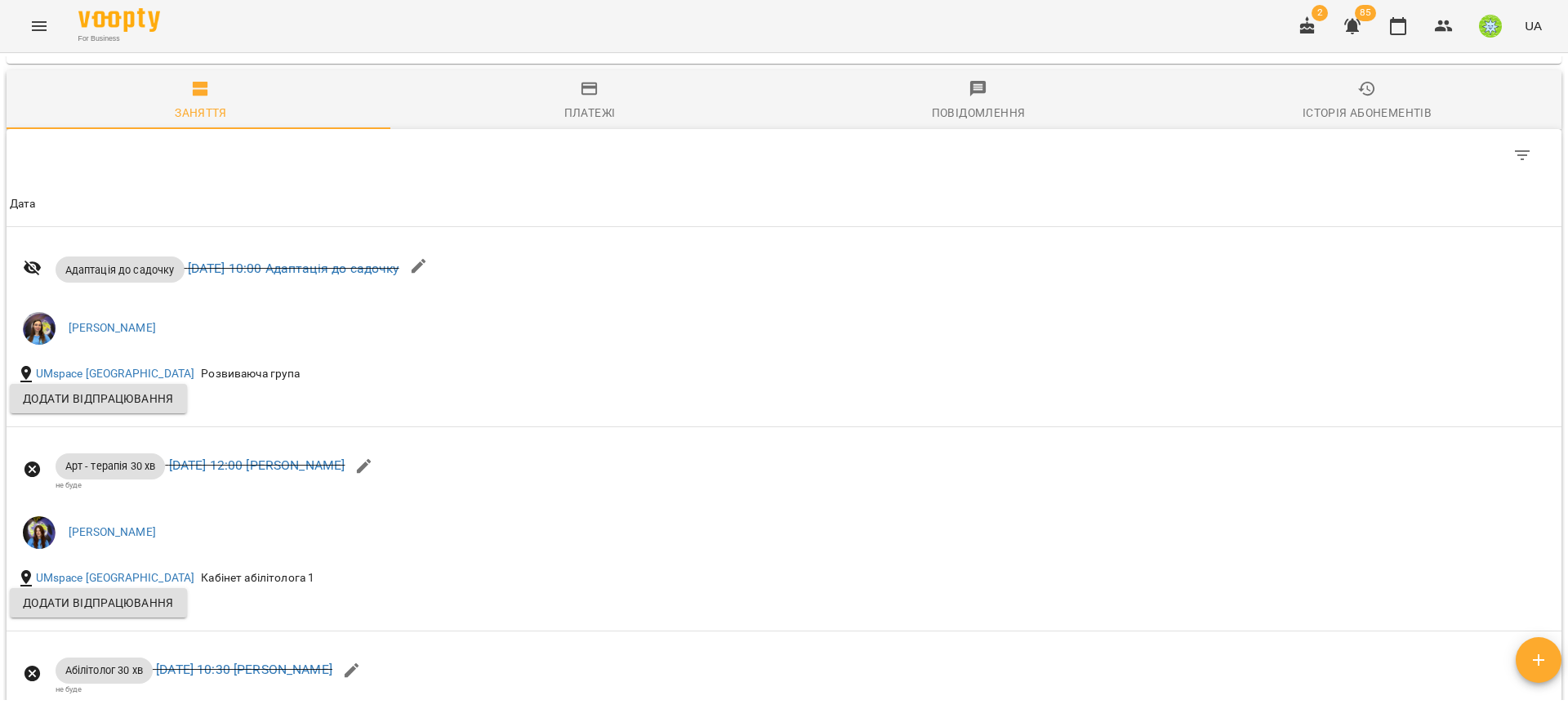
click at [561, 131] on div "Table Toolbar" at bounding box center [783, 155] width 1555 height 52
click at [563, 129] on div "Table Toolbar" at bounding box center [783, 155] width 1555 height 52
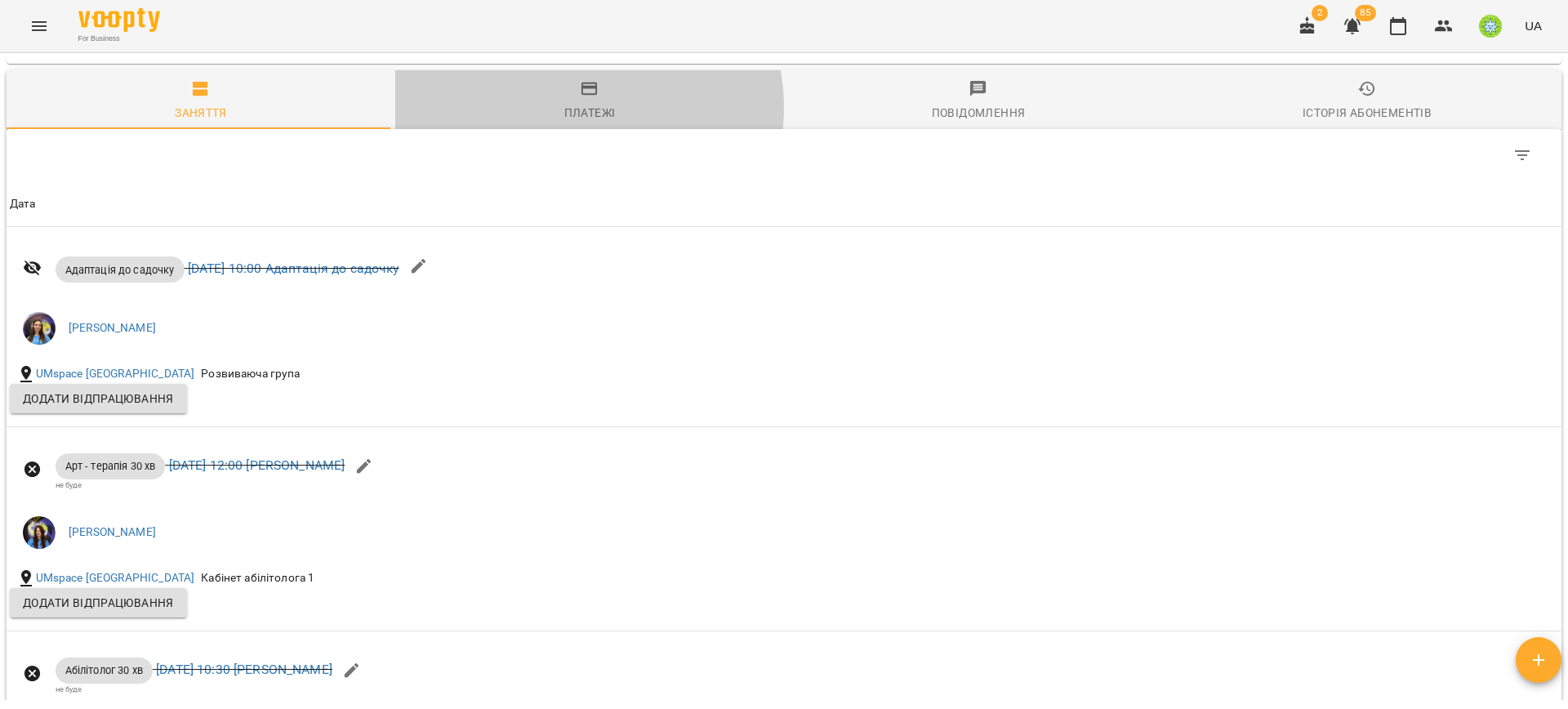
click at [577, 107] on div "Платежі" at bounding box center [590, 113] width 51 height 19
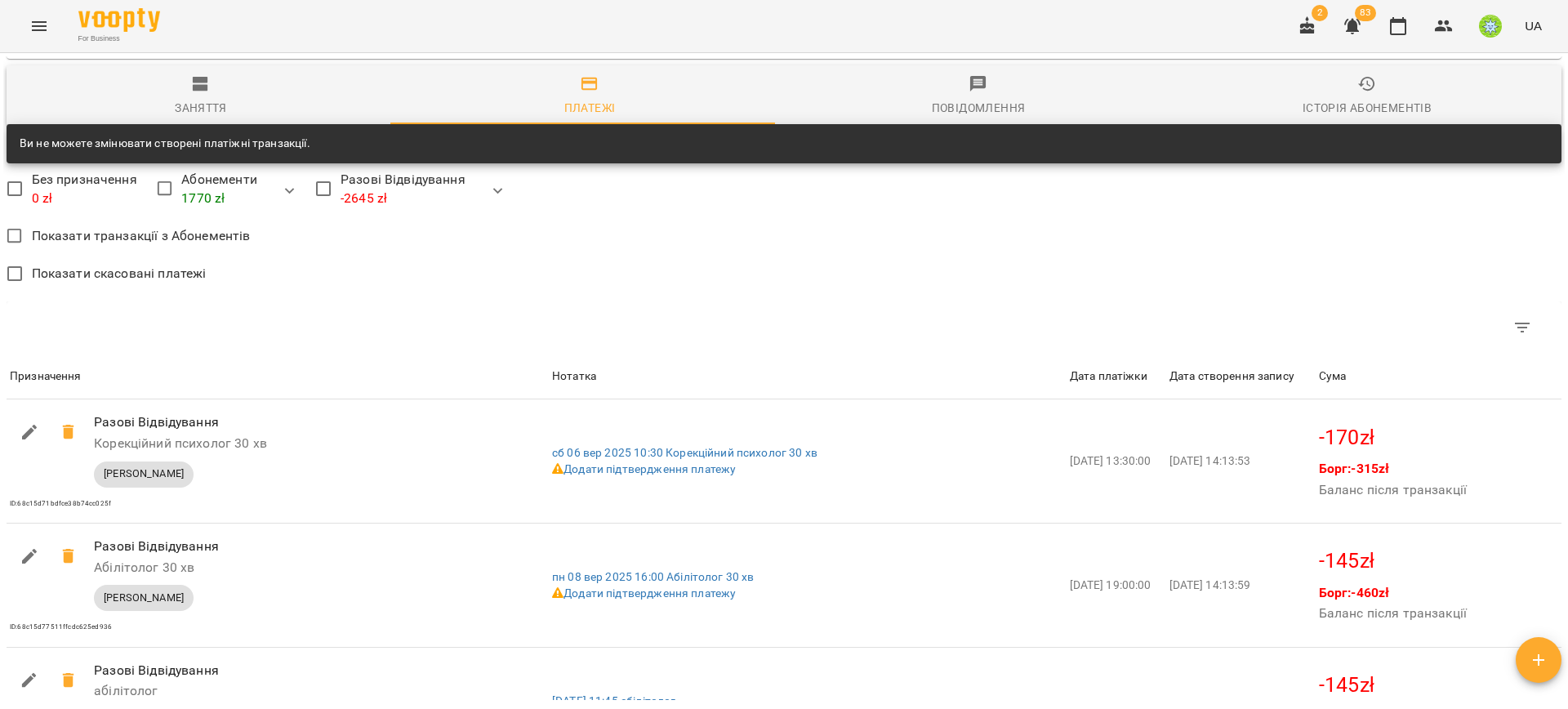
click at [207, 100] on div "Заняття" at bounding box center [200, 108] width 52 height 19
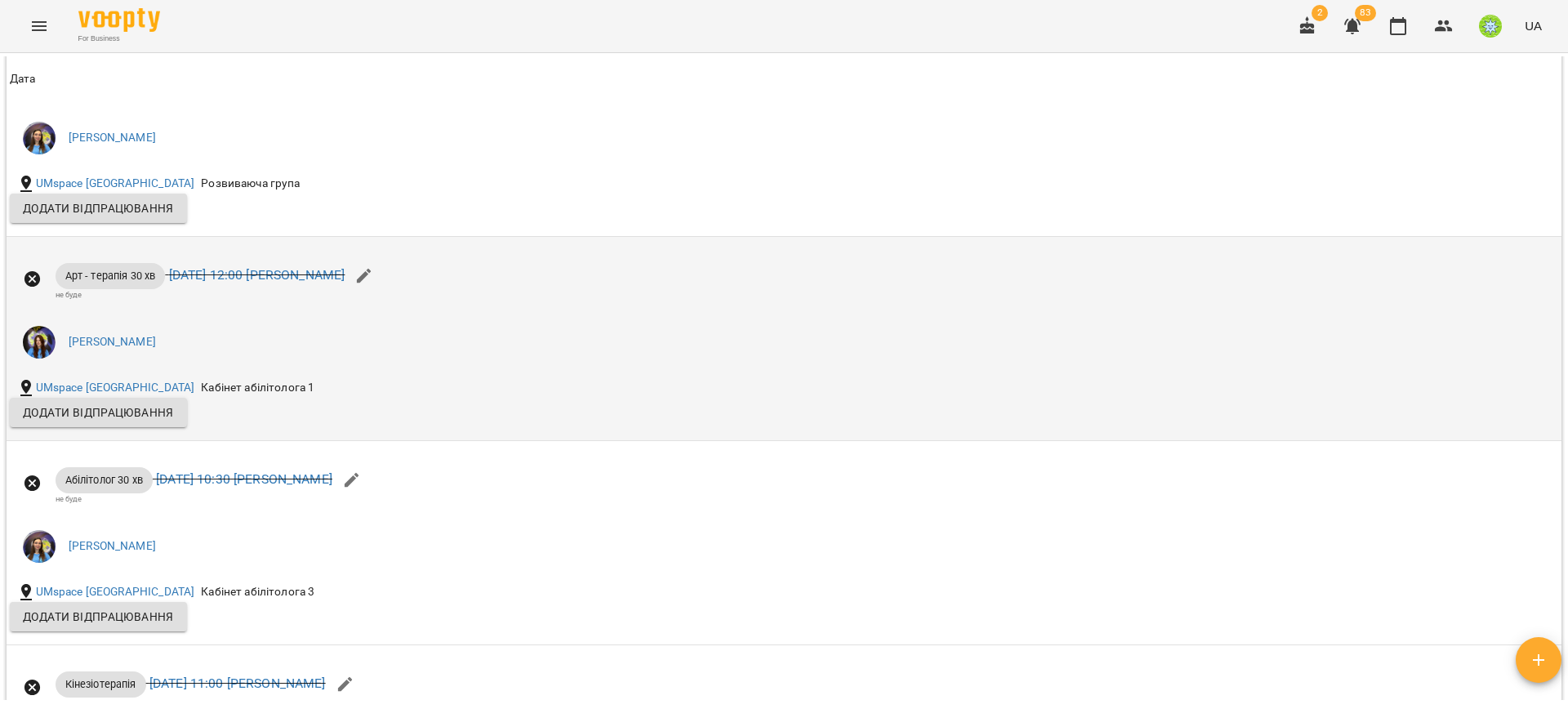
scroll to position [1155, 0]
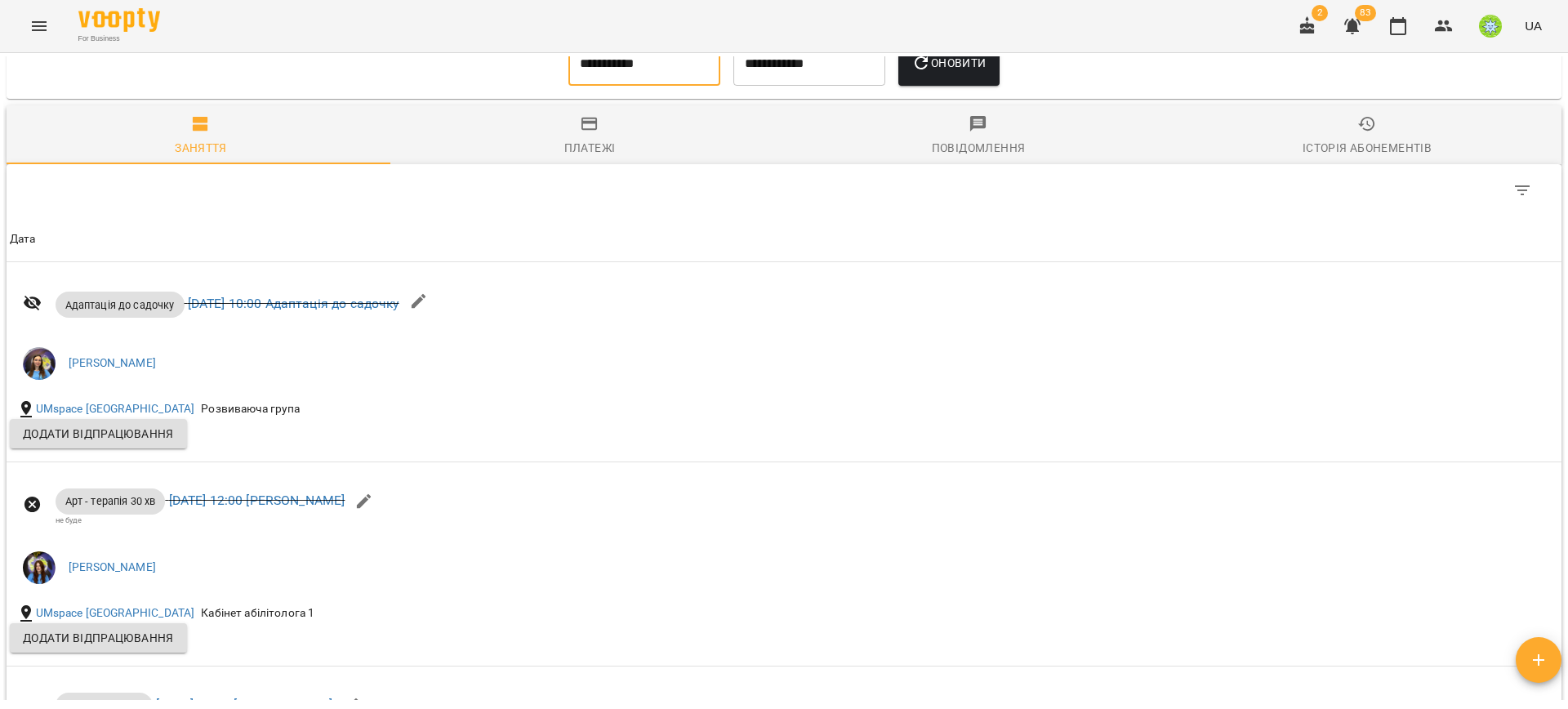
click at [612, 64] on input "**********" at bounding box center [644, 63] width 151 height 46
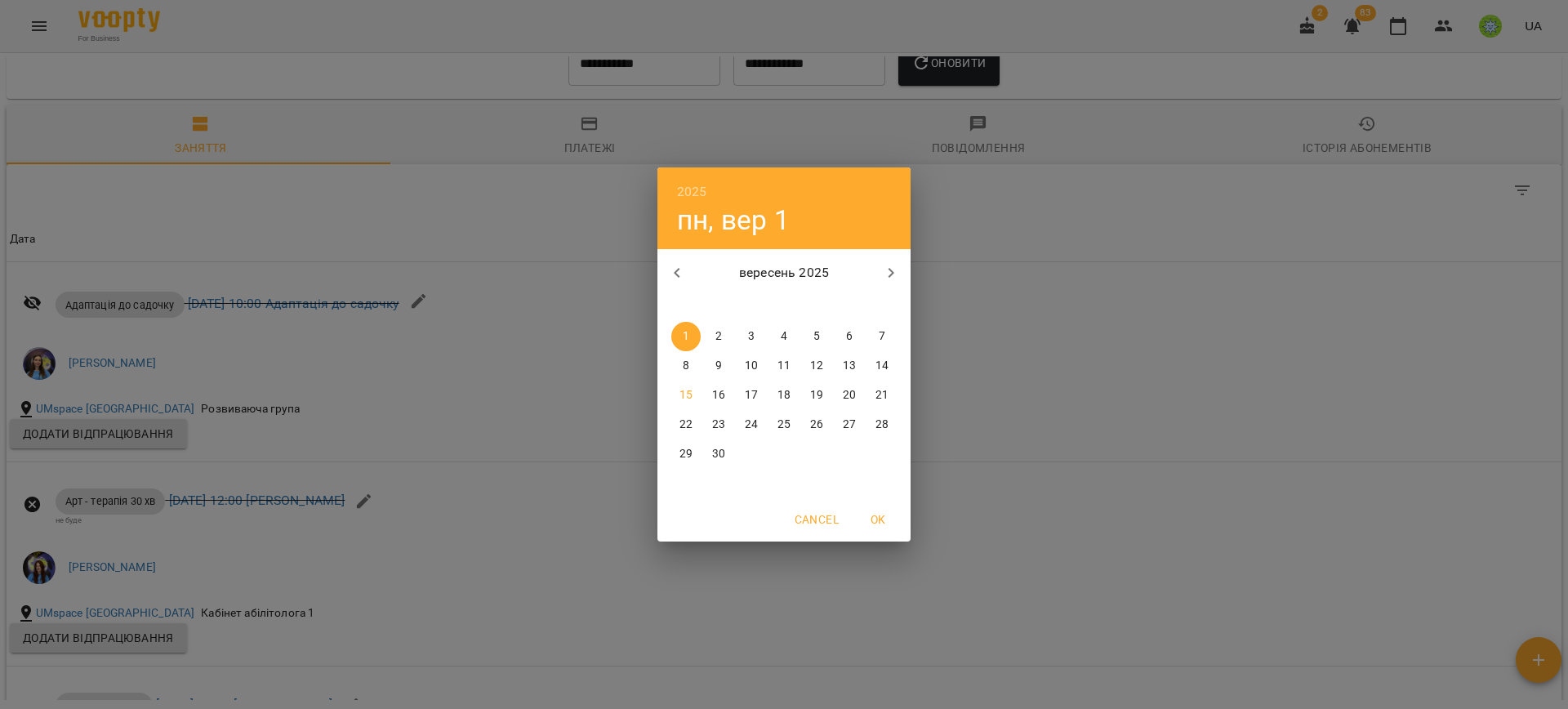
click at [687, 277] on button "button" at bounding box center [677, 273] width 39 height 39
click at [788, 459] on p "28" at bounding box center [784, 454] width 13 height 16
type input "**********"
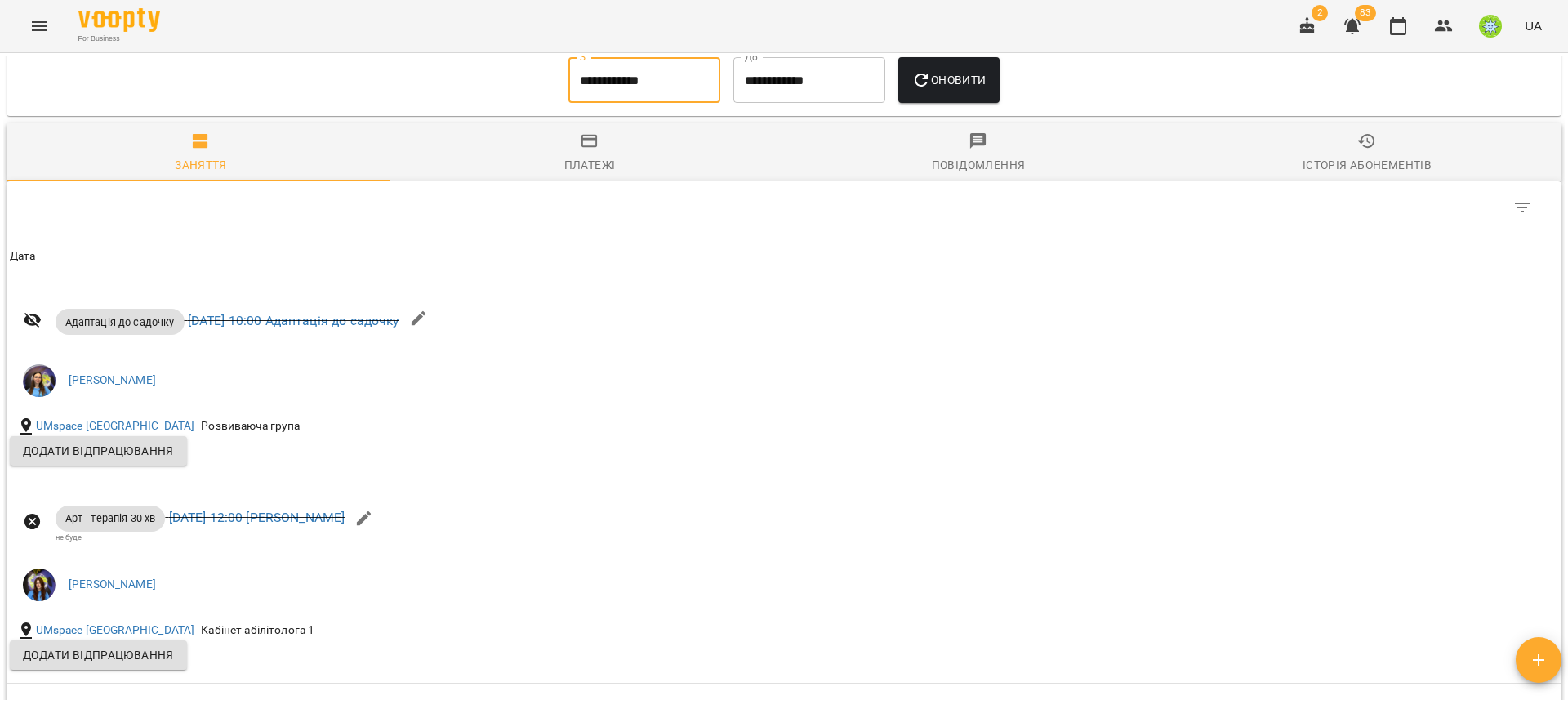
click at [928, 82] on span "Оновити" at bounding box center [949, 80] width 74 height 19
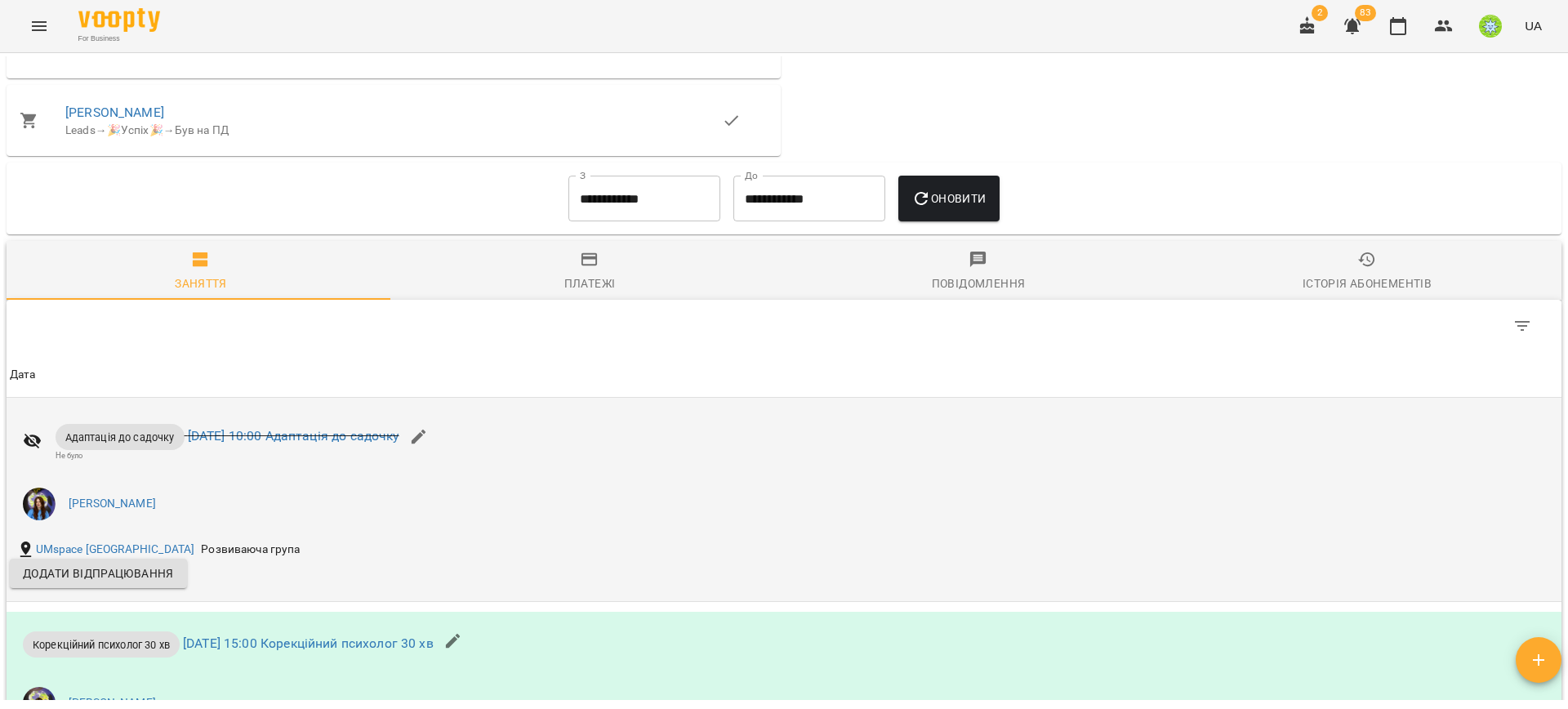
scroll to position [1018, 0]
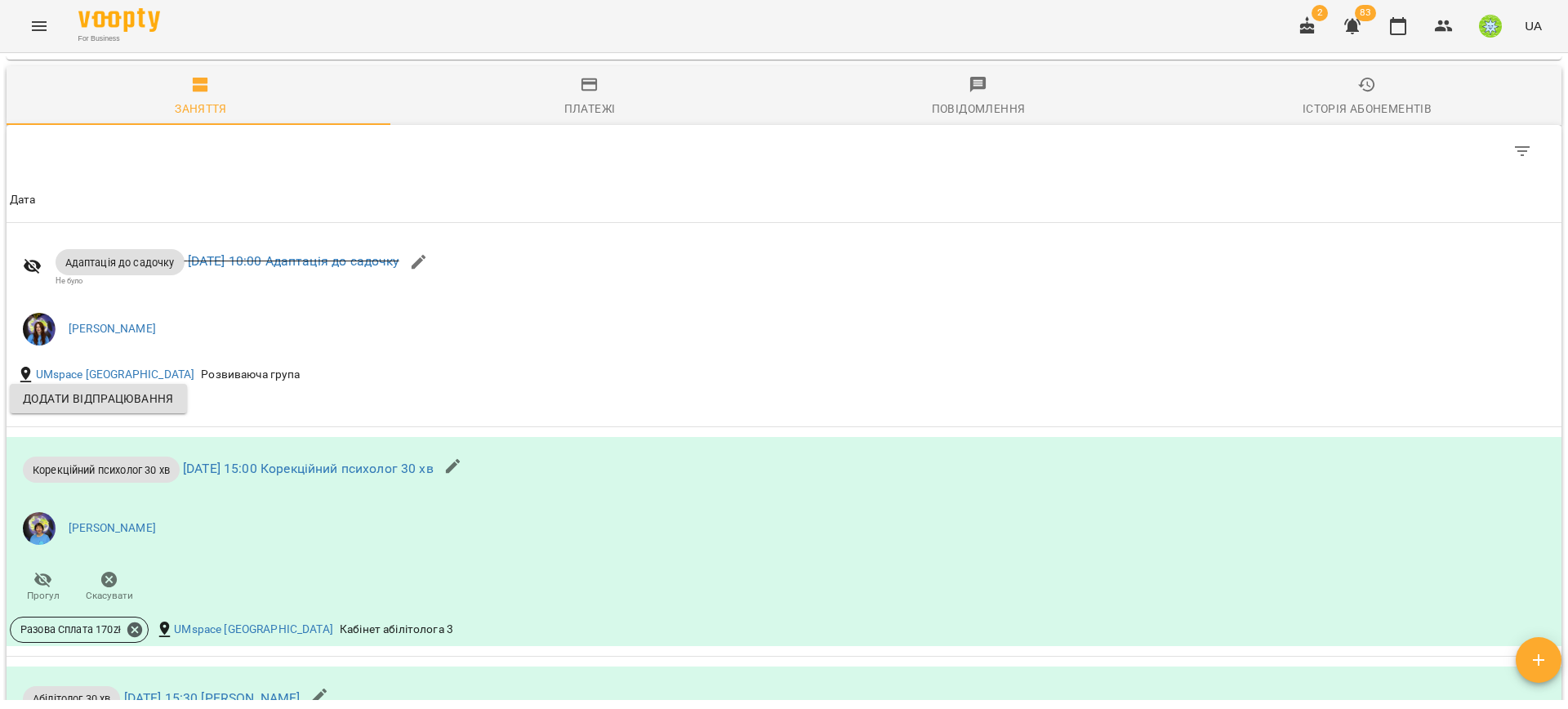
click at [608, 105] on div "Платежі" at bounding box center [590, 109] width 51 height 19
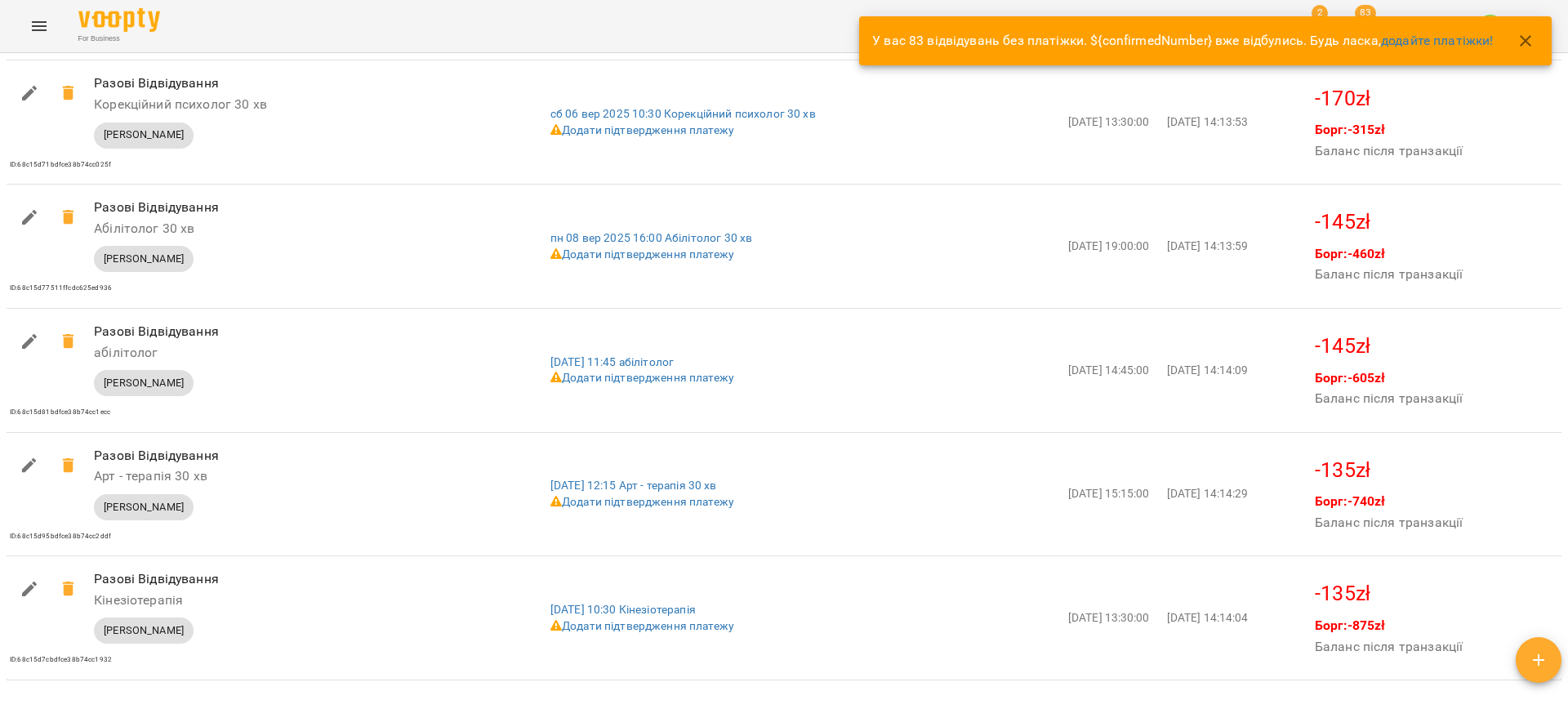
scroll to position [1037, 0]
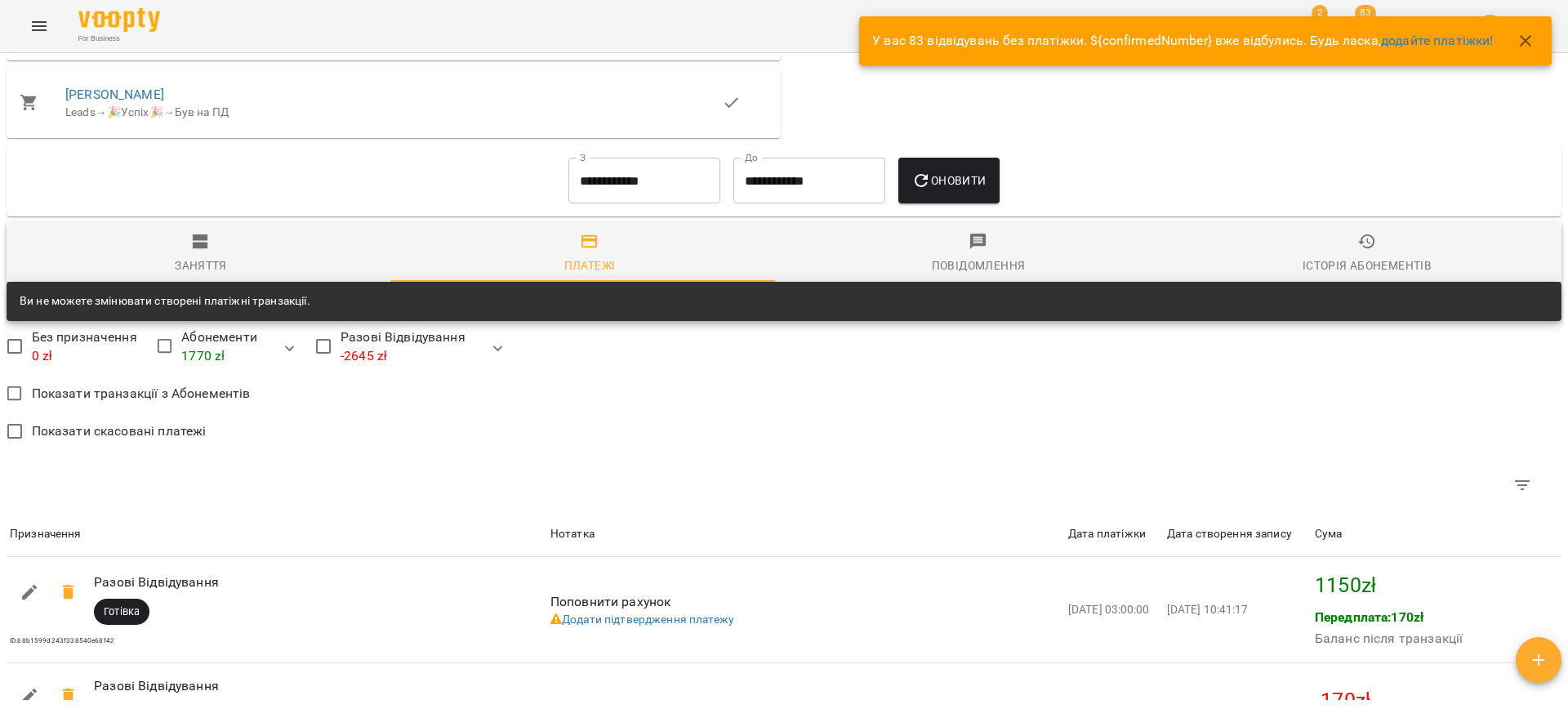
click at [214, 253] on span "Заняття" at bounding box center [200, 254] width 369 height 44
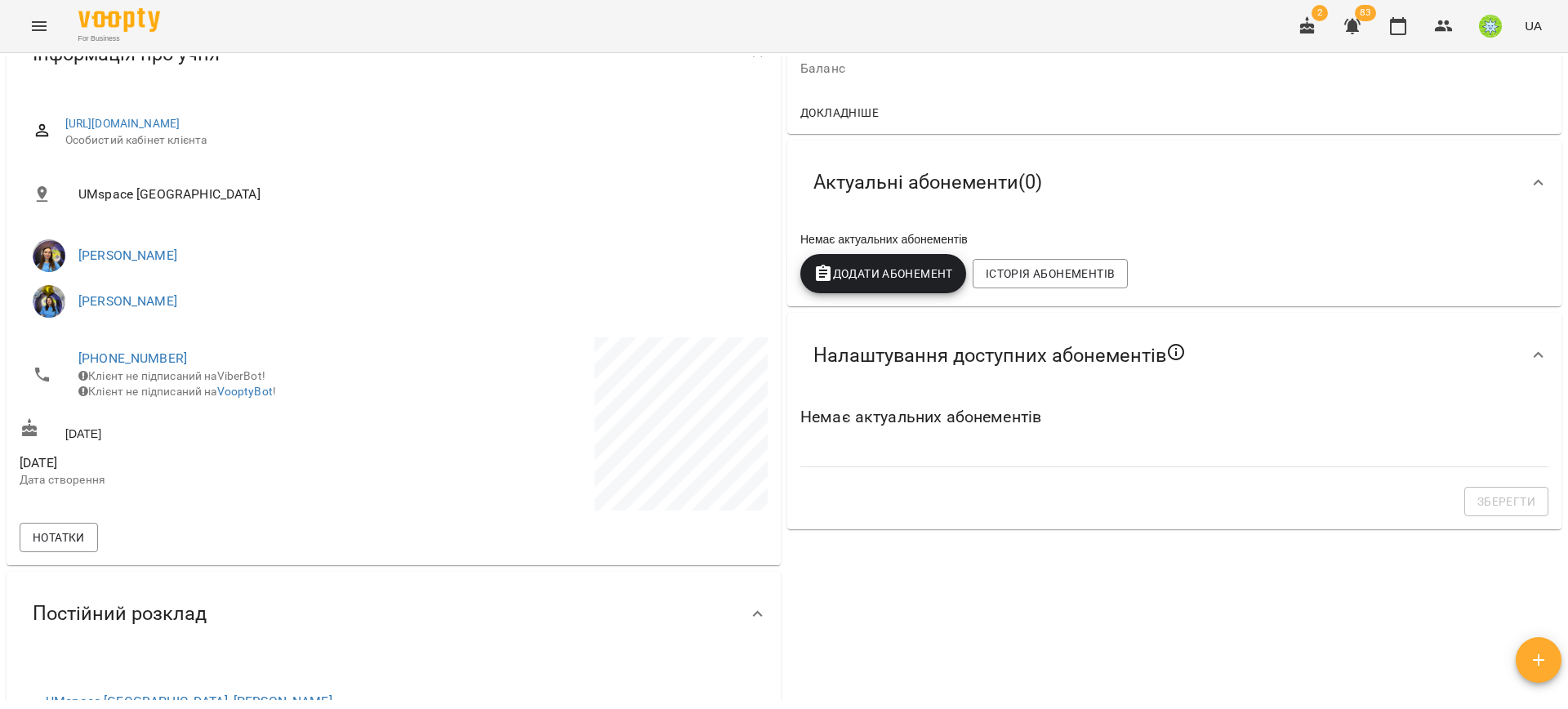
scroll to position [174, 0]
click at [37, 27] on icon "Menu" at bounding box center [39, 26] width 15 height 10
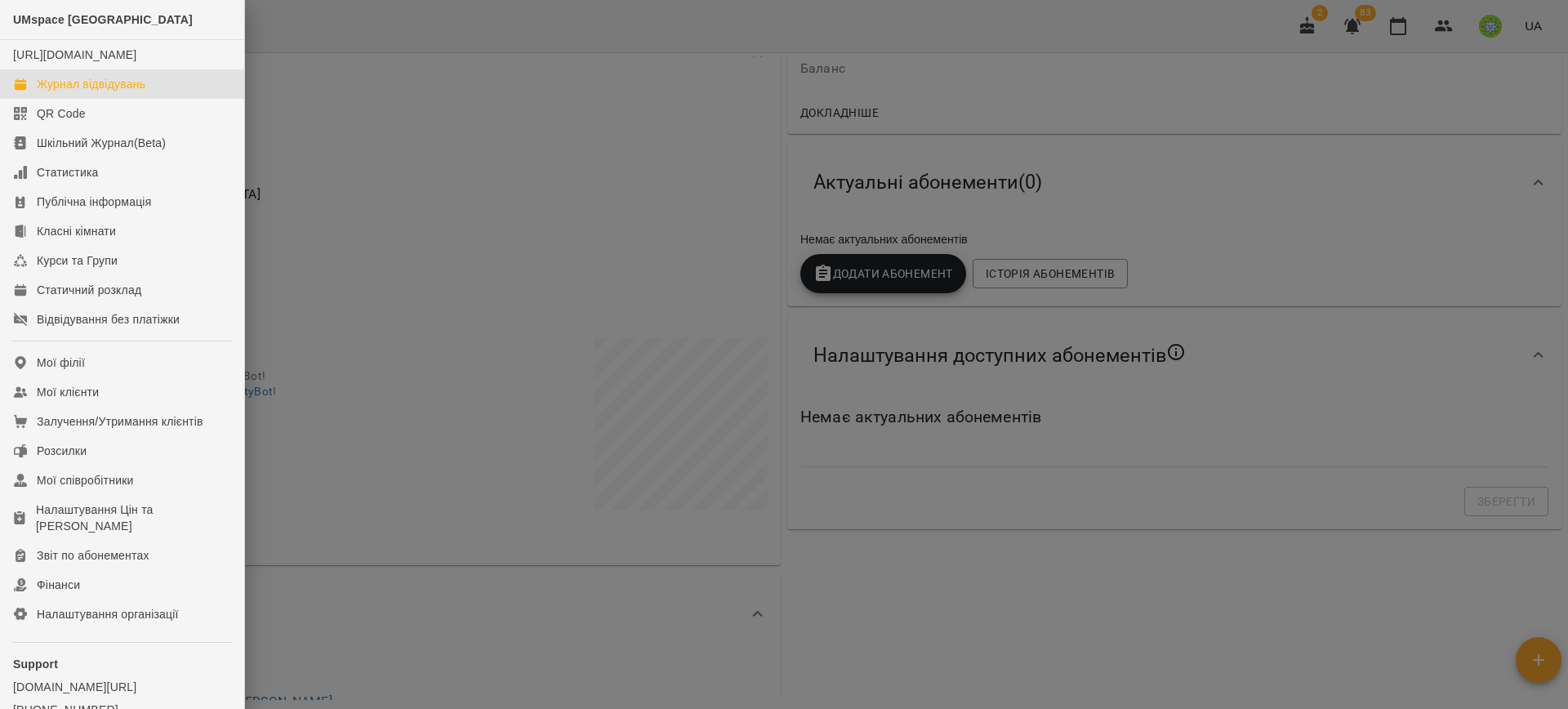
click at [54, 99] on link "Журнал відвідувань" at bounding box center [122, 83] width 245 height 29
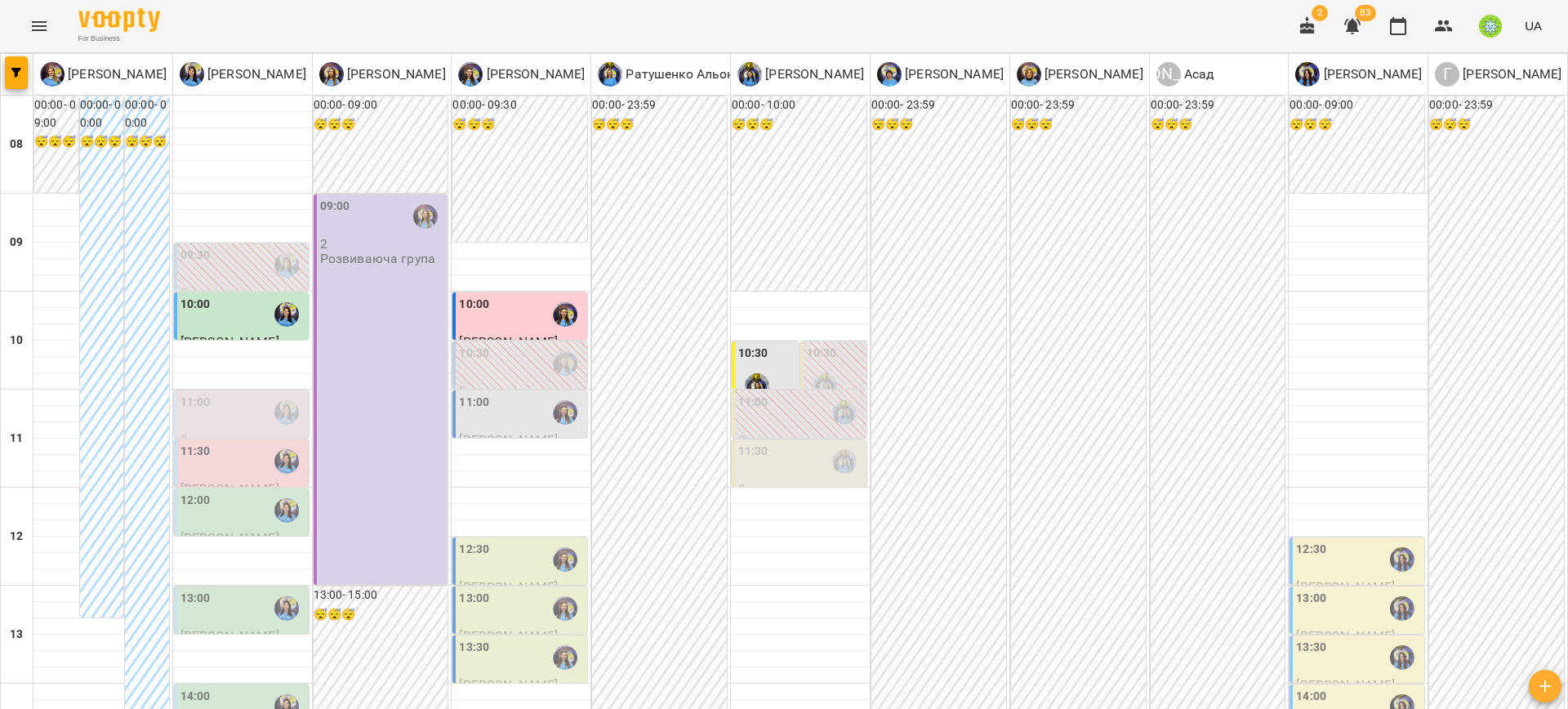
click at [1305, 6] on button "button" at bounding box center [1308, 26] width 39 height 39
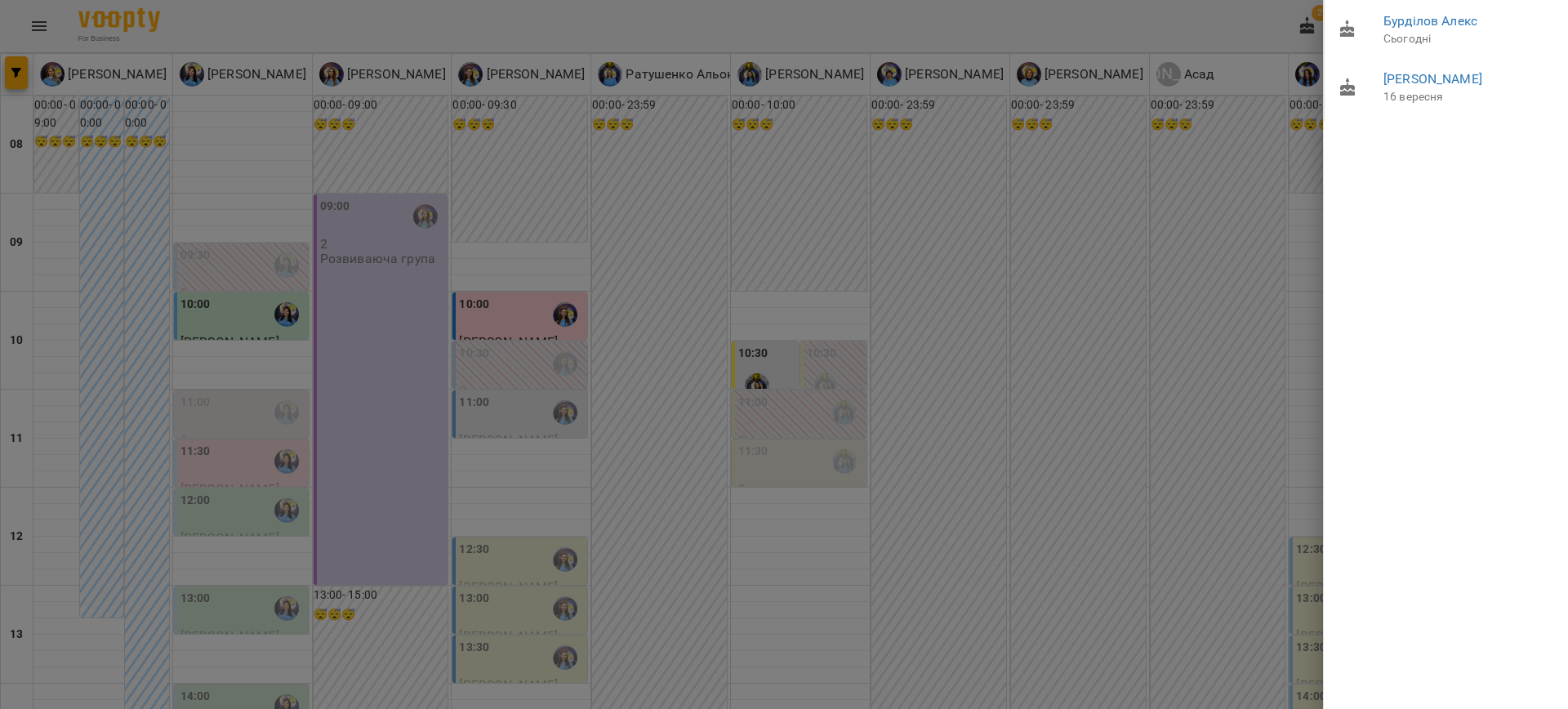
click at [1124, 180] on div at bounding box center [784, 354] width 1568 height 709
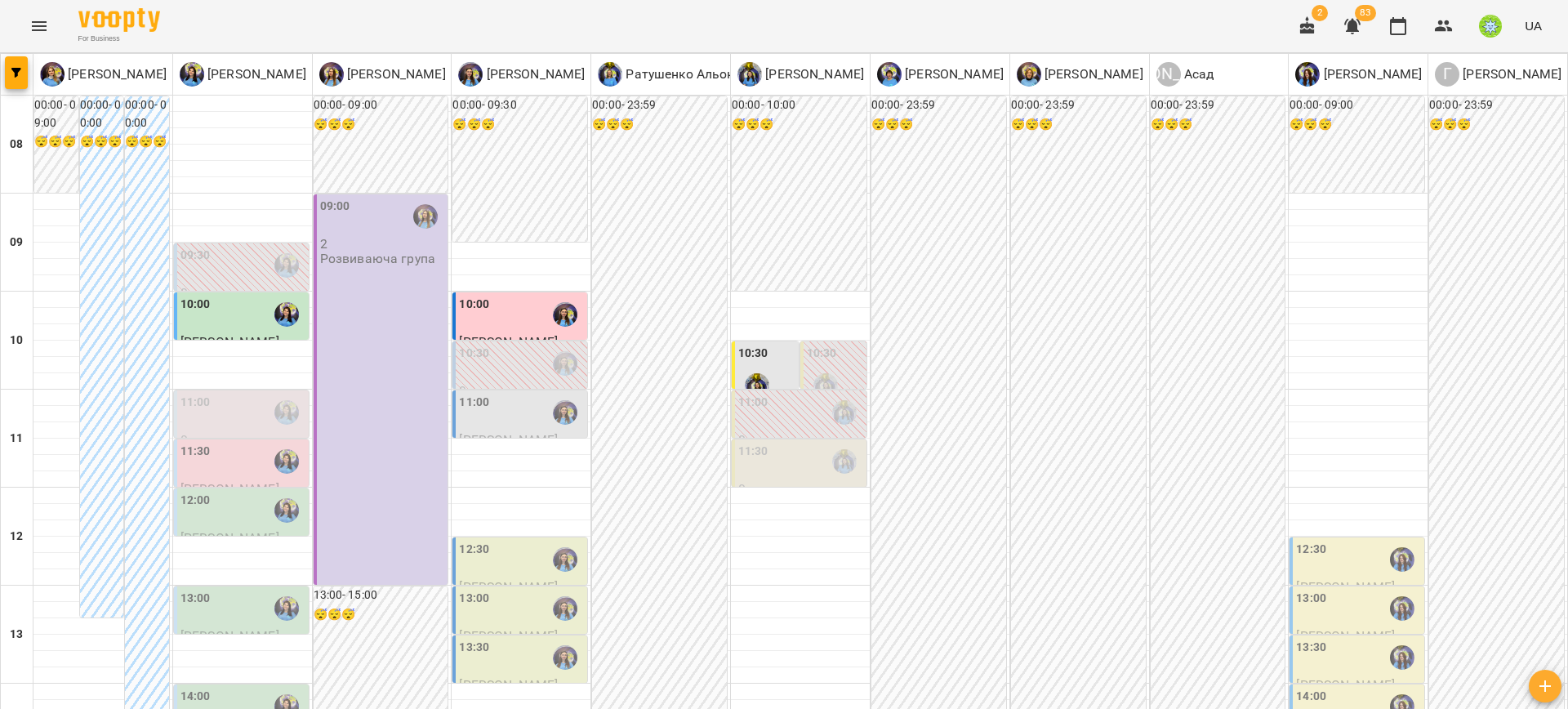
click at [276, 423] on div at bounding box center [286, 412] width 37 height 37
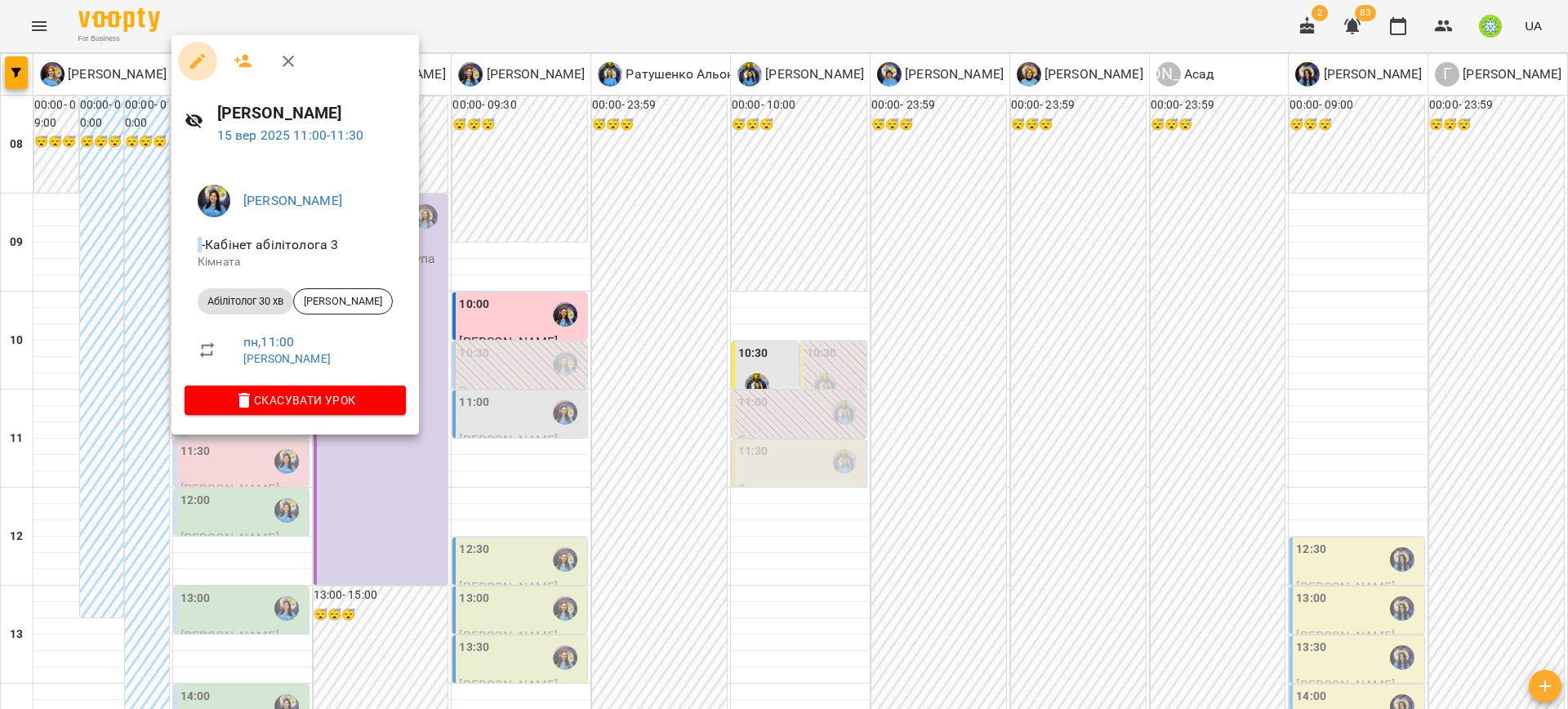
click at [201, 57] on icon "button" at bounding box center [198, 61] width 19 height 19
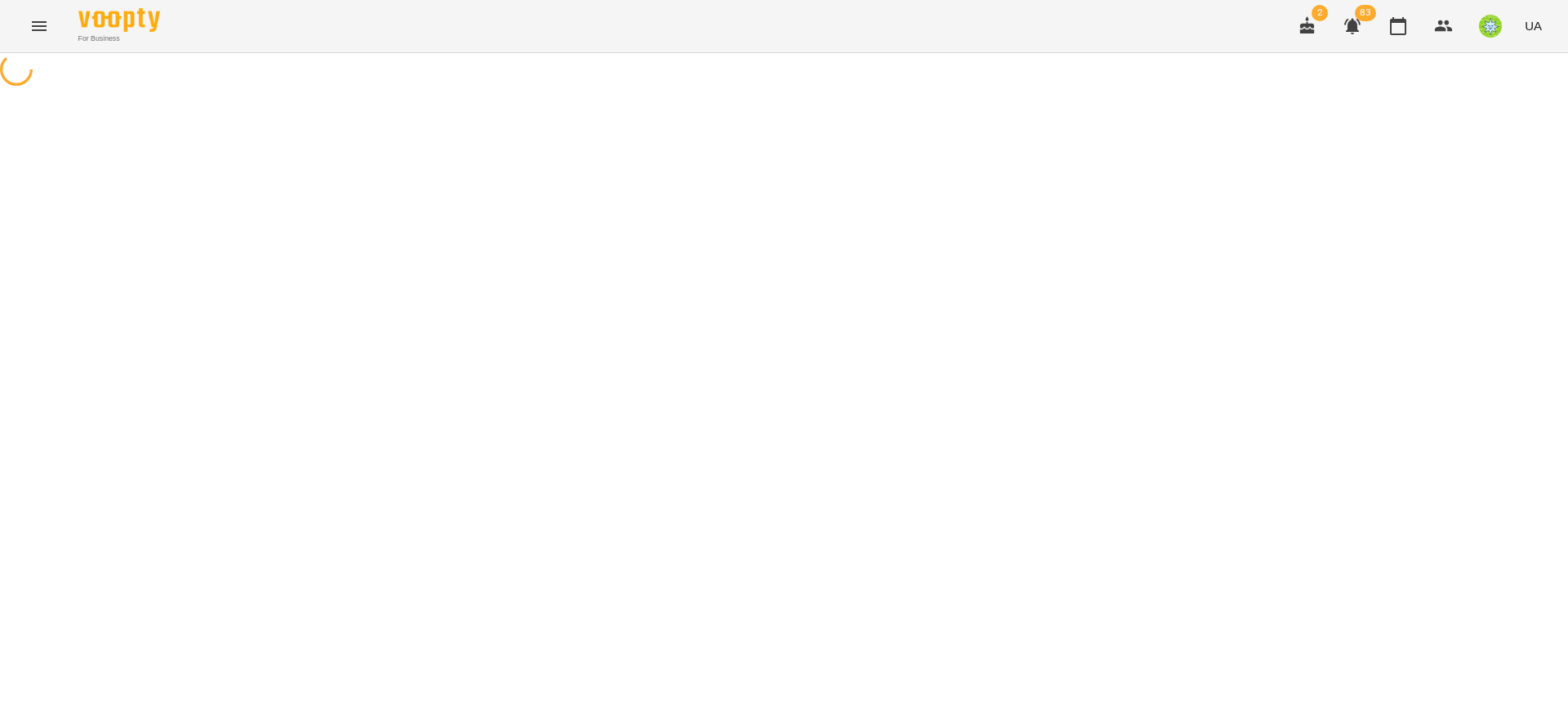
select select "**********"
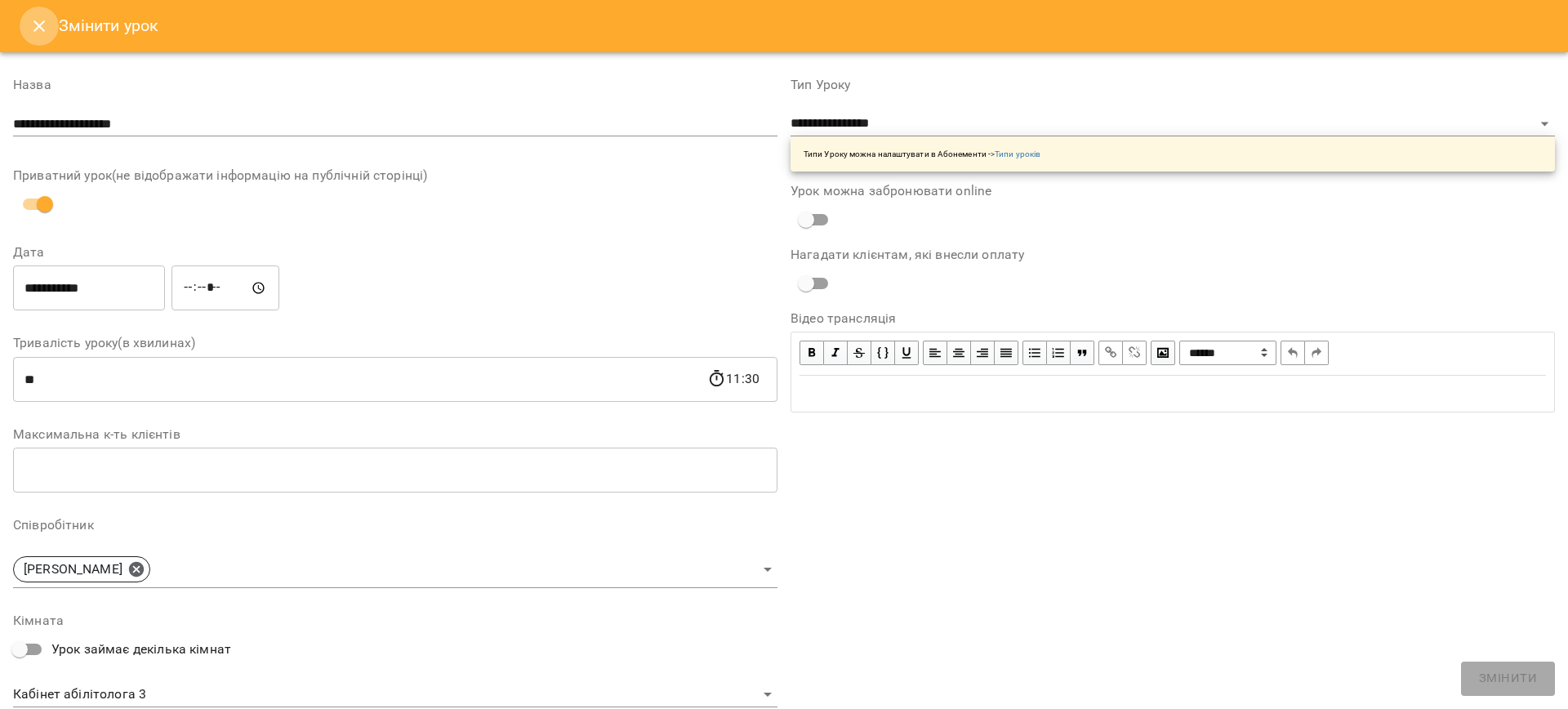
click at [44, 28] on icon "Close" at bounding box center [39, 26] width 19 height 19
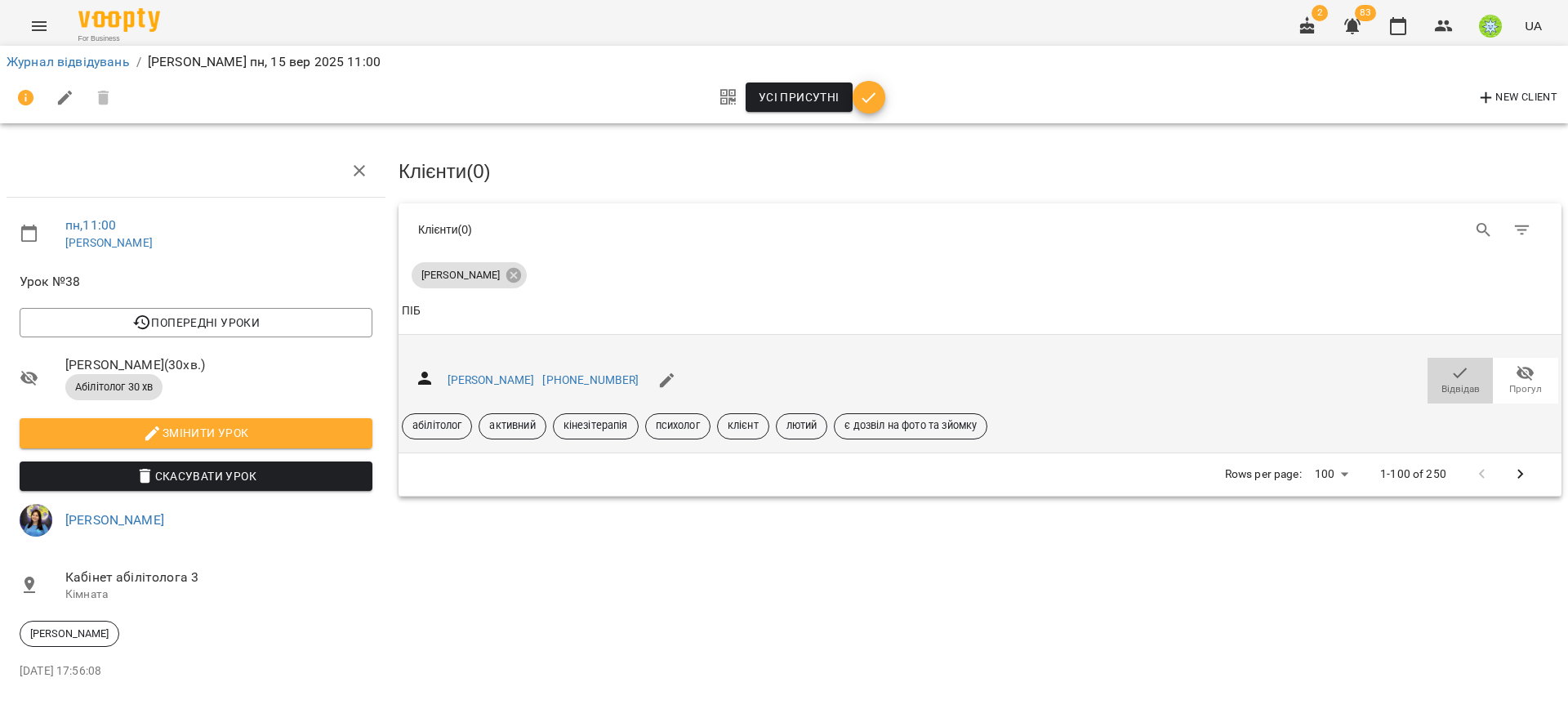
click at [1445, 388] on span "Відвідав" at bounding box center [1460, 389] width 38 height 14
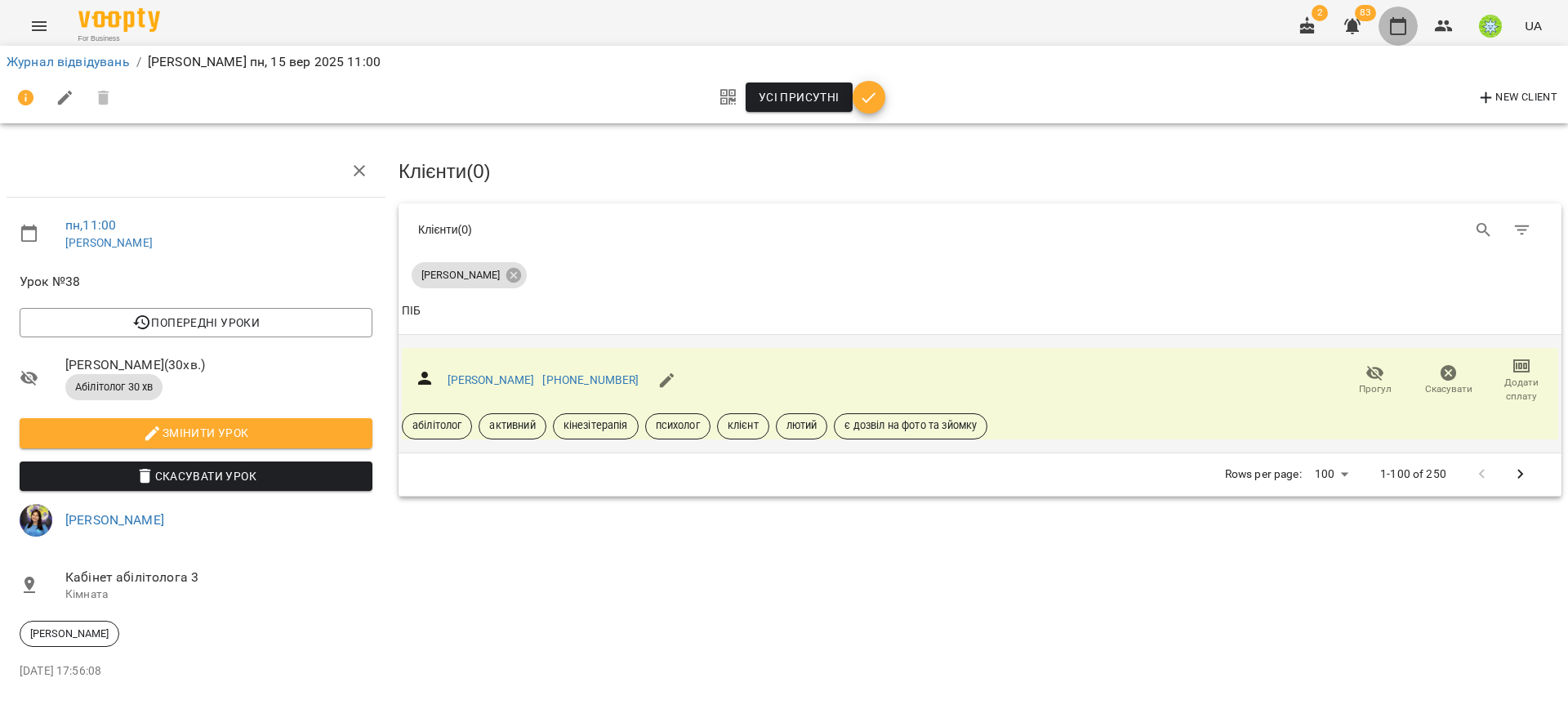
click at [1399, 13] on button "button" at bounding box center [1398, 26] width 39 height 39
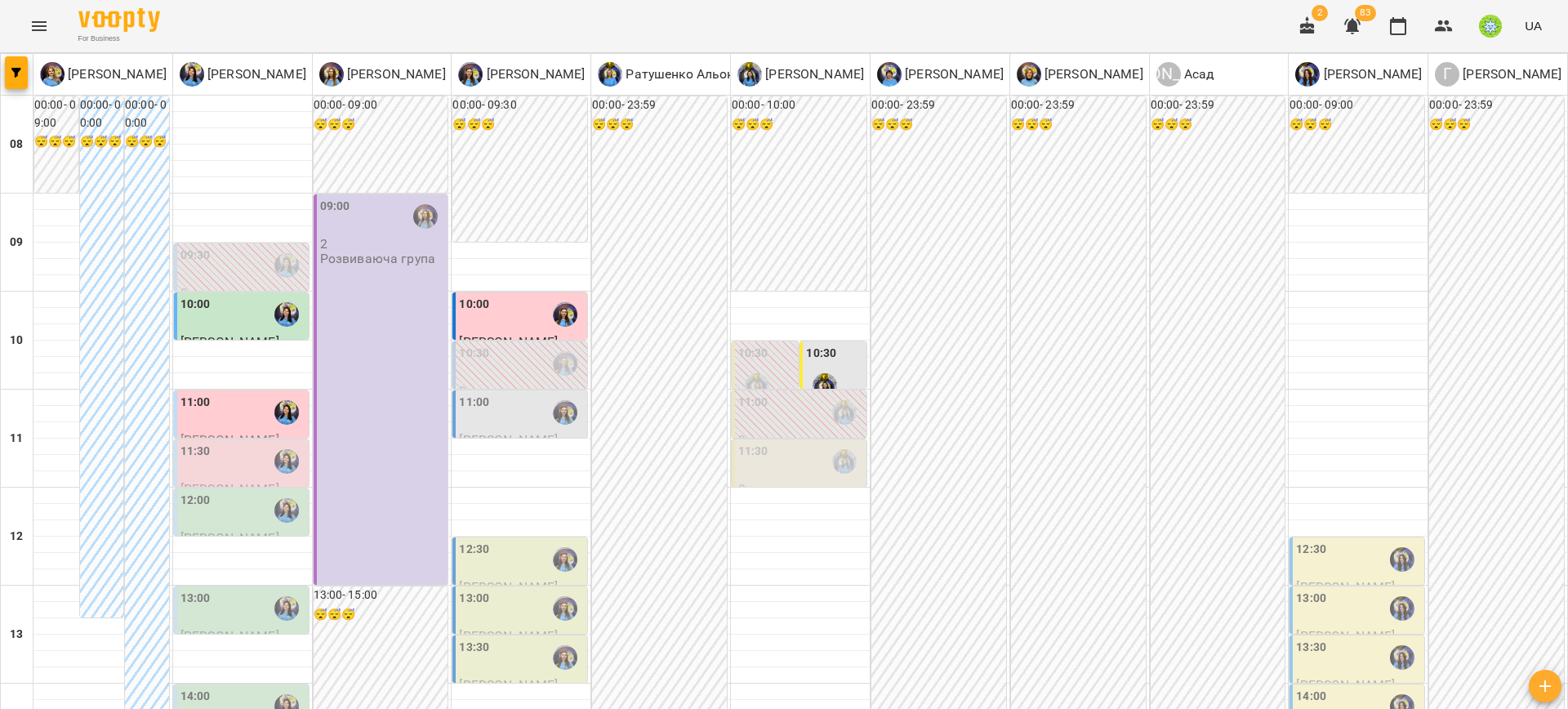
type input "**********"
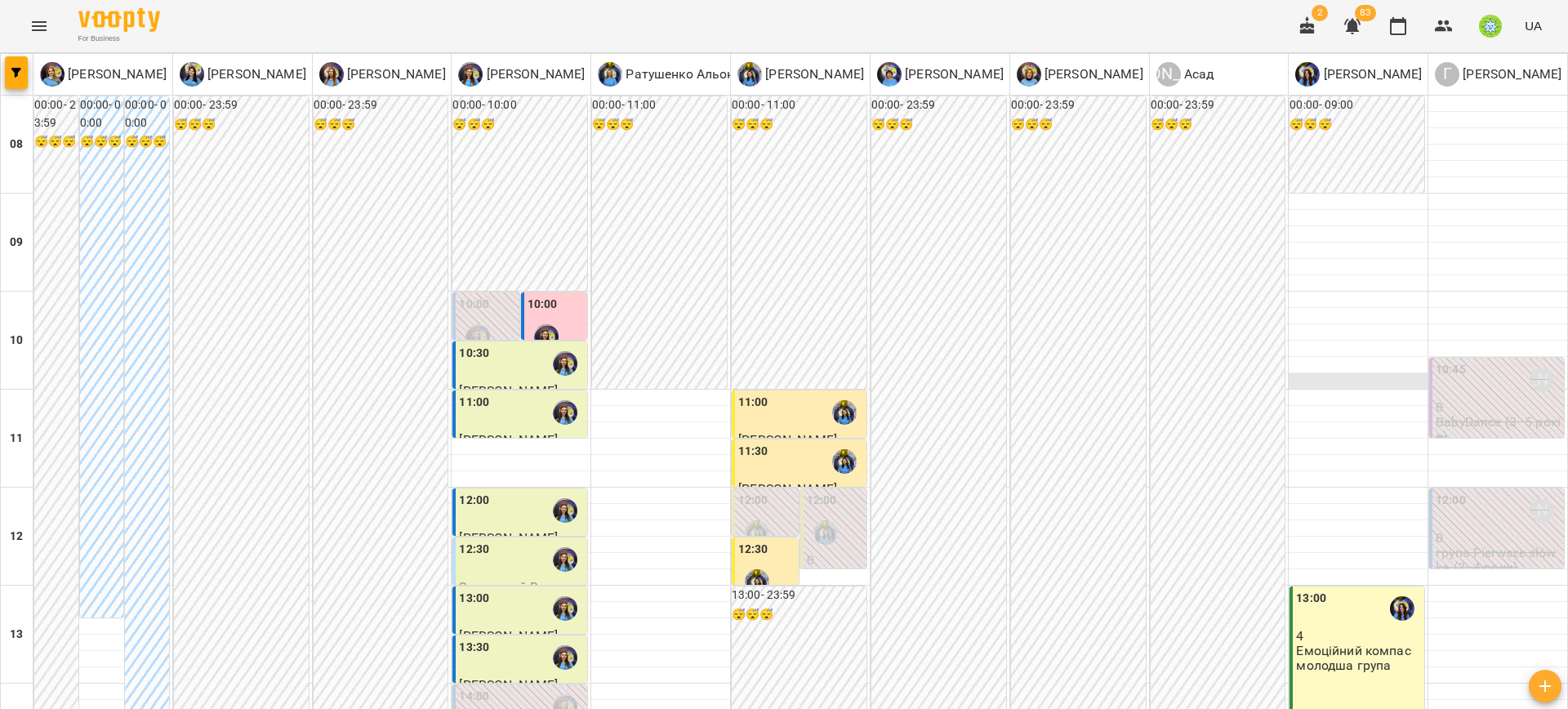
scroll to position [186, 0]
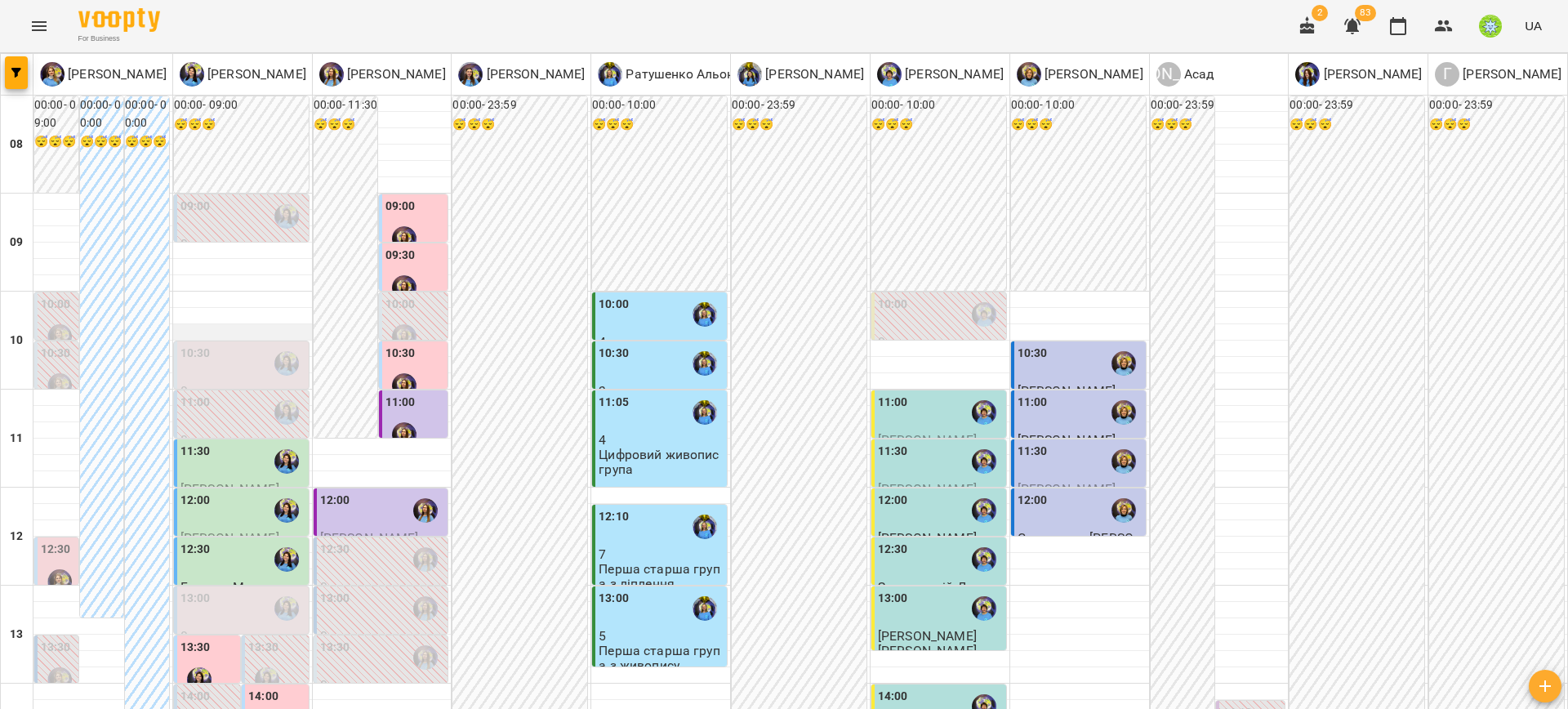
scroll to position [35, 0]
click at [244, 345] on div "10:30" at bounding box center [243, 363] width 125 height 37
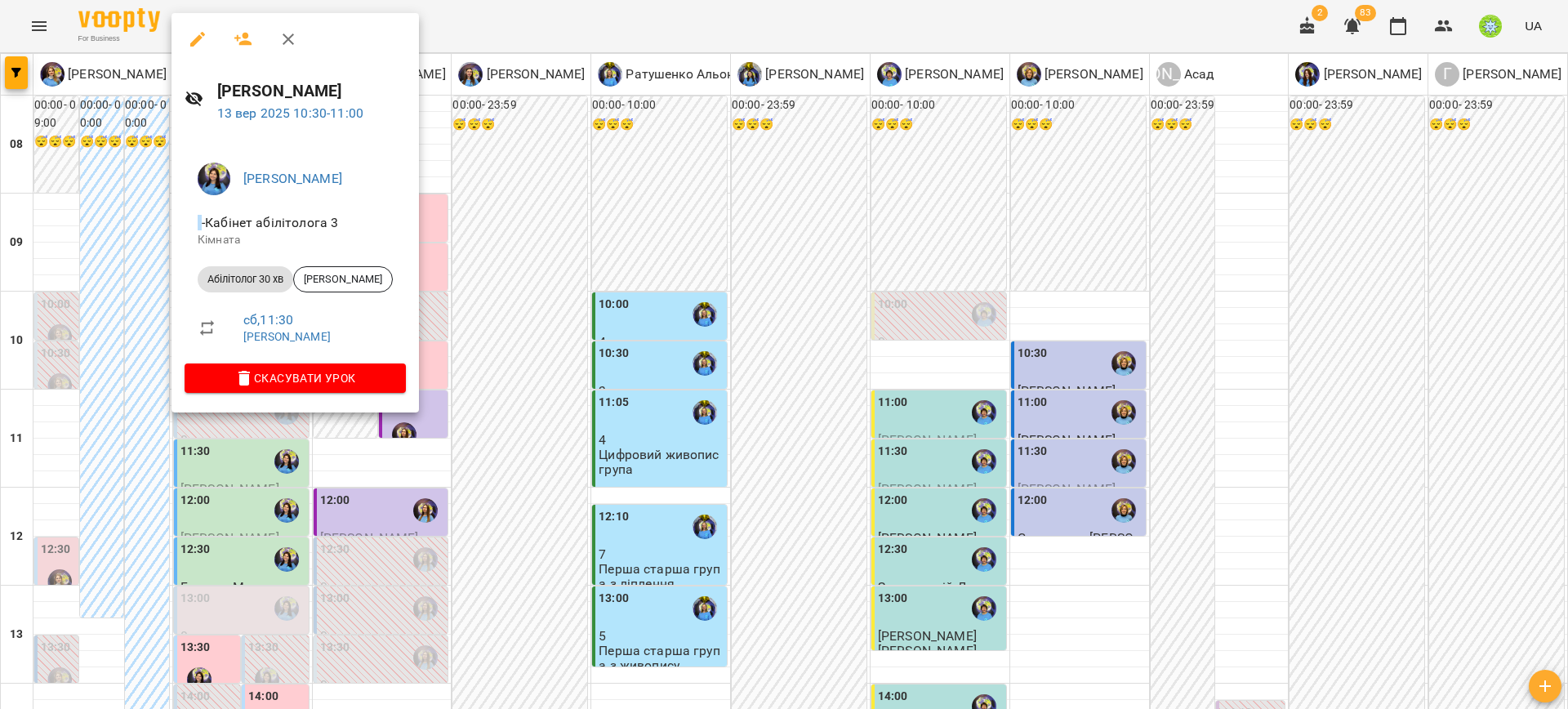
click at [204, 36] on icon "button" at bounding box center [198, 39] width 19 height 19
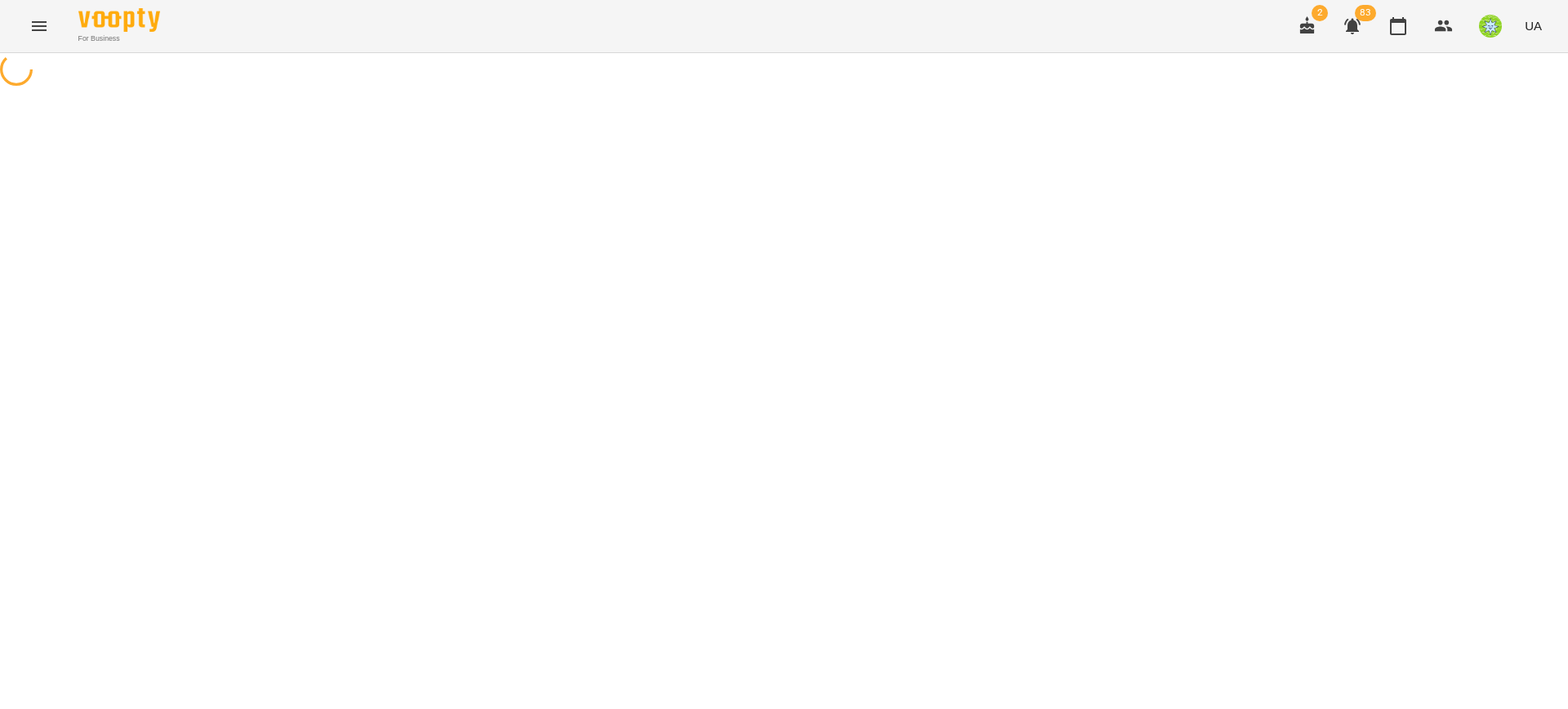
select select "**********"
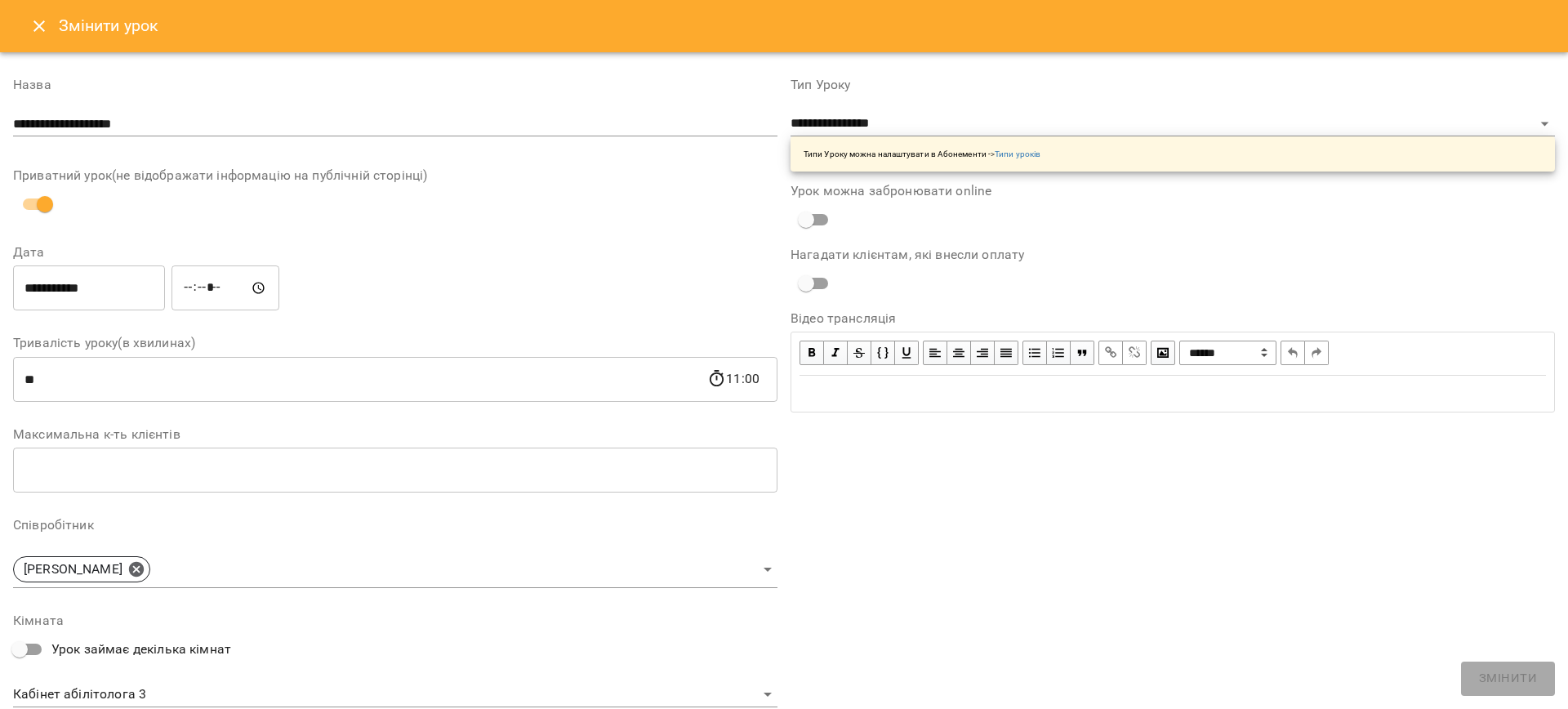
click at [41, 17] on icon "Close" at bounding box center [39, 26] width 19 height 19
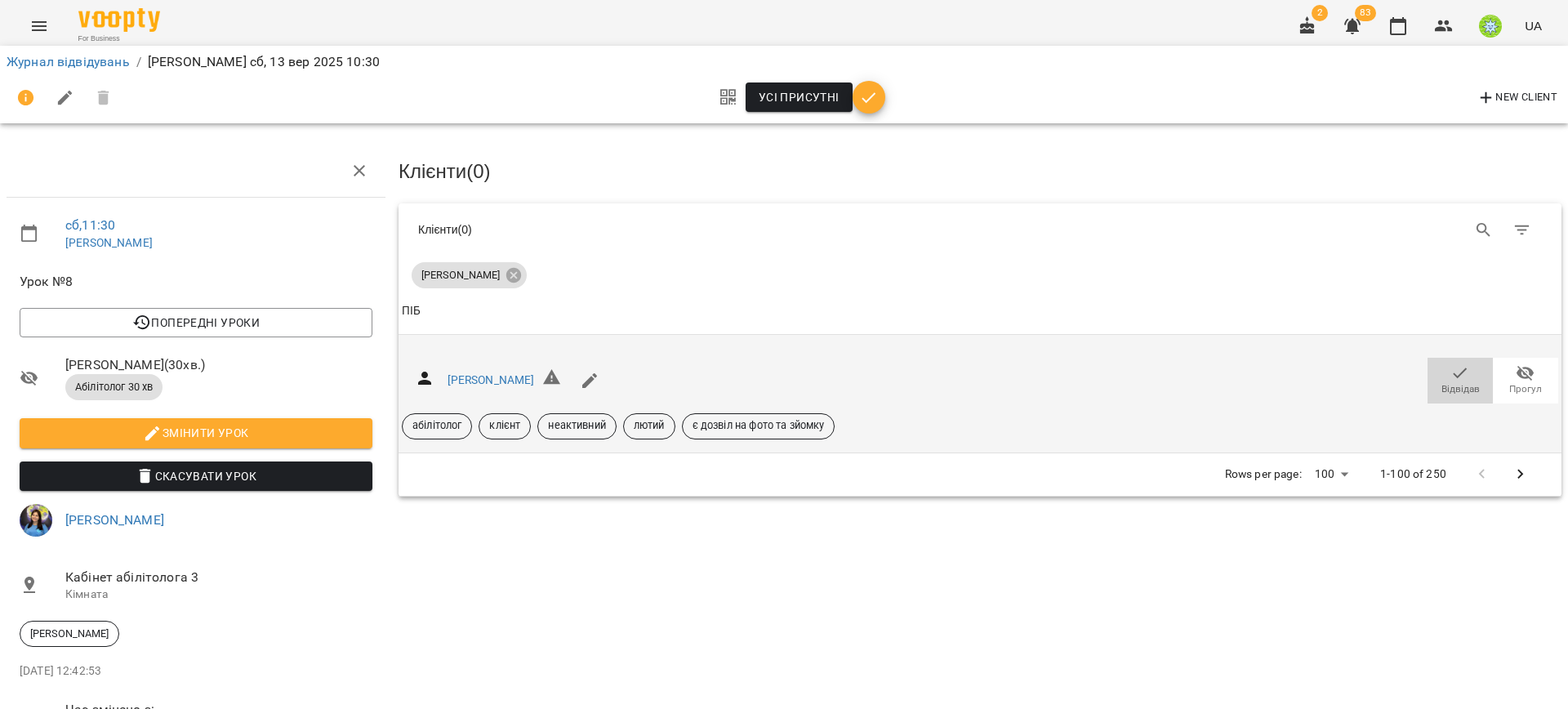
click at [1450, 378] on icon "button" at bounding box center [1460, 373] width 19 height 19
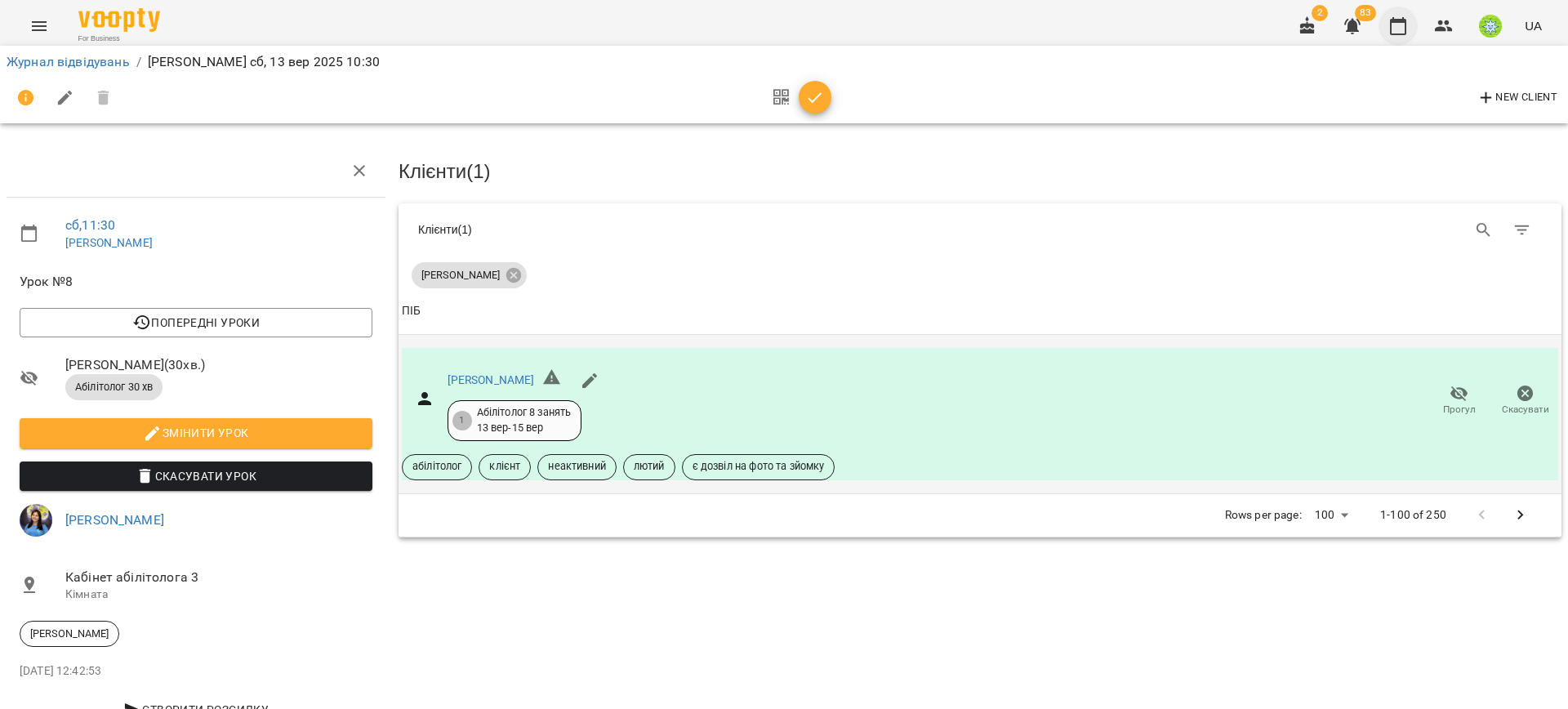
click at [1409, 30] on button "button" at bounding box center [1398, 26] width 39 height 39
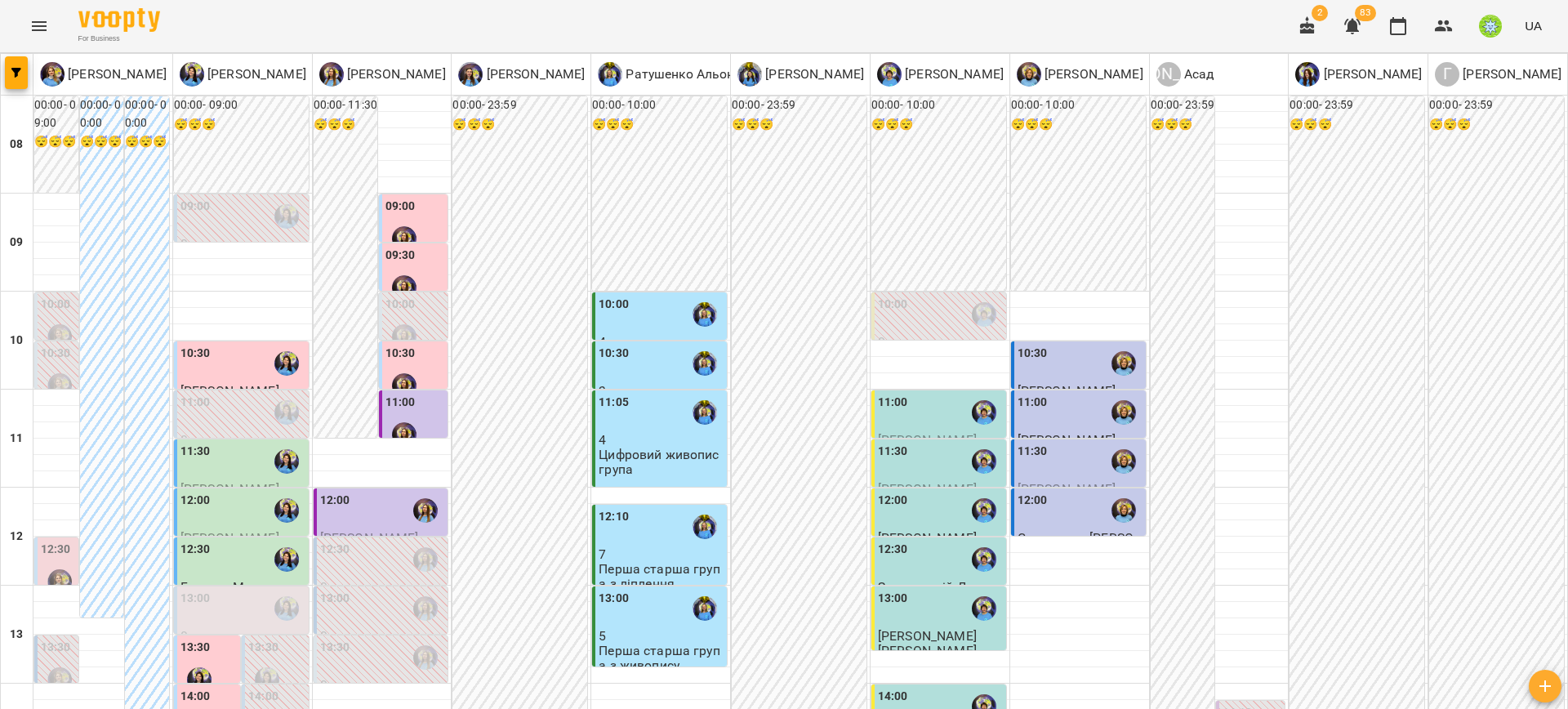
scroll to position [303, 0]
click at [204, 590] on div "13:00" at bounding box center [196, 609] width 30 height 37
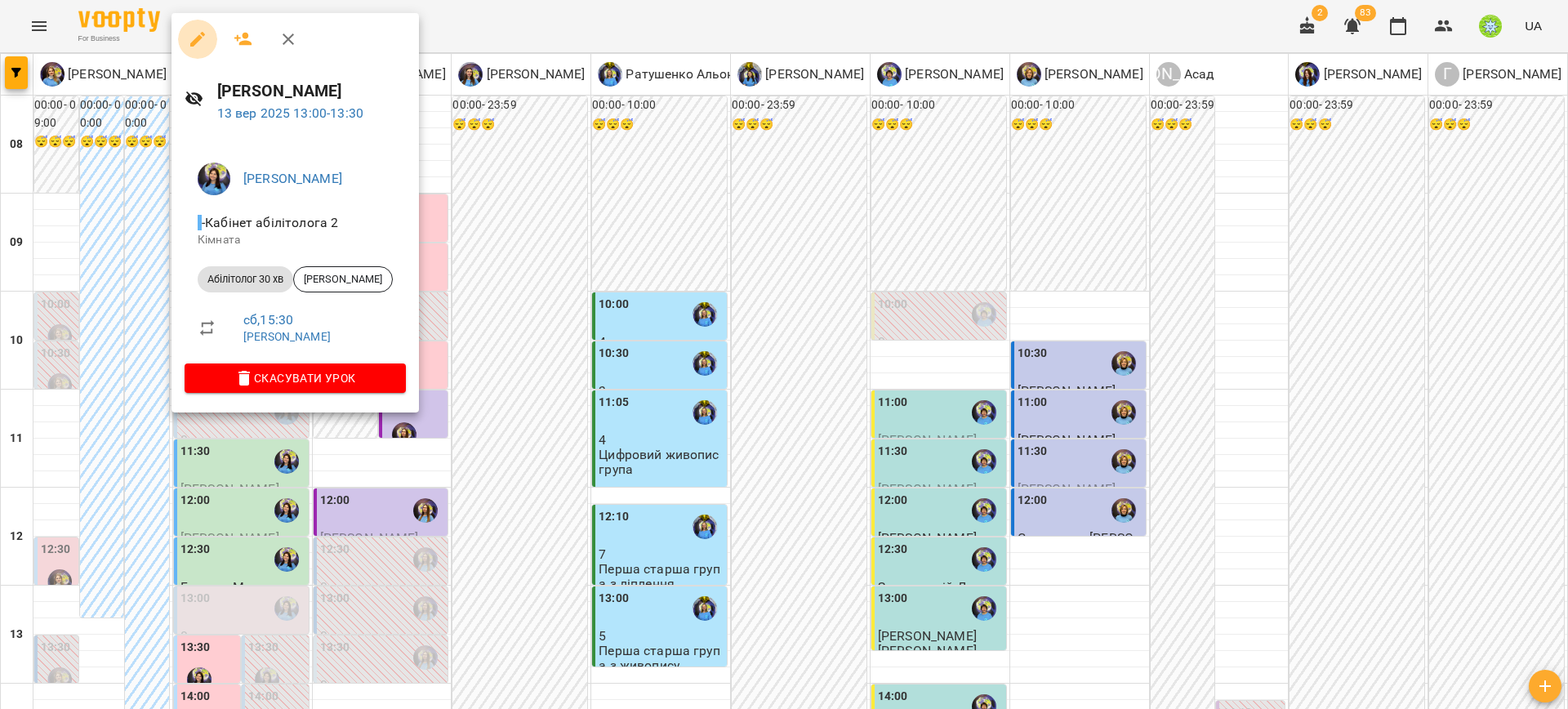
click at [206, 40] on button "button" at bounding box center [198, 39] width 39 height 39
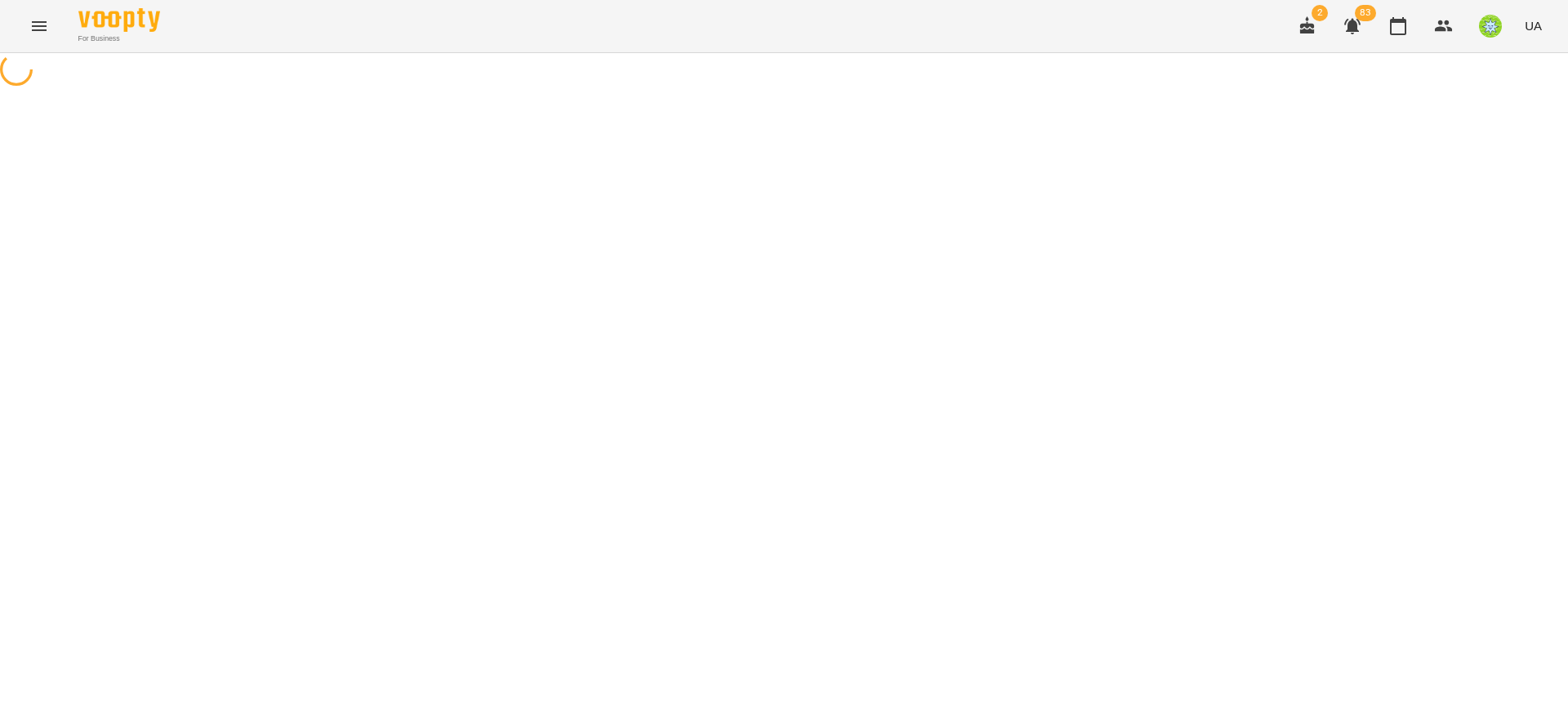
select select "**********"
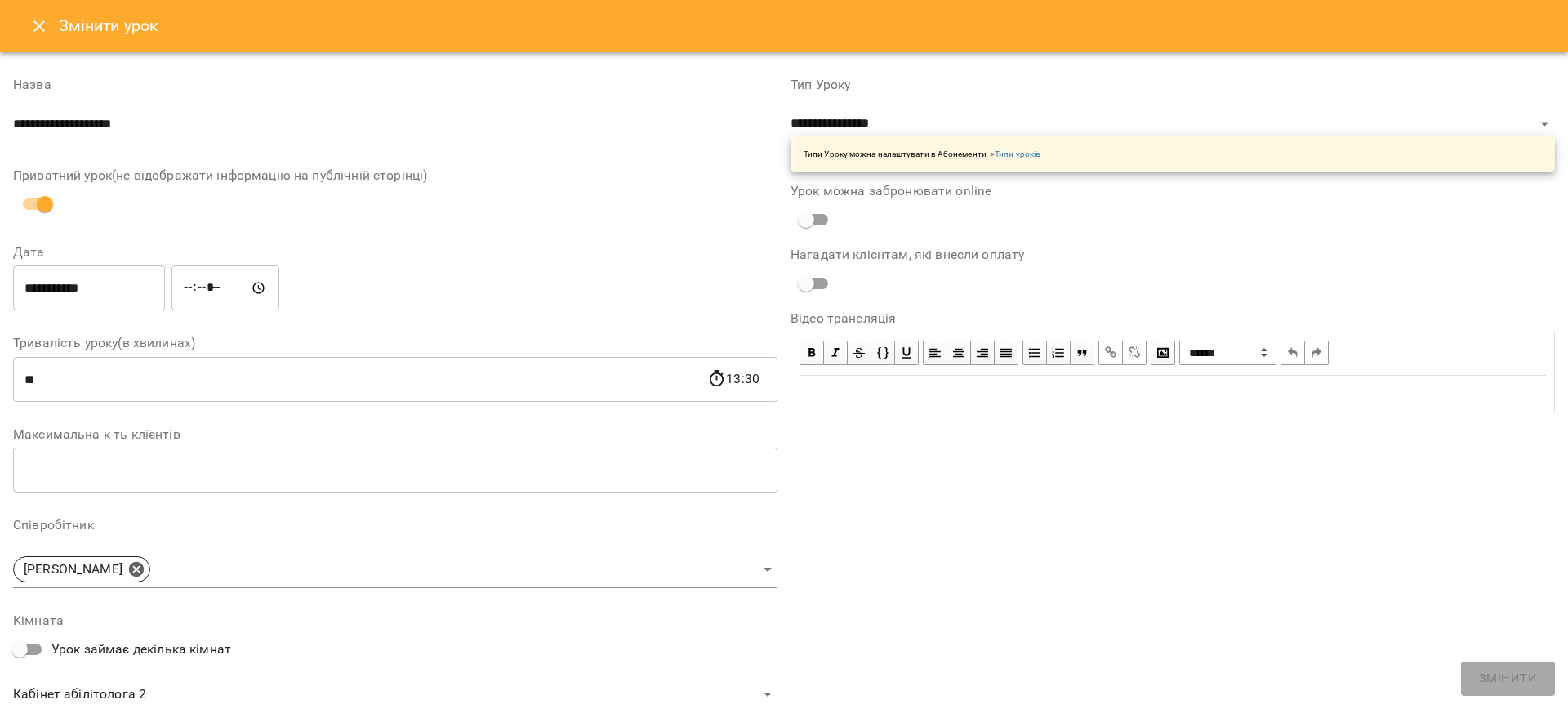
click at [42, 24] on icon "Close" at bounding box center [39, 26] width 12 height 12
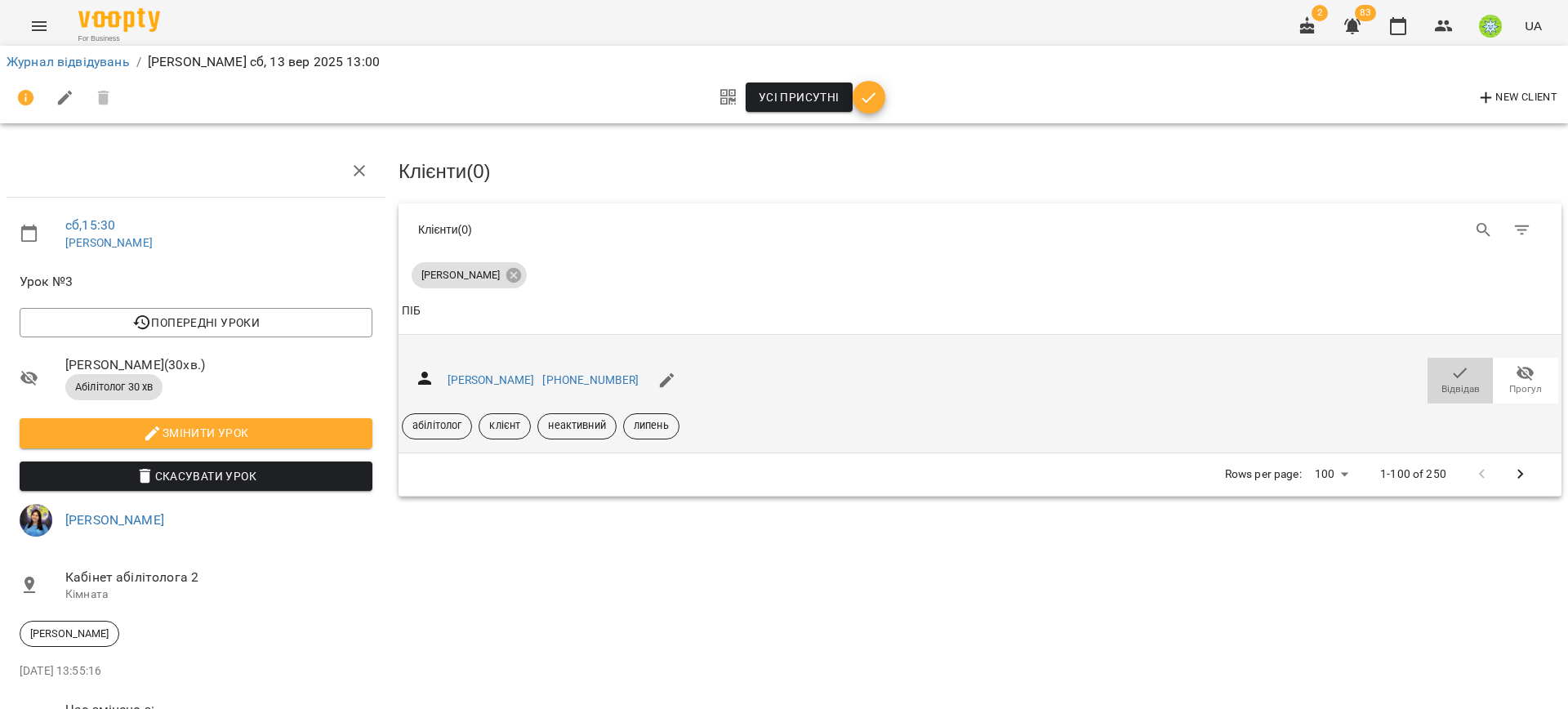
click at [1452, 392] on span "Відвідав" at bounding box center [1460, 389] width 38 height 14
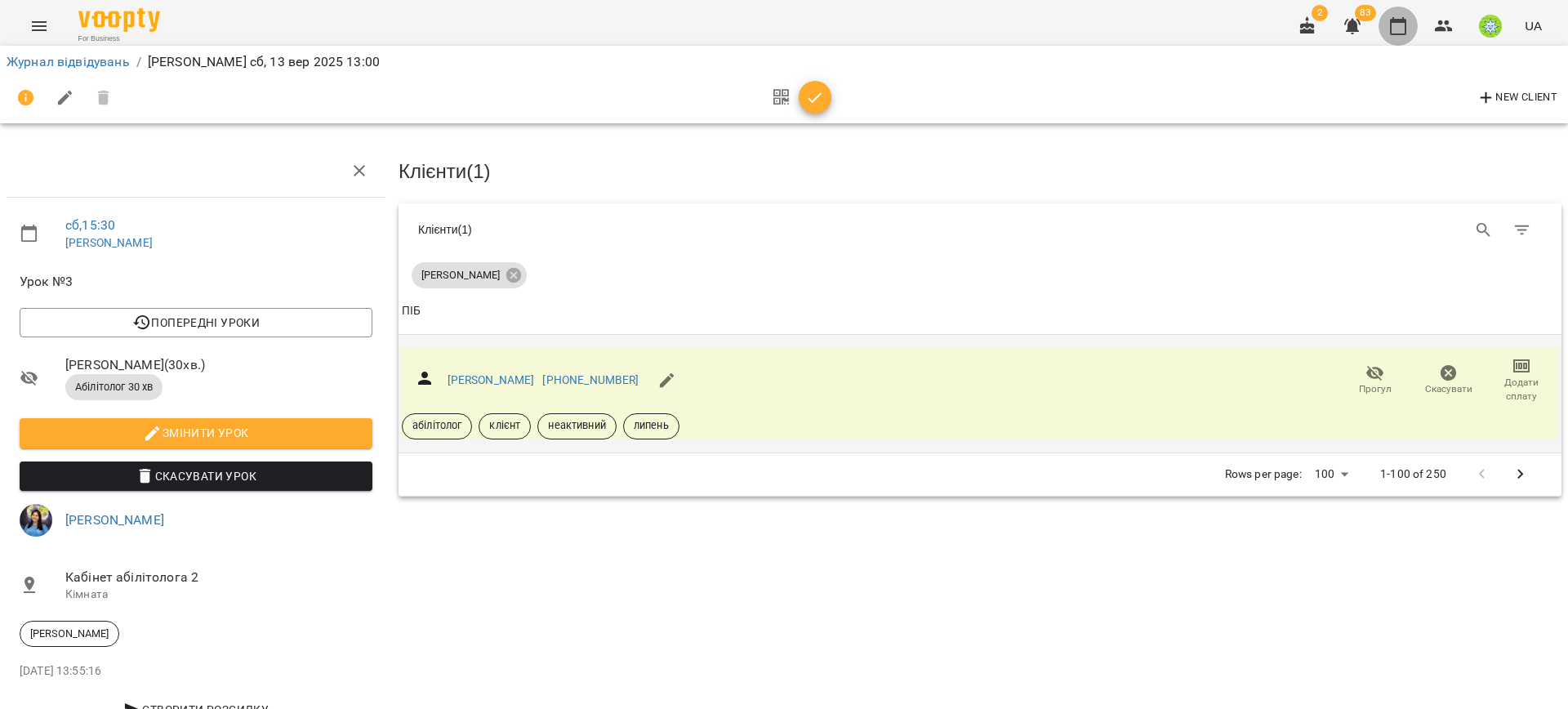
click at [1406, 26] on icon "button" at bounding box center [1398, 26] width 16 height 18
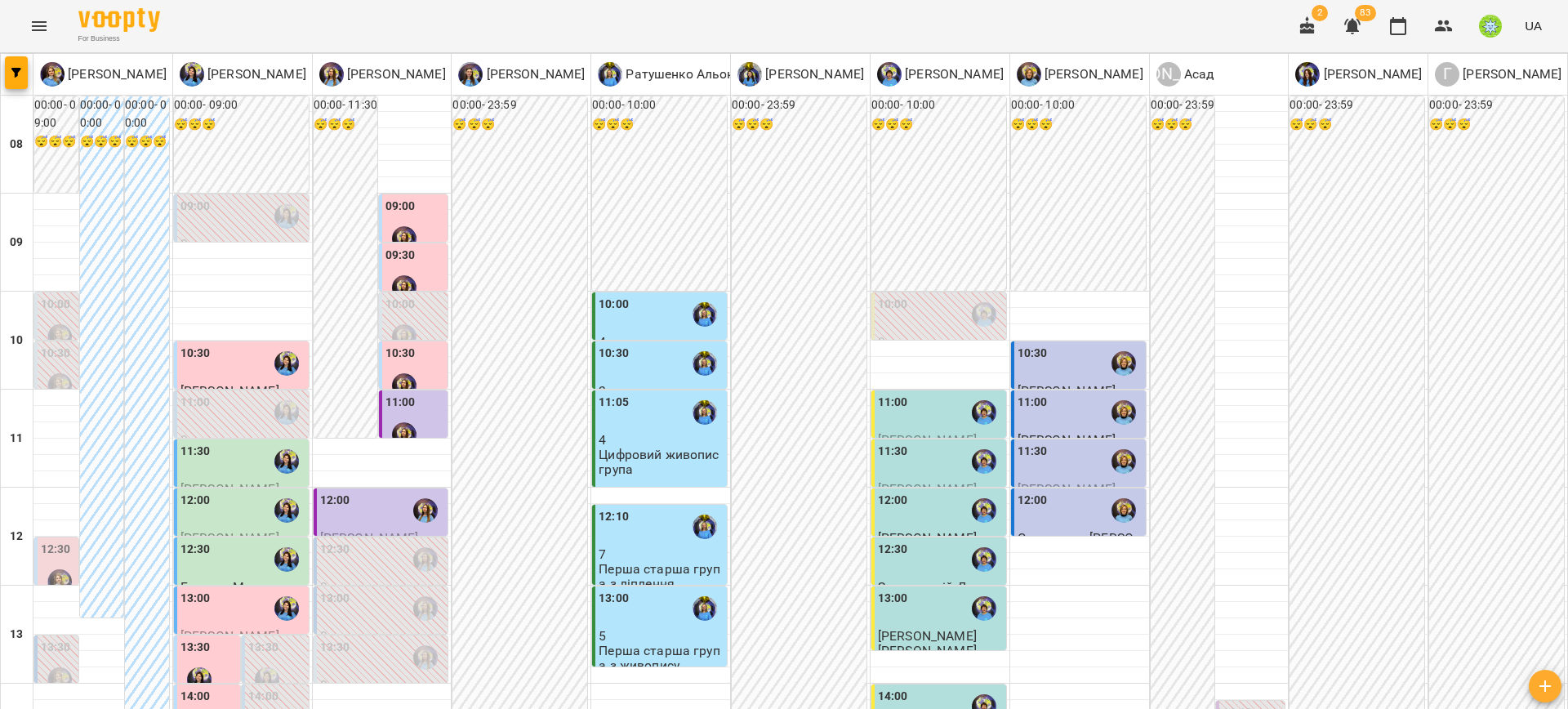
scroll to position [209, 0]
type input "**********"
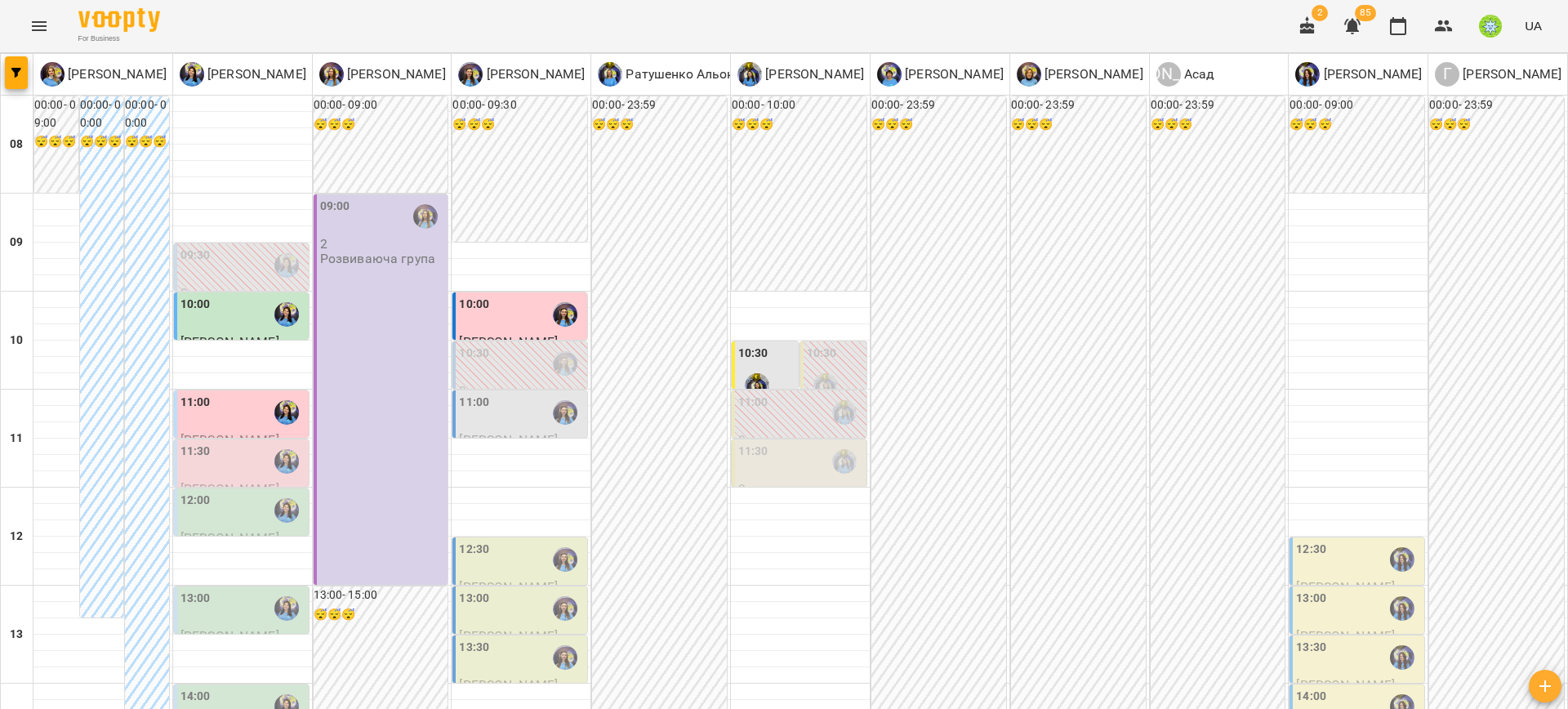
scroll to position [0, 0]
click at [238, 401] on div "11:00" at bounding box center [243, 412] width 125 height 37
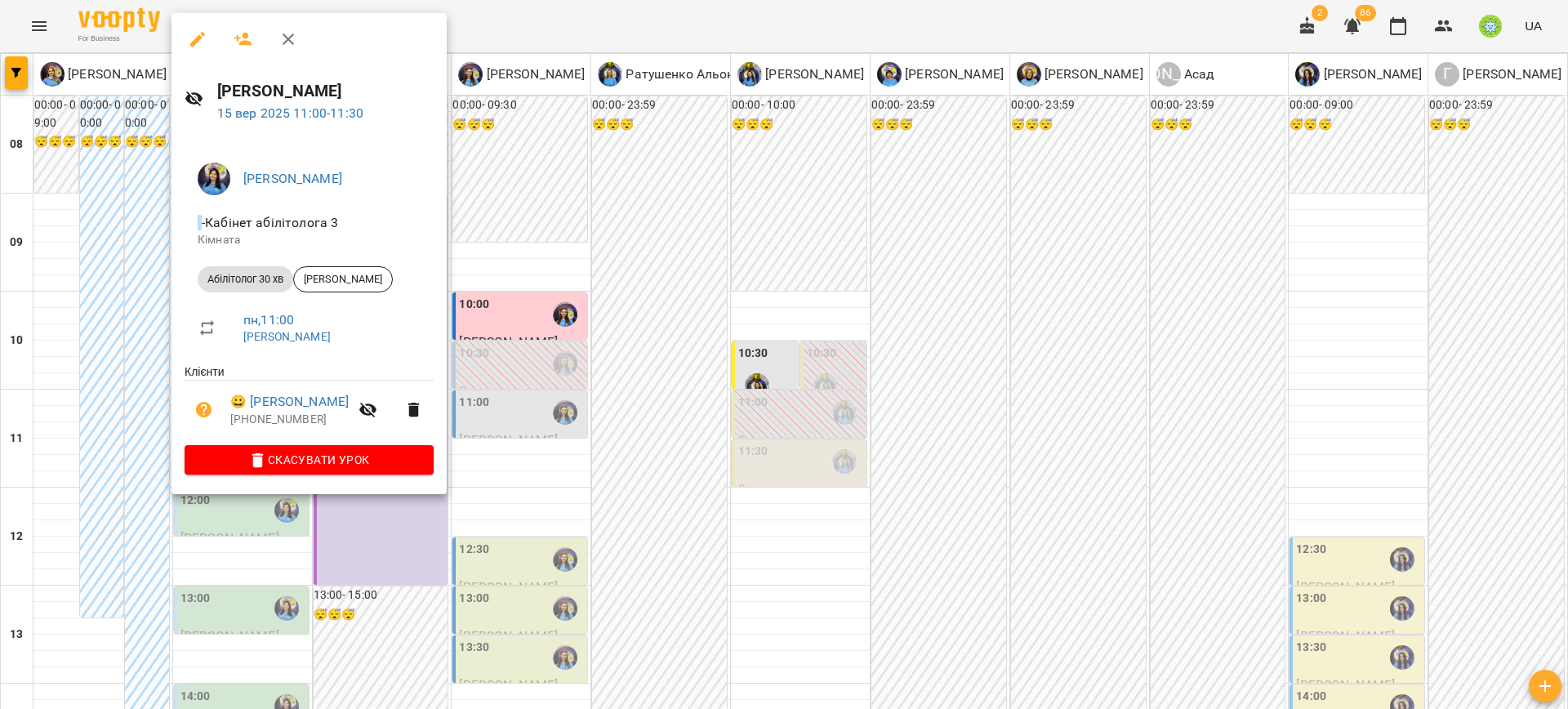
click at [236, 539] on div at bounding box center [784, 354] width 1568 height 709
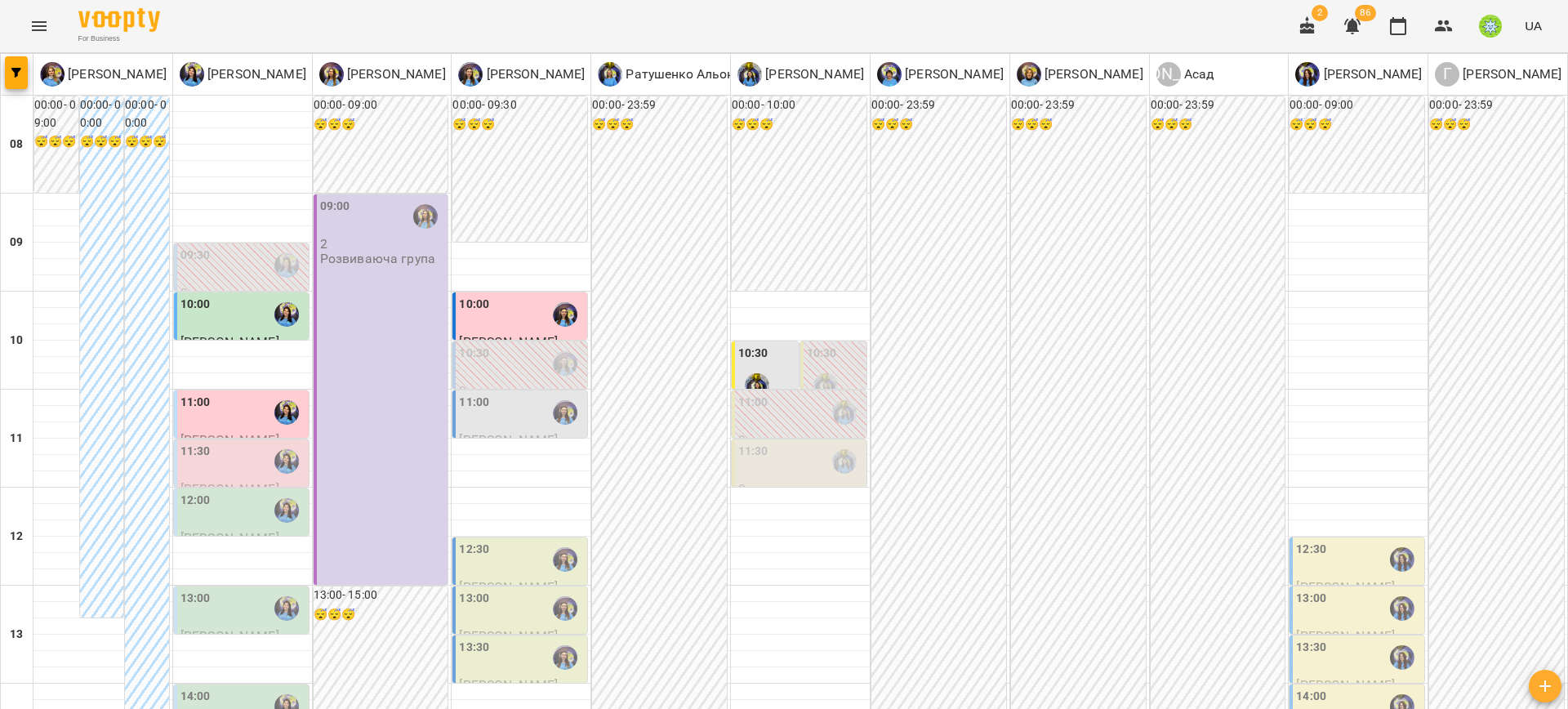
click at [228, 468] on div "11:30" at bounding box center [243, 462] width 125 height 37
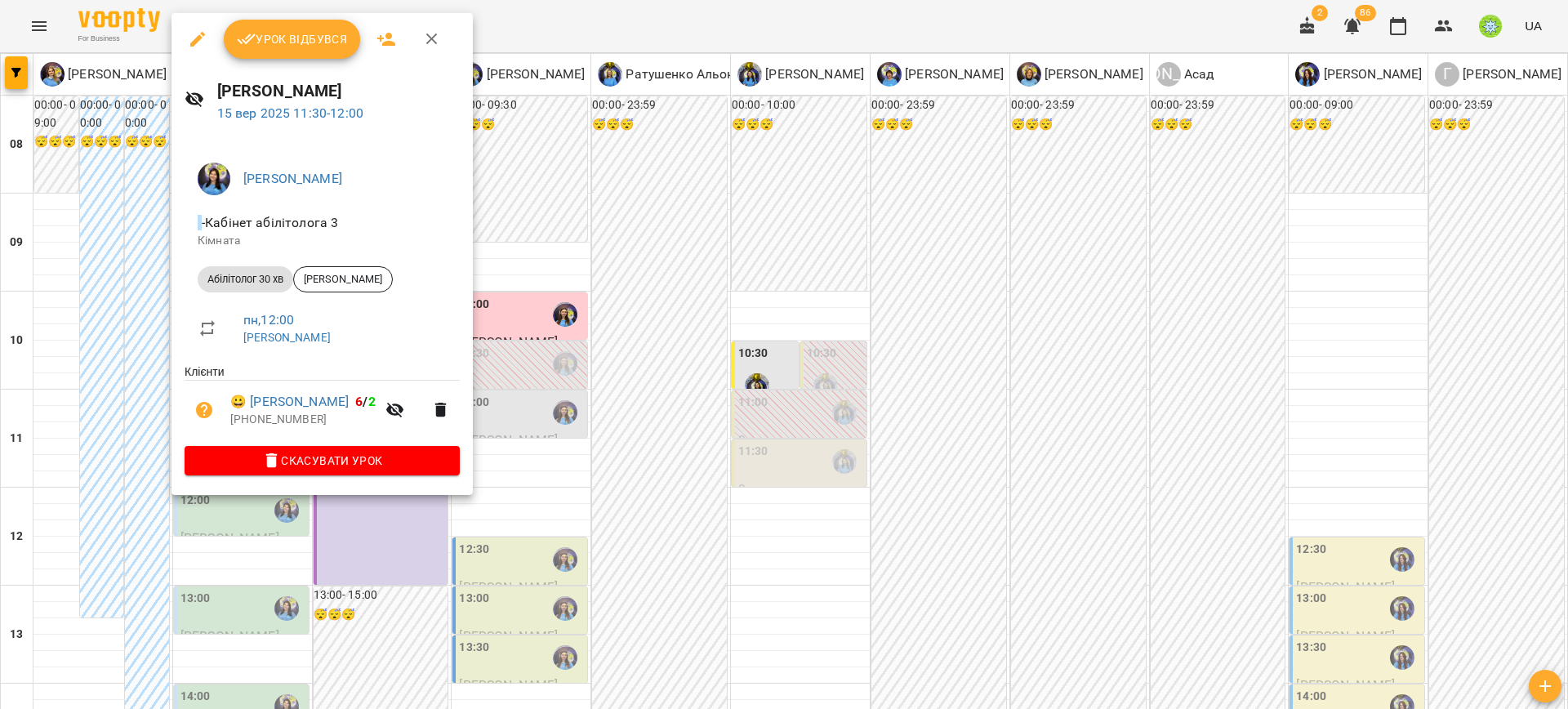
click at [352, 627] on div at bounding box center [784, 354] width 1568 height 709
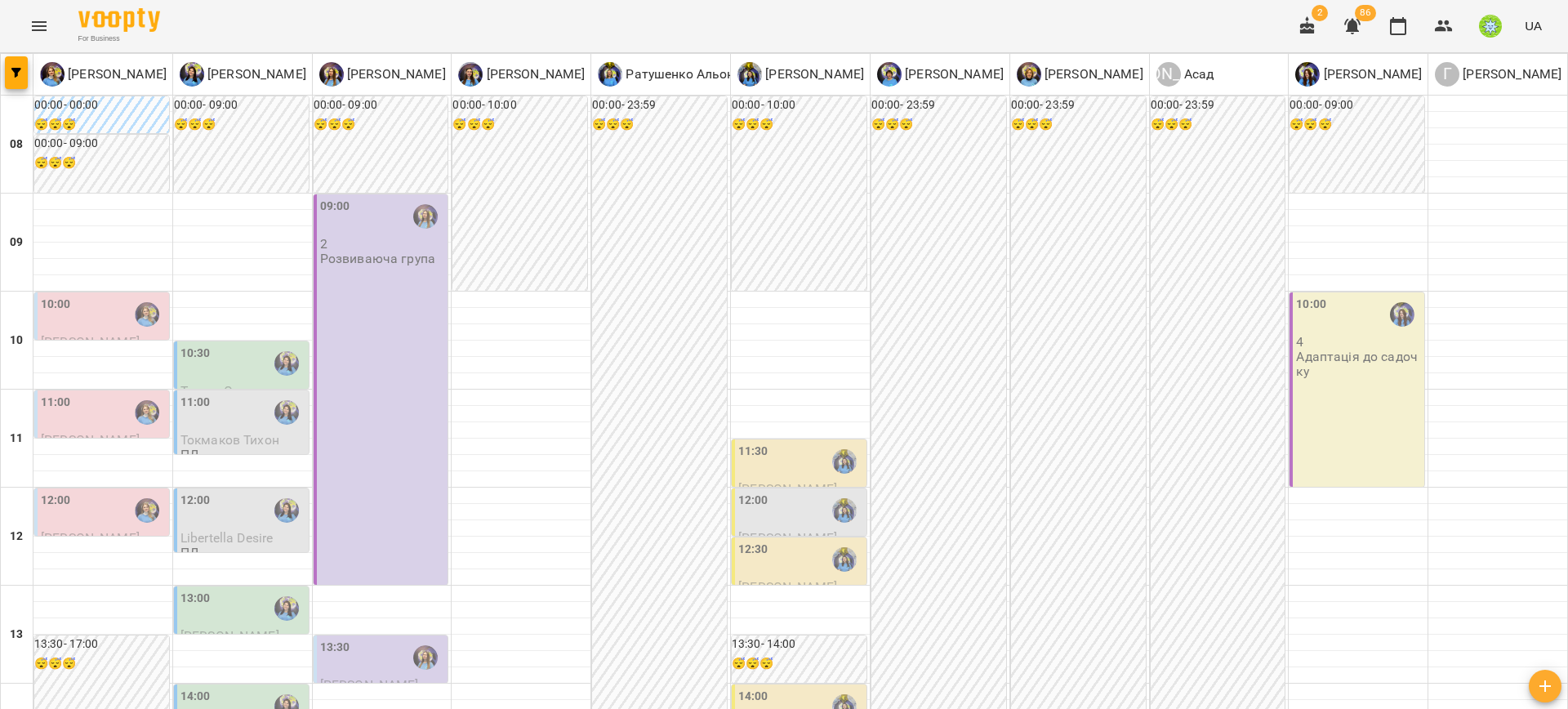
scroll to position [42, 0]
click at [237, 432] on span "Токмаков Тихон" at bounding box center [230, 440] width 99 height 16
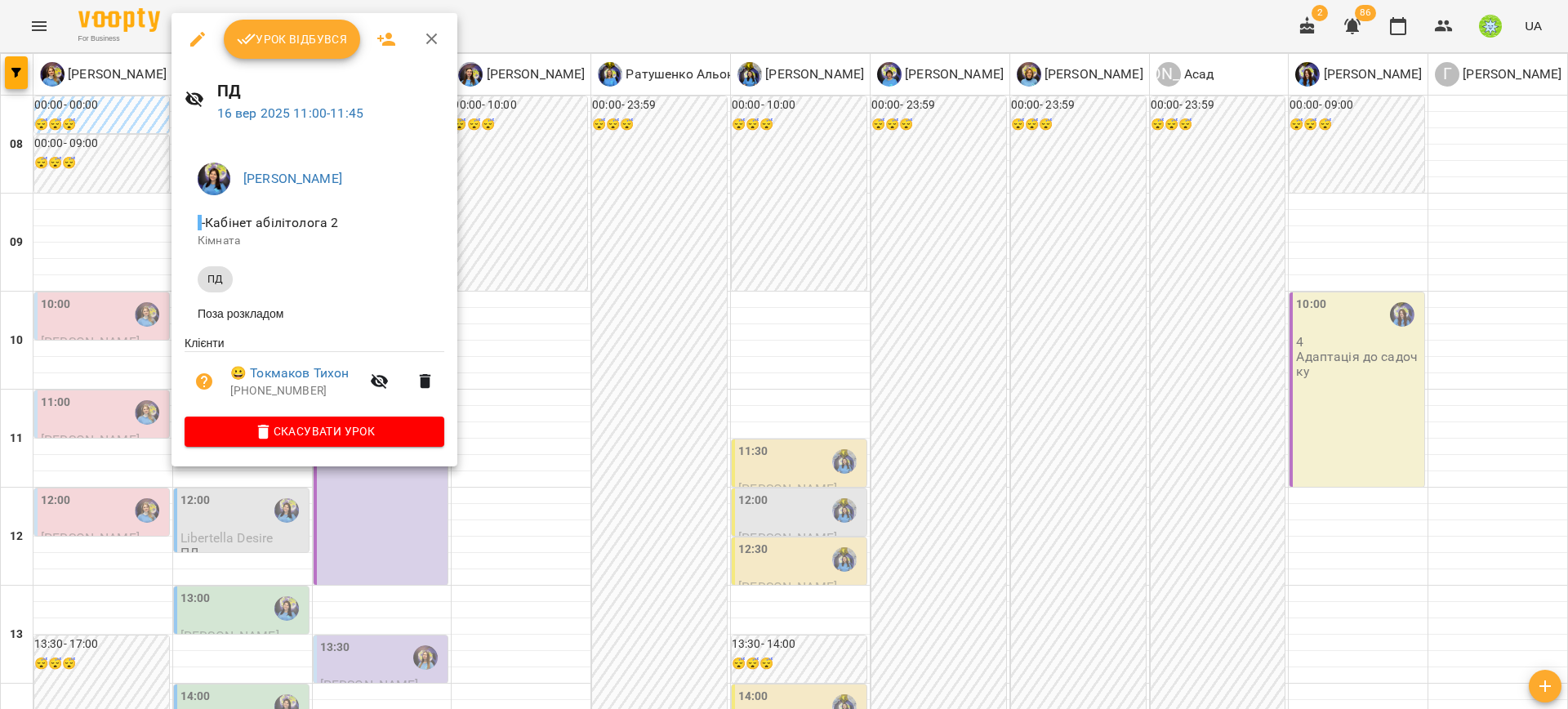
click at [221, 482] on div at bounding box center [784, 354] width 1568 height 709
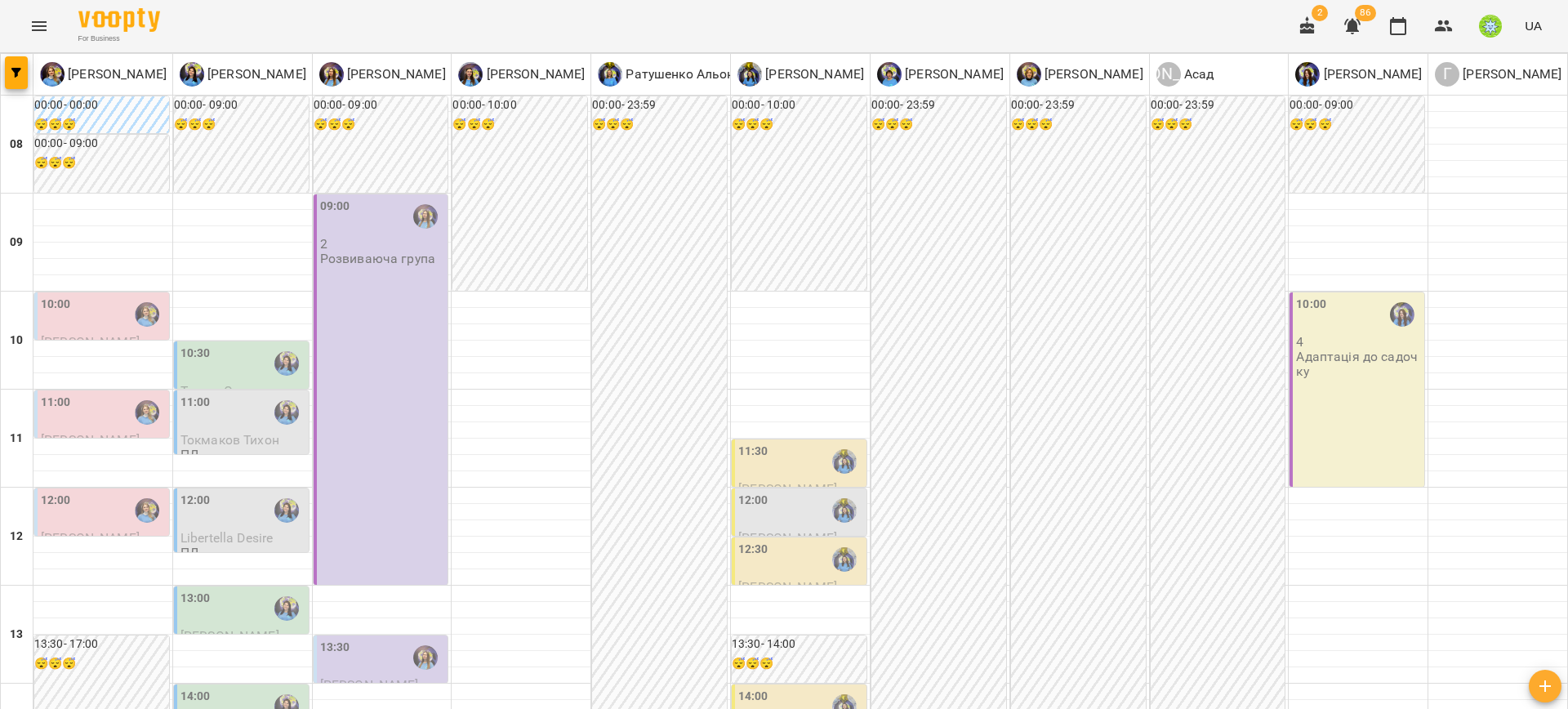
click at [223, 492] on div "12:00" at bounding box center [243, 510] width 125 height 37
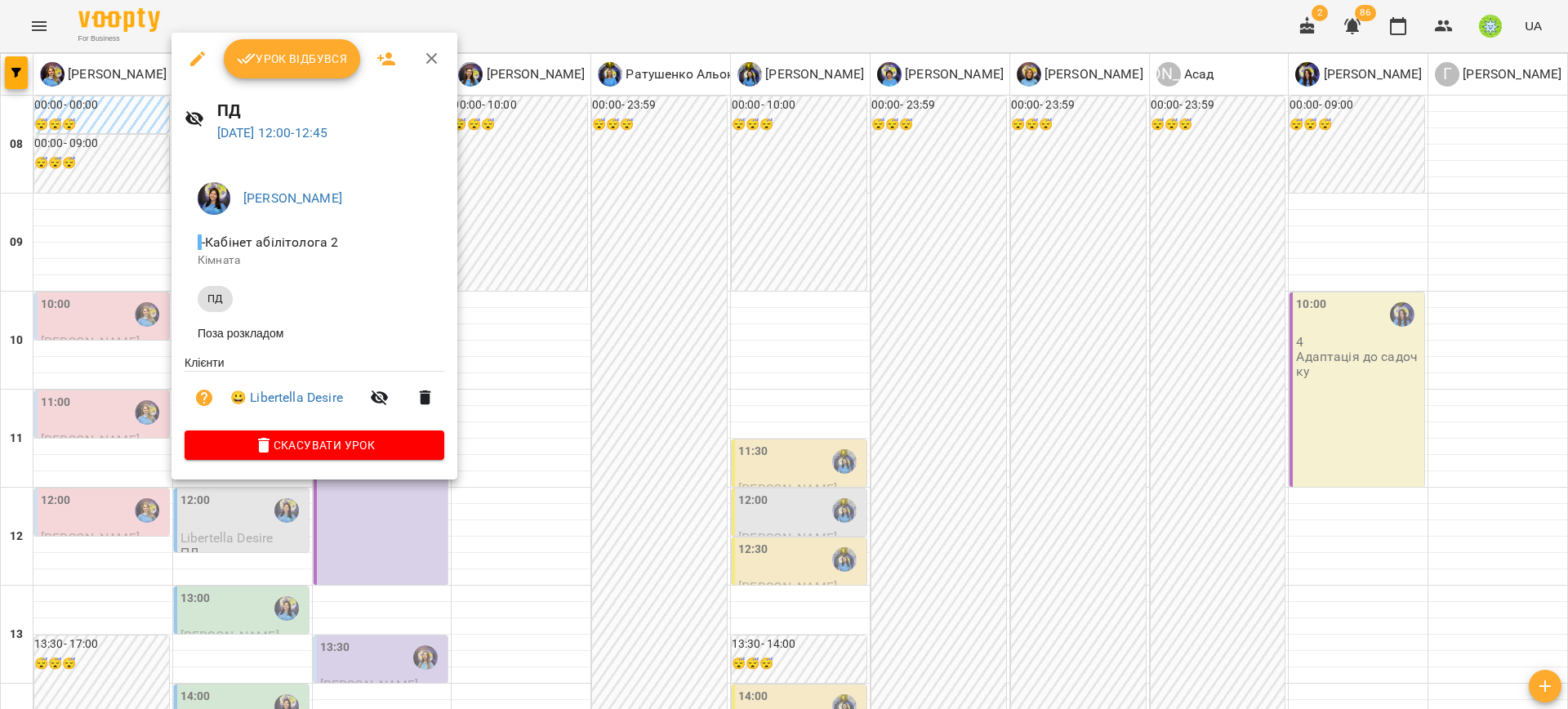
drag, startPoint x: 115, startPoint y: 456, endPoint x: 120, endPoint y: 448, distance: 9.4
click at [115, 456] on div at bounding box center [784, 354] width 1568 height 709
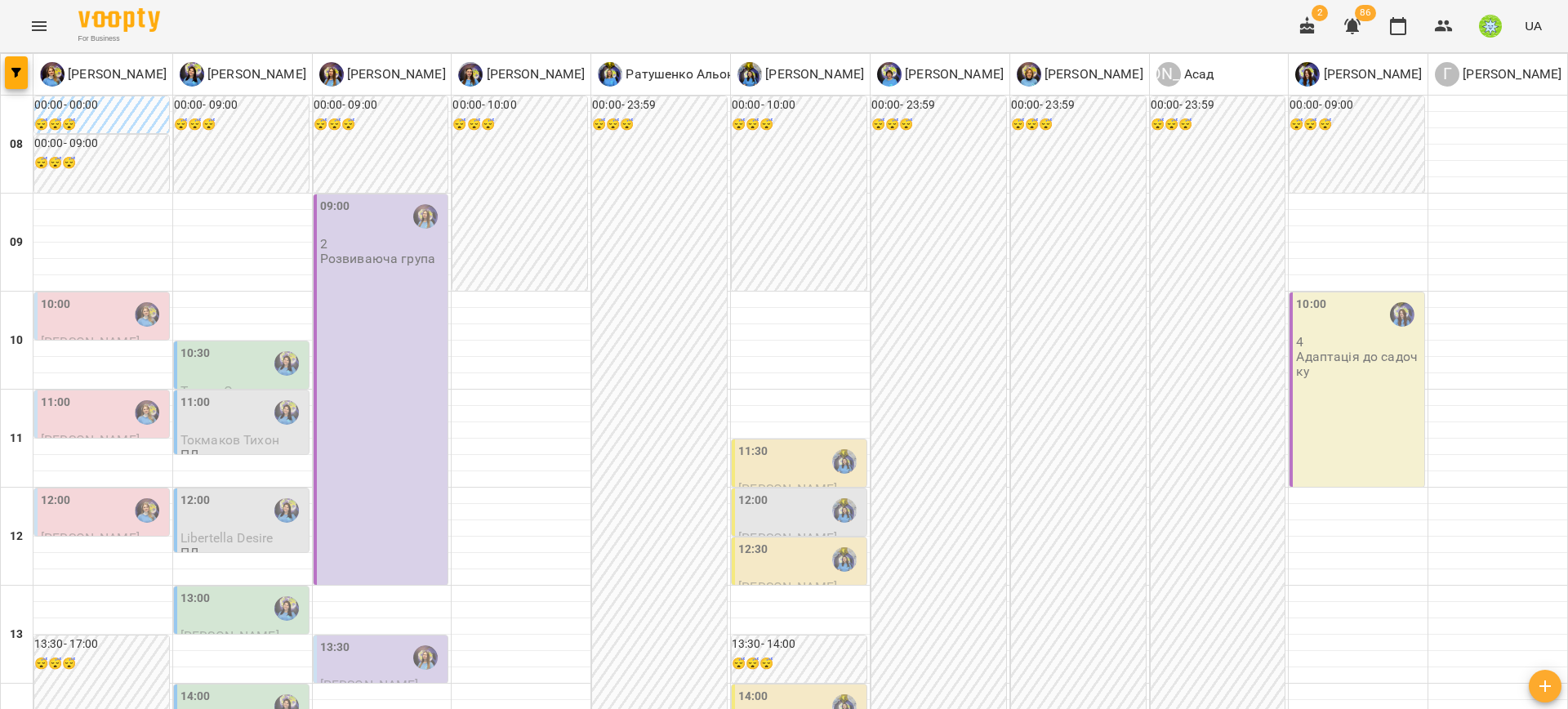
scroll to position [74, 0]
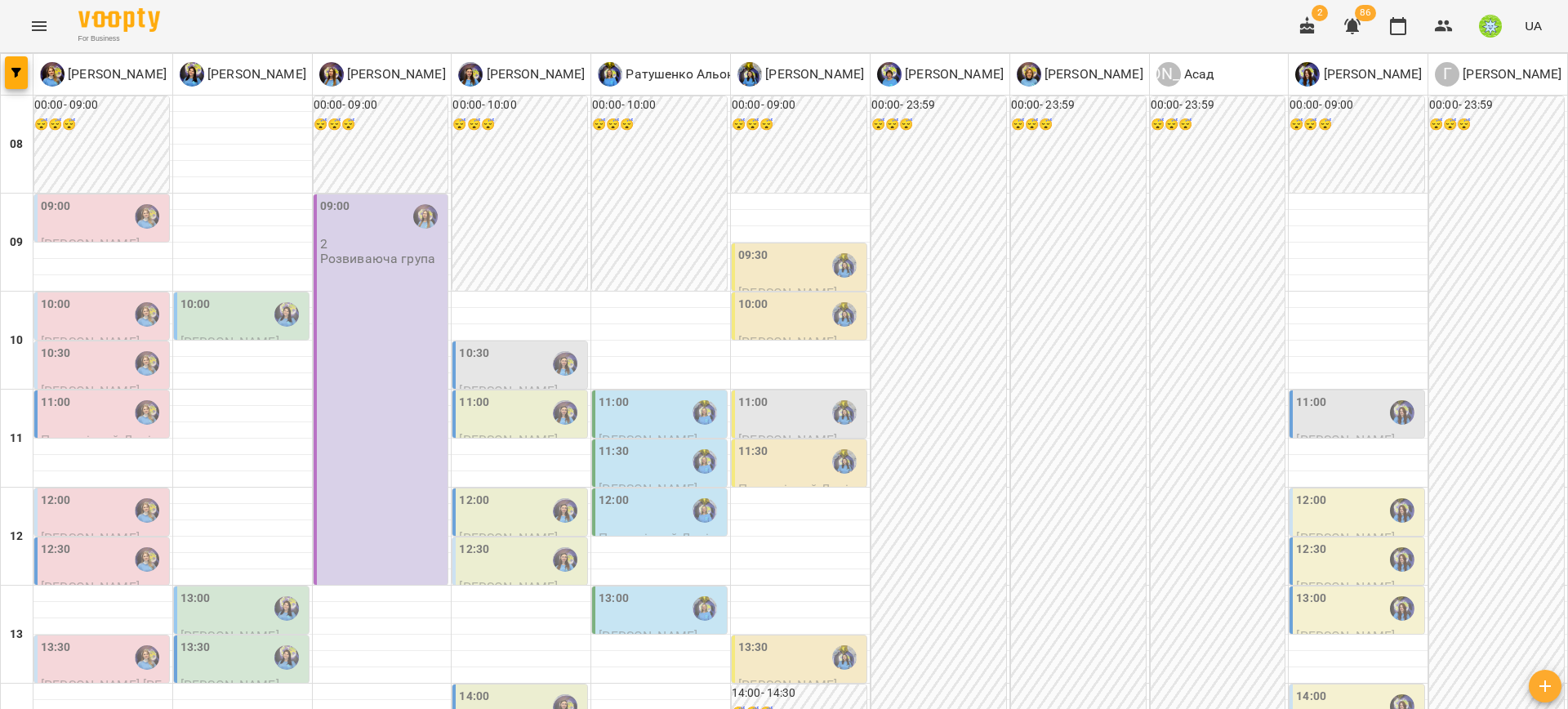
scroll to position [3, 0]
